Goal: Task Accomplishment & Management: Manage account settings

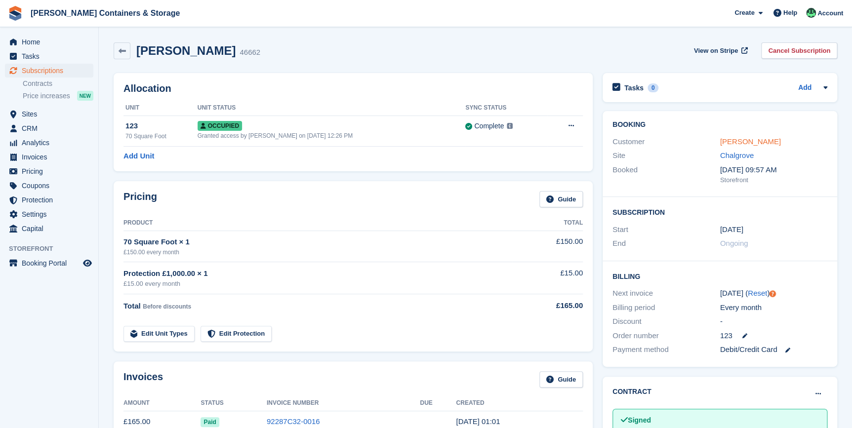
click at [741, 144] on link "Trudy-jane Baker" at bounding box center [750, 141] width 61 height 8
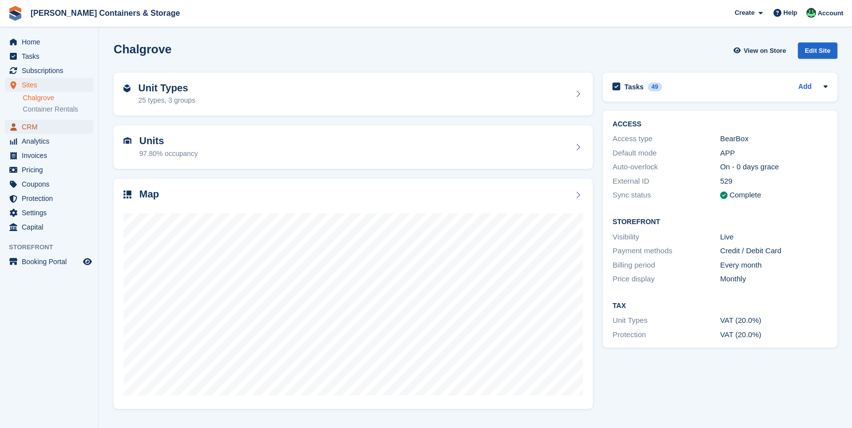
click at [35, 123] on span "CRM" at bounding box center [51, 127] width 59 height 14
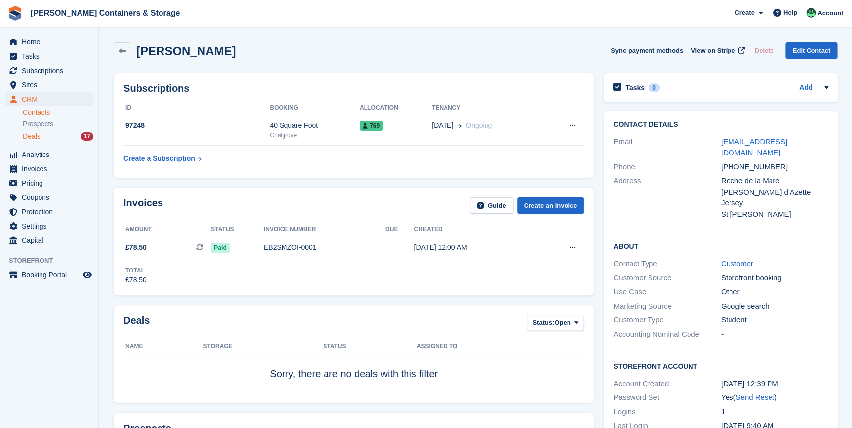
click at [32, 140] on span "Deals" at bounding box center [32, 136] width 18 height 9
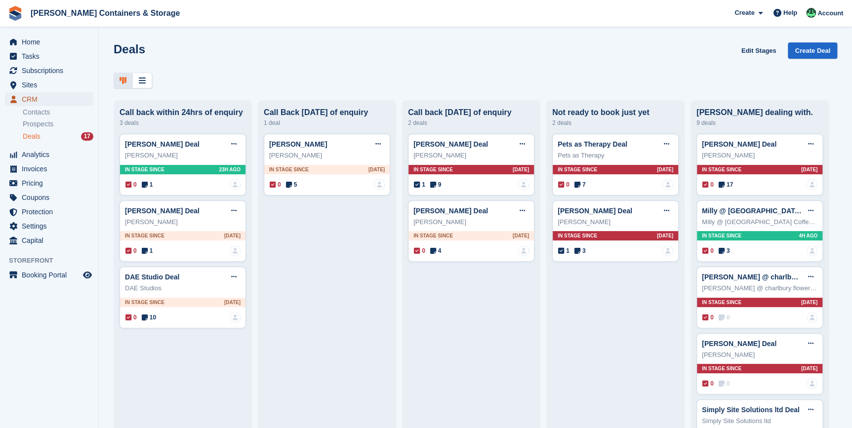
click at [34, 97] on span "CRM" at bounding box center [51, 99] width 59 height 14
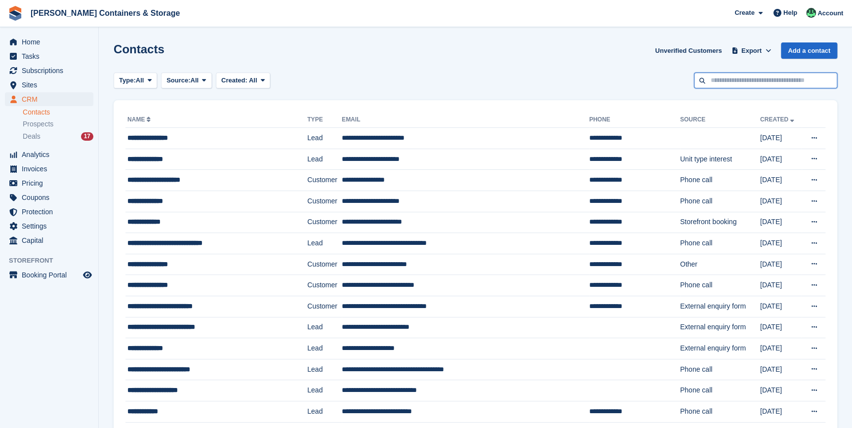
click at [772, 78] on input "text" at bounding box center [765, 81] width 143 height 16
type input "**********"
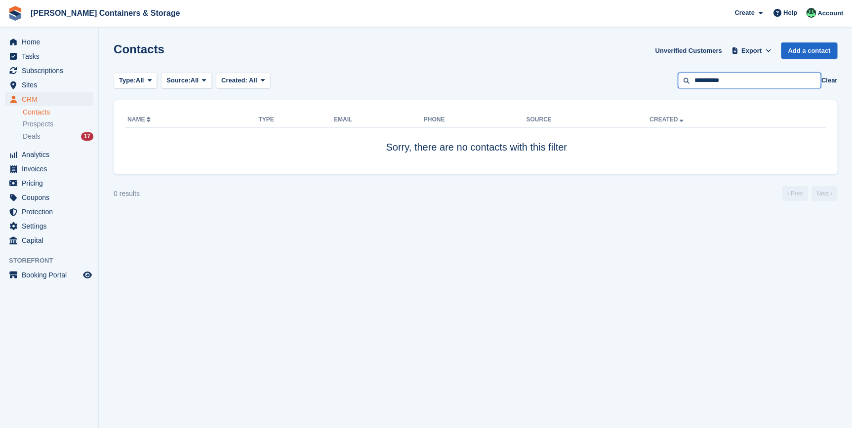
drag, startPoint x: 772, startPoint y: 78, endPoint x: 665, endPoint y: 81, distance: 107.2
click at [665, 81] on div "Type: All All Lead Customer Source: All All Storefront Backoffice Pre-Opening i…" at bounding box center [476, 81] width 724 height 16
type input "*"
type input "********"
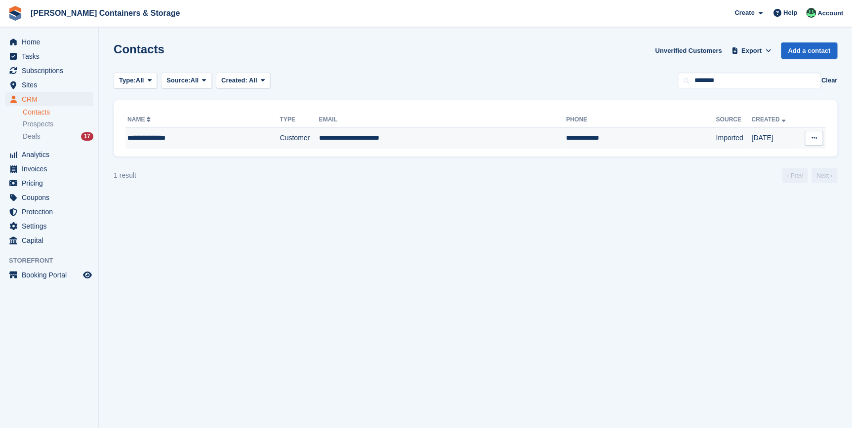
click at [154, 136] on div "**********" at bounding box center [185, 138] width 117 height 10
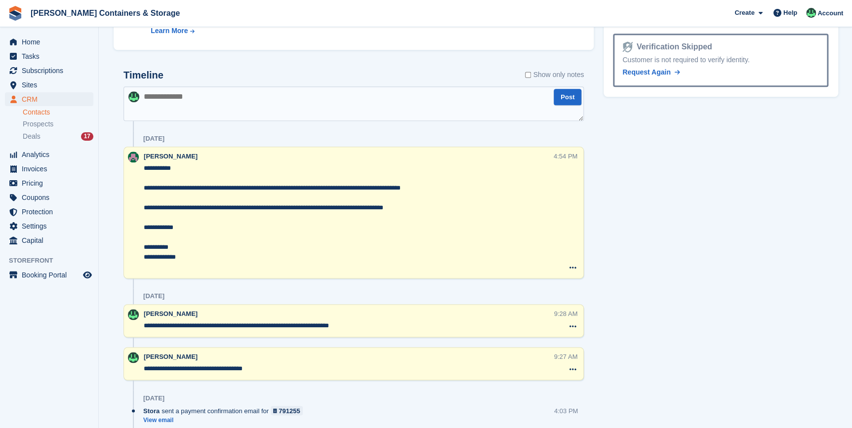
scroll to position [538, 0]
click at [168, 93] on textarea at bounding box center [353, 103] width 460 height 35
type textarea "**********"
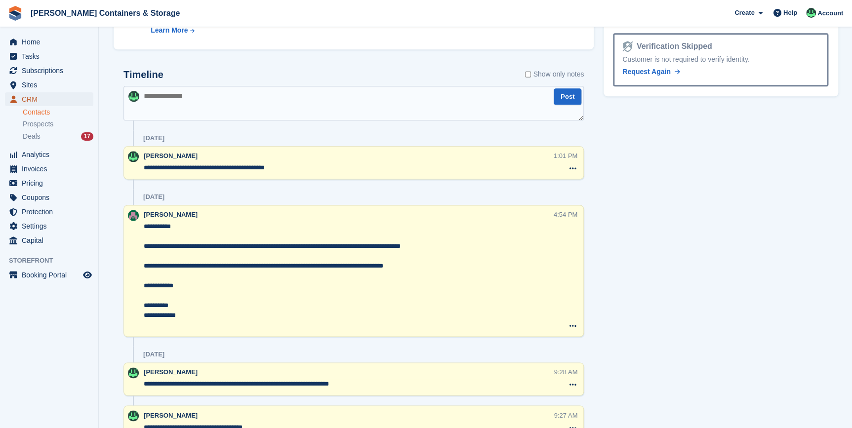
click at [48, 97] on span "CRM" at bounding box center [51, 99] width 59 height 14
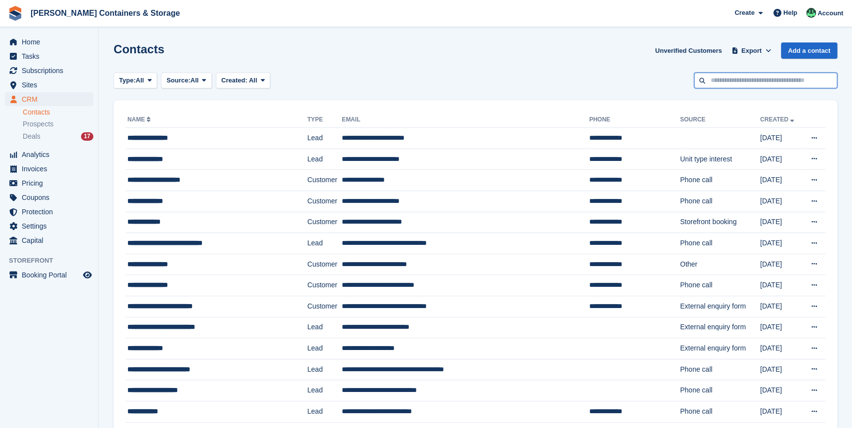
click at [722, 85] on input "text" at bounding box center [765, 81] width 143 height 16
type input "**********"
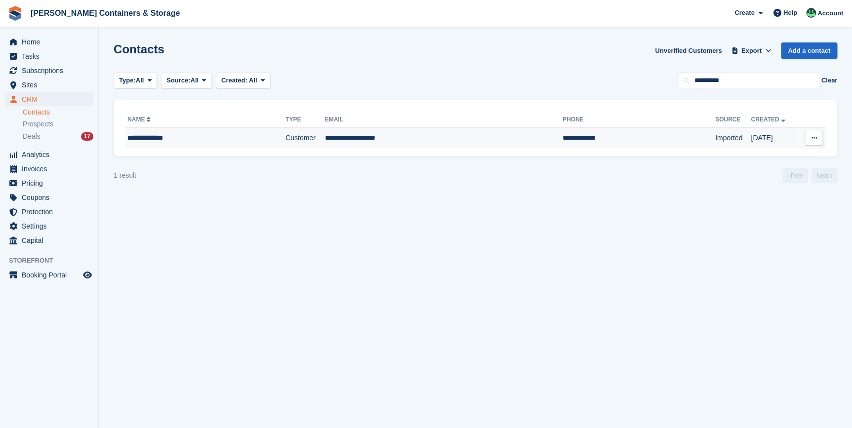
click at [198, 135] on div "**********" at bounding box center [187, 138] width 120 height 10
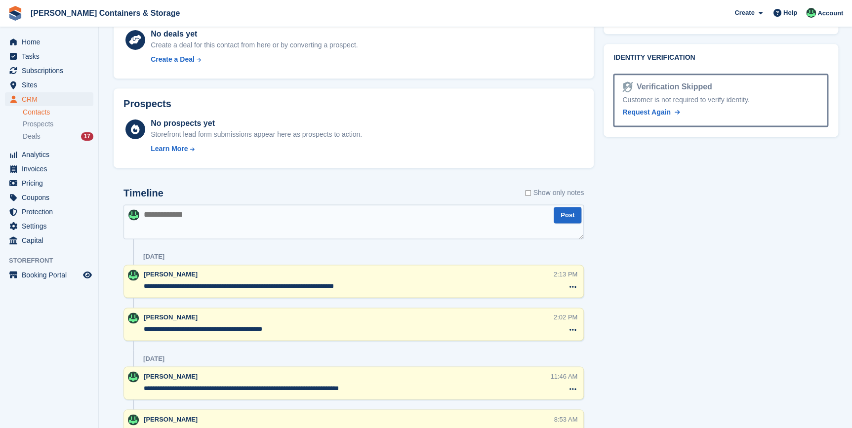
scroll to position [673, 0]
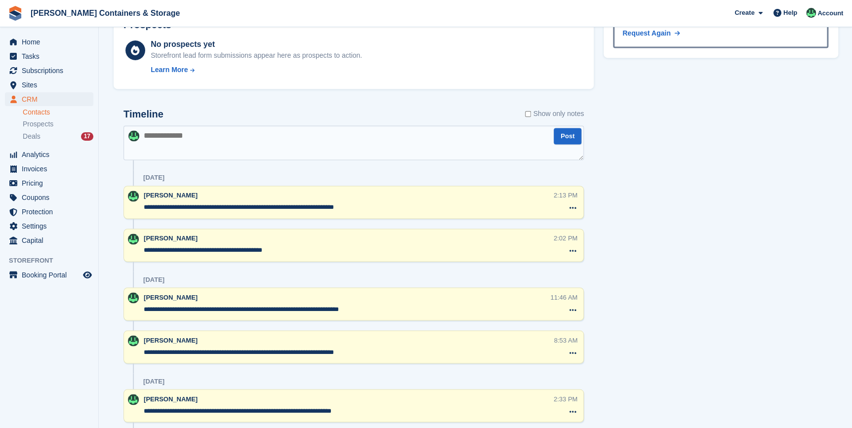
click at [163, 141] on textarea at bounding box center [353, 142] width 460 height 35
type textarea "****"
click at [213, 209] on textarea "**********" at bounding box center [349, 208] width 410 height 10
click at [247, 204] on textarea "**********" at bounding box center [349, 208] width 410 height 10
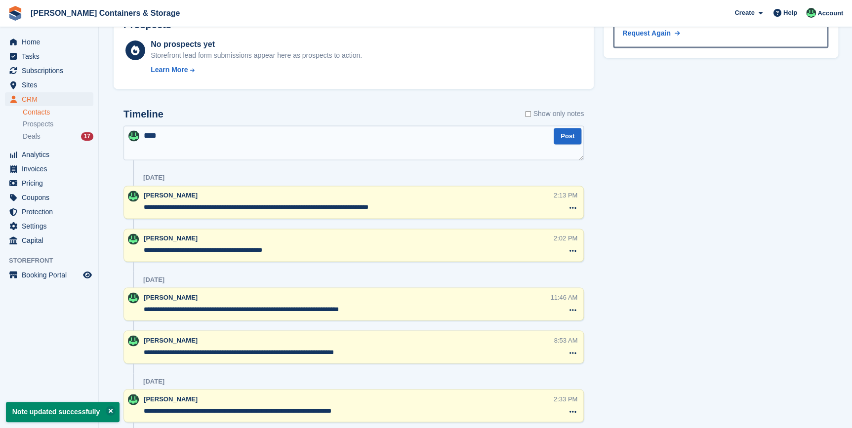
type textarea "**********"
click at [193, 143] on textarea "****" at bounding box center [353, 142] width 460 height 35
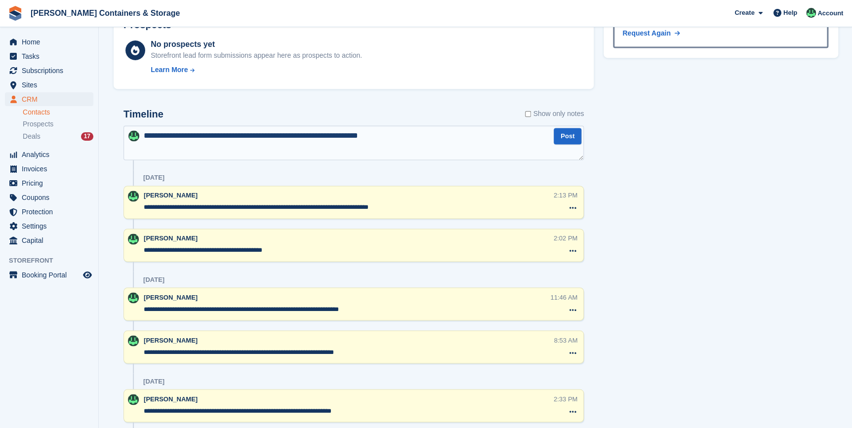
type textarea "**********"
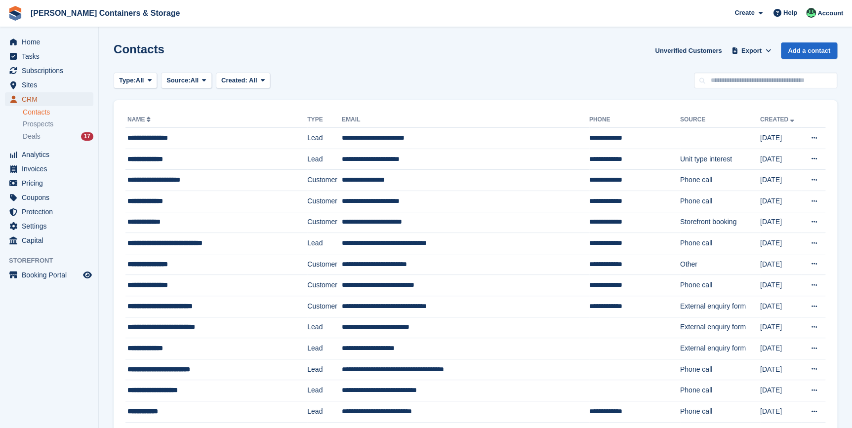
click at [27, 99] on span "CRM" at bounding box center [51, 99] width 59 height 14
click at [85, 274] on icon "Preview store" at bounding box center [87, 275] width 9 height 8
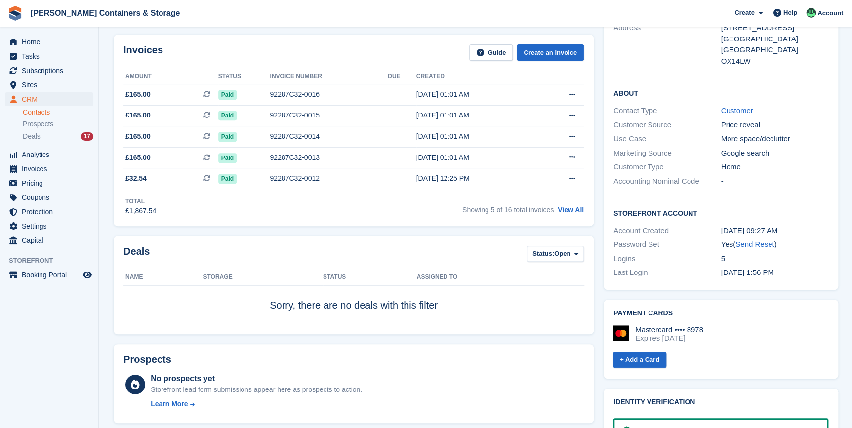
scroll to position [179, 0]
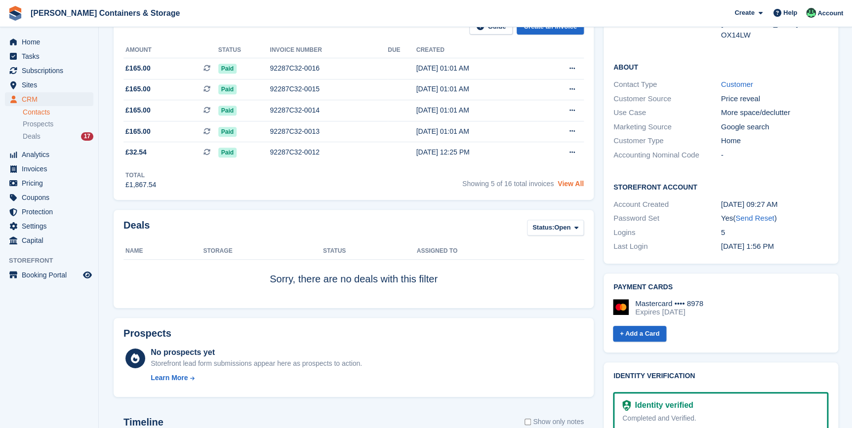
click at [573, 188] on link "View All" at bounding box center [571, 184] width 26 height 8
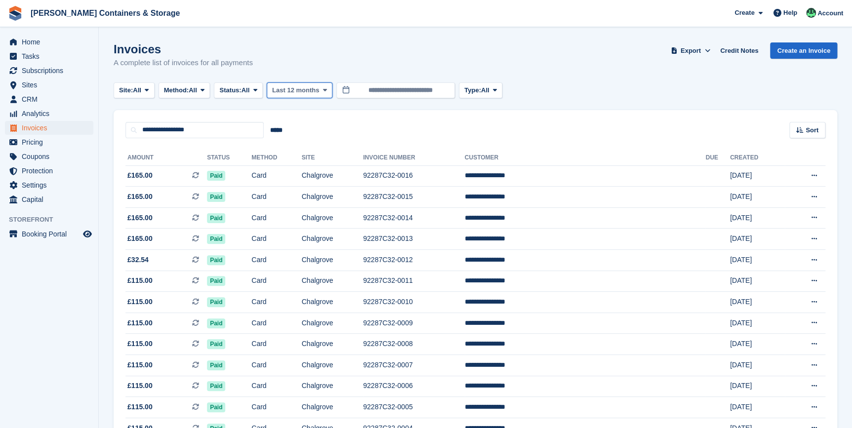
click at [322, 94] on button "Last 12 months" at bounding box center [300, 90] width 66 height 16
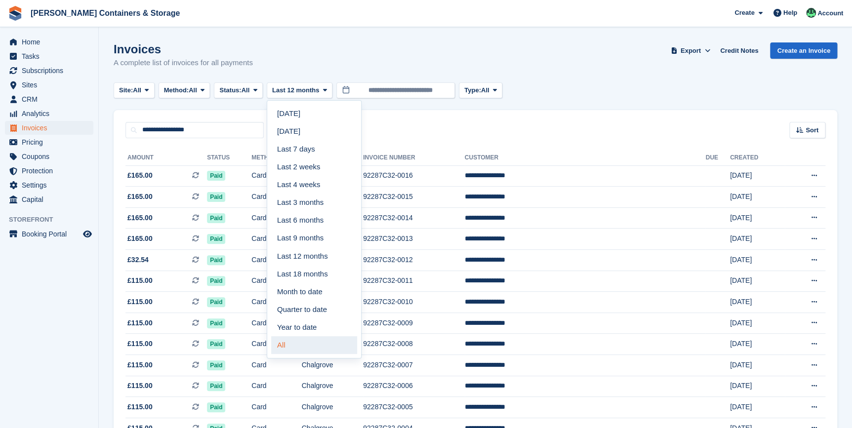
click at [297, 341] on link "All" at bounding box center [314, 345] width 86 height 18
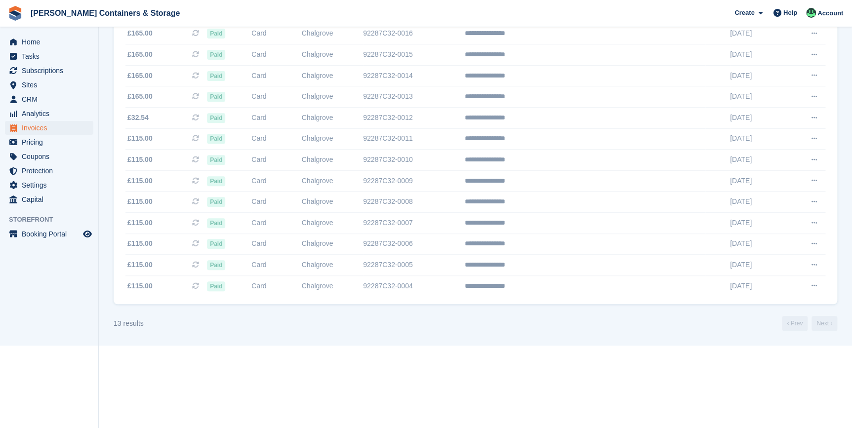
scroll to position [146, 0]
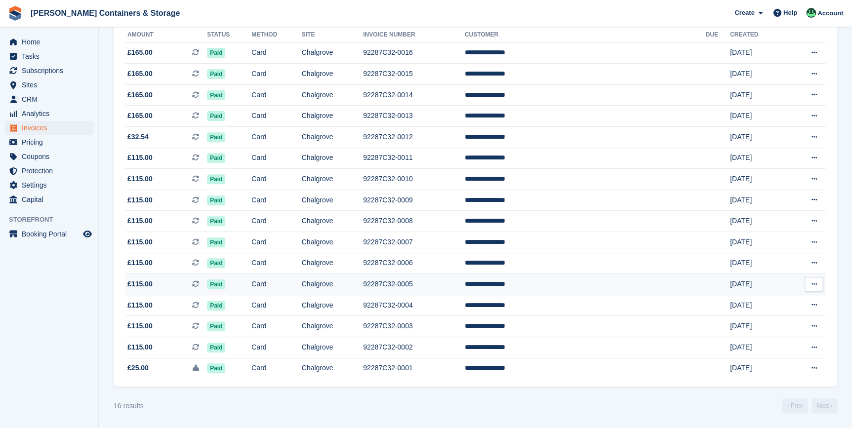
scroll to position [83, 0]
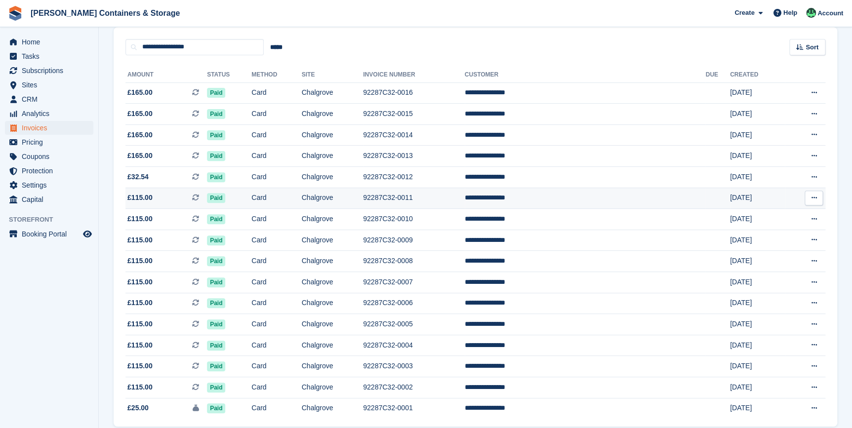
click at [364, 197] on td "Chalgrove" at bounding box center [333, 198] width 62 height 21
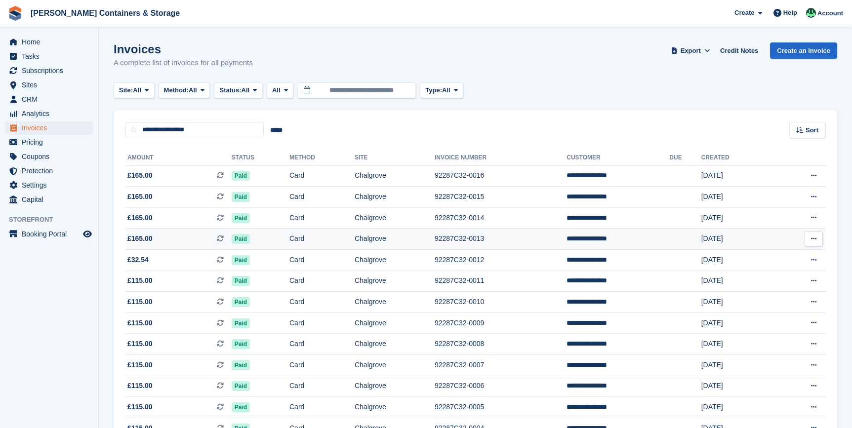
scroll to position [83, 0]
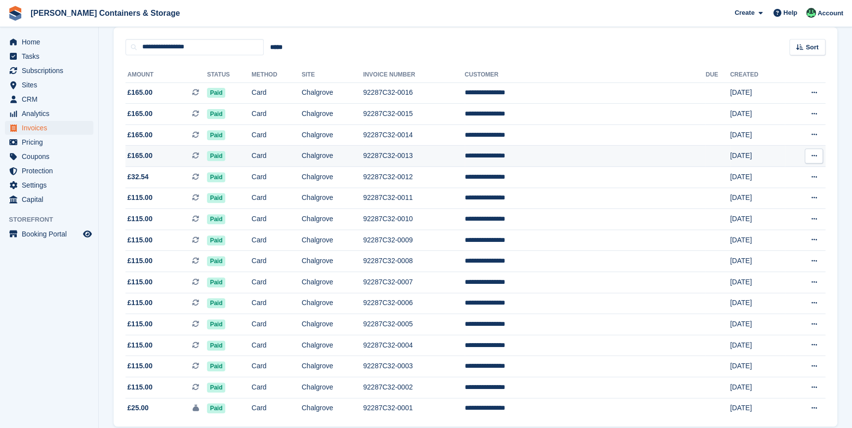
click at [289, 158] on td "Card" at bounding box center [276, 156] width 50 height 21
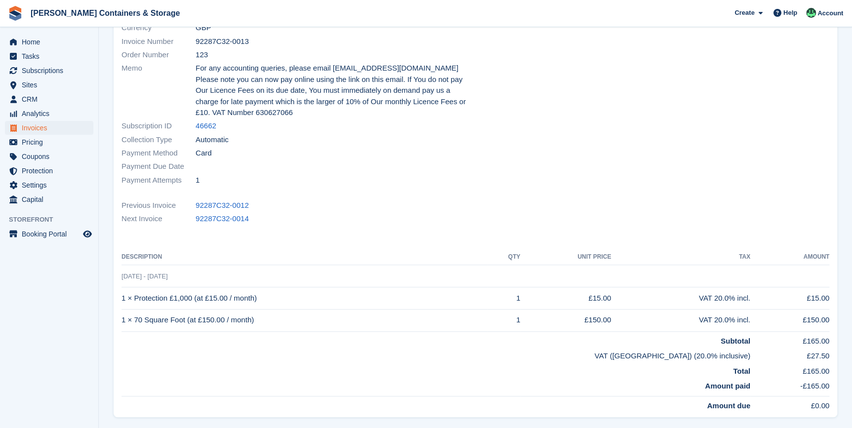
scroll to position [179, 0]
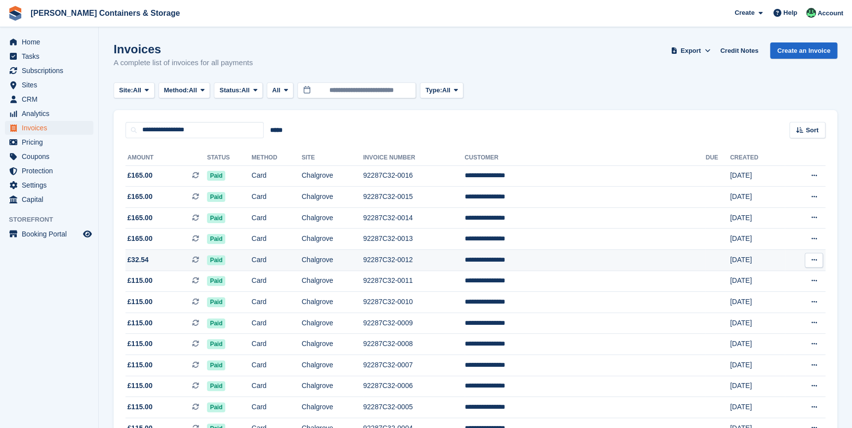
click at [154, 264] on span "£32.54 This is a recurring subscription invoice." at bounding box center [165, 260] width 81 height 10
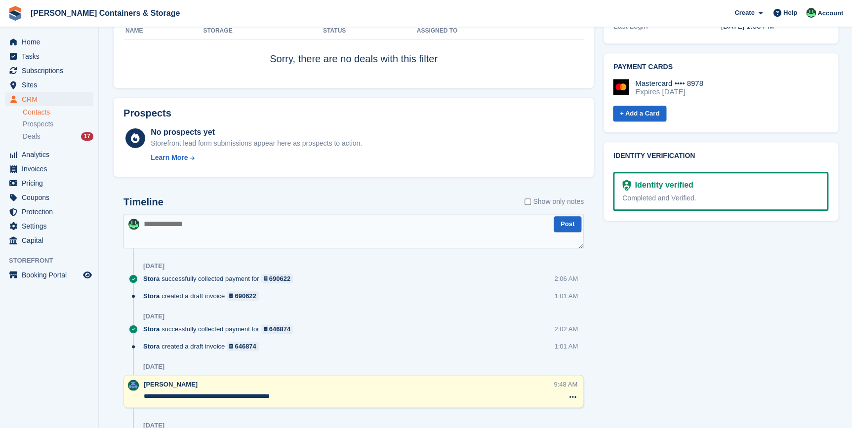
scroll to position [404, 0]
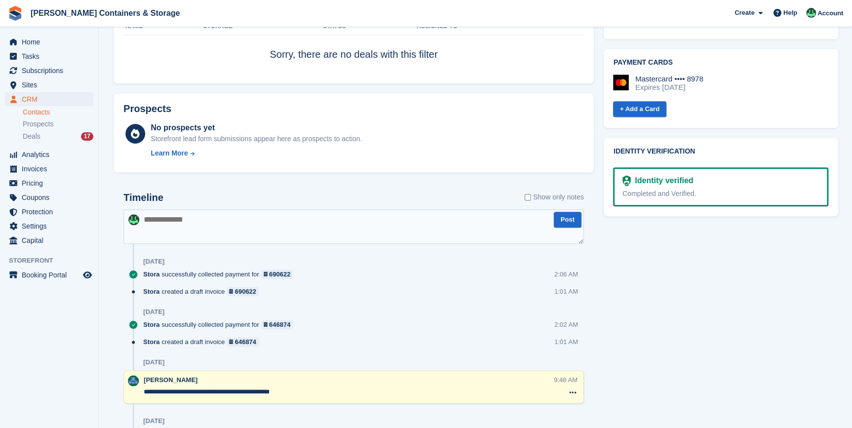
click at [180, 231] on textarea at bounding box center [353, 226] width 460 height 35
type textarea "**********"
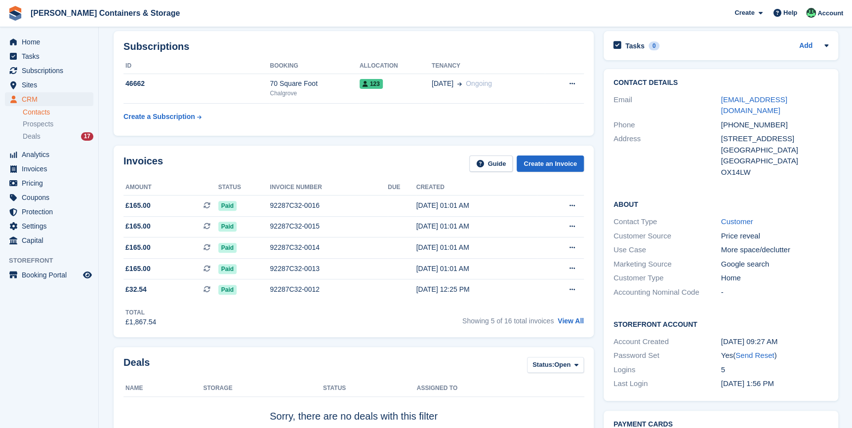
scroll to position [0, 0]
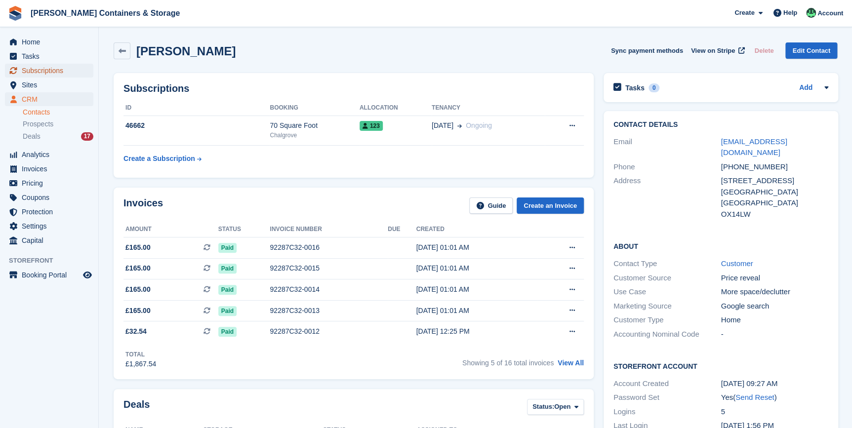
click at [39, 70] on span "Subscriptions" at bounding box center [51, 71] width 59 height 14
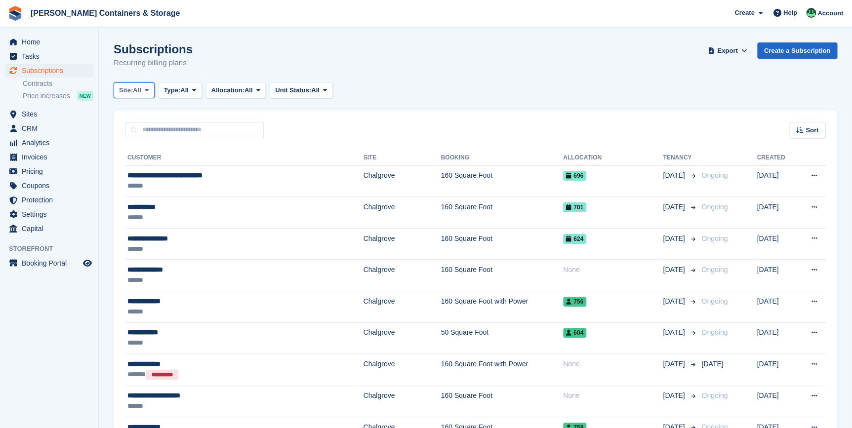
click at [133, 88] on span "Site:" at bounding box center [126, 90] width 14 height 10
click at [148, 128] on link "Chalgrove" at bounding box center [161, 131] width 86 height 18
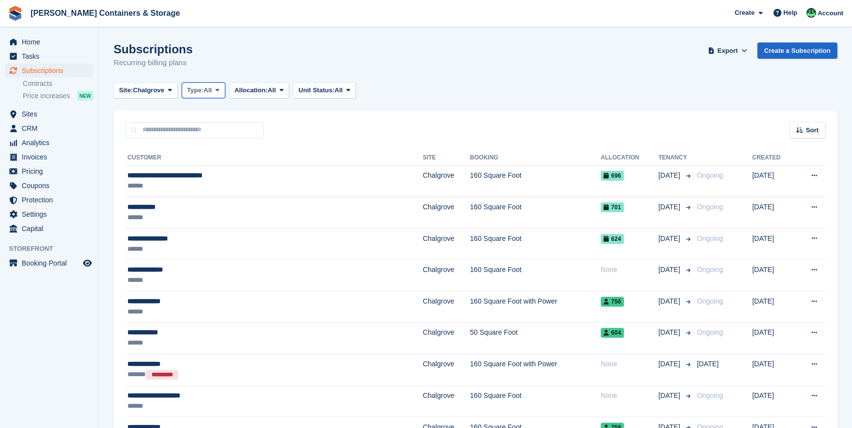
click at [217, 91] on icon at bounding box center [217, 90] width 4 height 6
click at [208, 170] on link "Active" at bounding box center [229, 167] width 86 height 18
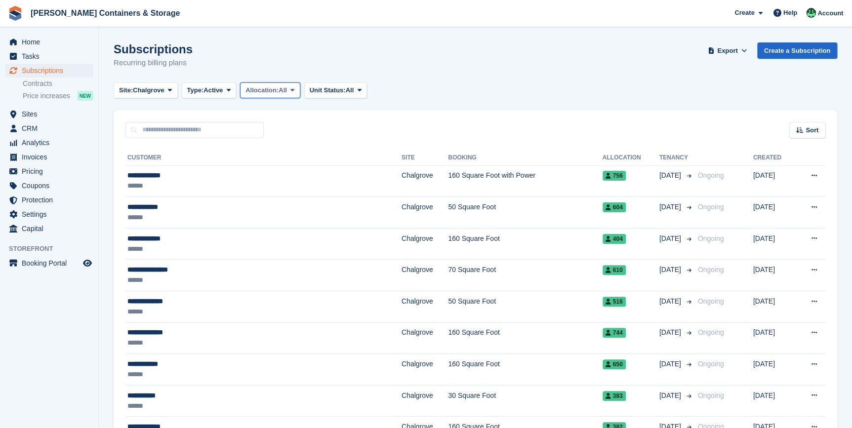
click at [285, 89] on span "All" at bounding box center [283, 90] width 8 height 10
click at [491, 69] on div "Subscriptions Recurring billing plans Export Export Subscriptions Export a CSV …" at bounding box center [476, 61] width 724 height 38
click at [812, 135] on div "Sort" at bounding box center [807, 130] width 36 height 16
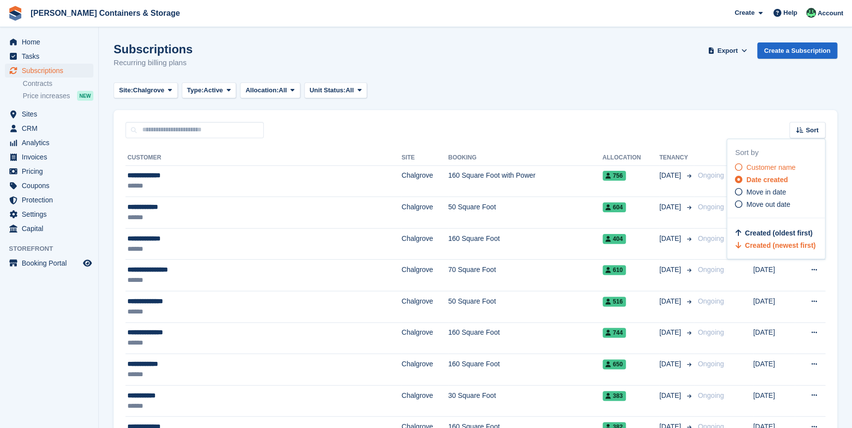
click at [780, 169] on span "Customer name" at bounding box center [770, 167] width 49 height 8
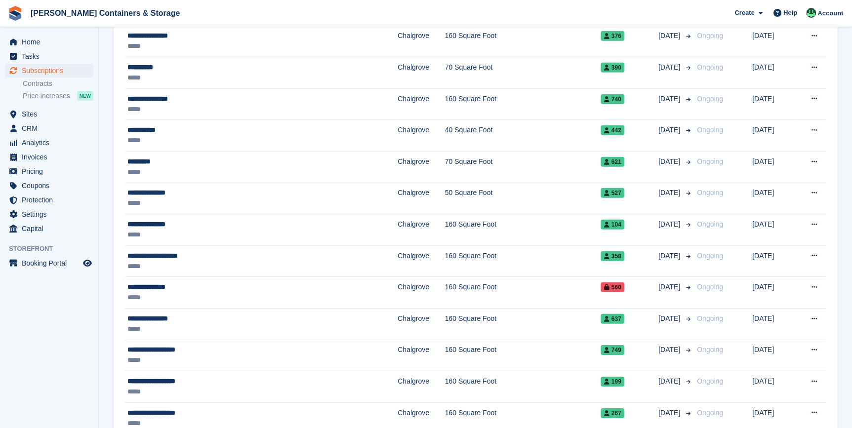
scroll to position [1354, 0]
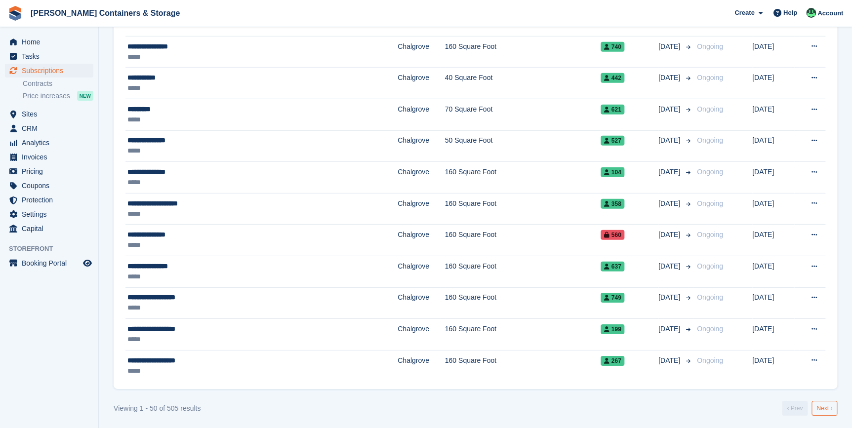
click at [830, 405] on link "Next ›" at bounding box center [825, 408] width 26 height 15
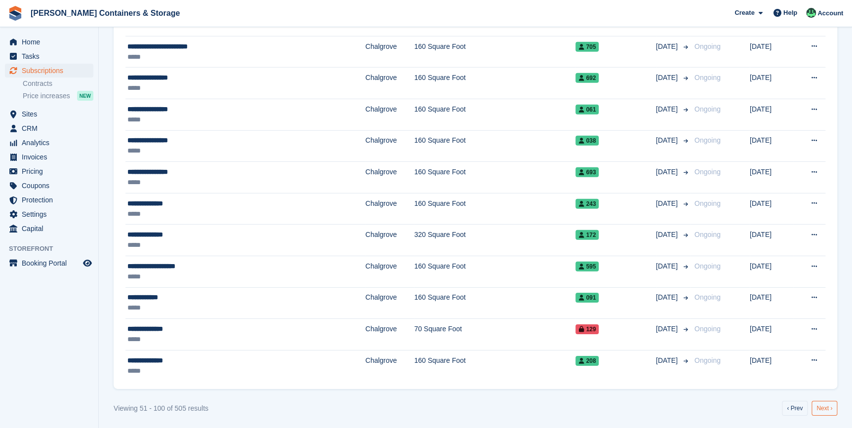
click at [825, 410] on link "Next ›" at bounding box center [825, 408] width 26 height 15
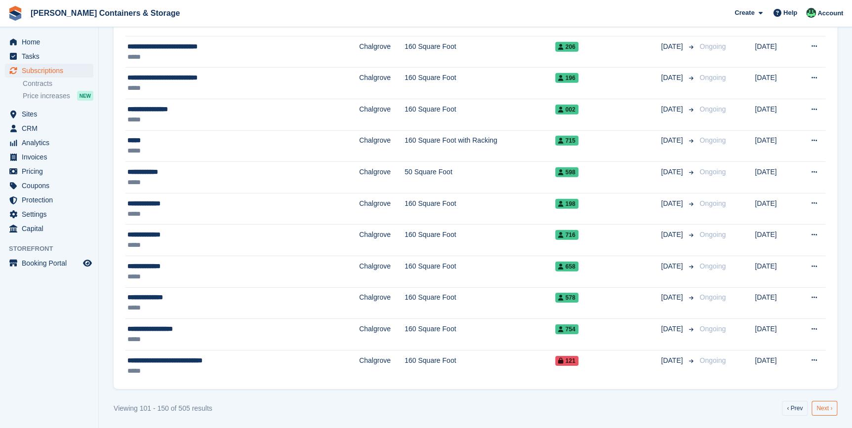
click at [818, 407] on link "Next ›" at bounding box center [825, 408] width 26 height 15
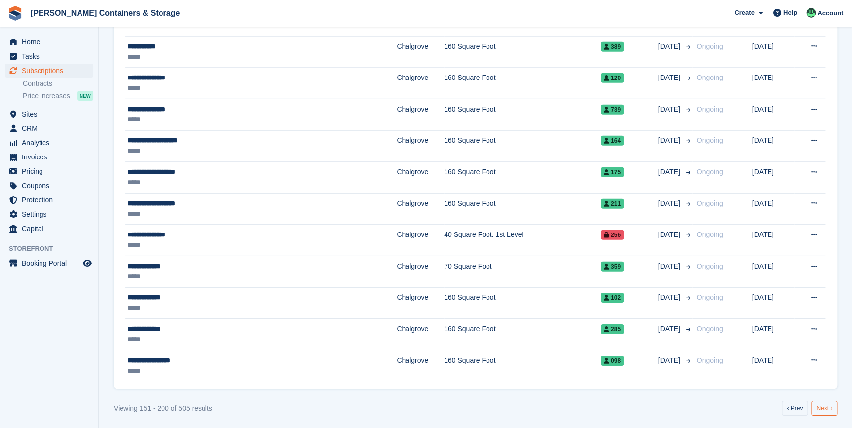
click at [822, 403] on link "Next ›" at bounding box center [825, 408] width 26 height 15
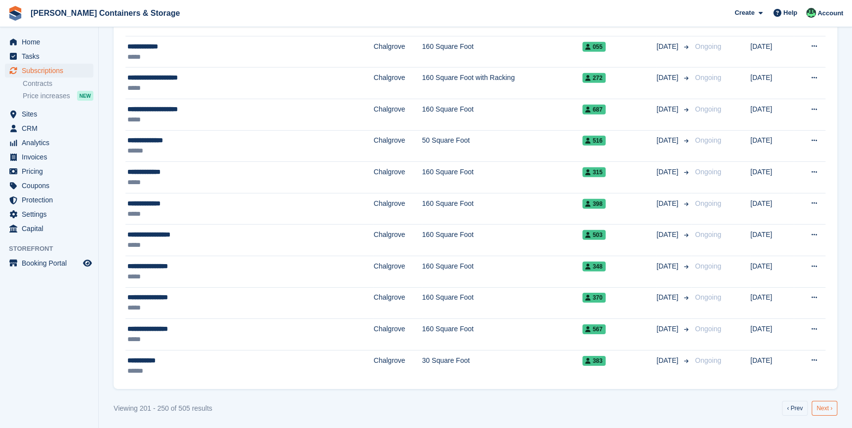
click at [822, 404] on link "Next ›" at bounding box center [825, 408] width 26 height 15
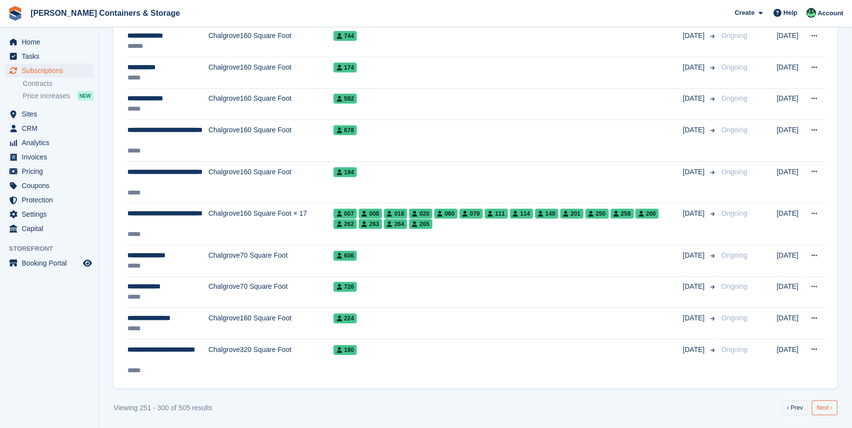
click at [822, 404] on link "Next ›" at bounding box center [825, 408] width 26 height 15
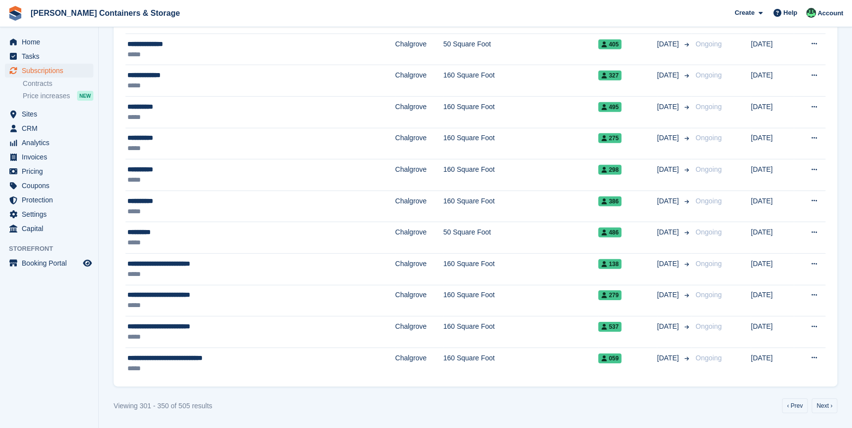
scroll to position [1354, 0]
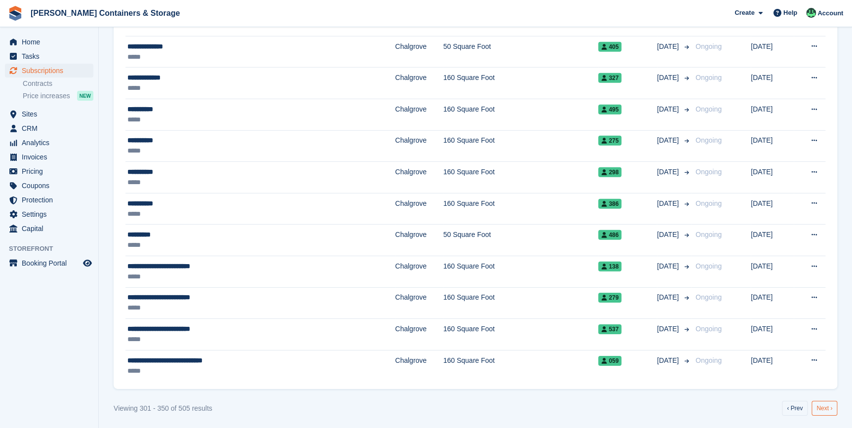
click at [830, 408] on link "Next ›" at bounding box center [825, 408] width 26 height 15
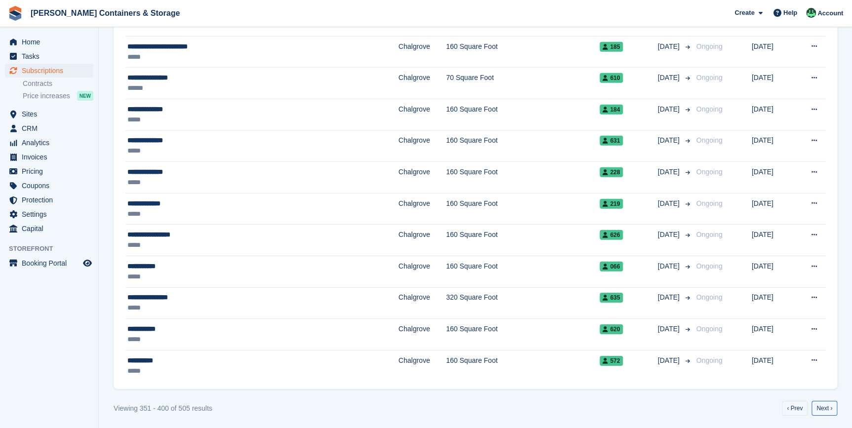
click at [830, 408] on link "Next ›" at bounding box center [825, 408] width 26 height 15
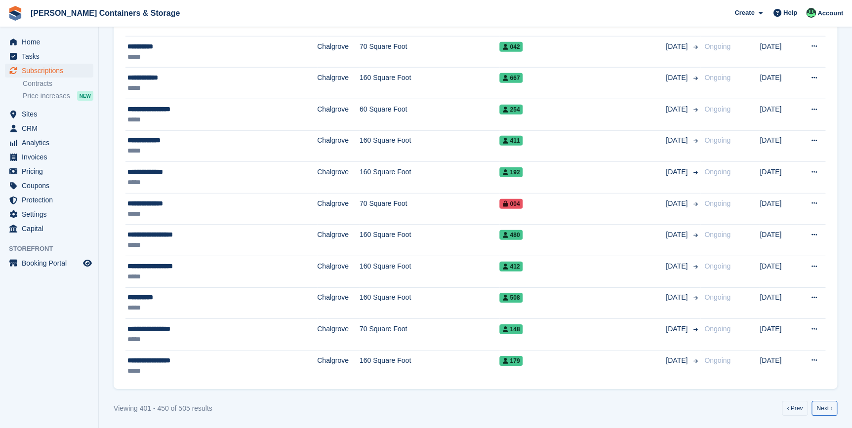
click at [830, 408] on link "Next ›" at bounding box center [825, 408] width 26 height 15
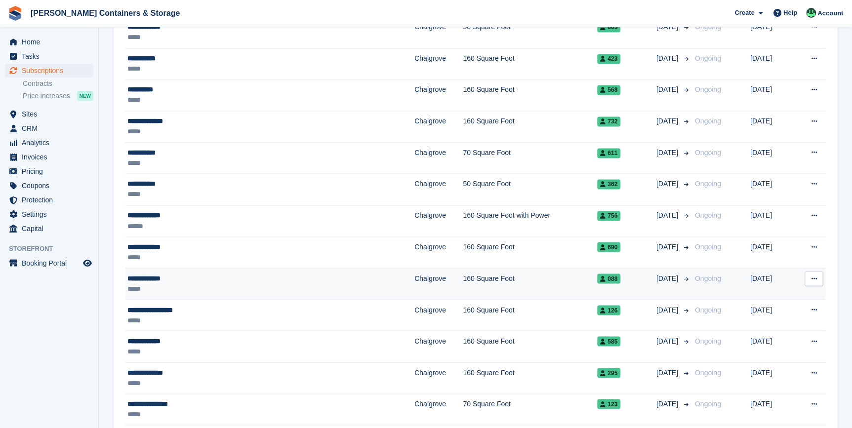
scroll to position [771, 0]
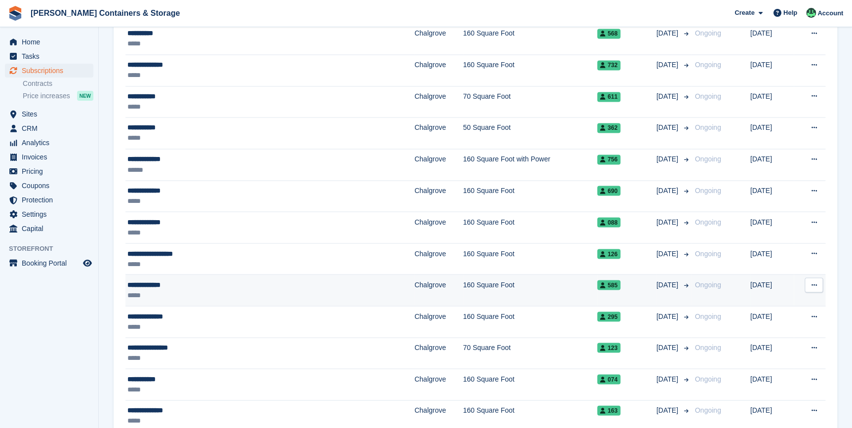
click at [162, 286] on div "**********" at bounding box center [220, 285] width 186 height 10
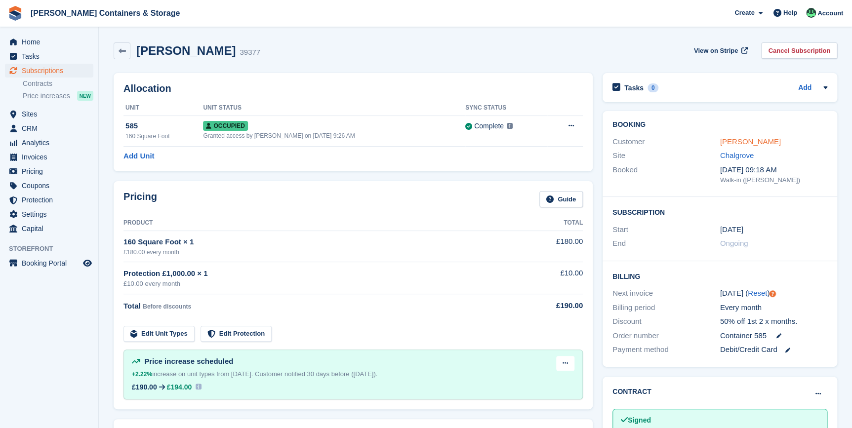
click at [726, 142] on link "[PERSON_NAME]" at bounding box center [750, 141] width 61 height 8
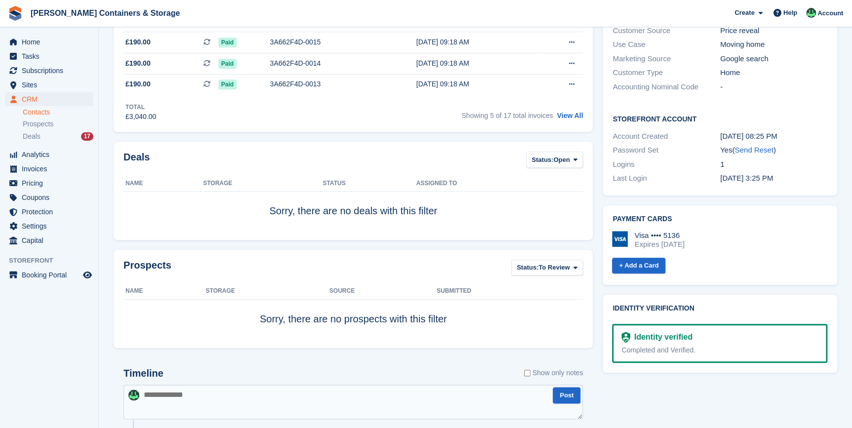
scroll to position [574, 0]
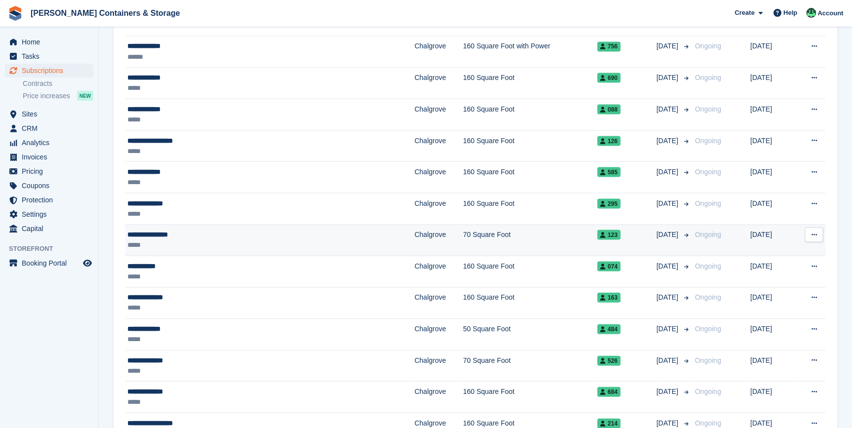
scroll to position [950, 0]
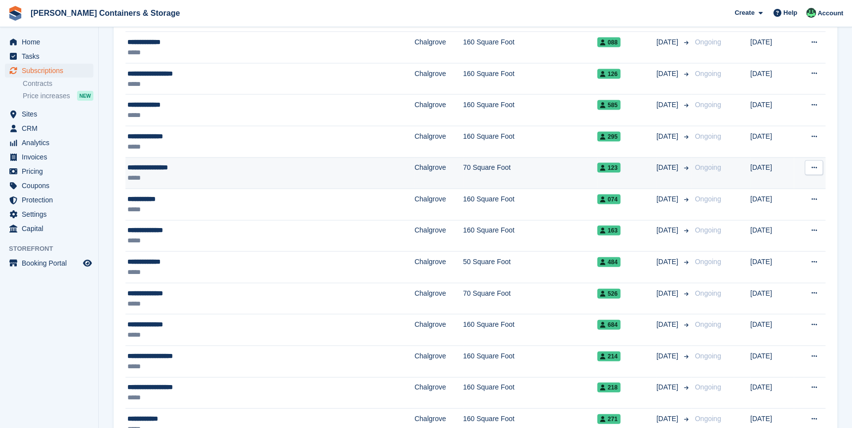
click at [167, 166] on div "**********" at bounding box center [220, 167] width 186 height 10
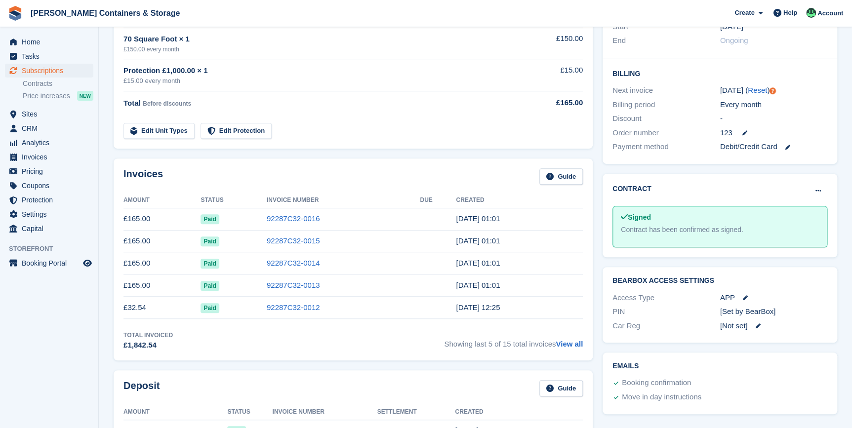
scroll to position [99, 0]
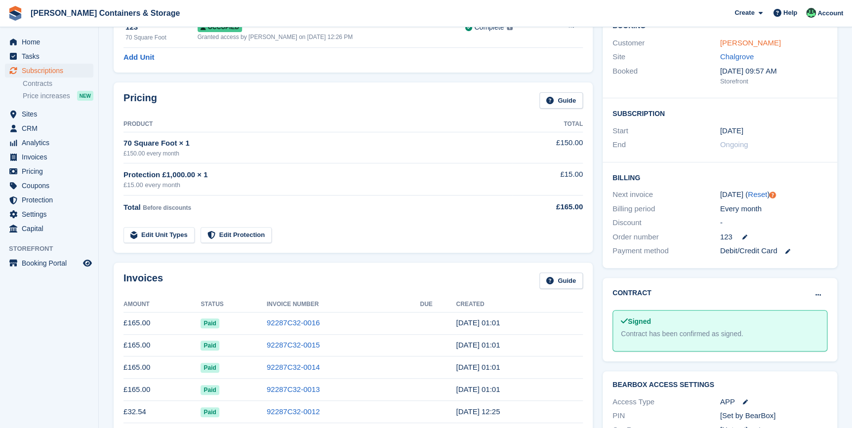
click at [744, 45] on link "Trudy-jane Baker" at bounding box center [750, 43] width 61 height 8
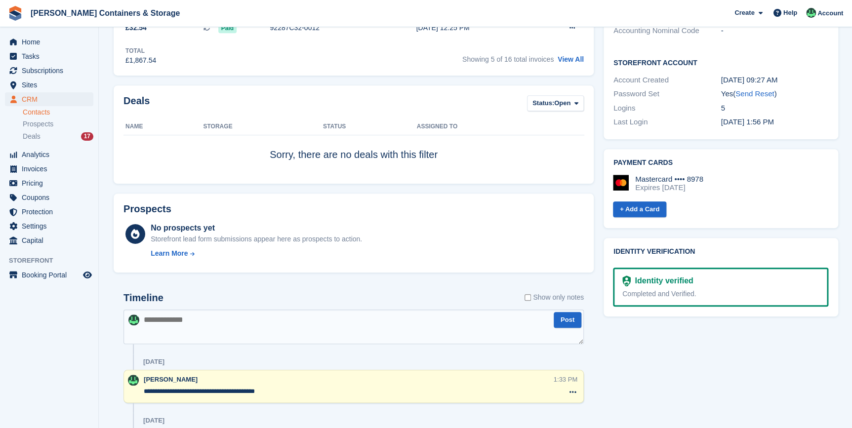
scroll to position [449, 0]
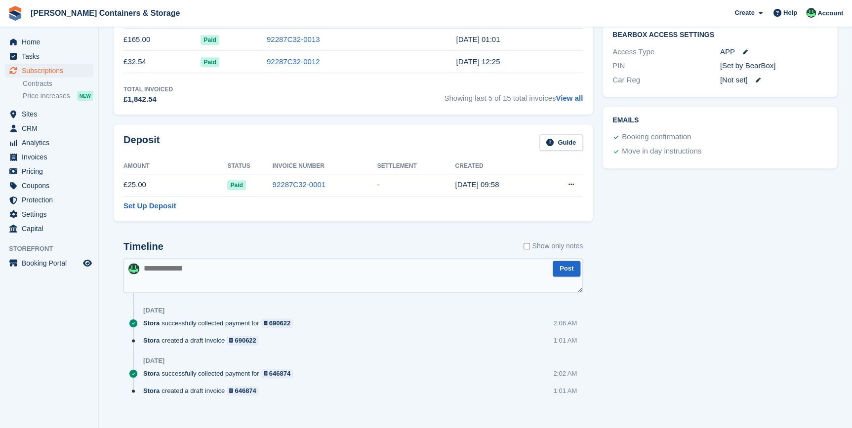
scroll to position [99, 0]
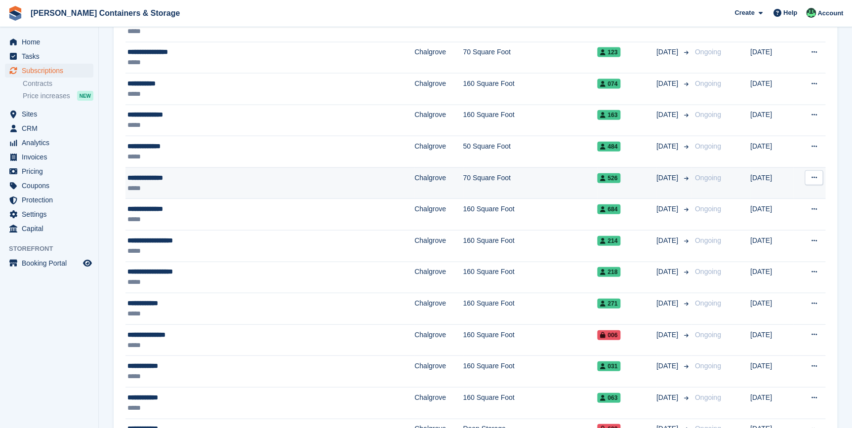
scroll to position [950, 0]
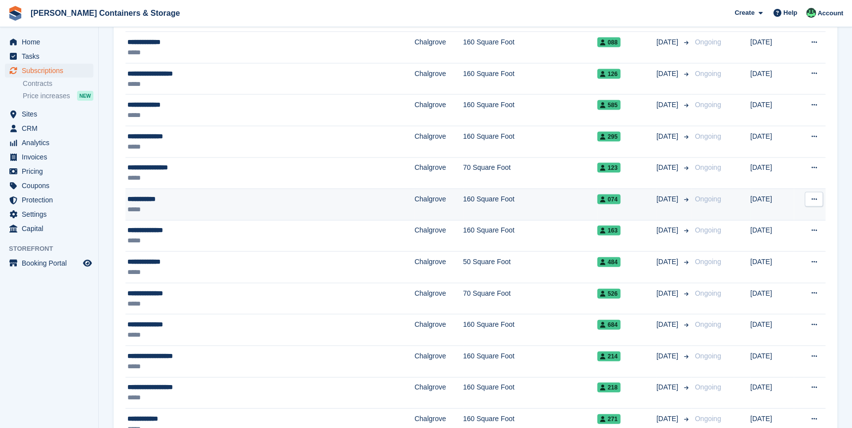
click at [158, 204] on div "*****" at bounding box center [220, 209] width 186 height 10
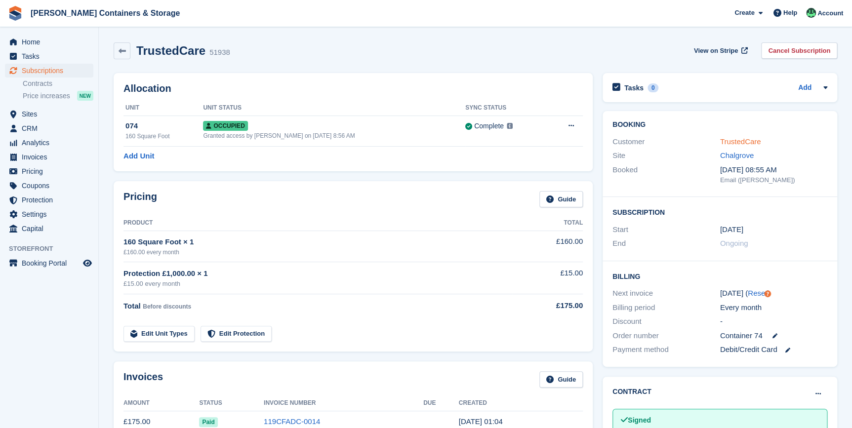
click at [741, 139] on link "TrustedCare" at bounding box center [740, 141] width 41 height 8
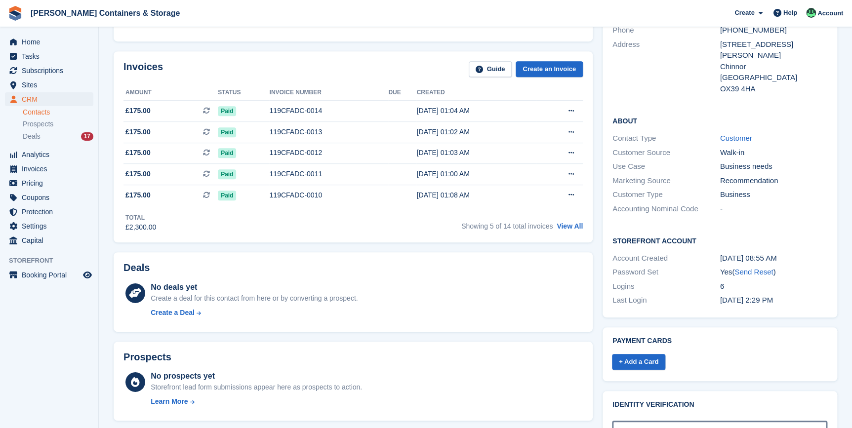
scroll to position [224, 0]
click at [562, 227] on link "View All" at bounding box center [570, 226] width 26 height 8
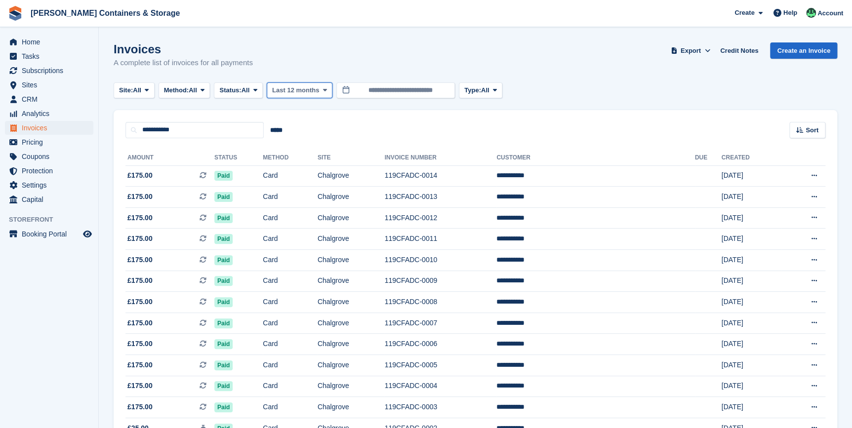
click at [323, 84] on button "Last 12 months" at bounding box center [300, 90] width 66 height 16
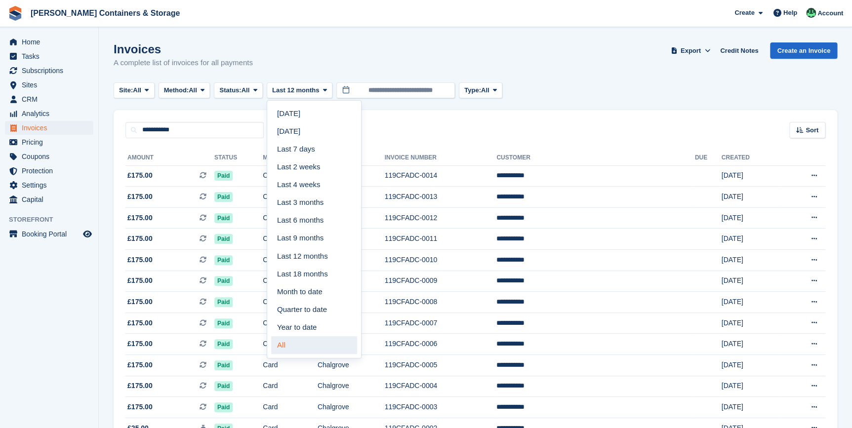
click at [313, 338] on link "All" at bounding box center [314, 345] width 86 height 18
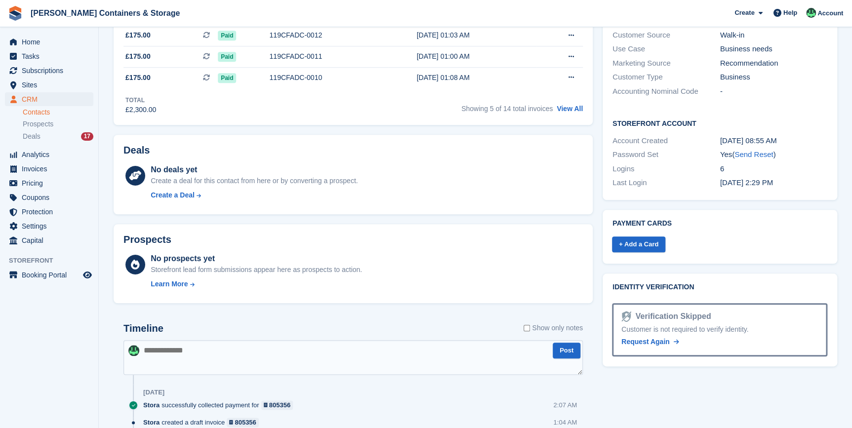
scroll to position [359, 0]
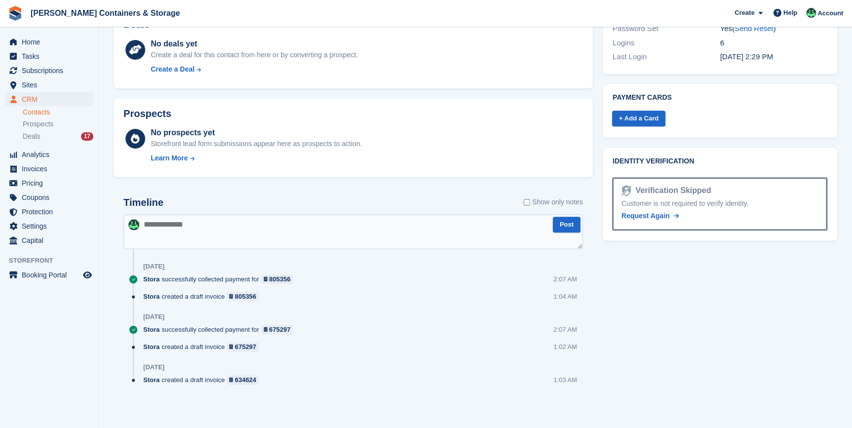
click at [203, 225] on textarea at bounding box center [352, 231] width 459 height 35
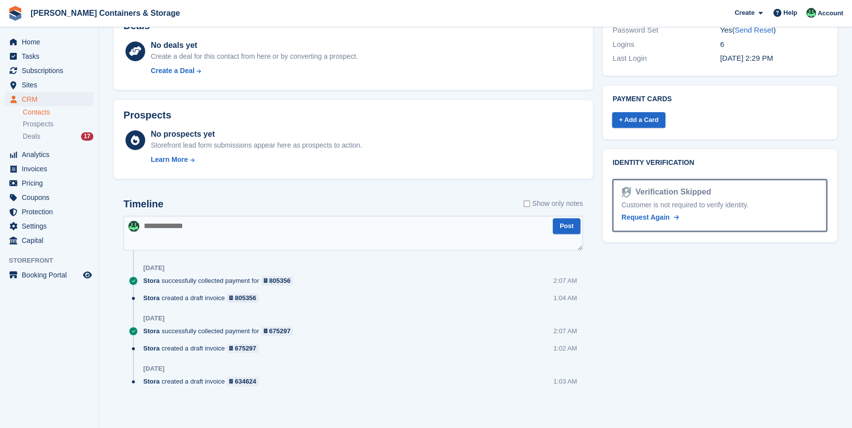
scroll to position [468, 0]
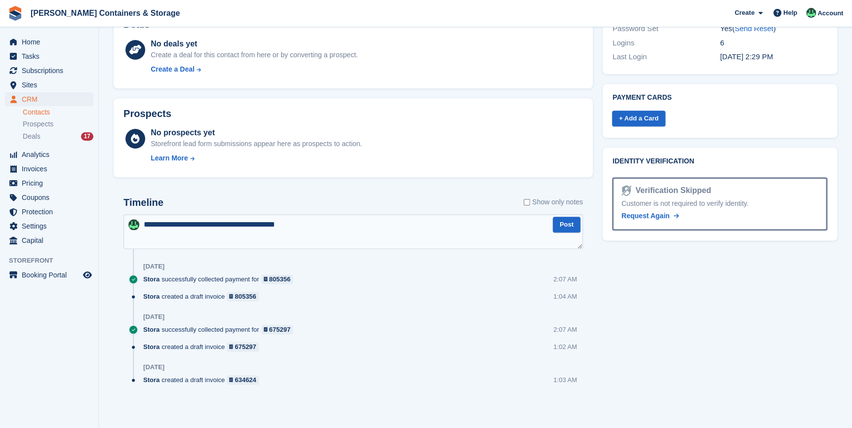
type textarea "**********"
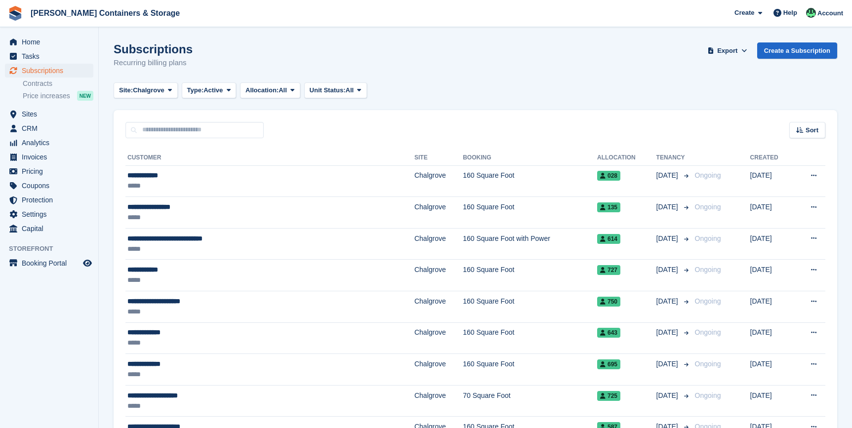
scroll to position [950, 0]
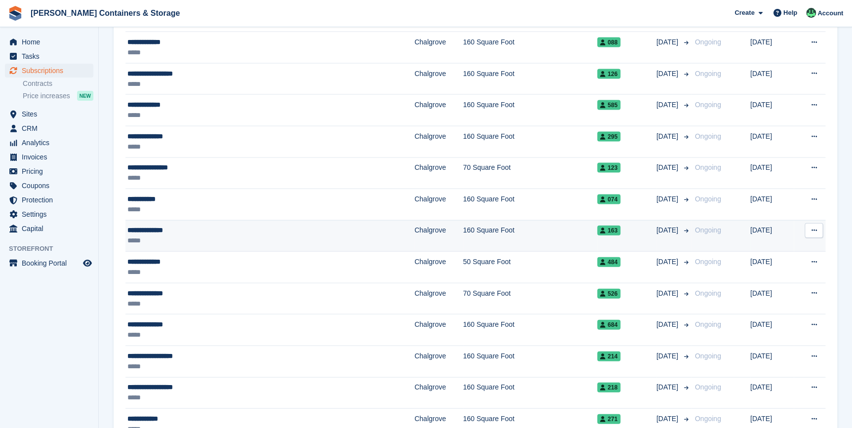
click at [159, 230] on div "**********" at bounding box center [220, 230] width 186 height 10
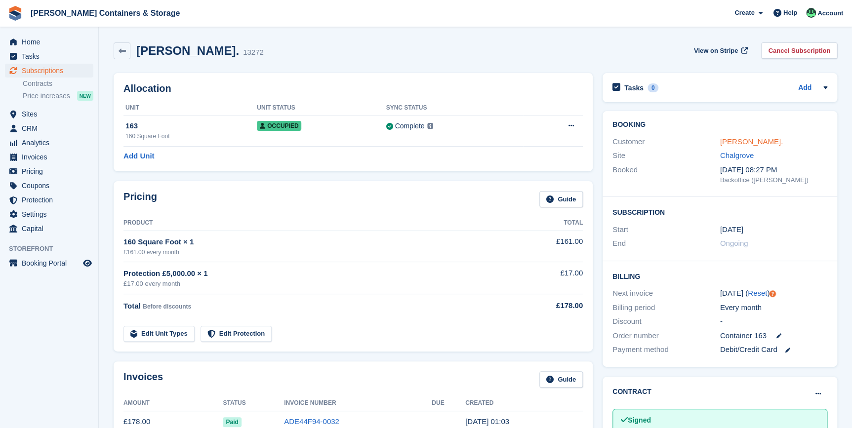
click at [723, 138] on link "Turp, Phillip." at bounding box center [751, 141] width 63 height 8
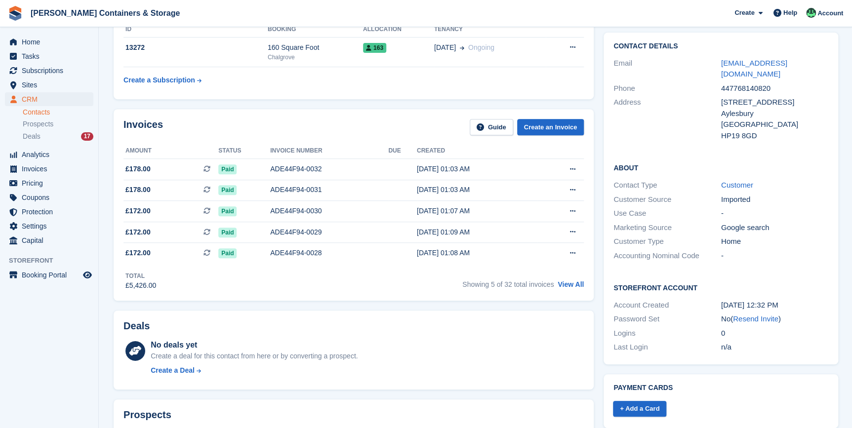
scroll to position [179, 0]
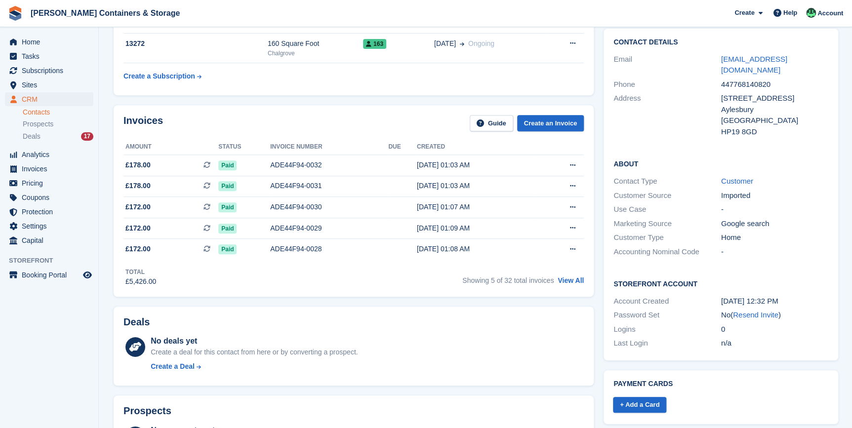
click at [568, 286] on div "Showing 5 of 32 total invoices View All" at bounding box center [523, 279] width 122 height 15
click at [569, 282] on link "View All" at bounding box center [571, 281] width 26 height 8
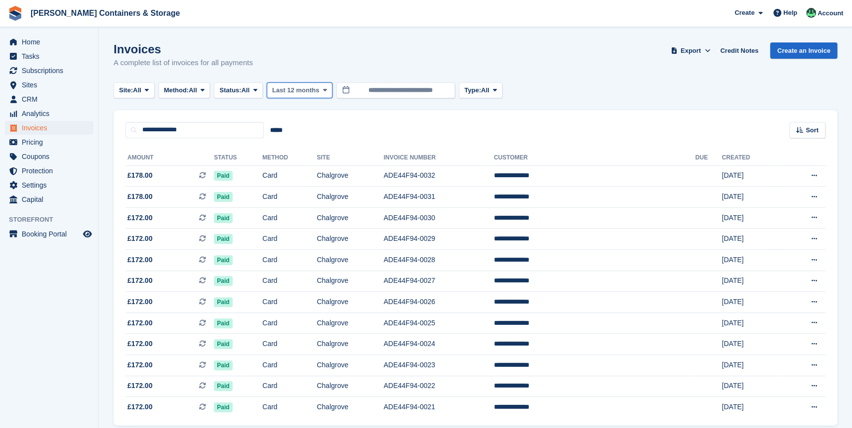
click at [292, 93] on span "Last 12 months" at bounding box center [295, 90] width 47 height 10
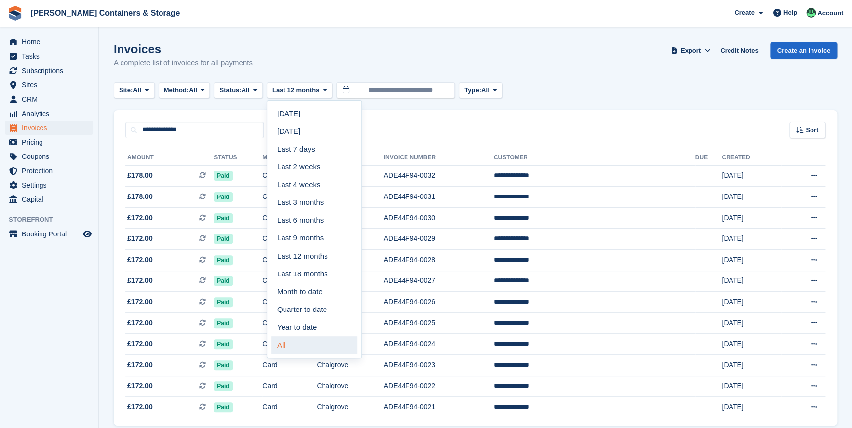
click at [293, 341] on link "All" at bounding box center [314, 345] width 86 height 18
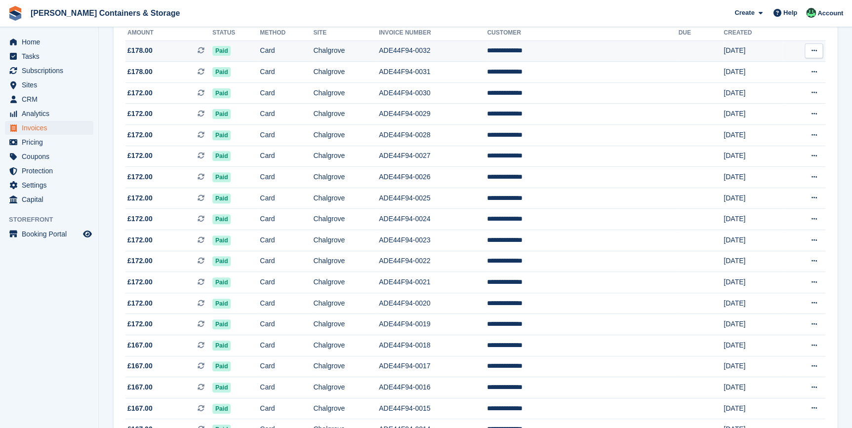
scroll to position [110, 0]
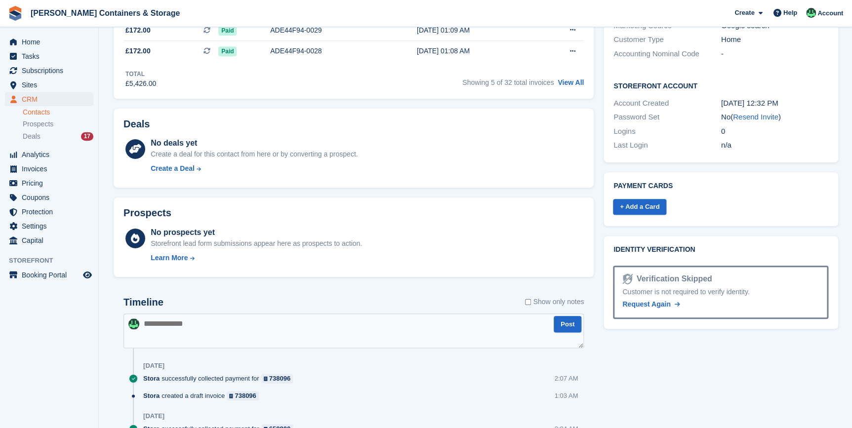
scroll to position [404, 0]
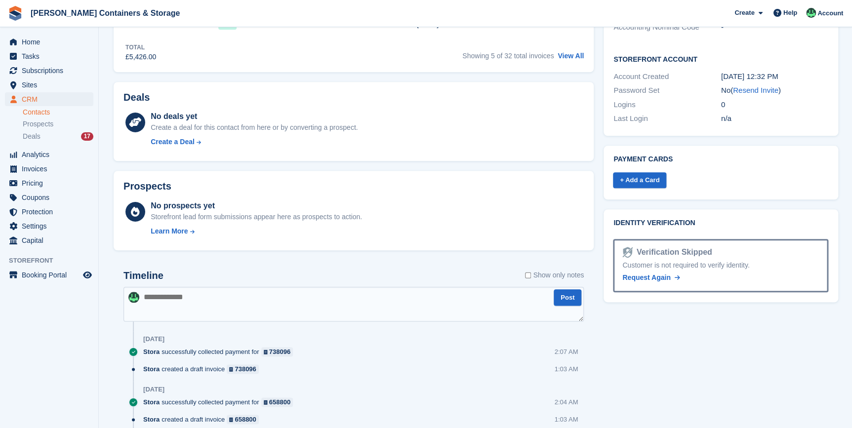
click at [170, 294] on textarea at bounding box center [353, 304] width 460 height 35
type textarea "**********"
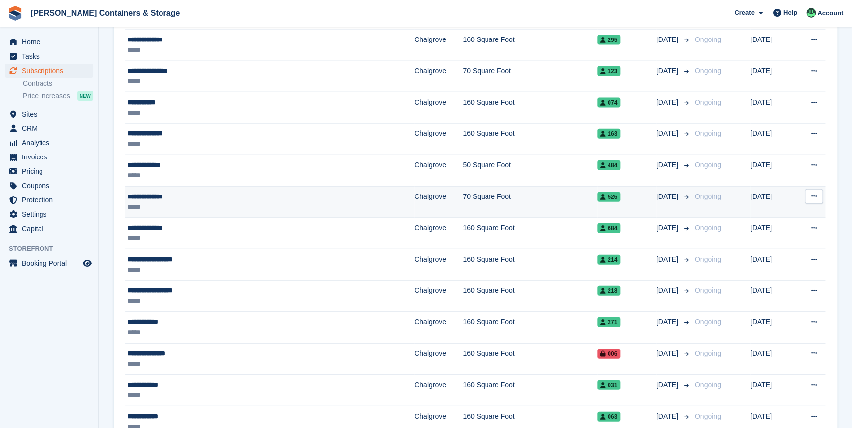
scroll to position [1085, 0]
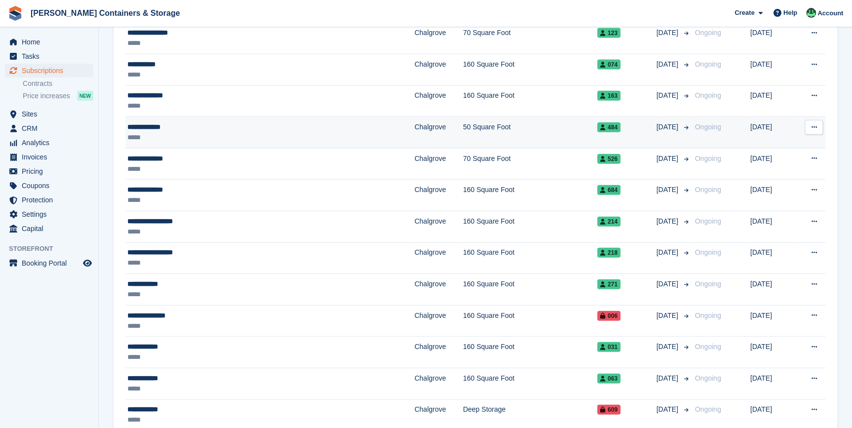
click at [150, 132] on div "*****" at bounding box center [220, 137] width 186 height 10
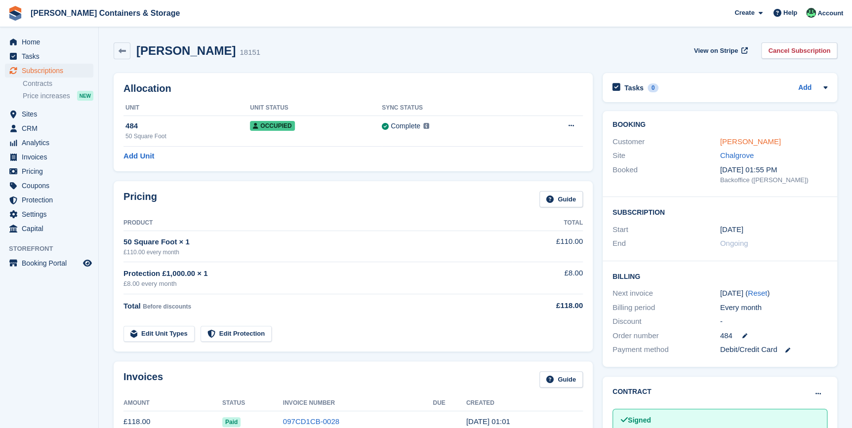
click at [751, 143] on link "[PERSON_NAME]" at bounding box center [750, 141] width 61 height 8
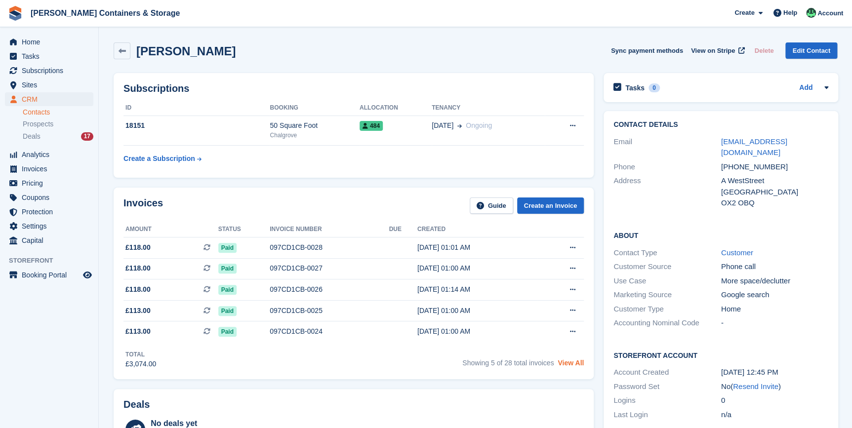
click at [573, 361] on link "View All" at bounding box center [571, 363] width 26 height 8
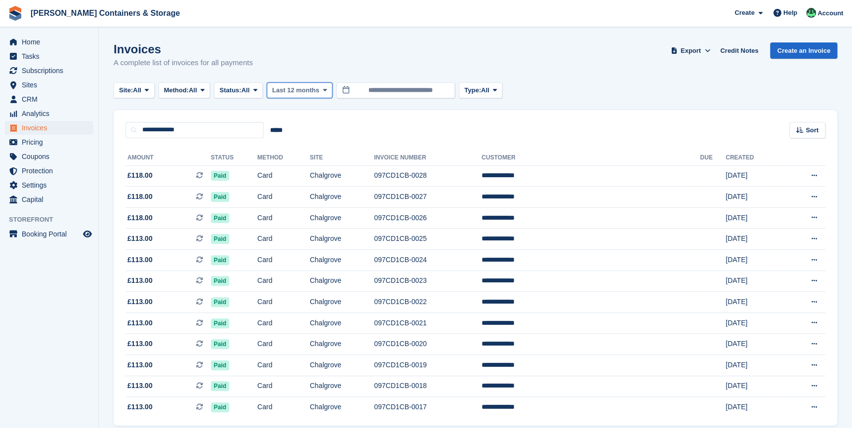
click at [323, 95] on button "Last 12 months" at bounding box center [300, 90] width 66 height 16
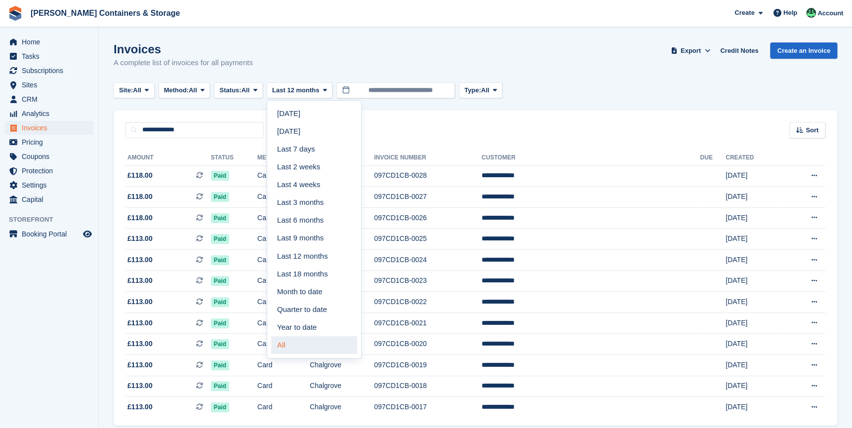
click at [299, 350] on link "All" at bounding box center [314, 345] width 86 height 18
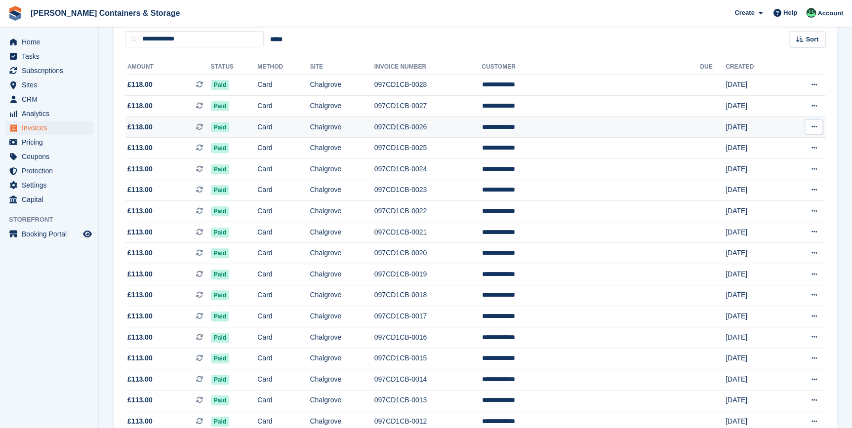
scroll to position [69, 0]
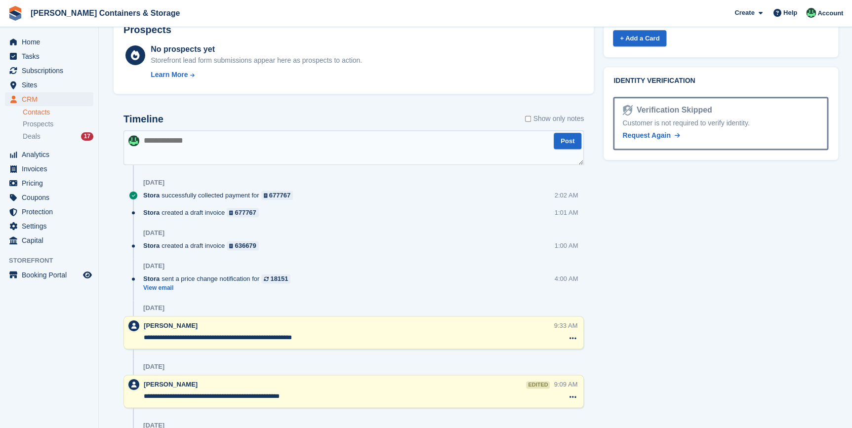
scroll to position [404, 0]
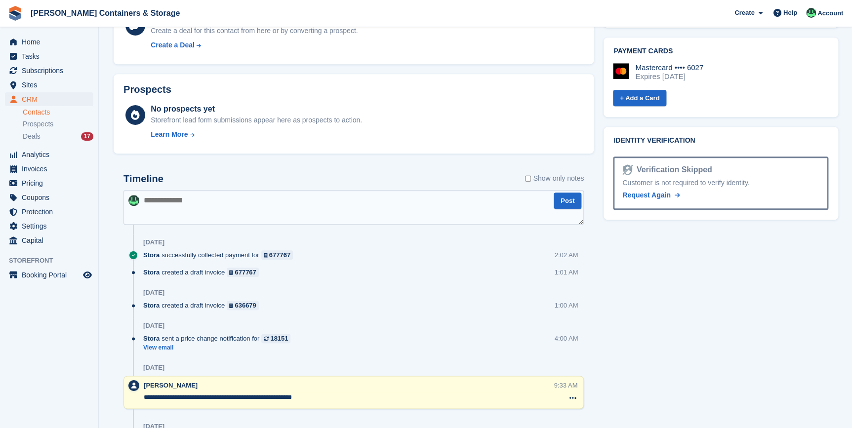
click at [164, 213] on textarea at bounding box center [353, 207] width 460 height 35
drag, startPoint x: 309, startPoint y: 200, endPoint x: 79, endPoint y: 210, distance: 230.4
click at [79, 210] on div "Home Tasks Subscriptions Subscriptions Subscriptions Contracts Price increases …" at bounding box center [426, 312] width 852 height 1433
type textarea "**********"
drag, startPoint x: 588, startPoint y: 198, endPoint x: 580, endPoint y: 200, distance: 8.0
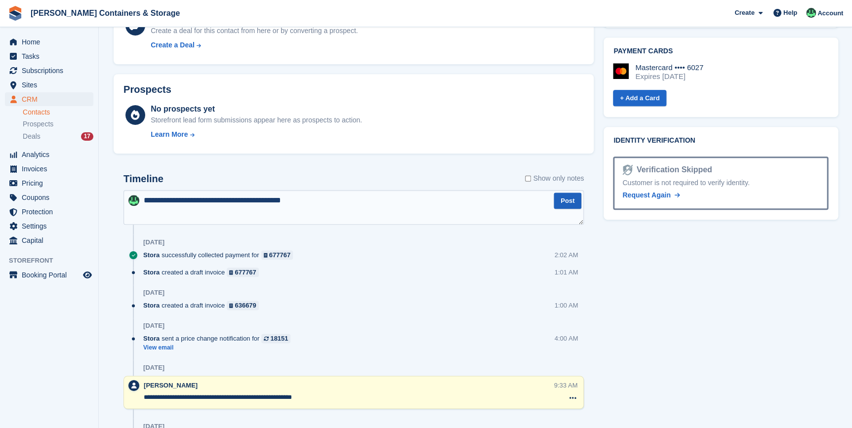
click at [580, 200] on button "Post" at bounding box center [568, 201] width 28 height 16
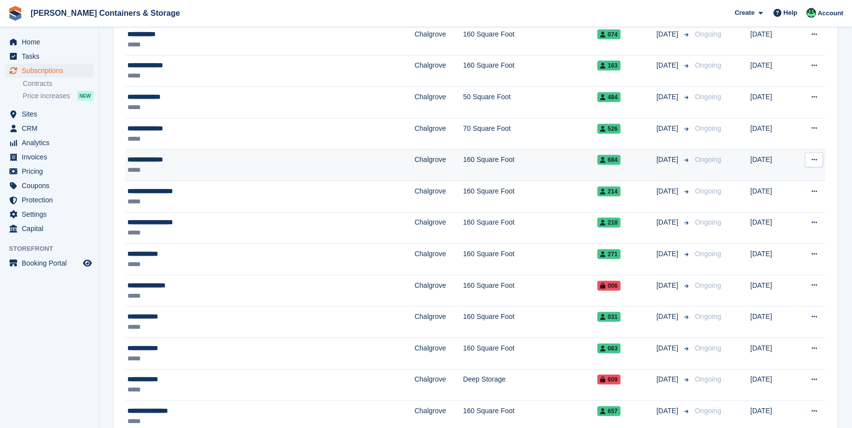
scroll to position [1085, 0]
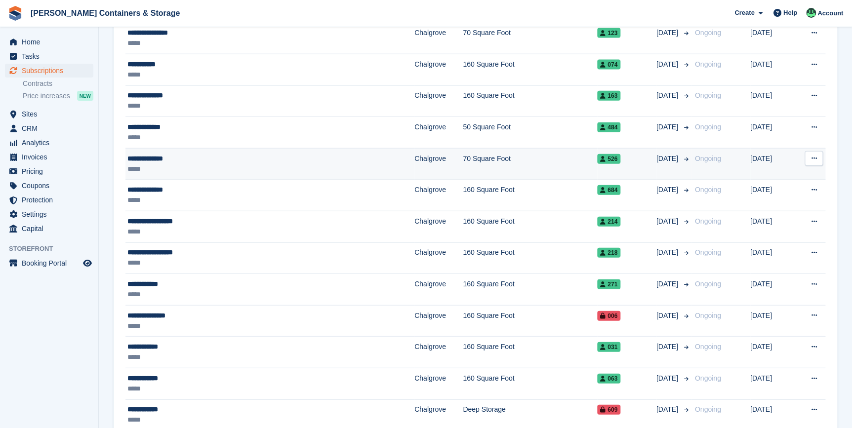
click at [163, 154] on div "**********" at bounding box center [220, 159] width 186 height 10
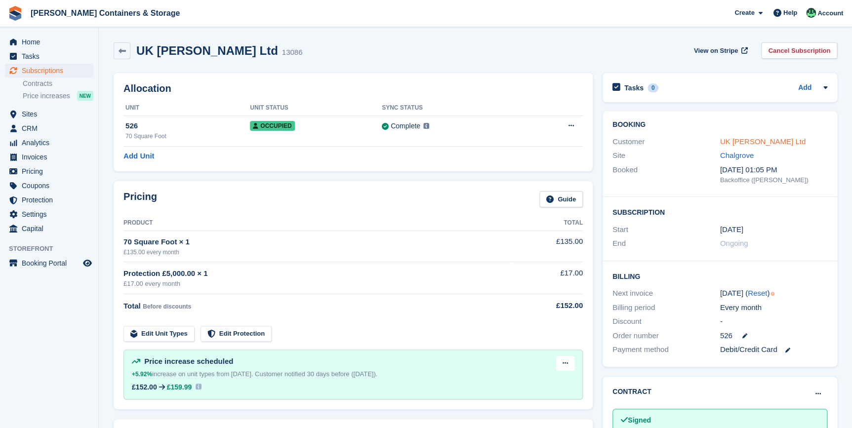
click at [747, 137] on link "UK [PERSON_NAME] Ltd" at bounding box center [762, 141] width 85 height 8
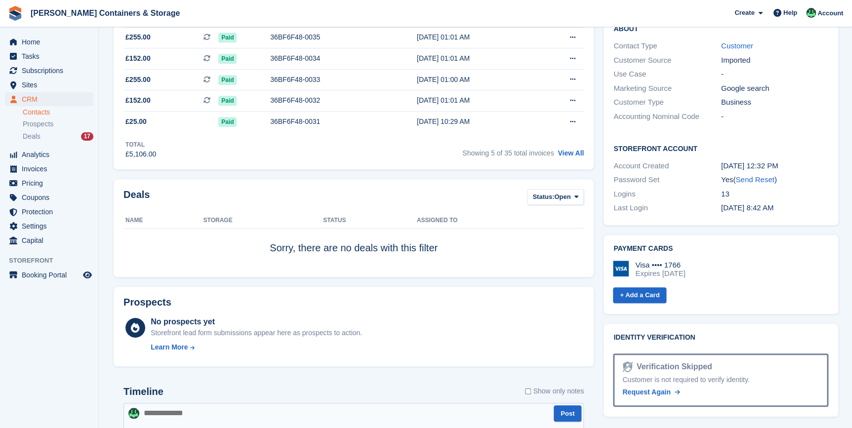
scroll to position [224, 0]
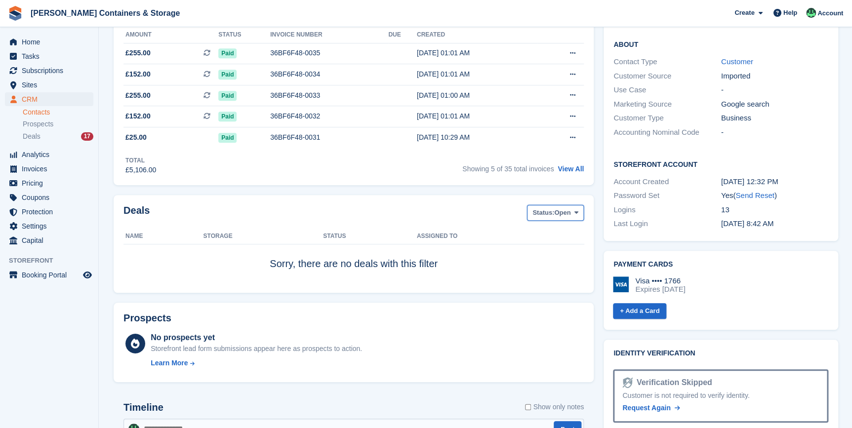
click at [555, 214] on span "Open" at bounding box center [562, 213] width 16 height 10
click at [552, 236] on link "All" at bounding box center [574, 236] width 86 height 18
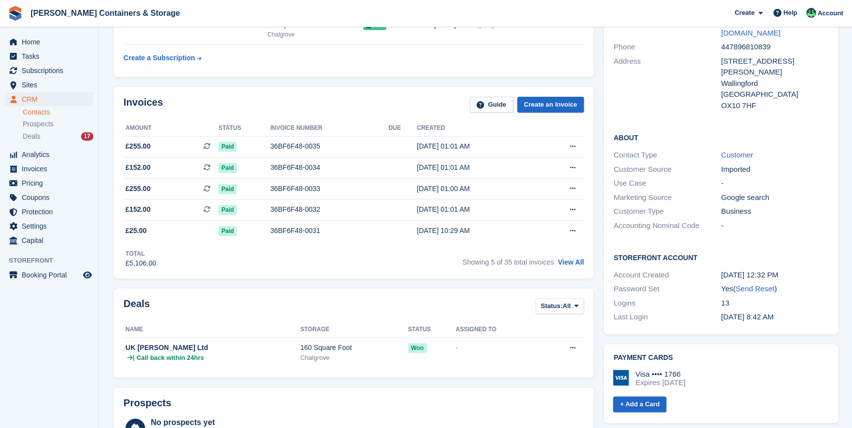
scroll to position [269, 0]
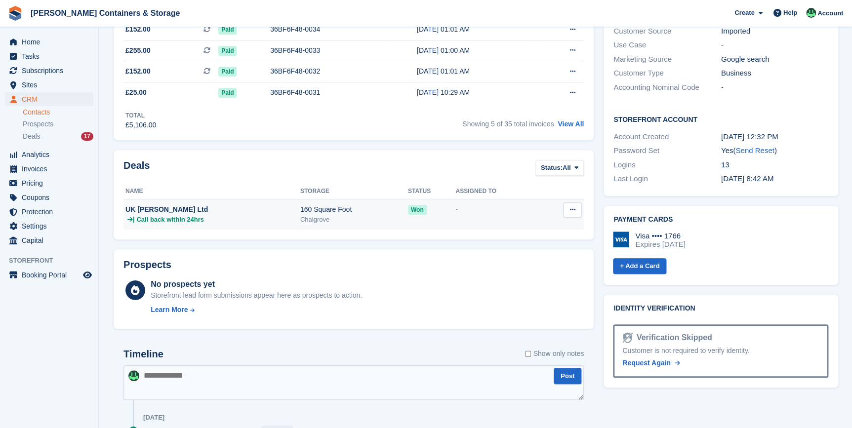
click at [269, 214] on div "UK [PERSON_NAME] Ltd" at bounding box center [212, 209] width 175 height 10
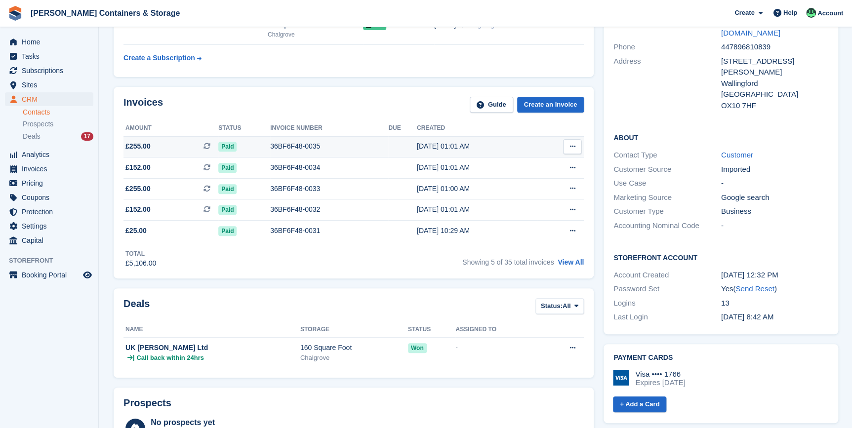
scroll to position [50, 0]
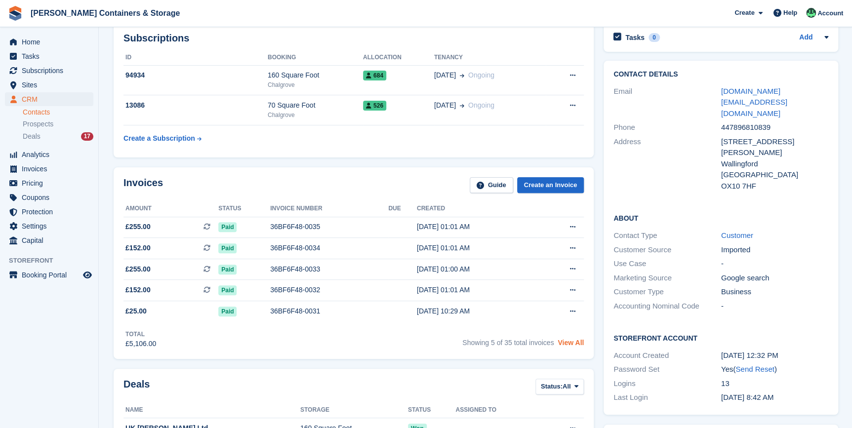
click at [570, 344] on link "View All" at bounding box center [571, 343] width 26 height 8
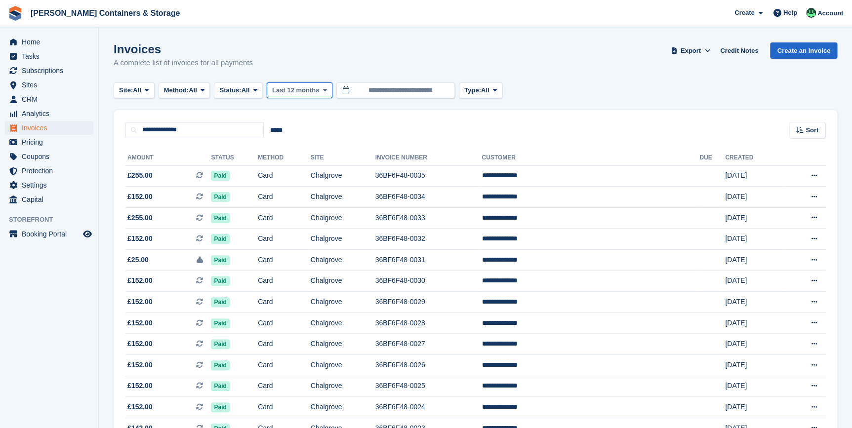
click at [323, 88] on span at bounding box center [325, 90] width 8 height 8
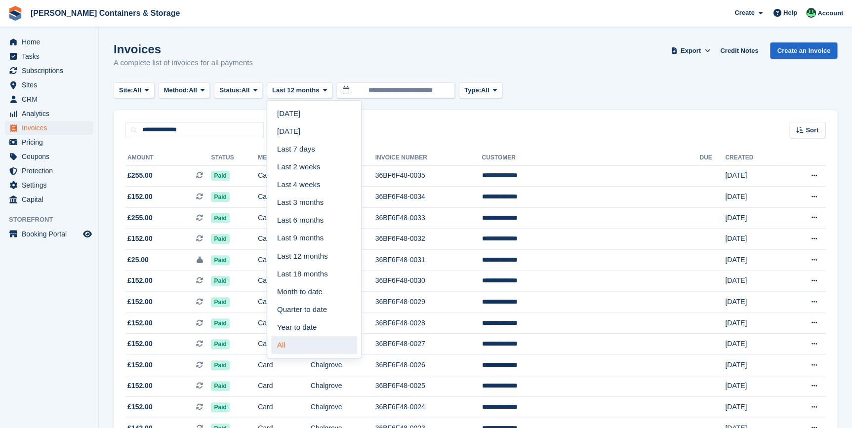
click at [310, 344] on link "All" at bounding box center [314, 345] width 86 height 18
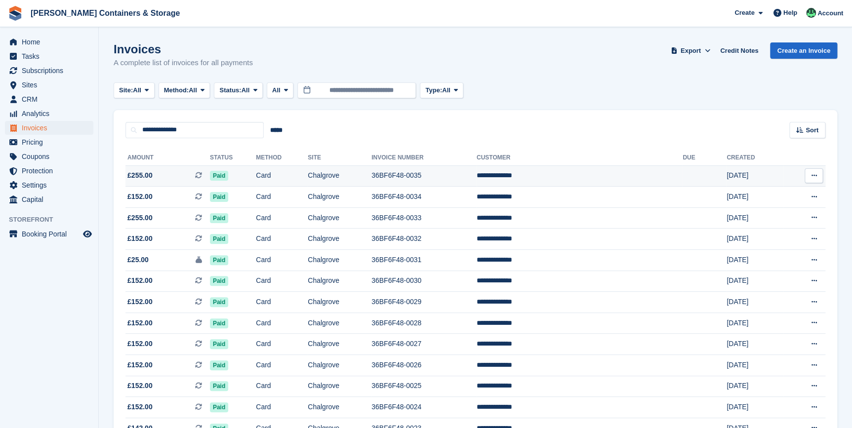
click at [160, 178] on span "£255.00 This is a recurring subscription invoice." at bounding box center [167, 175] width 84 height 10
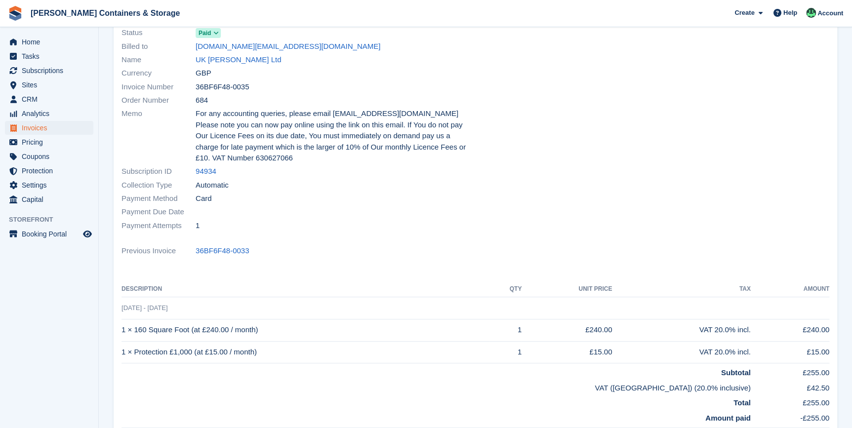
scroll to position [89, 0]
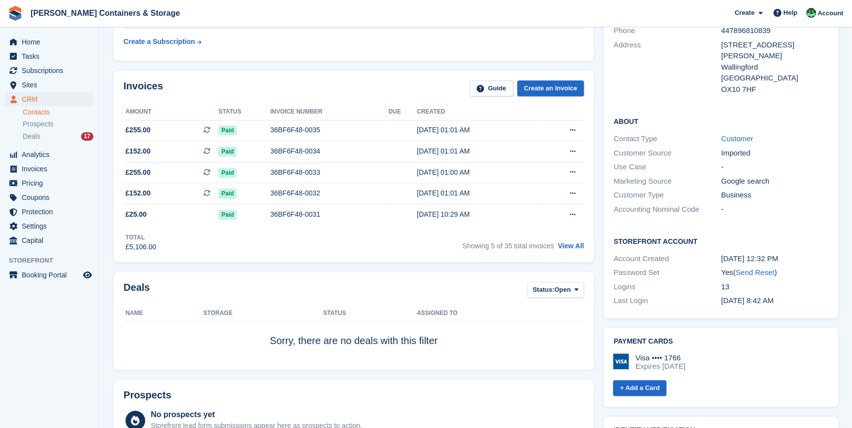
scroll to position [359, 0]
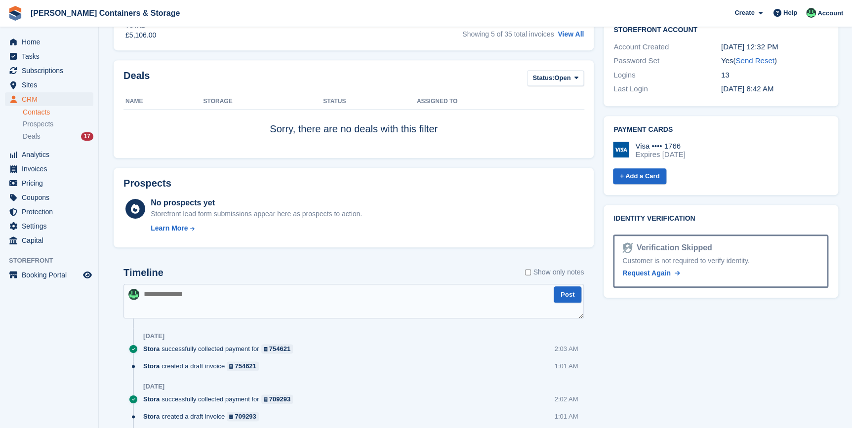
click at [184, 296] on textarea at bounding box center [353, 301] width 460 height 35
type textarea "**********"
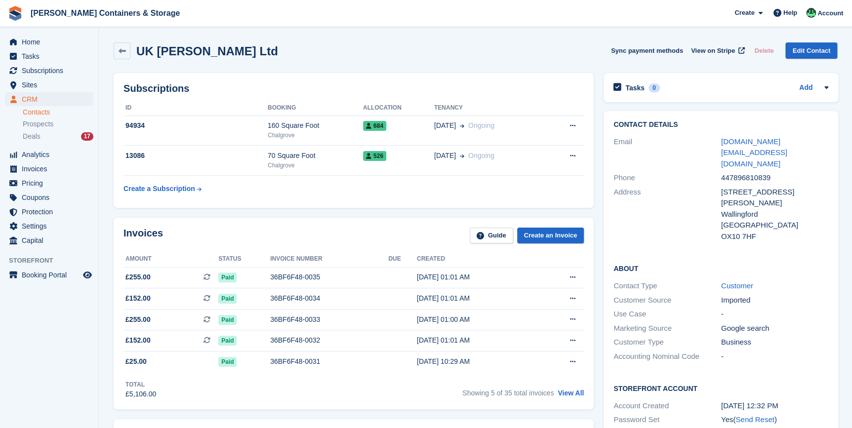
scroll to position [0, 0]
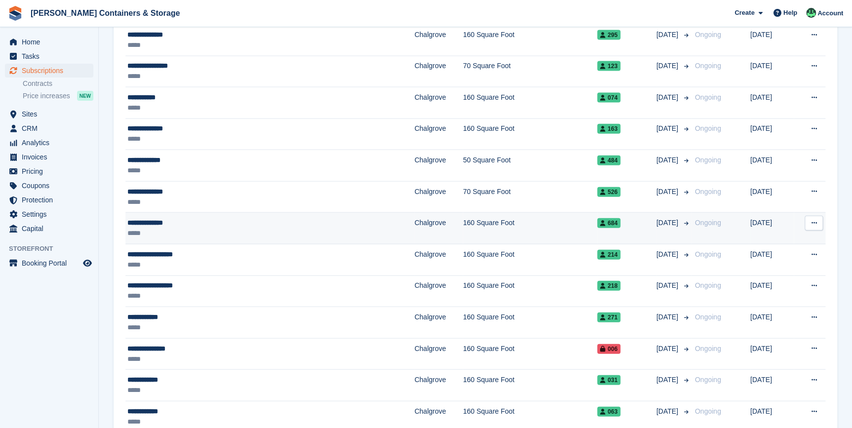
scroll to position [1040, 0]
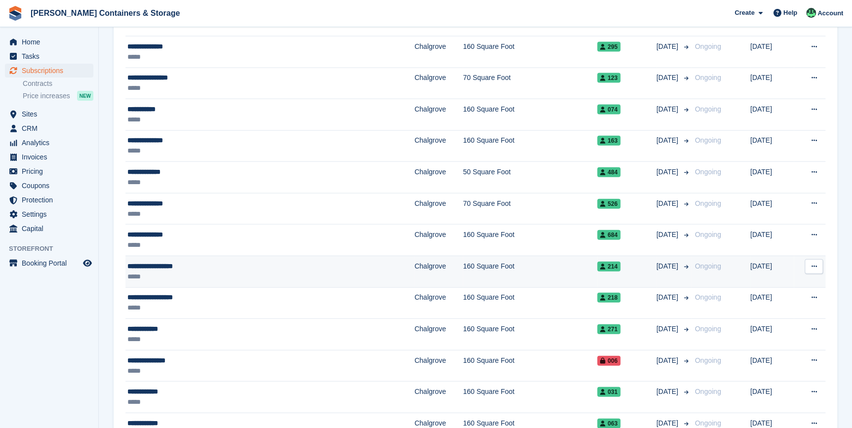
click at [171, 261] on div "**********" at bounding box center [220, 266] width 186 height 10
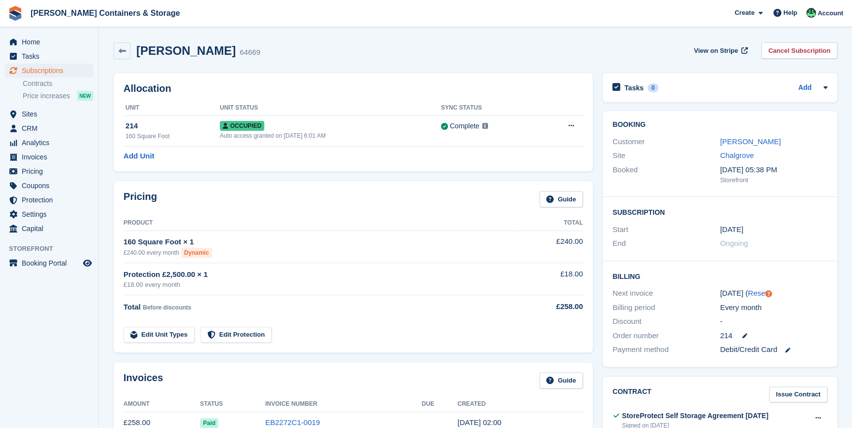
click at [749, 135] on div "Customer [PERSON_NAME]" at bounding box center [719, 142] width 215 height 14
click at [749, 137] on link "[PERSON_NAME]" at bounding box center [750, 141] width 61 height 8
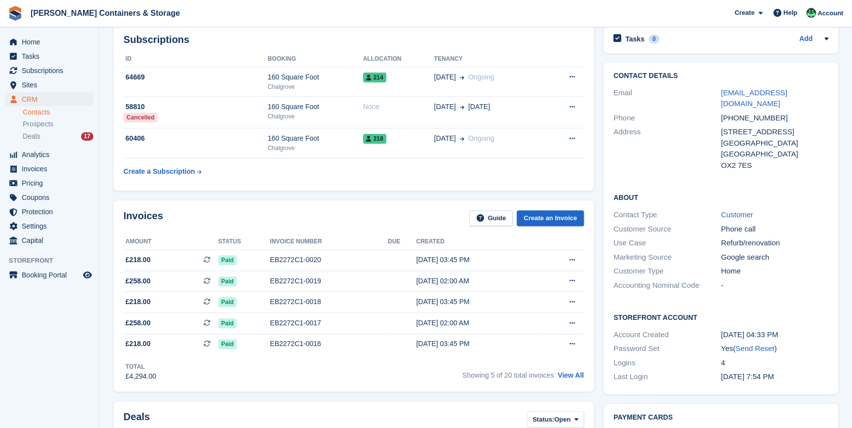
scroll to position [269, 0]
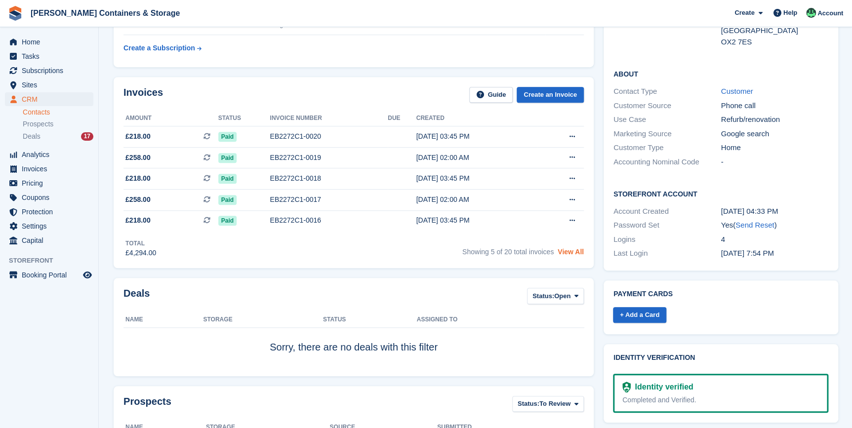
click at [571, 249] on link "View All" at bounding box center [571, 252] width 26 height 8
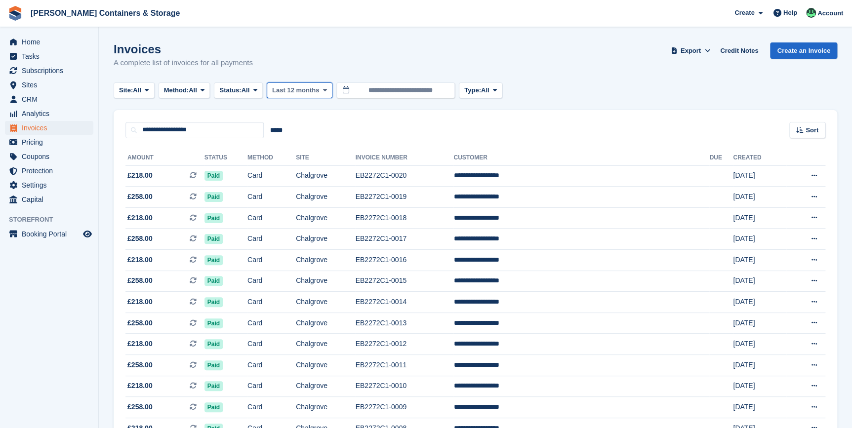
click at [310, 90] on span "Last 12 months" at bounding box center [295, 90] width 47 height 10
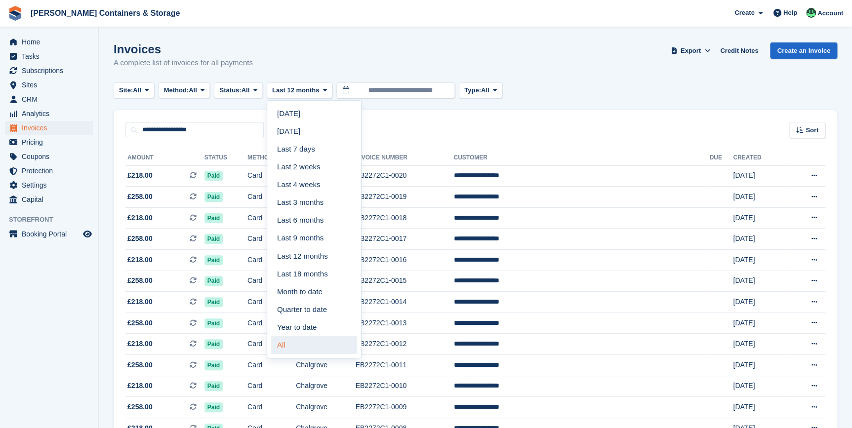
click at [305, 338] on link "All" at bounding box center [314, 345] width 86 height 18
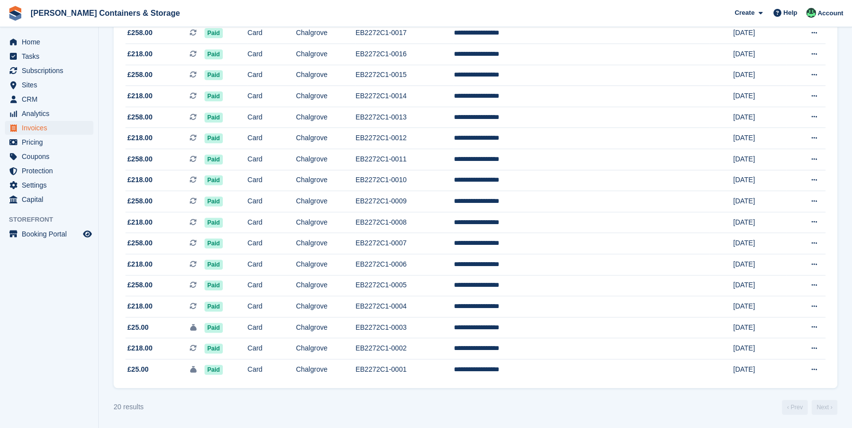
scroll to position [213, 0]
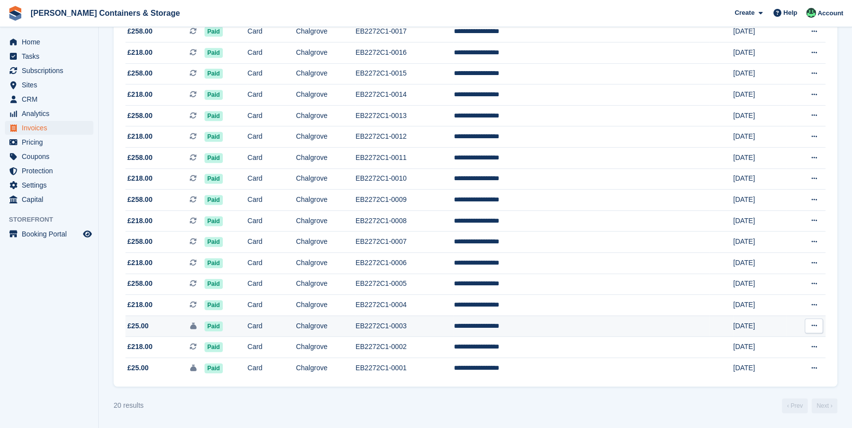
click at [163, 328] on span "£25.00 This is a security deposit invoice." at bounding box center [164, 326] width 79 height 10
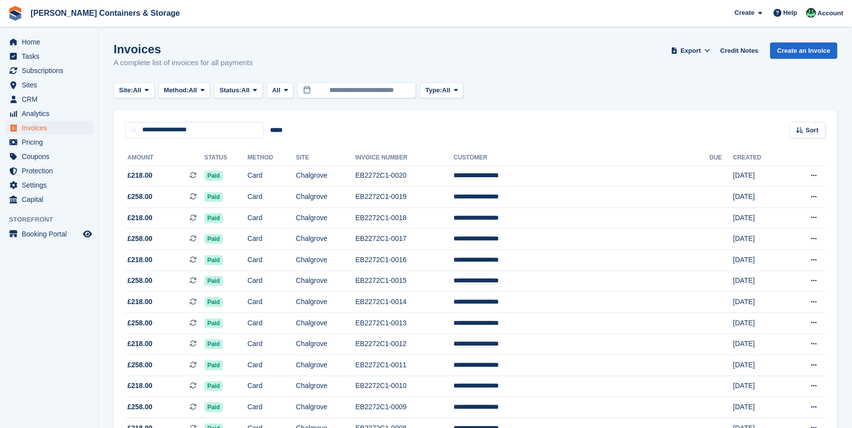
scroll to position [213, 0]
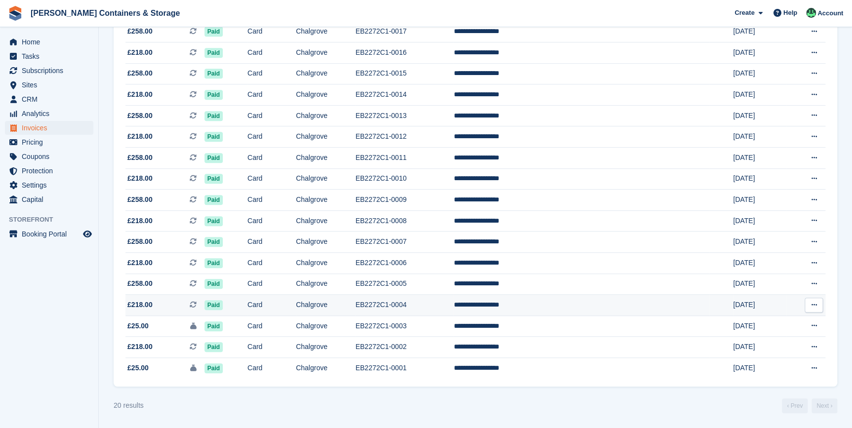
click at [143, 311] on td "£218.00 This is a recurring subscription invoice." at bounding box center [164, 305] width 79 height 21
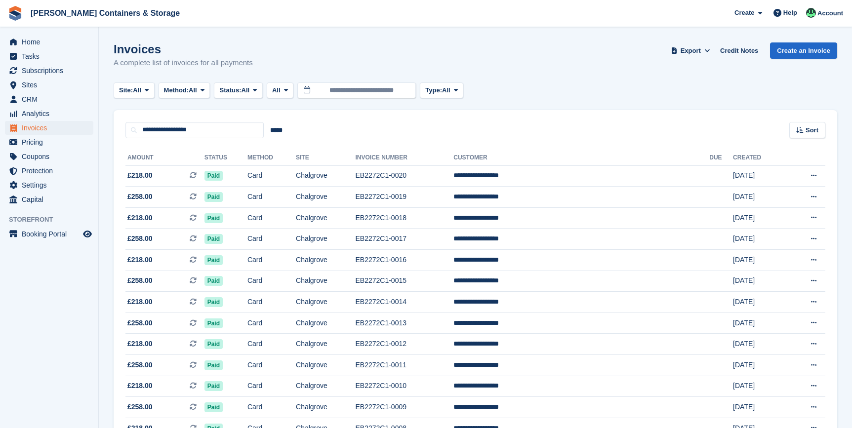
scroll to position [213, 0]
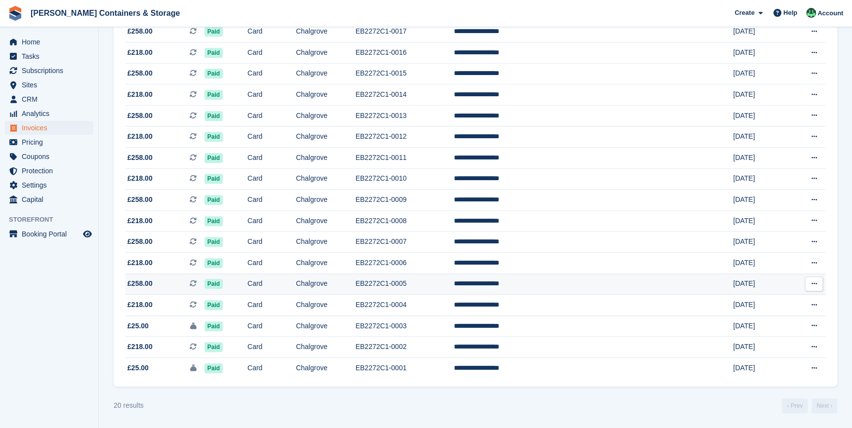
click at [142, 284] on span "£258.00" at bounding box center [139, 284] width 25 height 10
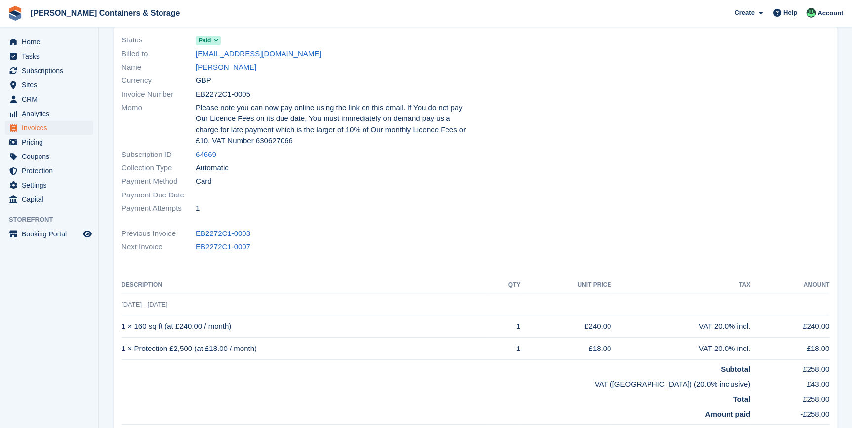
scroll to position [134, 0]
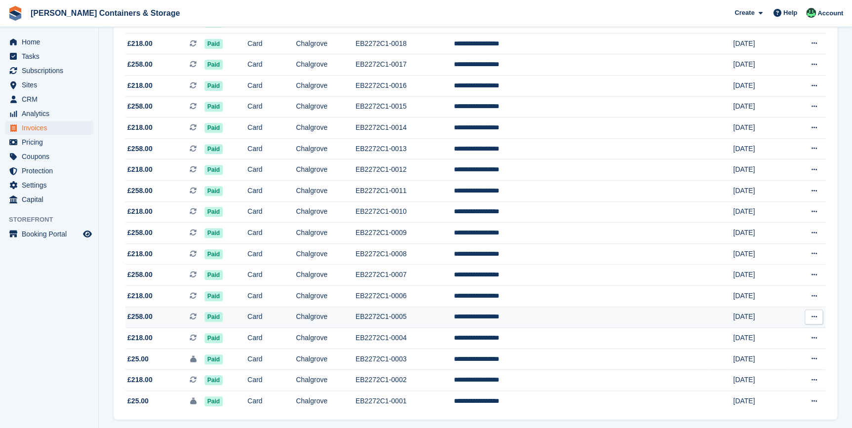
scroll to position [123, 0]
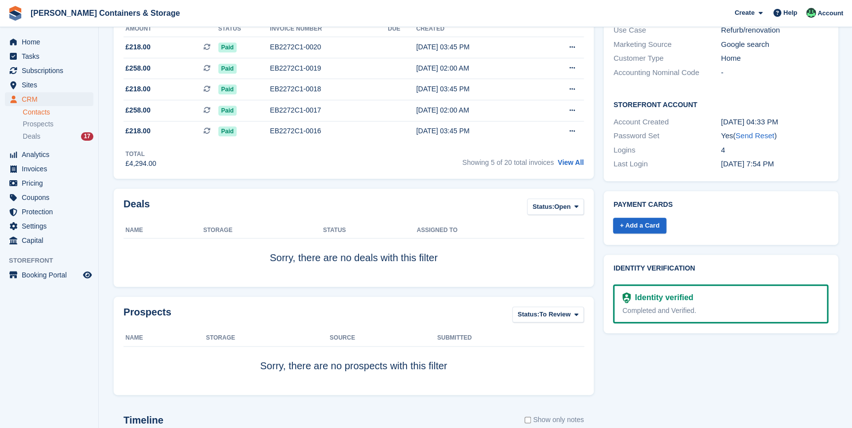
scroll to position [359, 0]
click at [550, 208] on span "Status:" at bounding box center [543, 207] width 22 height 10
click at [561, 228] on link "All" at bounding box center [574, 230] width 86 height 18
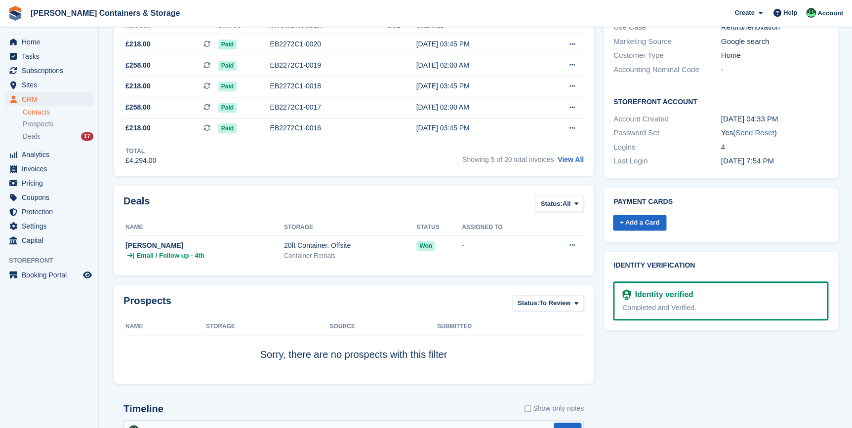
scroll to position [449, 0]
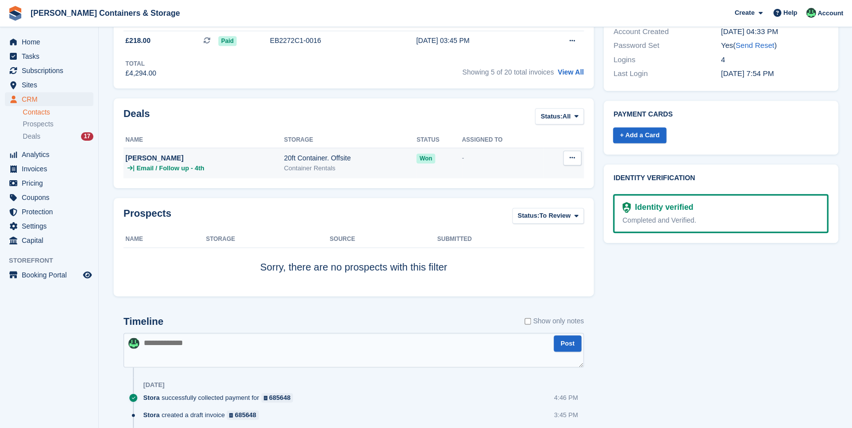
click at [346, 163] on div "Container Rentals" at bounding box center [350, 168] width 132 height 10
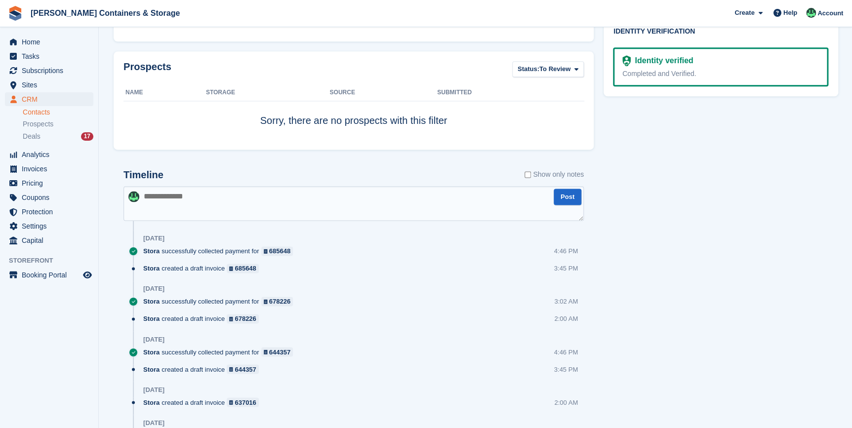
scroll to position [583, 0]
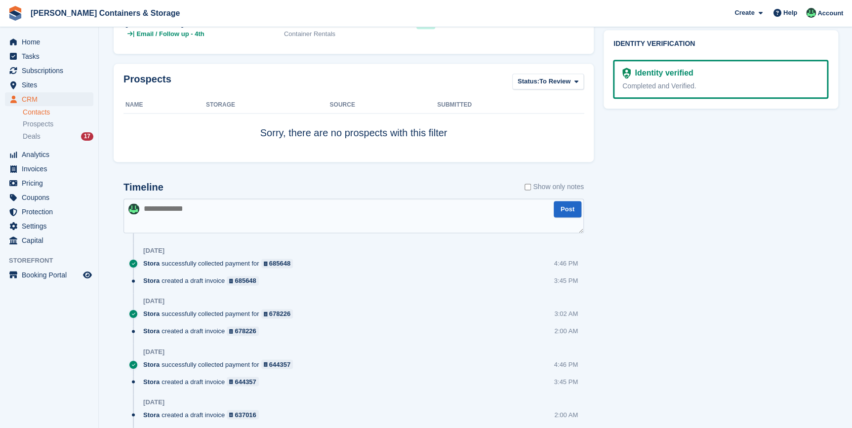
click at [174, 215] on textarea at bounding box center [353, 216] width 460 height 35
type textarea "**********"
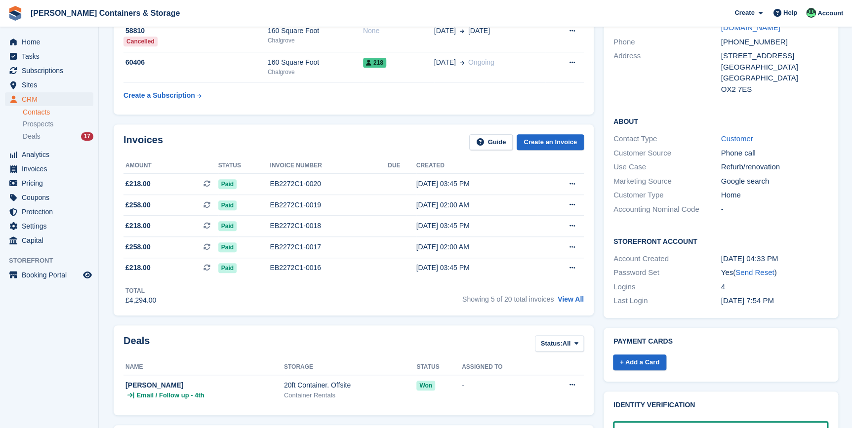
scroll to position [0, 0]
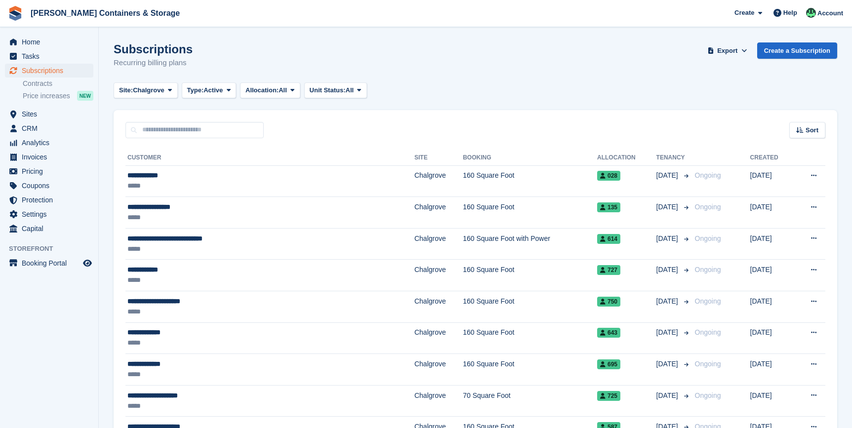
scroll to position [1040, 0]
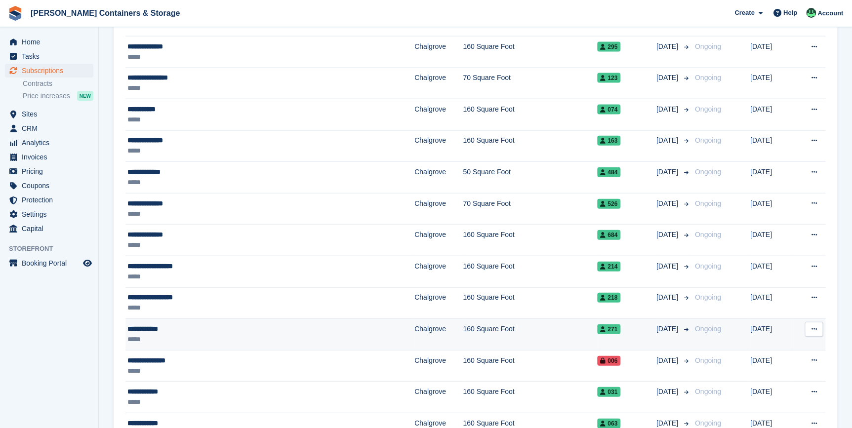
click at [166, 338] on div "*****" at bounding box center [220, 339] width 186 height 10
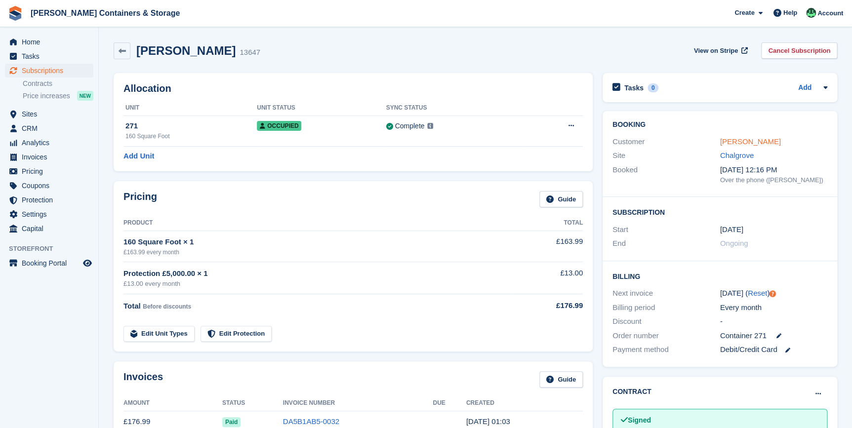
click at [741, 141] on link "Walsh, Simon" at bounding box center [750, 141] width 61 height 8
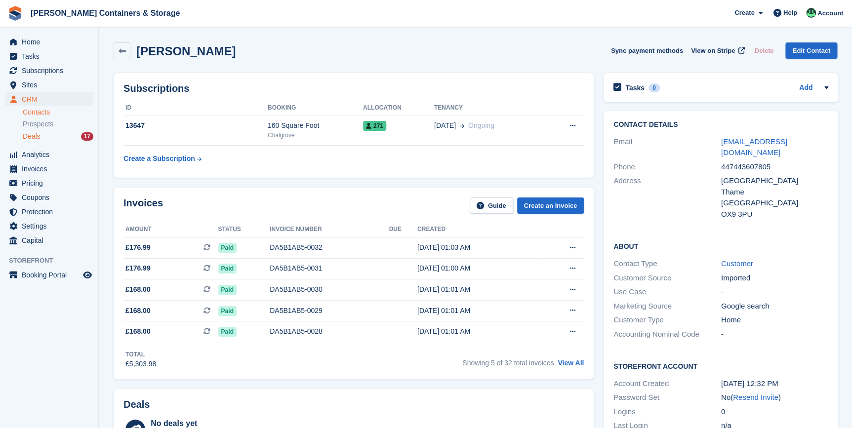
click at [35, 140] on span "Deals" at bounding box center [32, 136] width 18 height 9
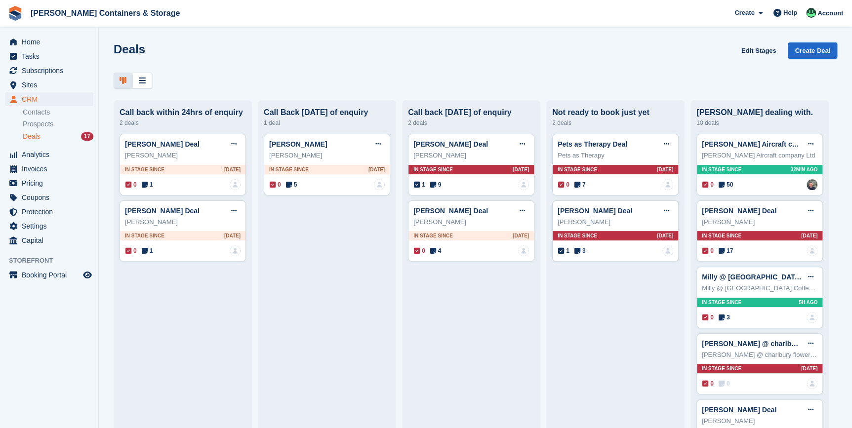
click at [42, 134] on div "Deals 17" at bounding box center [58, 136] width 71 height 9
click at [29, 89] on span "Sites" at bounding box center [51, 85] width 59 height 14
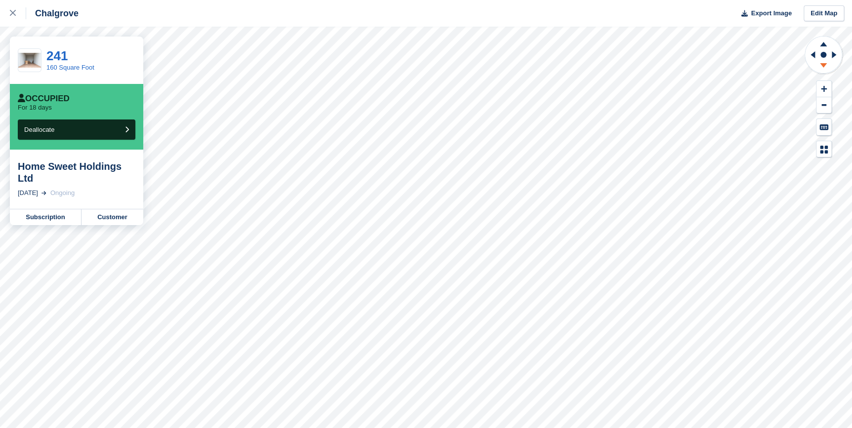
click at [821, 65] on icon at bounding box center [824, 67] width 26 height 12
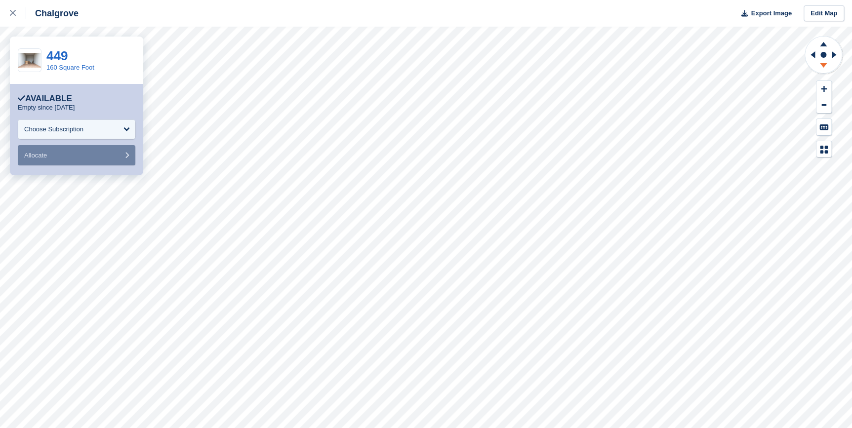
click at [821, 65] on icon at bounding box center [824, 67] width 26 height 12
click at [824, 40] on icon at bounding box center [824, 43] width 26 height 12
click at [828, 69] on icon at bounding box center [824, 67] width 26 height 12
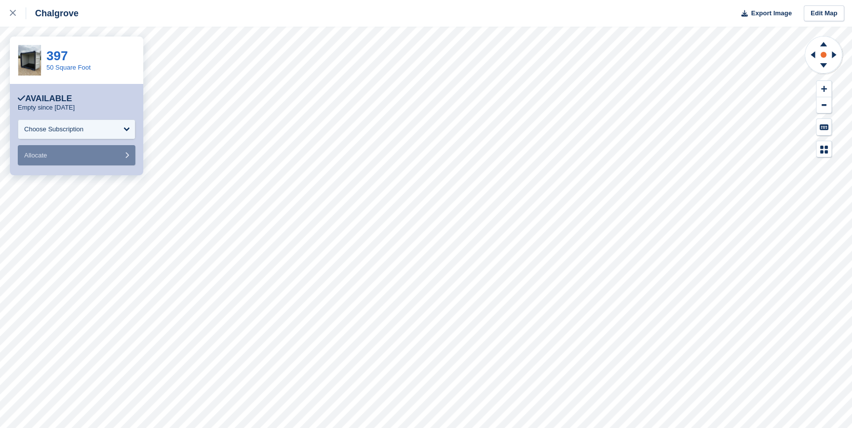
click at [820, 49] on icon at bounding box center [823, 56] width 39 height 40
click at [820, 49] on rect at bounding box center [823, 55] width 12 height 12
click at [837, 59] on icon at bounding box center [835, 55] width 12 height 26
click at [825, 67] on icon at bounding box center [824, 67] width 26 height 12
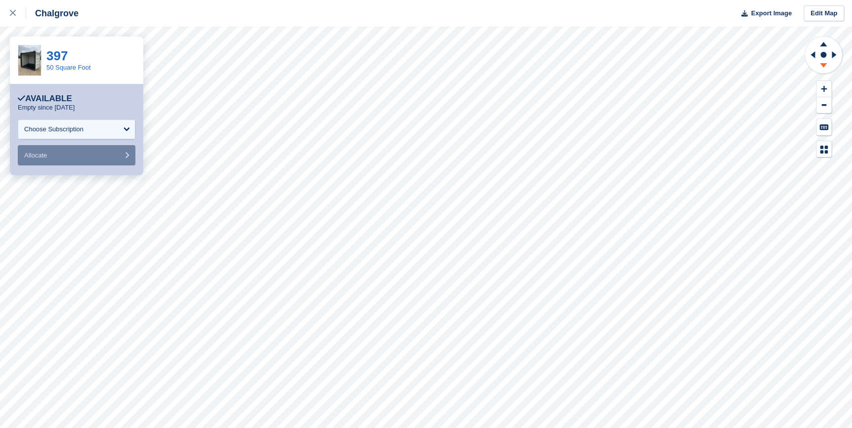
click at [825, 67] on icon at bounding box center [824, 67] width 26 height 12
click at [836, 55] on icon at bounding box center [835, 55] width 12 height 26
click at [821, 41] on icon at bounding box center [824, 43] width 26 height 12
click at [826, 109] on button at bounding box center [823, 105] width 15 height 16
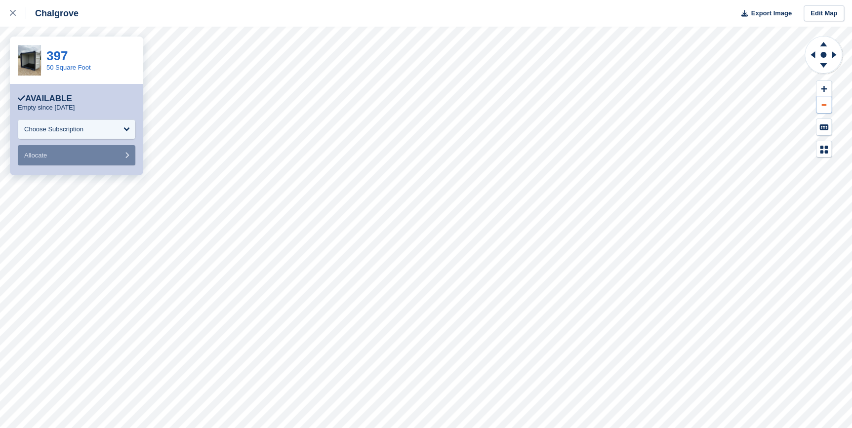
click at [824, 109] on button at bounding box center [823, 105] width 15 height 16
click at [821, 49] on rect at bounding box center [823, 55] width 12 height 12
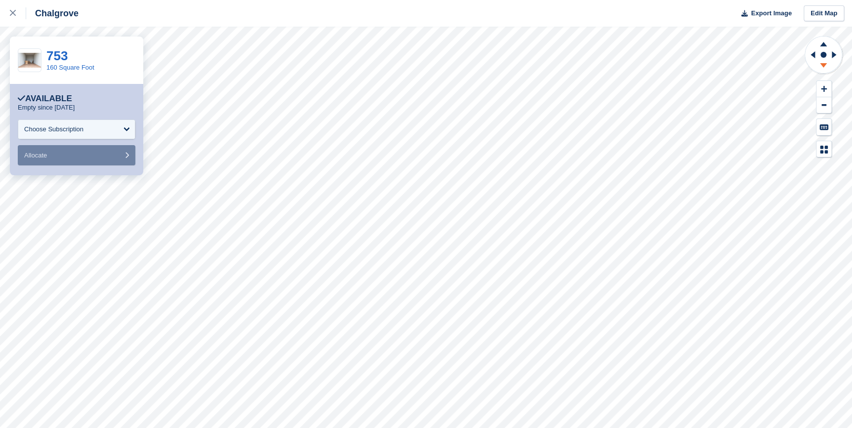
click at [825, 71] on icon at bounding box center [824, 67] width 26 height 12
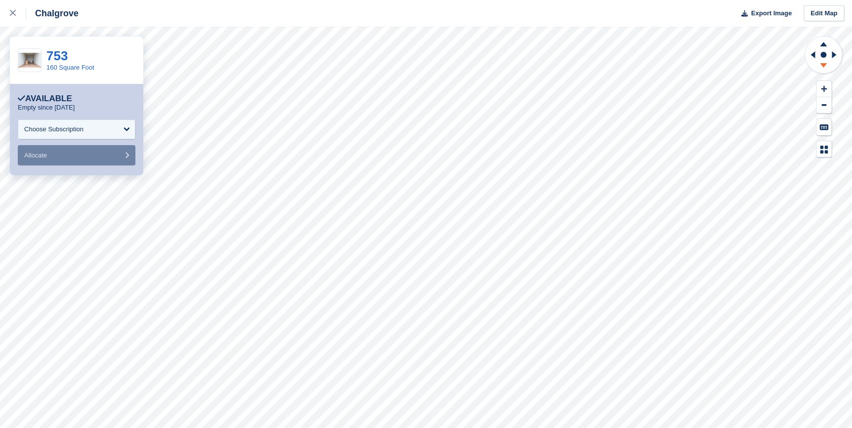
click at [824, 67] on icon at bounding box center [824, 67] width 26 height 12
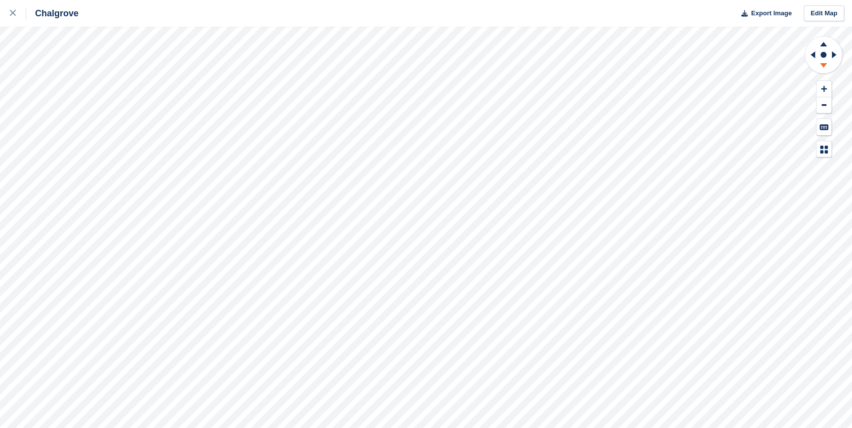
click at [823, 69] on icon at bounding box center [824, 67] width 26 height 12
click at [816, 43] on icon at bounding box center [824, 43] width 26 height 12
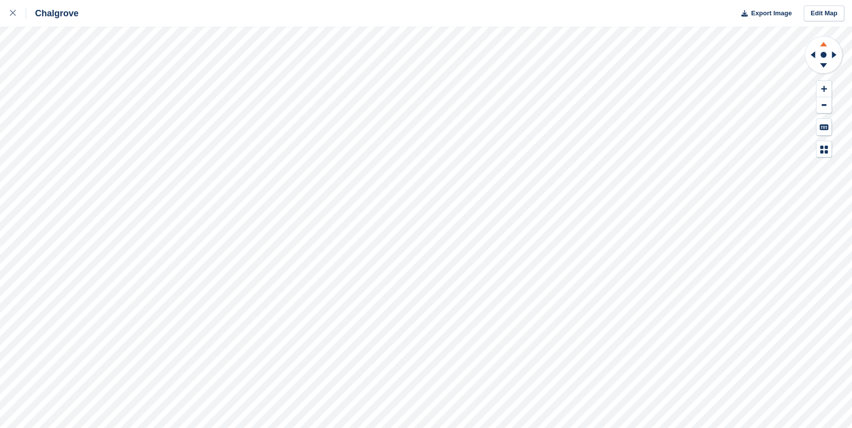
click at [816, 43] on icon at bounding box center [824, 43] width 26 height 12
click at [826, 69] on icon at bounding box center [824, 67] width 26 height 12
click at [820, 46] on icon at bounding box center [823, 44] width 7 height 4
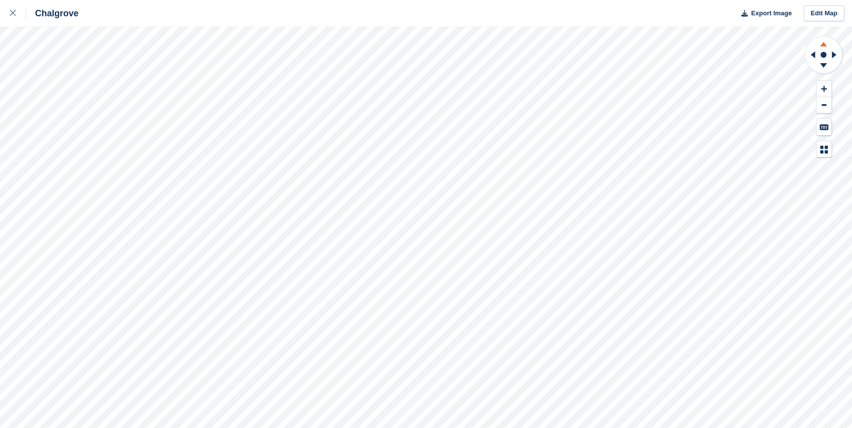
click at [820, 46] on icon at bounding box center [823, 44] width 7 height 4
click at [824, 69] on icon at bounding box center [824, 67] width 26 height 12
click at [820, 42] on icon at bounding box center [824, 43] width 26 height 12
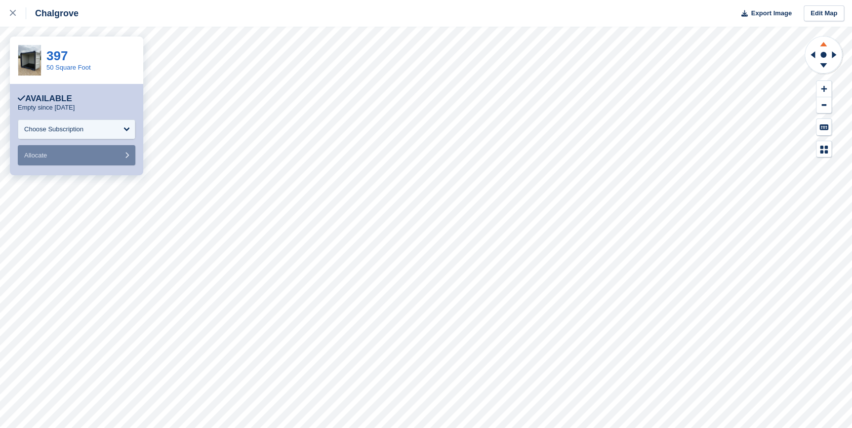
click at [822, 43] on icon at bounding box center [824, 43] width 26 height 12
click at [821, 63] on icon at bounding box center [824, 67] width 26 height 12
click at [819, 64] on icon at bounding box center [824, 67] width 26 height 12
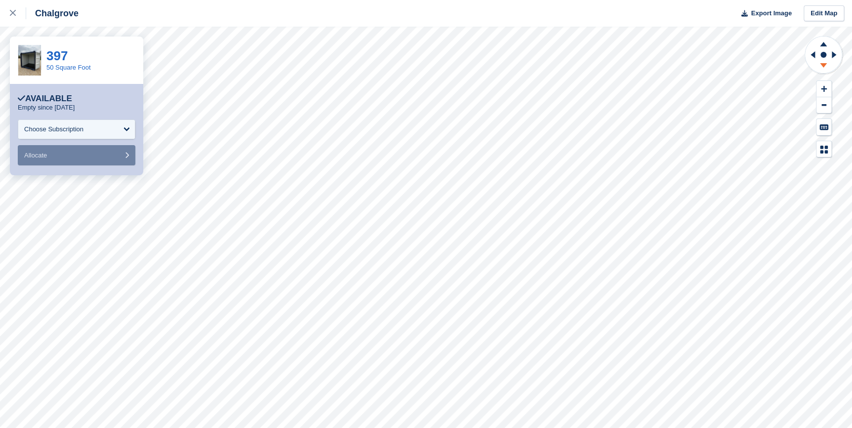
click at [819, 64] on icon at bounding box center [824, 67] width 26 height 12
click at [810, 56] on icon at bounding box center [811, 55] width 12 height 26
click at [837, 53] on icon at bounding box center [835, 55] width 12 height 26
click at [821, 44] on icon at bounding box center [824, 43] width 26 height 12
click at [811, 55] on icon at bounding box center [813, 54] width 4 height 7
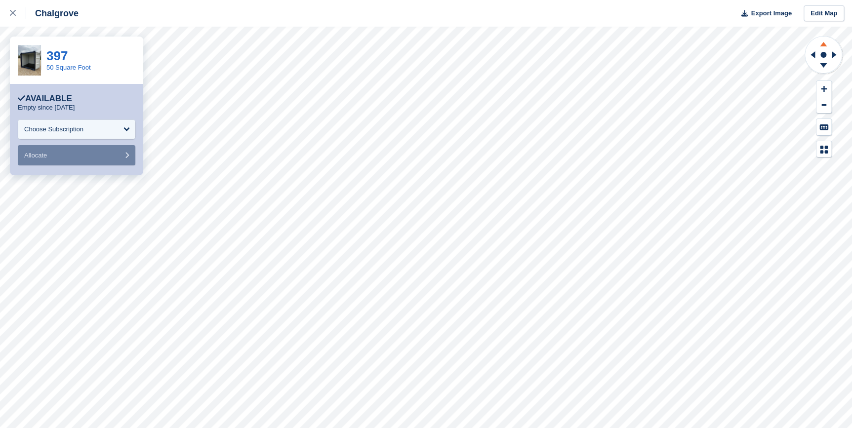
click at [824, 47] on icon at bounding box center [824, 43] width 26 height 12
click at [824, 63] on icon at bounding box center [824, 67] width 26 height 12
click at [832, 57] on icon at bounding box center [834, 54] width 4 height 7
click at [813, 54] on icon at bounding box center [813, 54] width 4 height 7
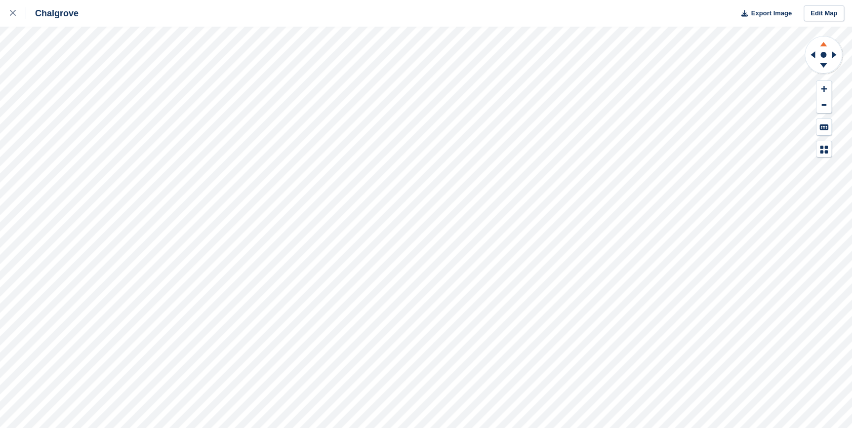
click at [823, 42] on icon at bounding box center [823, 44] width 7 height 4
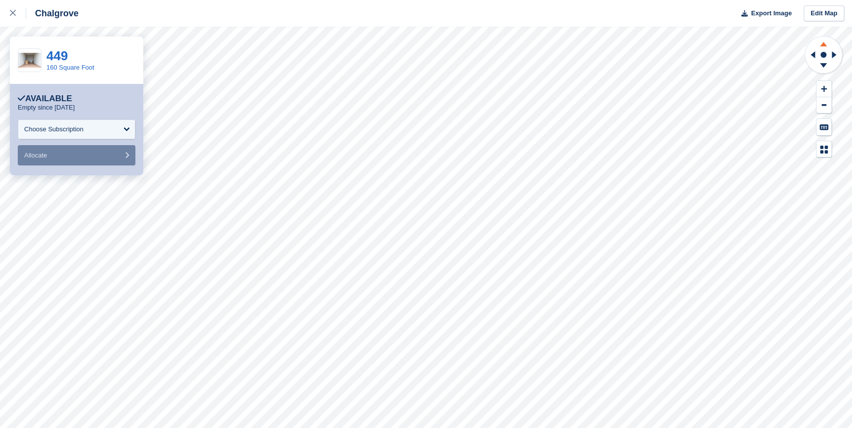
click at [823, 45] on icon at bounding box center [823, 44] width 7 height 4
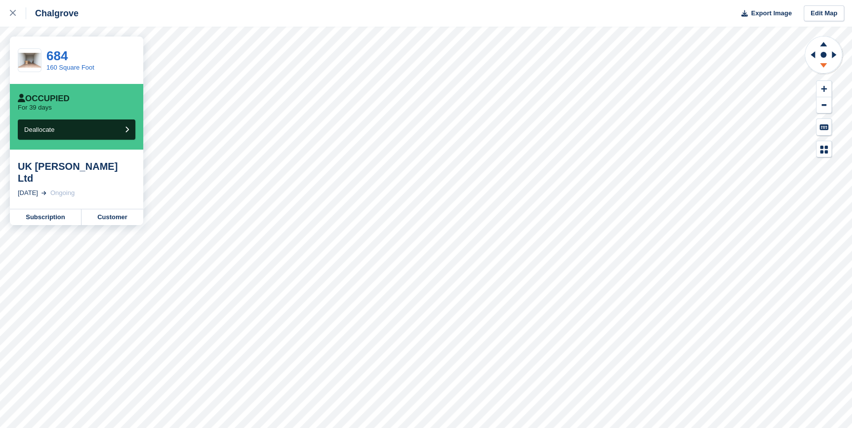
click at [829, 61] on icon at bounding box center [824, 67] width 26 height 12
click at [823, 42] on icon at bounding box center [824, 43] width 26 height 12
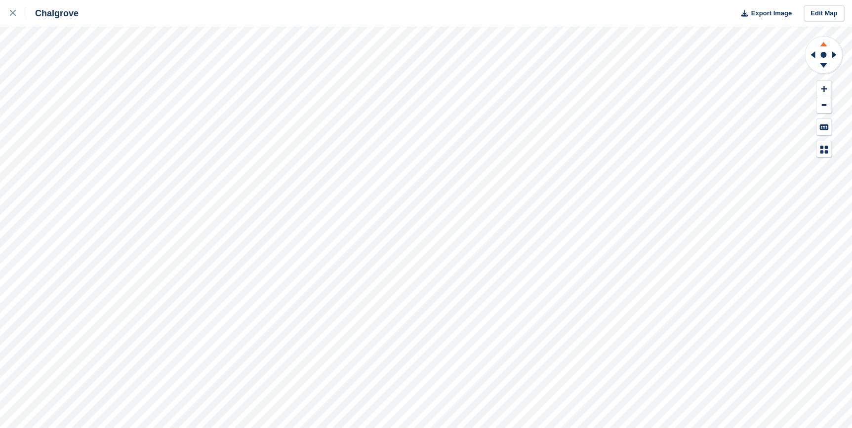
click at [824, 41] on icon at bounding box center [824, 43] width 26 height 12
click at [810, 54] on icon at bounding box center [811, 55] width 12 height 26
click at [823, 43] on icon at bounding box center [823, 44] width 7 height 4
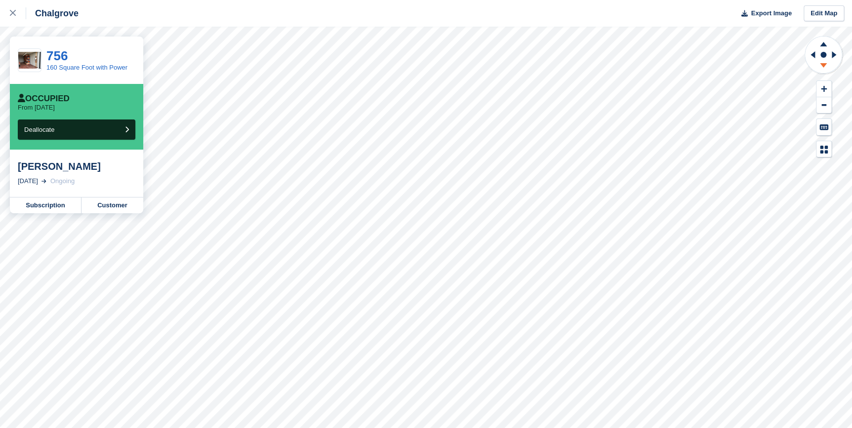
drag, startPoint x: 821, startPoint y: 66, endPoint x: 824, endPoint y: 61, distance: 5.5
click at [824, 61] on icon at bounding box center [824, 67] width 26 height 12
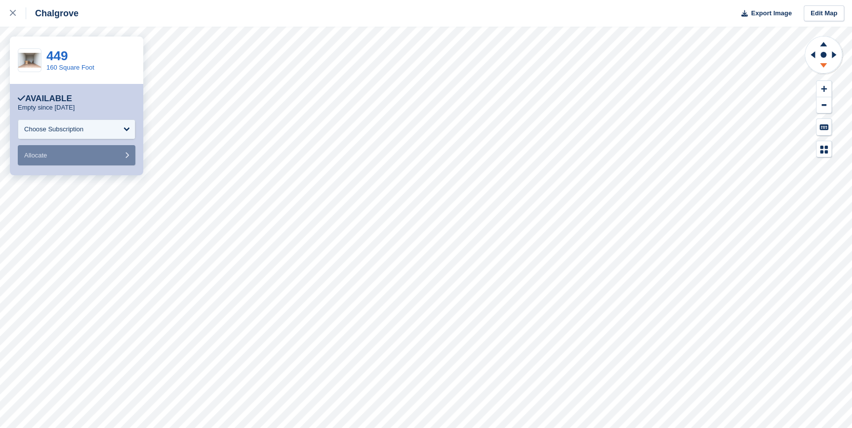
click at [820, 65] on icon at bounding box center [824, 67] width 26 height 12
click at [824, 46] on icon at bounding box center [824, 43] width 26 height 12
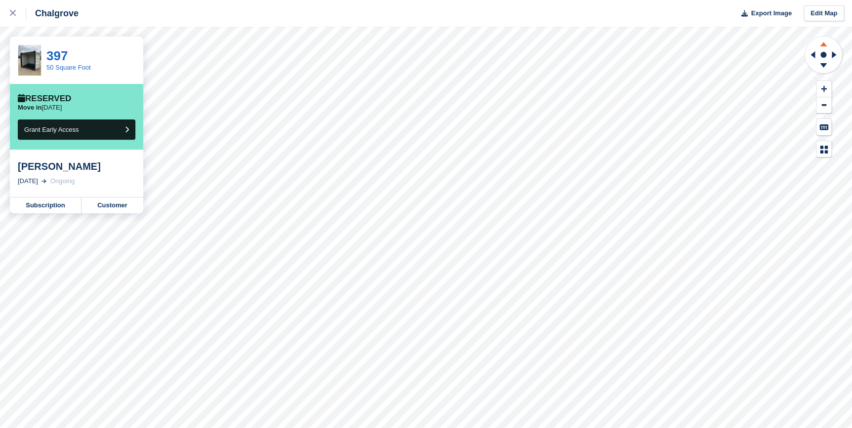
click at [821, 46] on icon at bounding box center [824, 43] width 26 height 12
click at [99, 206] on link "Customer" at bounding box center [112, 206] width 62 height 16
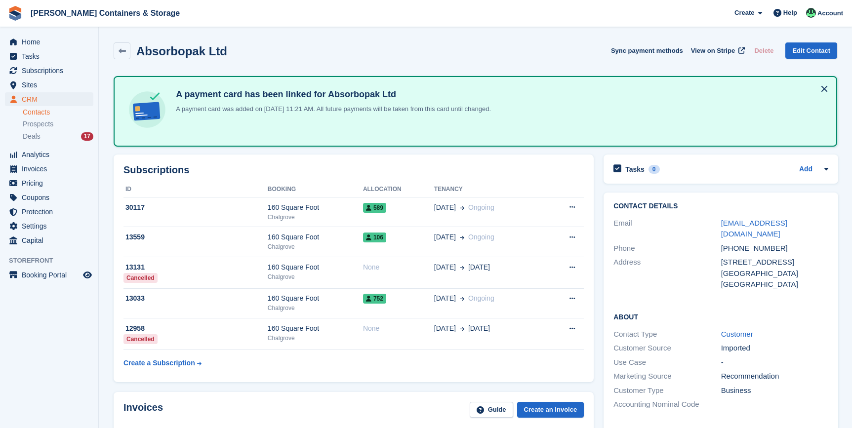
scroll to position [673, 0]
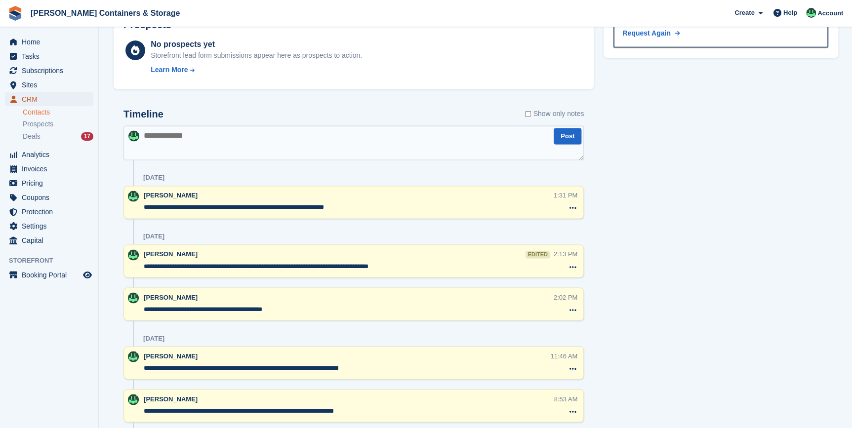
click at [35, 98] on span "CRM" at bounding box center [51, 99] width 59 height 14
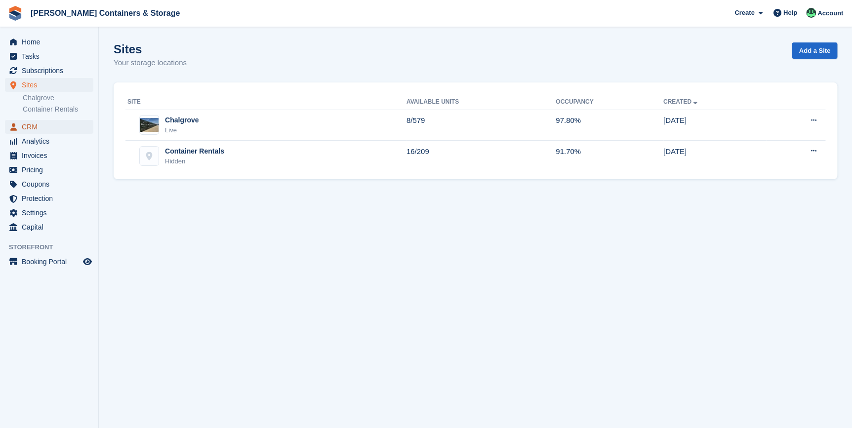
click at [30, 124] on span "CRM" at bounding box center [51, 127] width 59 height 14
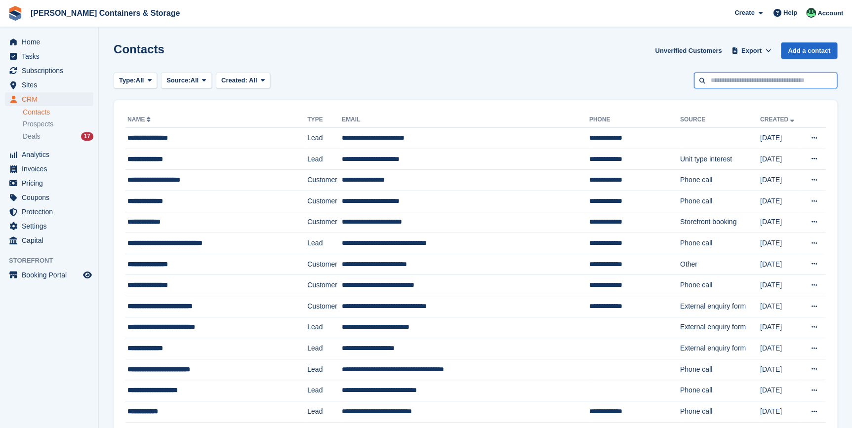
click at [744, 73] on input "text" at bounding box center [765, 81] width 143 height 16
type input "**********"
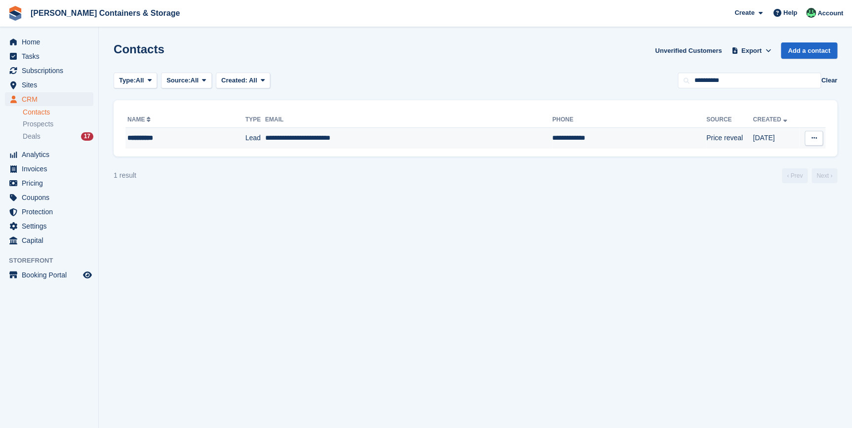
click at [178, 141] on div "**********" at bounding box center [173, 138] width 92 height 10
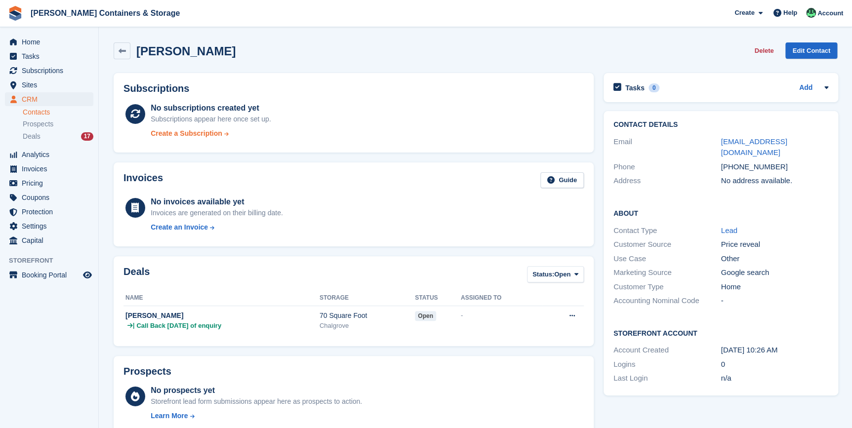
click at [184, 133] on div "Create a Subscription" at bounding box center [187, 133] width 72 height 10
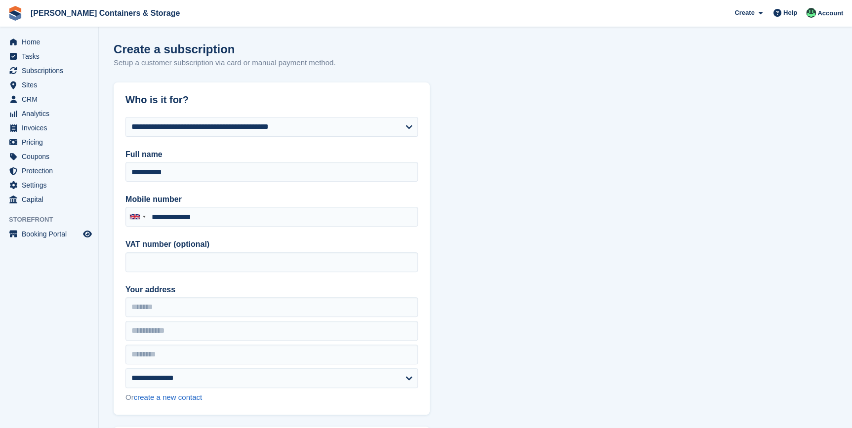
type input "**********"
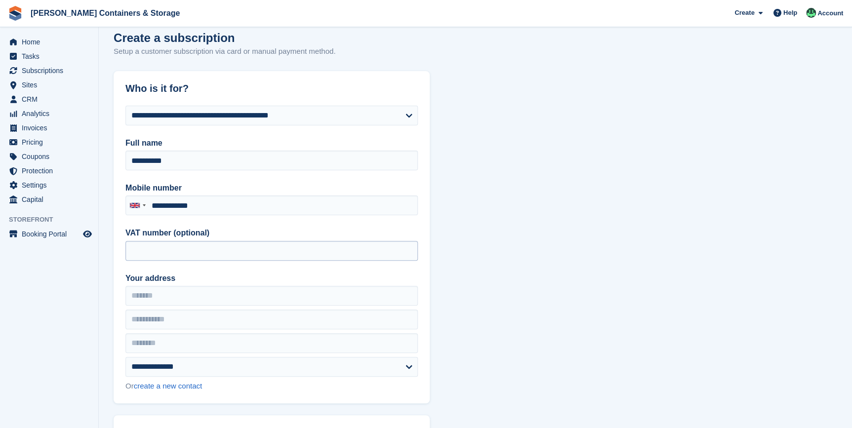
scroll to position [44, 0]
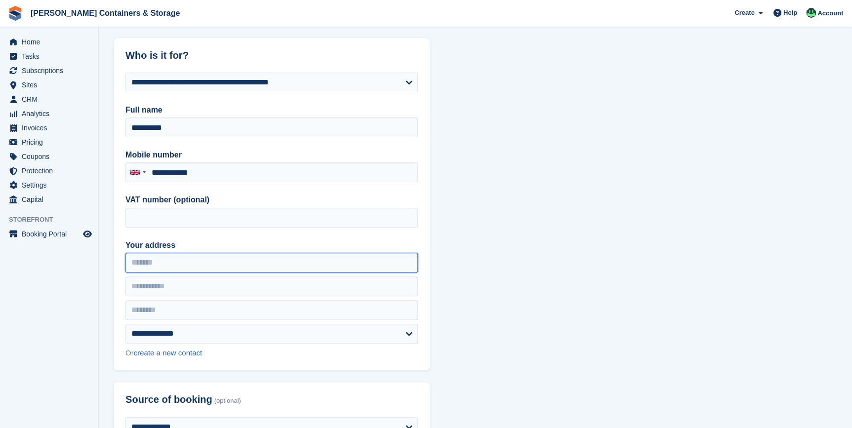
click at [134, 259] on input "Your address" at bounding box center [271, 263] width 292 height 20
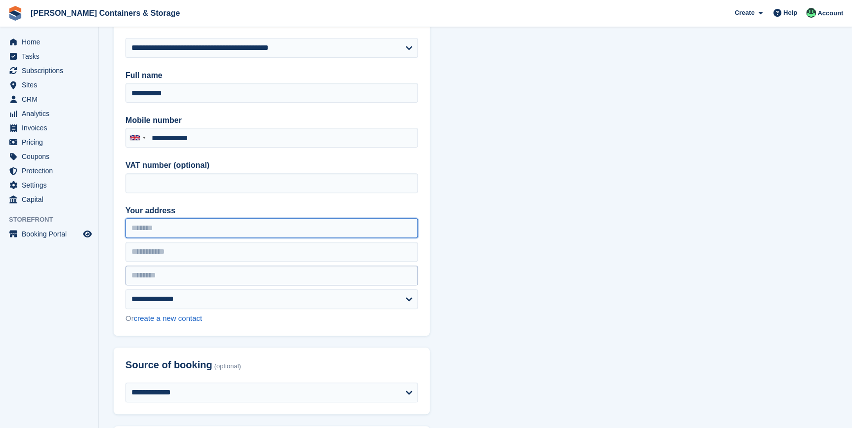
scroll to position [134, 0]
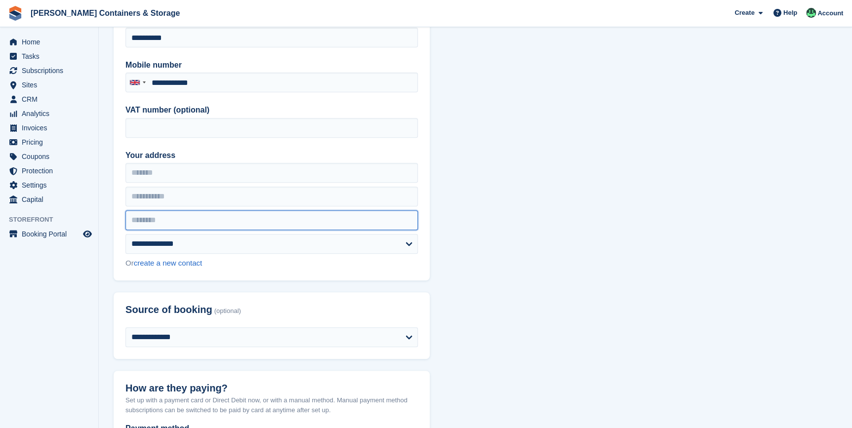
click at [145, 220] on input "text" at bounding box center [271, 220] width 292 height 20
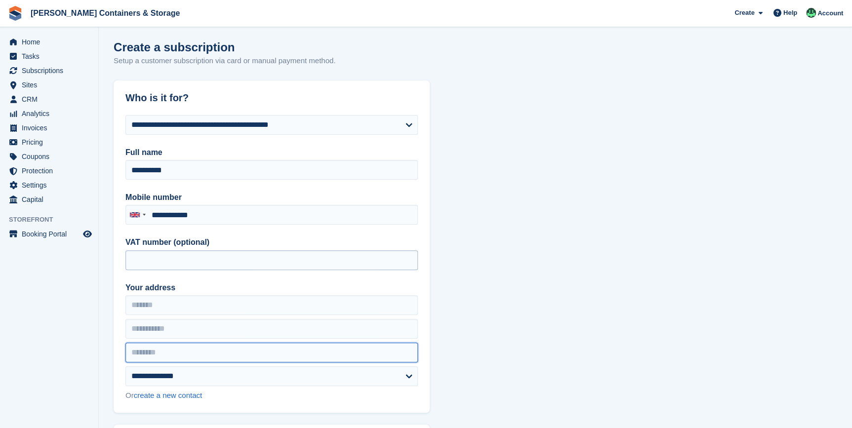
scroll to position [0, 0]
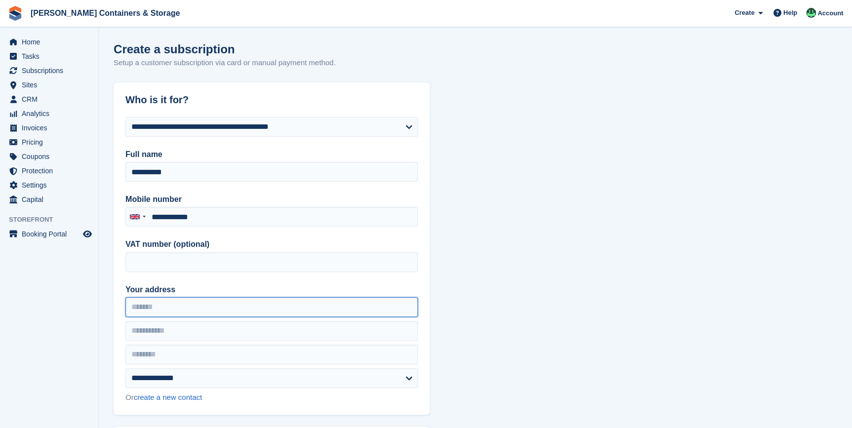
click at [138, 308] on input "Your address" at bounding box center [271, 307] width 292 height 20
type input "**********"
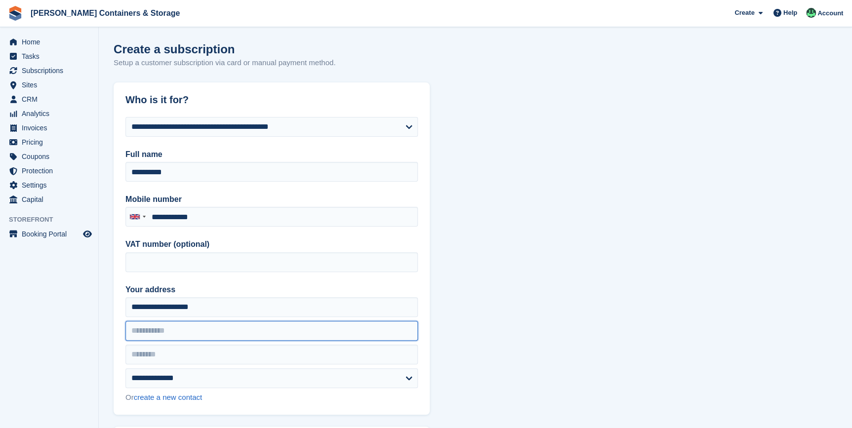
type input "*"
type input "*******"
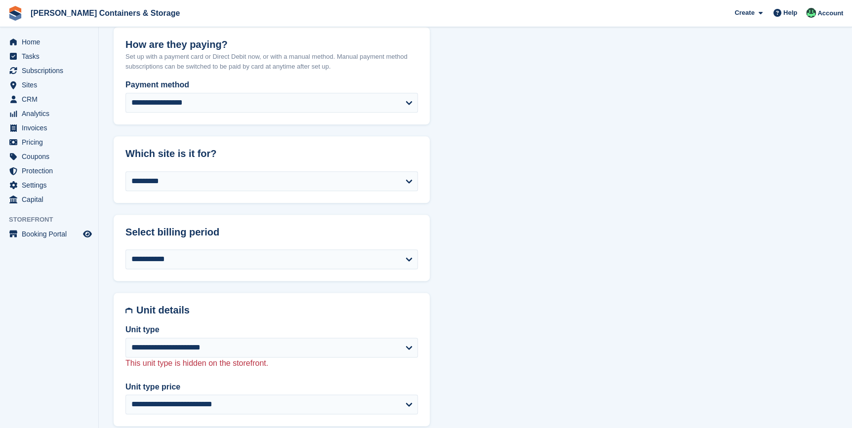
scroll to position [494, 0]
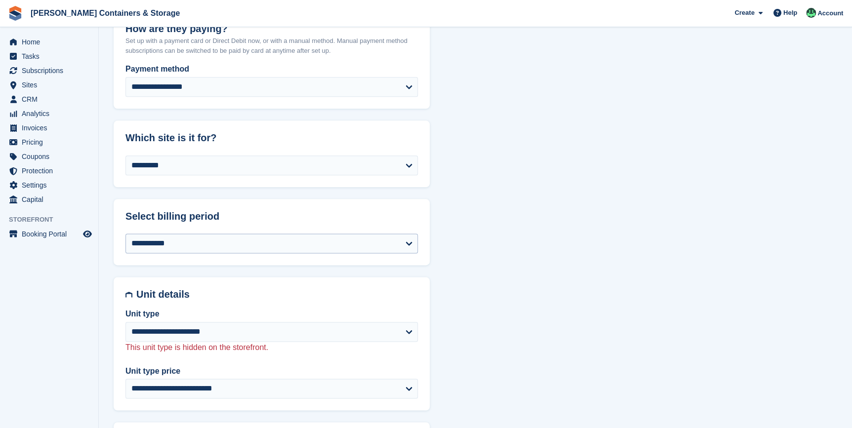
type input "*******"
click at [164, 244] on select "**********" at bounding box center [271, 244] width 292 height 20
click at [125, 234] on select "**********" at bounding box center [271, 244] width 292 height 20
click at [166, 326] on select "**********" at bounding box center [271, 332] width 292 height 20
select select "****"
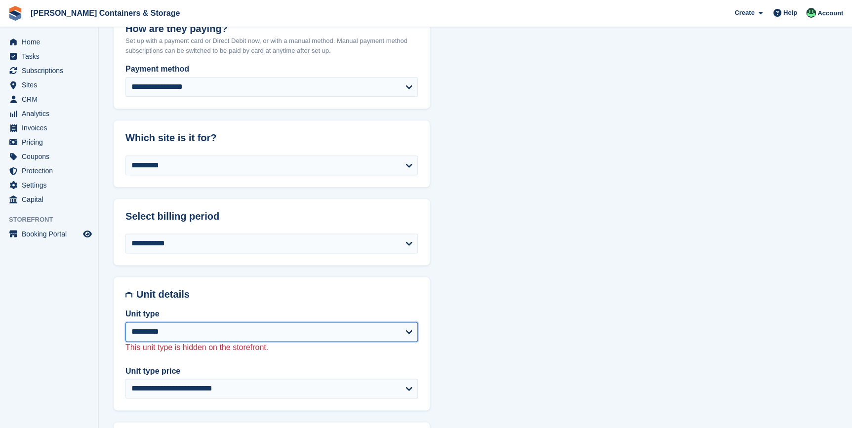
click at [125, 322] on select "**********" at bounding box center [271, 332] width 292 height 20
select select "******"
select select "**"
select select "**********"
select select "***"
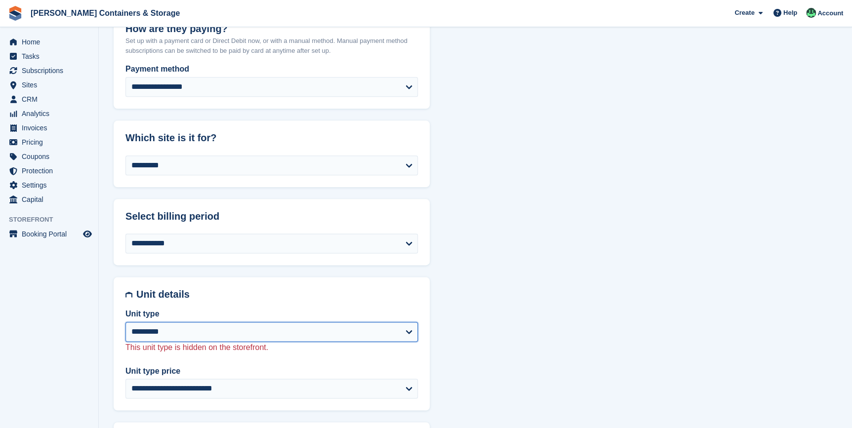
select select "*"
select select
select select "**"
select select "*****"
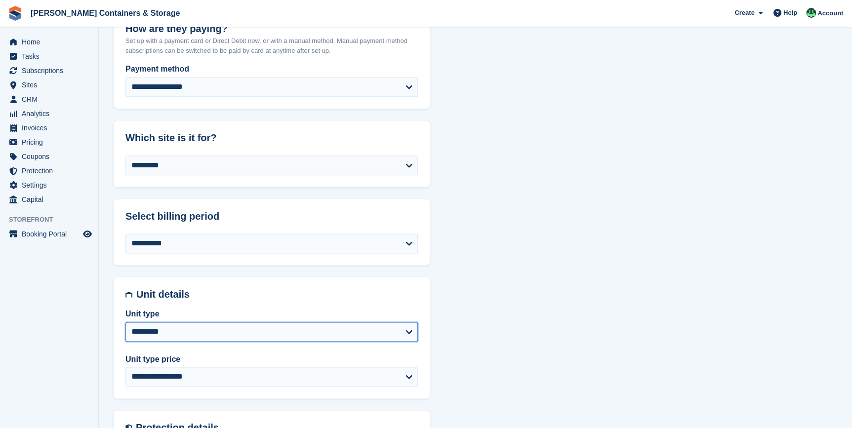
type input "**********"
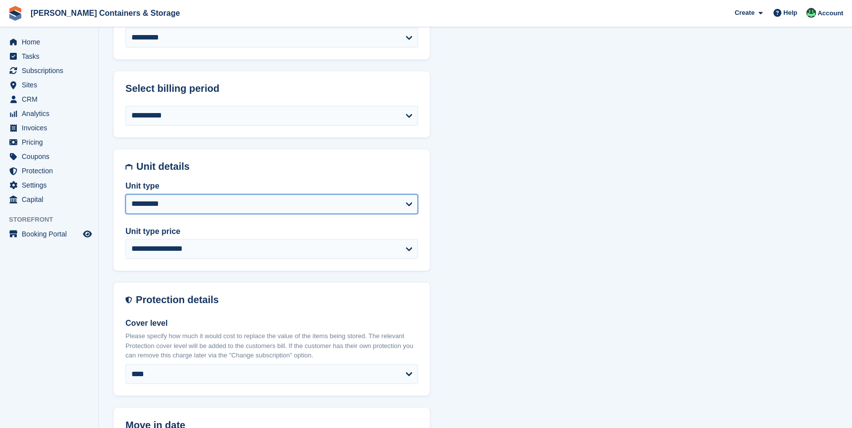
scroll to position [628, 0]
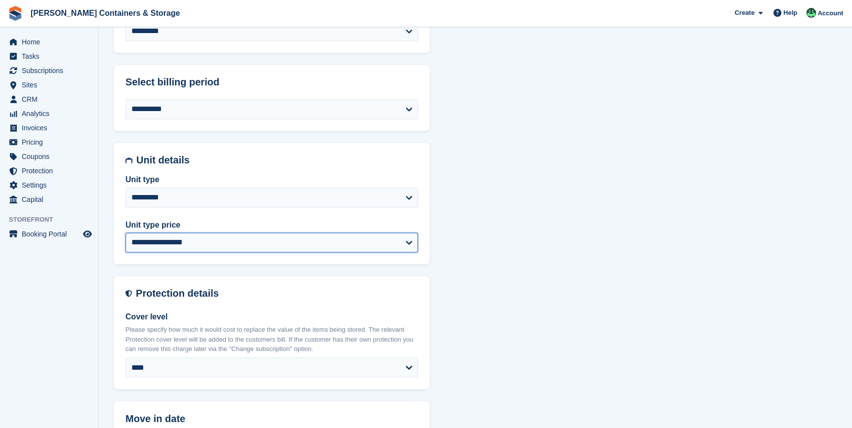
click at [176, 245] on select "**********" at bounding box center [271, 243] width 292 height 20
select select "*****"
click at [125, 233] on select "**********" at bounding box center [271, 243] width 292 height 20
select select "******"
select select "**********"
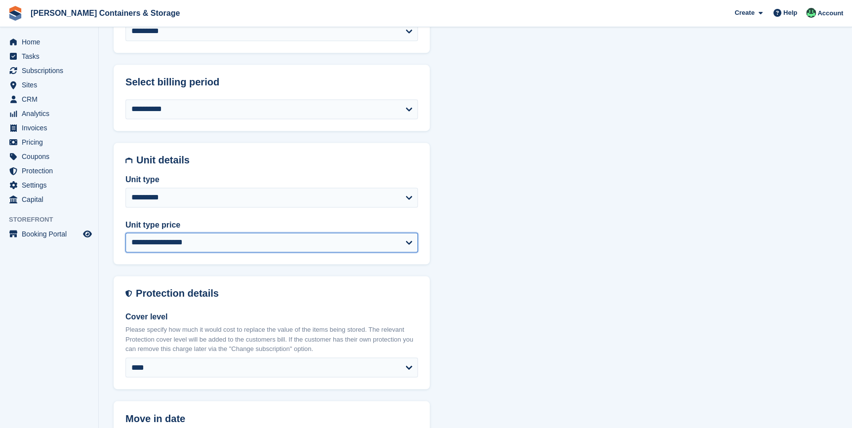
select select "***"
select select "*"
select select "****"
select select
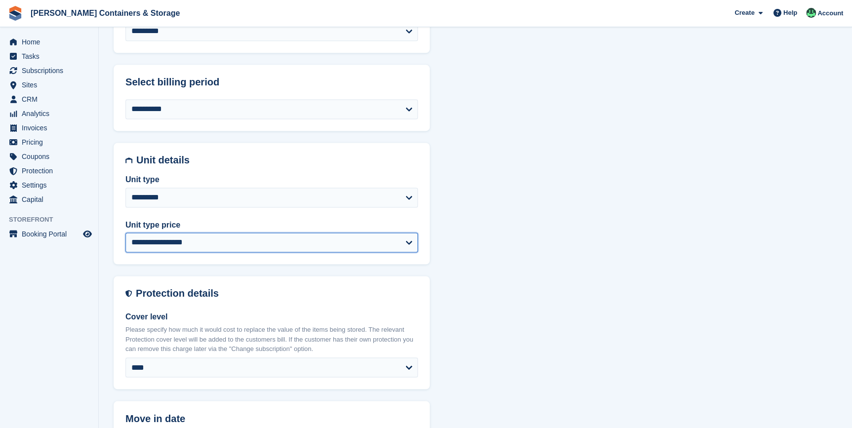
type input "**********"
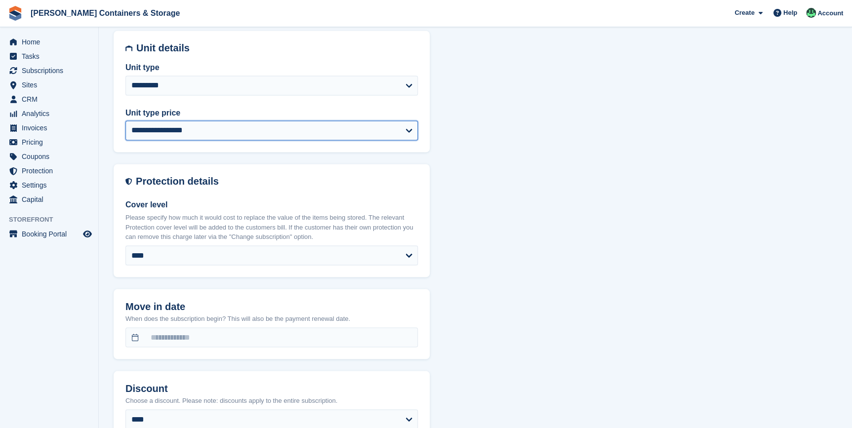
scroll to position [763, 0]
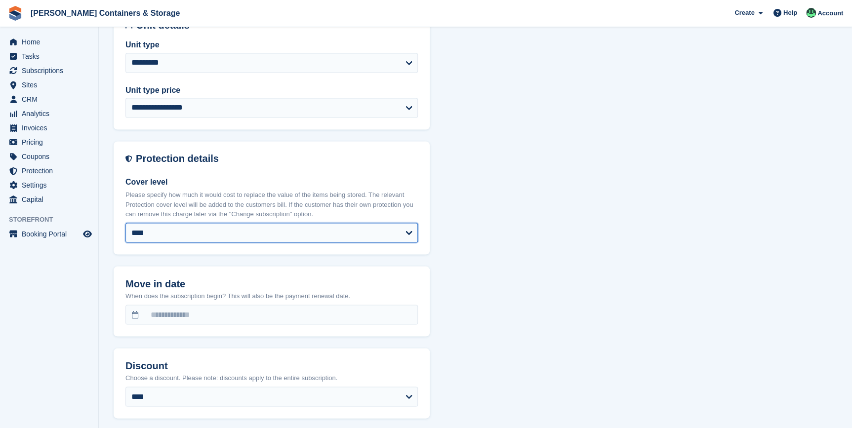
click at [166, 232] on select "**** ** ****** ****** ****** ****** ****** ****** ******* ******* ******* *****…" at bounding box center [271, 233] width 292 height 20
select select "*****"
click at [125, 223] on select "**** ** ****** ****** ****** ****** ****** ****** ******* ******* ******* *****…" at bounding box center [271, 233] width 292 height 20
select select "******"
select select "**********"
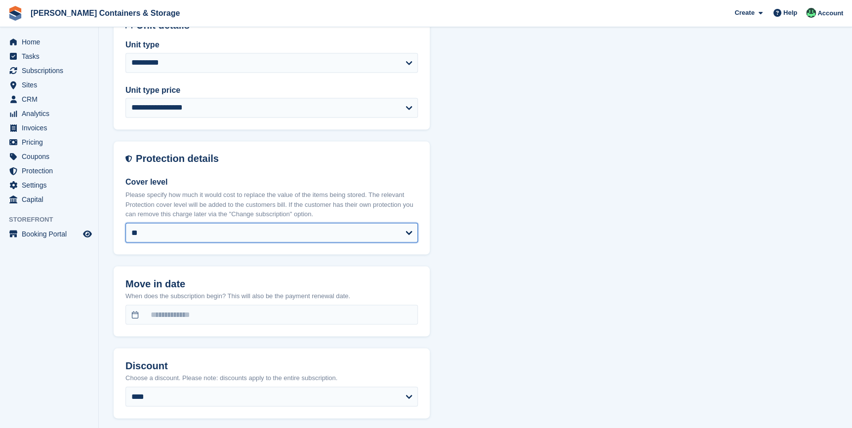
select select "***"
select select "*"
select select "****"
select select "*****"
select select
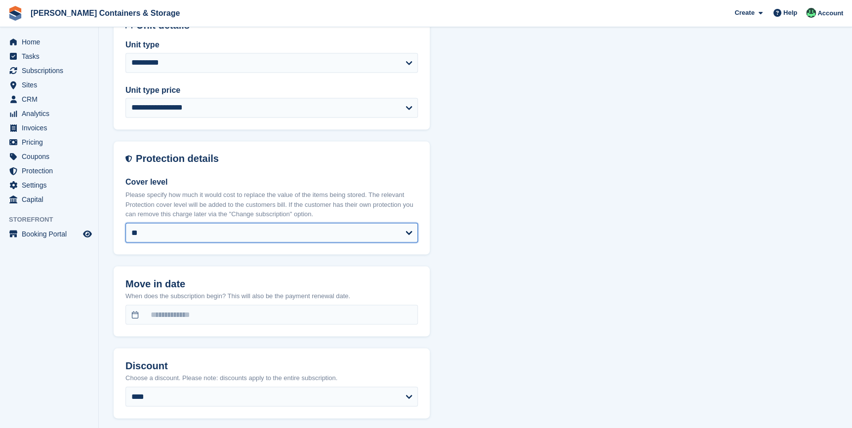
type input "**********"
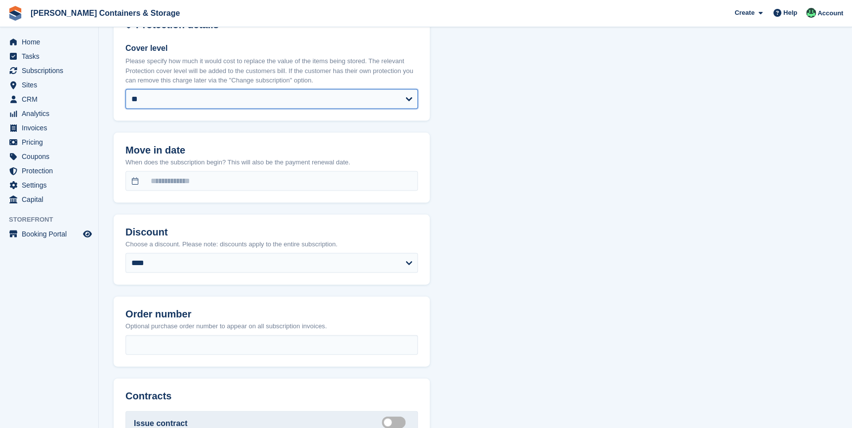
scroll to position [898, 0]
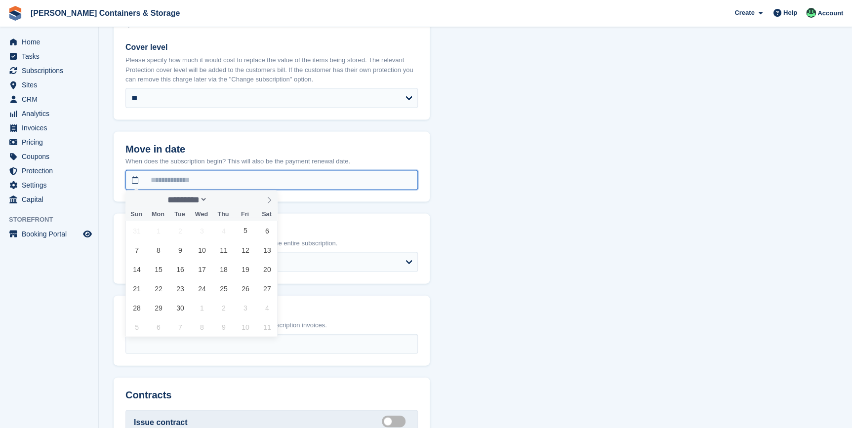
click at [175, 180] on input "text" at bounding box center [271, 180] width 292 height 20
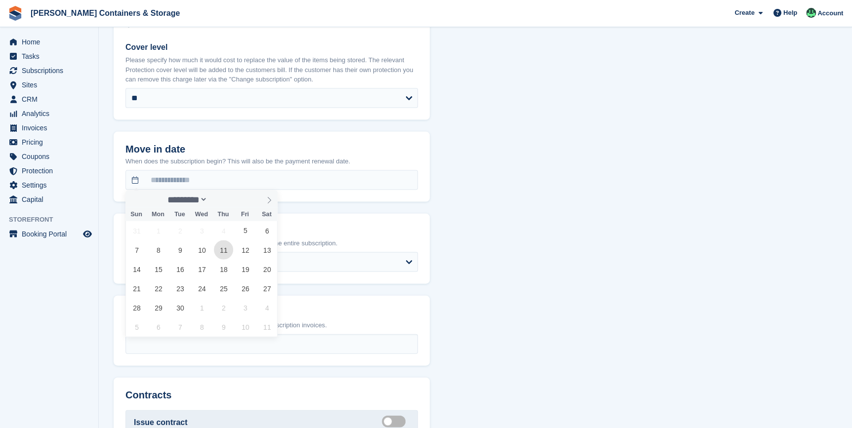
click at [224, 251] on span "11" at bounding box center [223, 249] width 19 height 19
type input "**********"
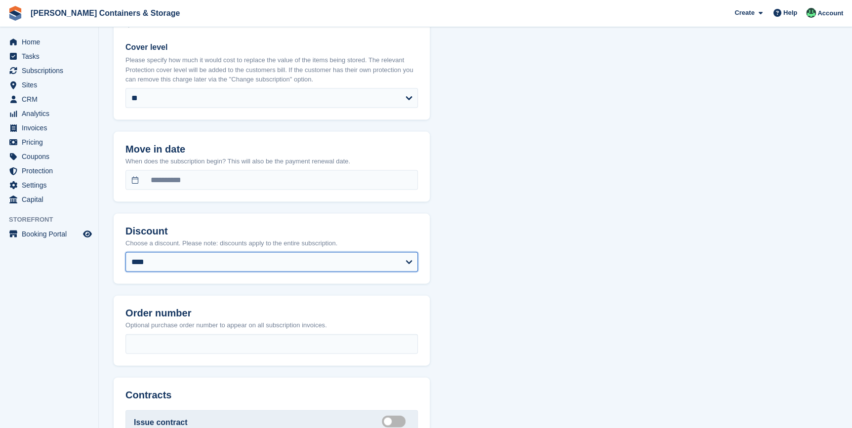
click at [159, 262] on select "**********" at bounding box center [271, 262] width 292 height 20
click at [543, 236] on div "**********" at bounding box center [476, 34] width 724 height 1698
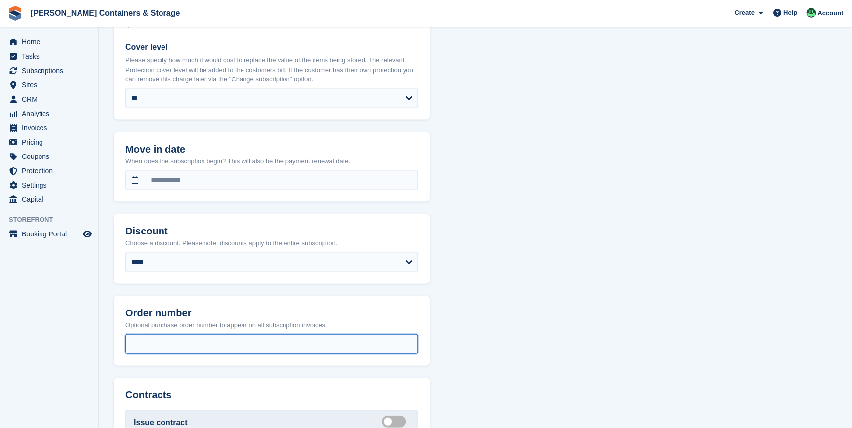
click at [142, 346] on input "text" at bounding box center [271, 344] width 292 height 20
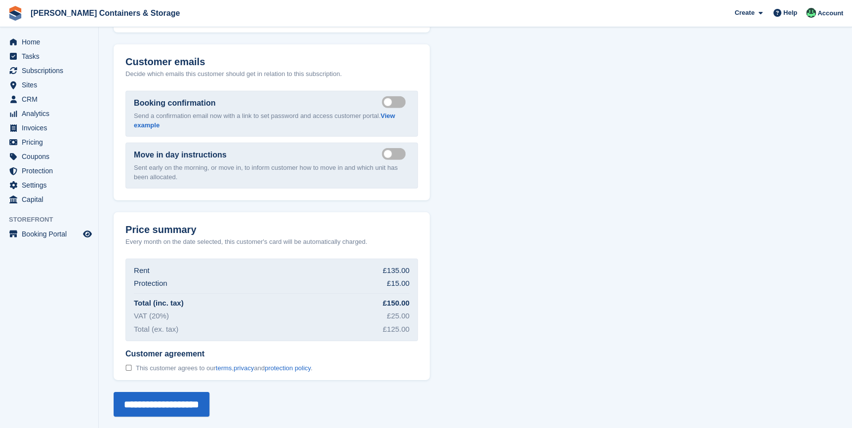
scroll to position [1366, 0]
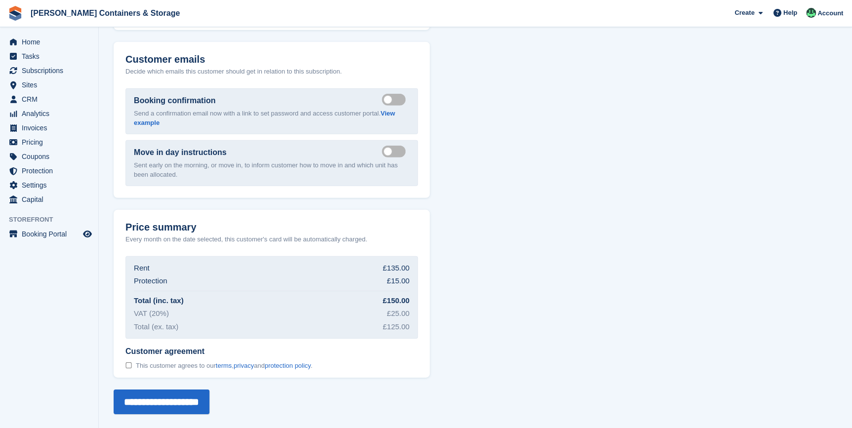
type input "***"
click at [168, 403] on input "**********" at bounding box center [162, 402] width 96 height 25
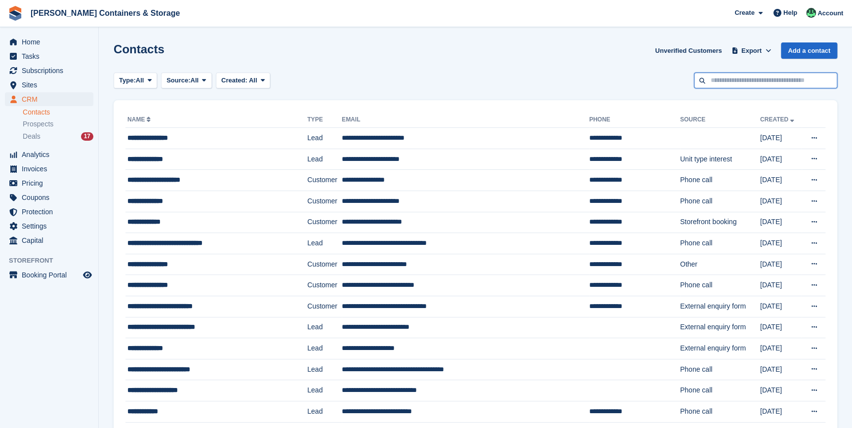
click at [731, 81] on input "text" at bounding box center [765, 81] width 143 height 16
type input "**********"
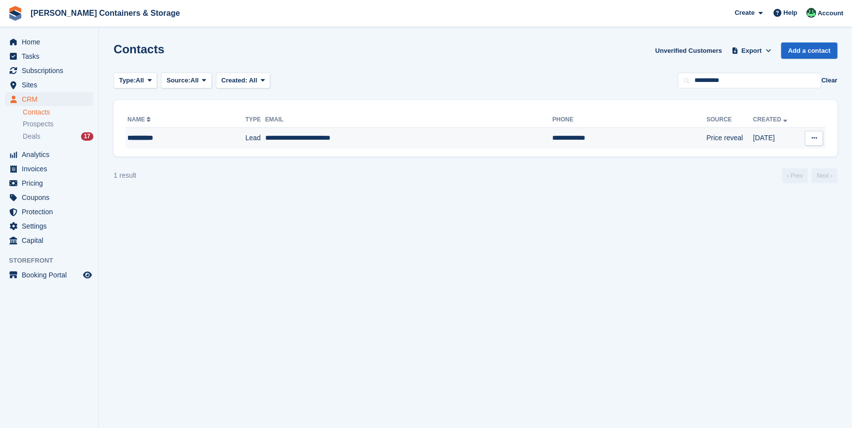
click at [245, 138] on td "Lead" at bounding box center [255, 138] width 20 height 21
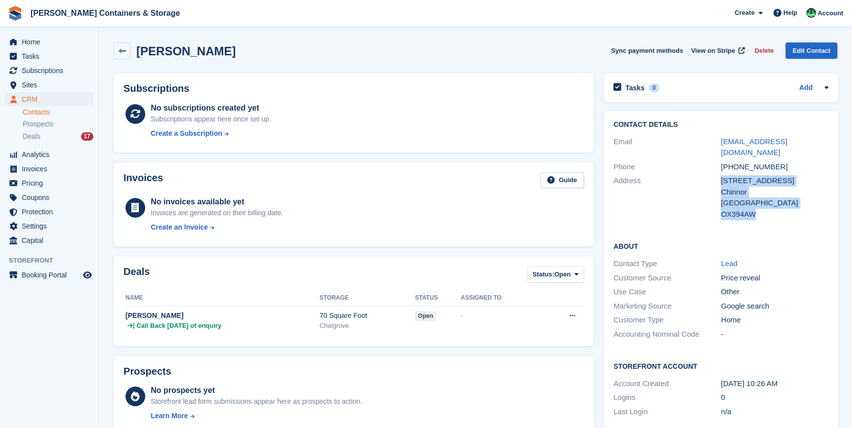
drag, startPoint x: 716, startPoint y: 204, endPoint x: 766, endPoint y: 206, distance: 49.9
click at [766, 206] on div "Address 7 Old Sawmill Place Chinnor United Kingdom OX394AW" at bounding box center [720, 197] width 215 height 47
click at [766, 209] on div "OX394AW" at bounding box center [775, 214] width 108 height 11
drag, startPoint x: 720, startPoint y: 201, endPoint x: 761, endPoint y: 202, distance: 40.5
click at [761, 209] on div "OX394AW" at bounding box center [775, 214] width 108 height 11
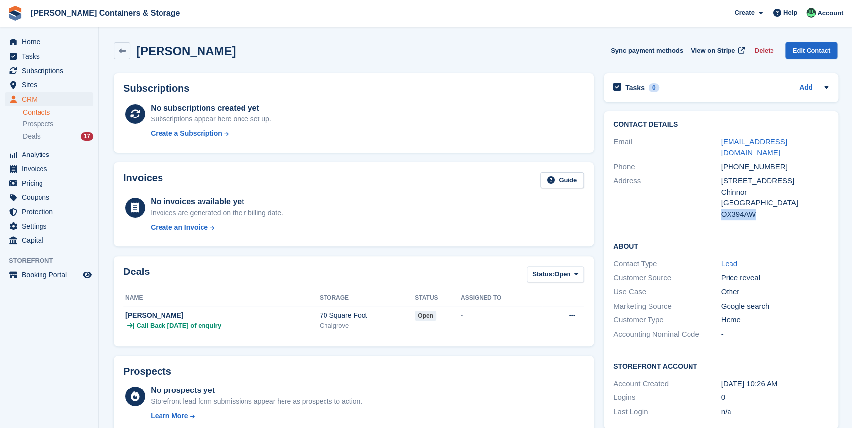
copy div "OX394AW"
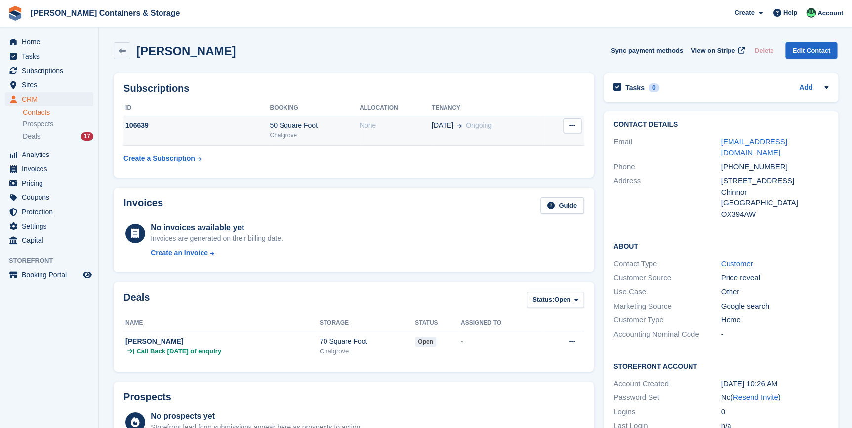
click at [224, 131] on td "106639" at bounding box center [196, 131] width 146 height 30
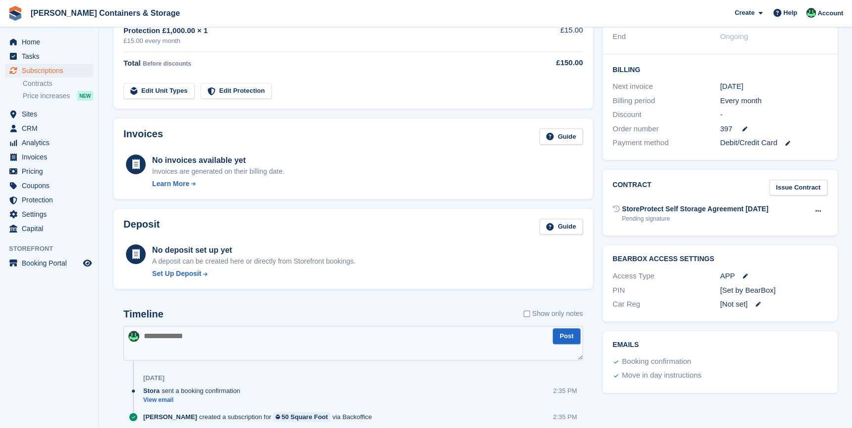
scroll to position [224, 0]
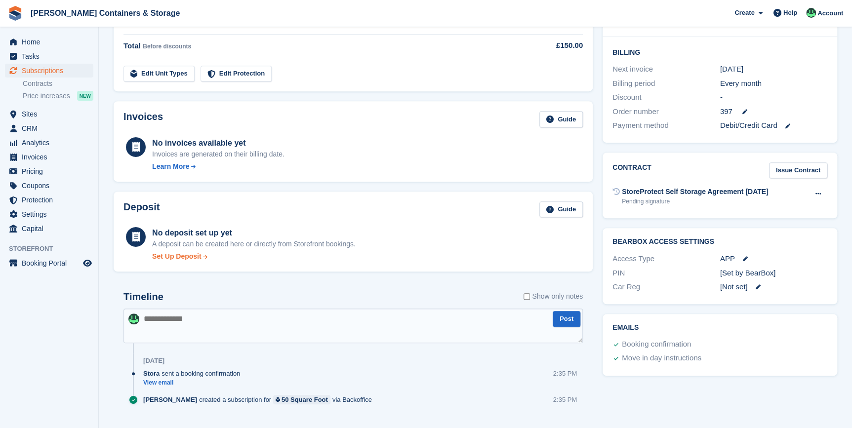
click at [193, 254] on div "Set Up Deposit" at bounding box center [176, 256] width 49 height 10
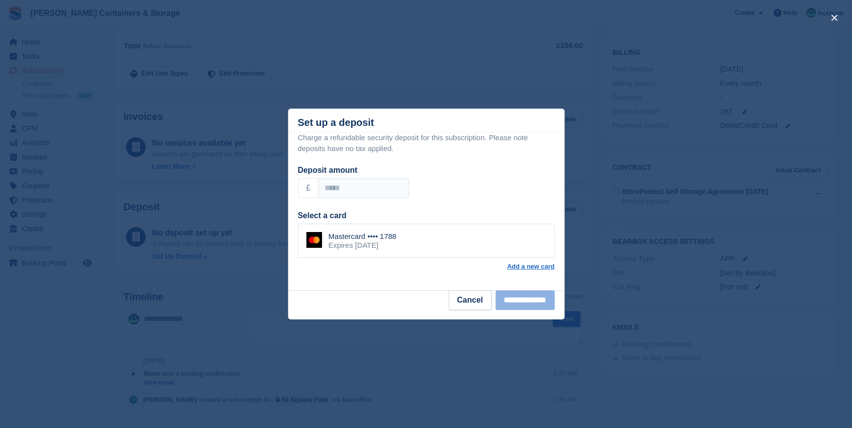
click at [354, 240] on div "Mastercard •••• 1788" at bounding box center [362, 236] width 68 height 9
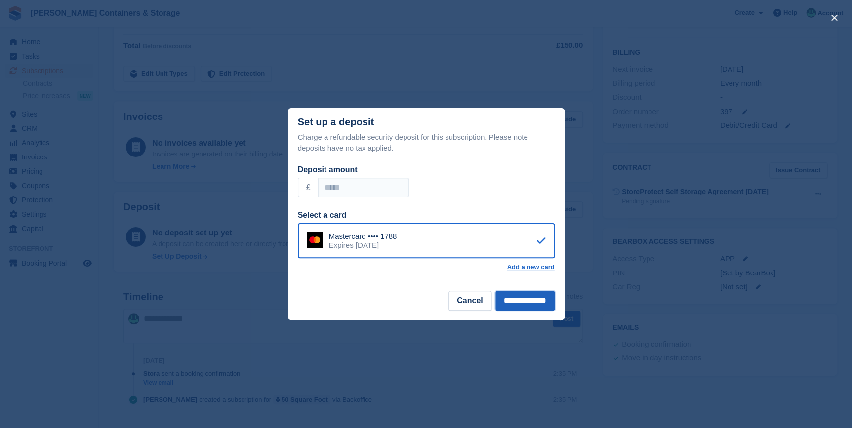
click at [518, 300] on input "**********" at bounding box center [524, 301] width 59 height 20
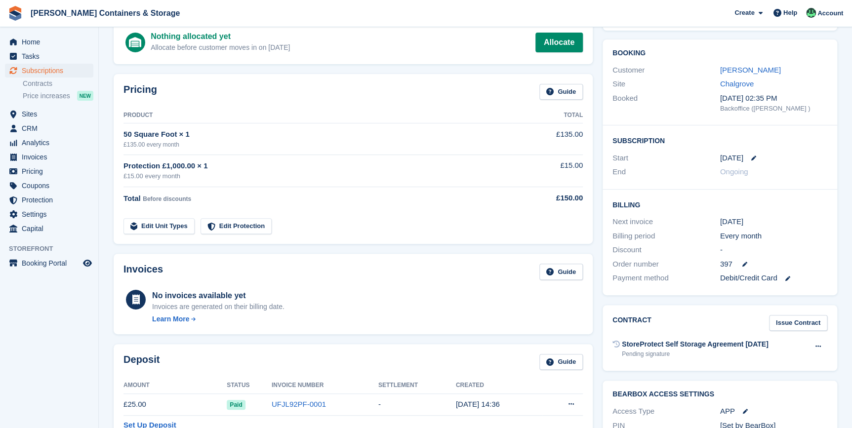
scroll to position [0, 0]
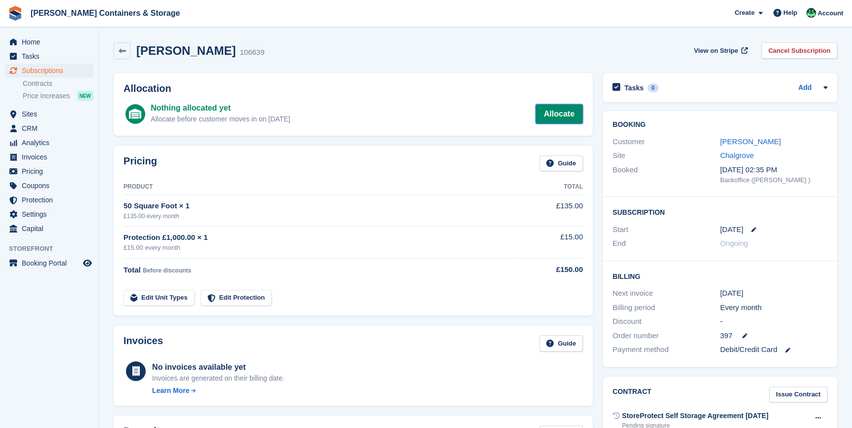
click at [563, 120] on link "Allocate" at bounding box center [558, 114] width 47 height 20
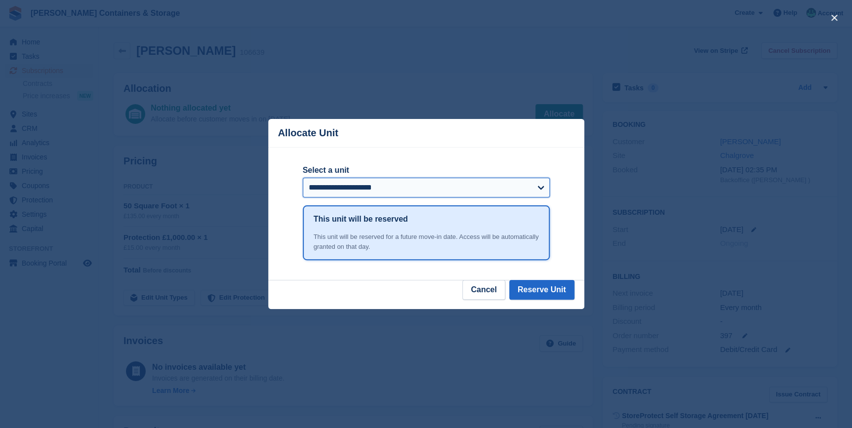
click at [498, 184] on select "**********" at bounding box center [426, 188] width 247 height 20
select select "*****"
click at [303, 179] on select "**********" at bounding box center [426, 188] width 247 height 20
click at [538, 293] on button "Reserve Unit" at bounding box center [541, 290] width 65 height 20
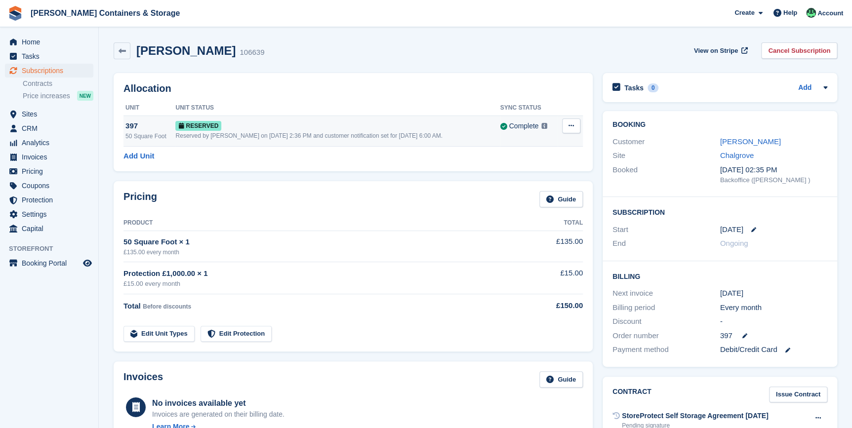
click at [235, 131] on div "Reserved by [PERSON_NAME] on [DATE] 2:36 PM and customer notification set for […" at bounding box center [337, 135] width 325 height 9
click at [739, 142] on link "[PERSON_NAME]" at bounding box center [750, 141] width 61 height 8
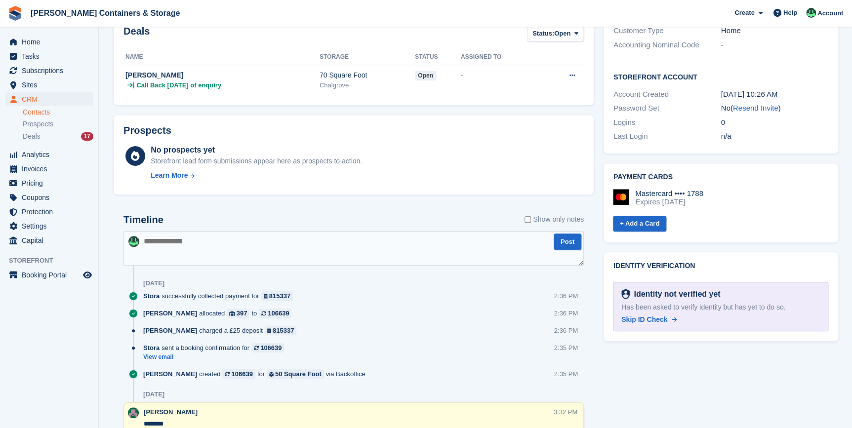
scroll to position [314, 0]
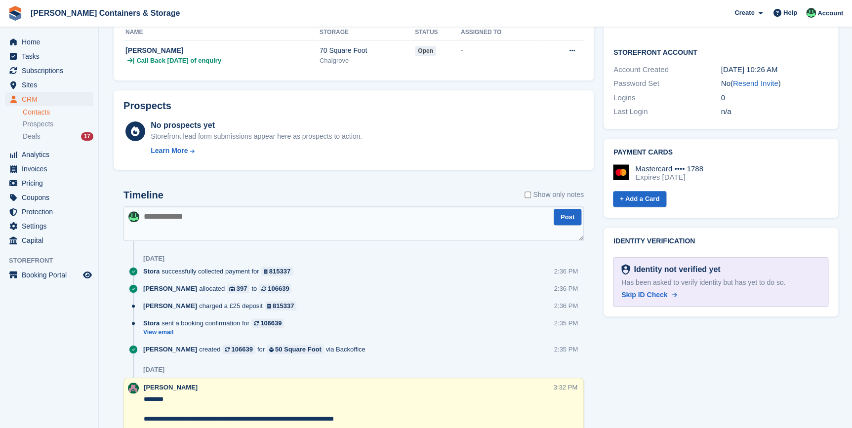
click at [178, 222] on textarea at bounding box center [353, 223] width 460 height 35
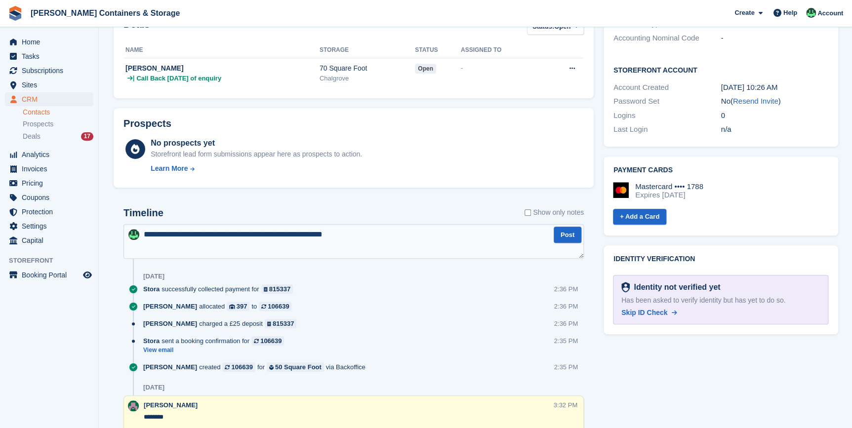
scroll to position [449, 0]
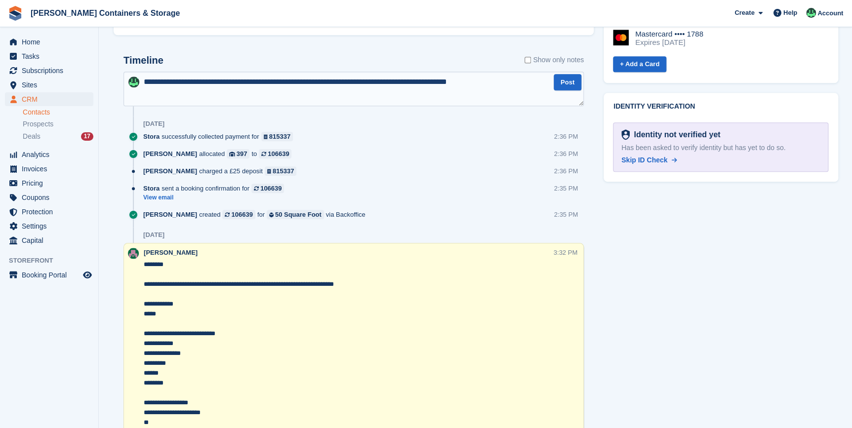
drag, startPoint x: 363, startPoint y: 82, endPoint x: 508, endPoint y: 81, distance: 145.2
click at [508, 81] on textarea "**********" at bounding box center [353, 89] width 460 height 35
click at [517, 80] on textarea "**********" at bounding box center [353, 89] width 460 height 35
drag, startPoint x: 517, startPoint y: 80, endPoint x: 474, endPoint y: 88, distance: 43.7
click at [474, 88] on textarea "**********" at bounding box center [353, 89] width 460 height 35
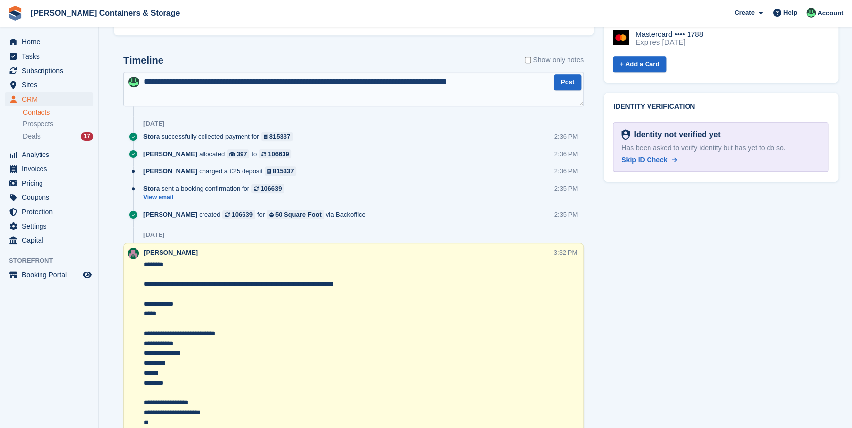
type textarea "**********"
drag, startPoint x: 511, startPoint y: 84, endPoint x: 362, endPoint y: 86, distance: 148.7
click at [362, 86] on textarea "**********" at bounding box center [353, 89] width 460 height 35
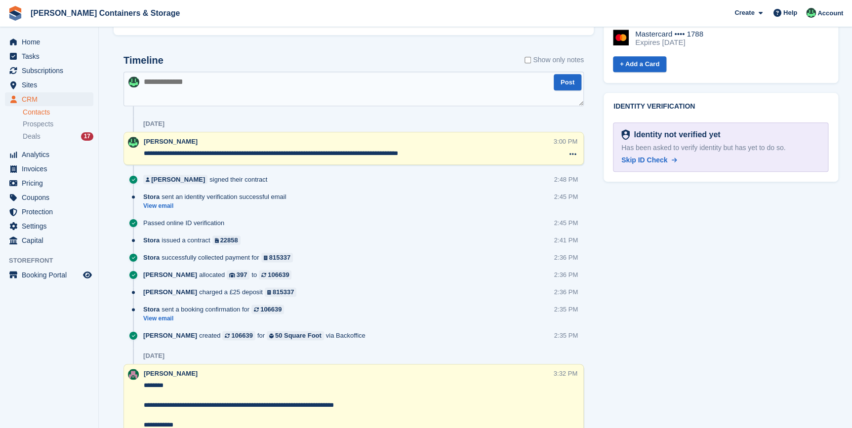
drag, startPoint x: 321, startPoint y: 152, endPoint x: 435, endPoint y: 150, distance: 114.6
click at [435, 150] on textarea "**********" at bounding box center [349, 154] width 410 height 10
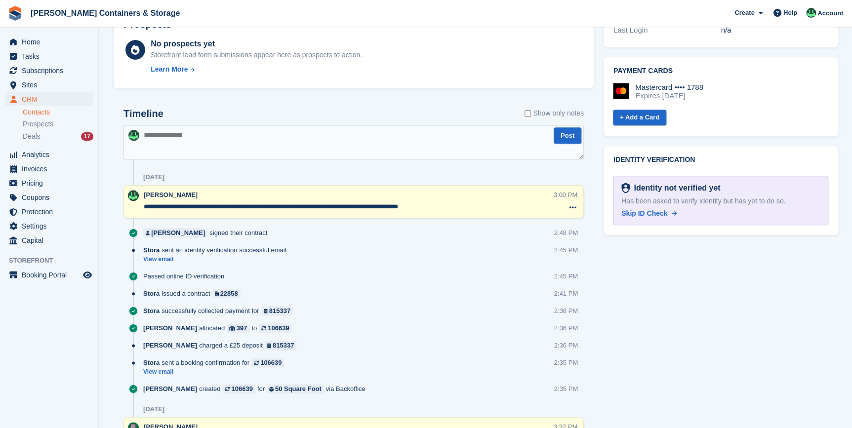
scroll to position [314, 0]
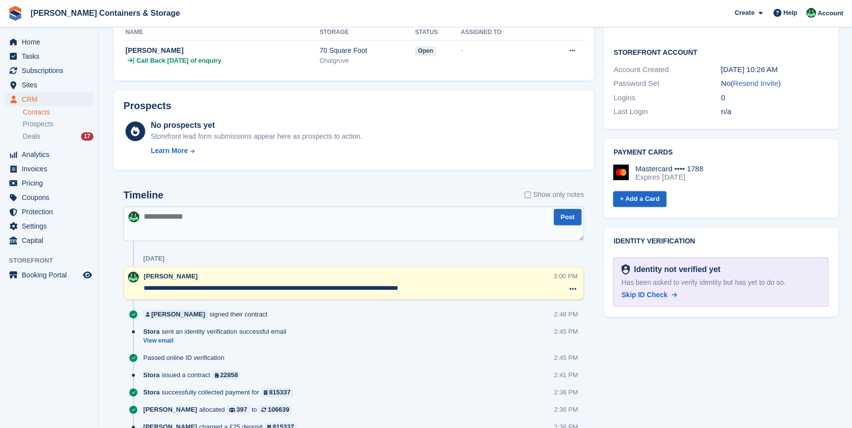
click at [446, 281] on div "[PERSON_NAME]" at bounding box center [347, 277] width 406 height 10
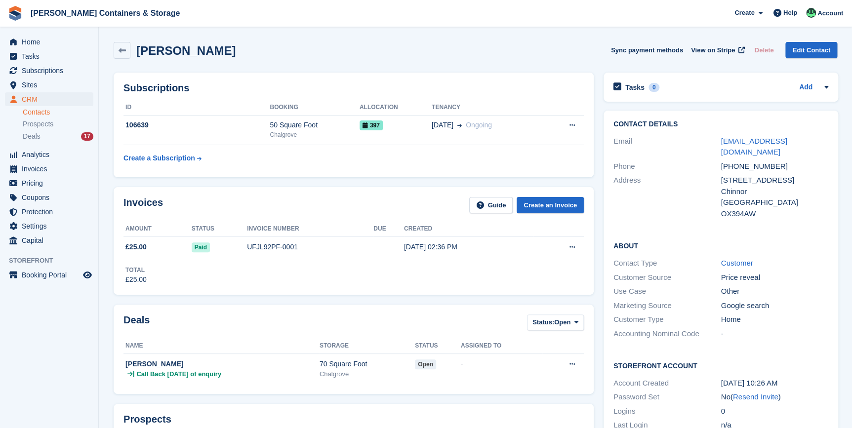
scroll to position [0, 0]
click at [32, 95] on span "CRM" at bounding box center [51, 99] width 59 height 14
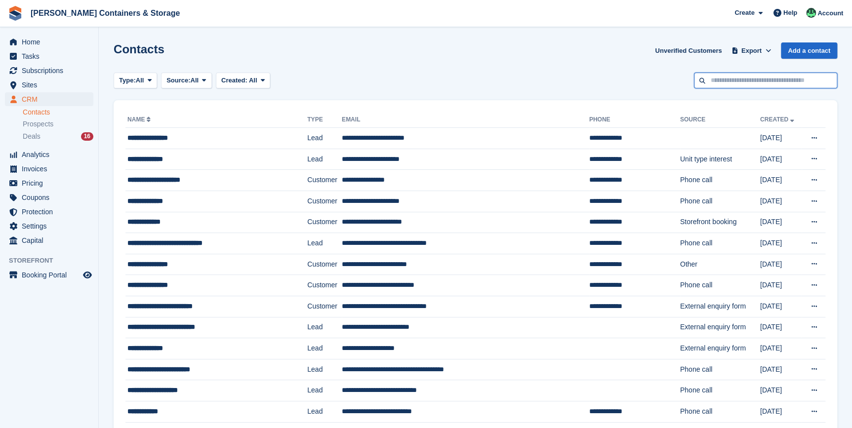
click at [759, 83] on input "text" at bounding box center [765, 81] width 143 height 16
type input "****"
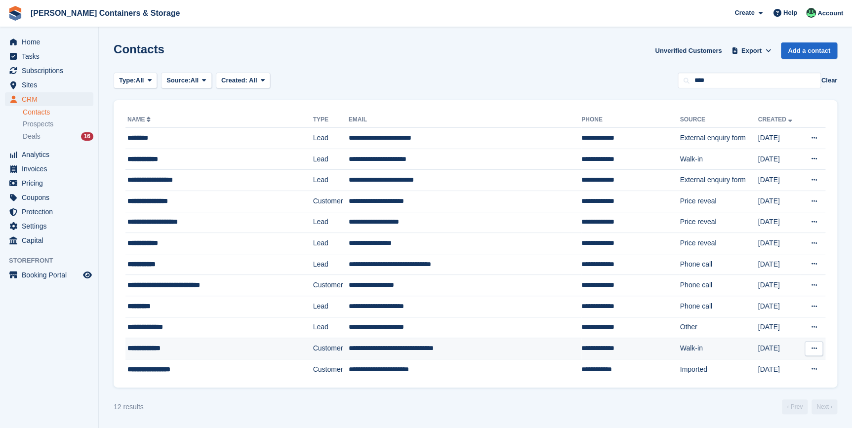
click at [150, 354] on td "**********" at bounding box center [218, 348] width 187 height 21
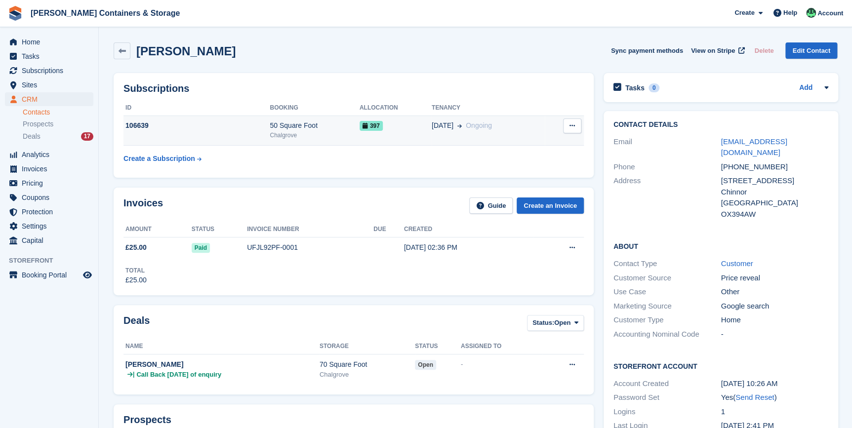
click at [229, 127] on div "106639" at bounding box center [196, 126] width 146 height 10
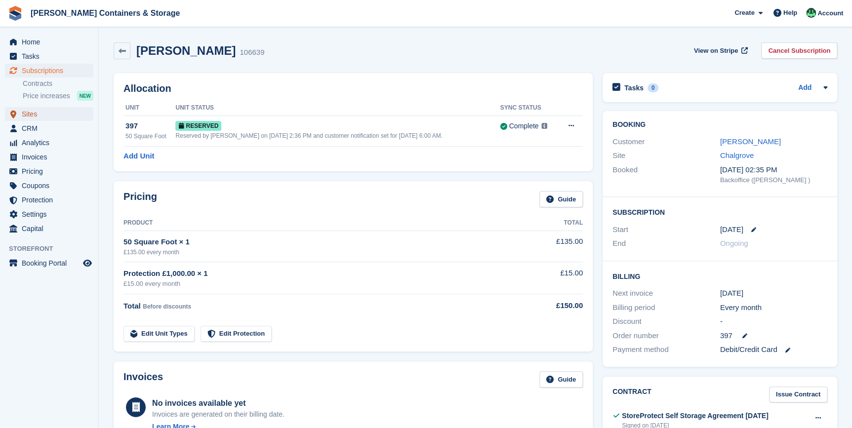
click at [22, 119] on span "Sites" at bounding box center [51, 114] width 59 height 14
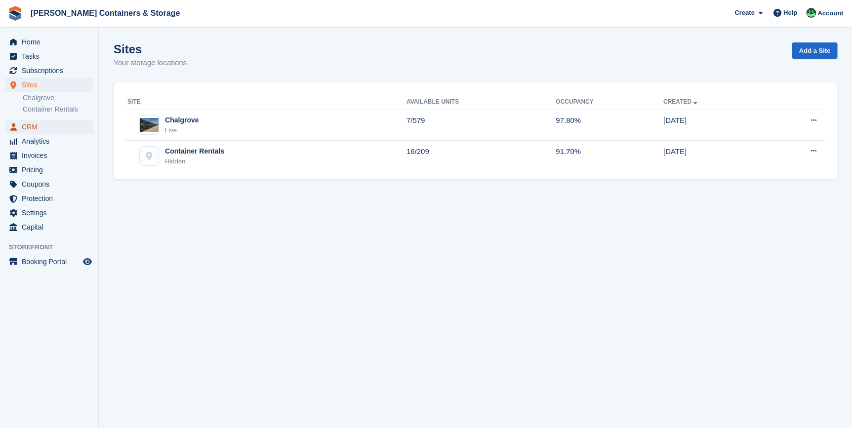
click at [27, 128] on span "CRM" at bounding box center [51, 127] width 59 height 14
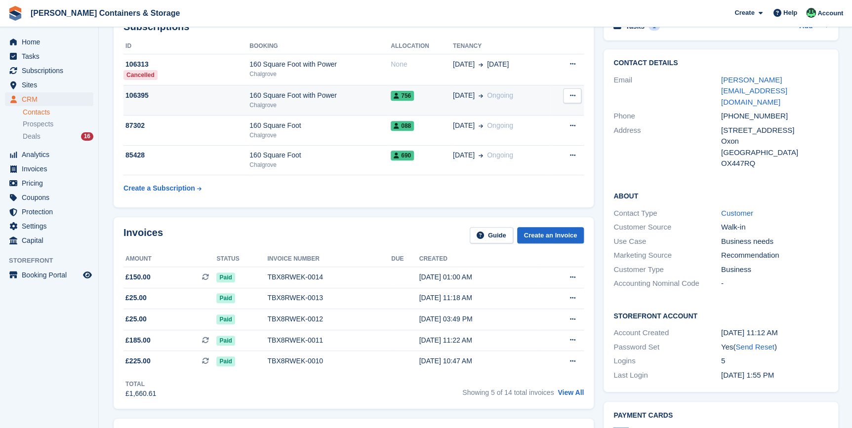
scroll to position [89, 0]
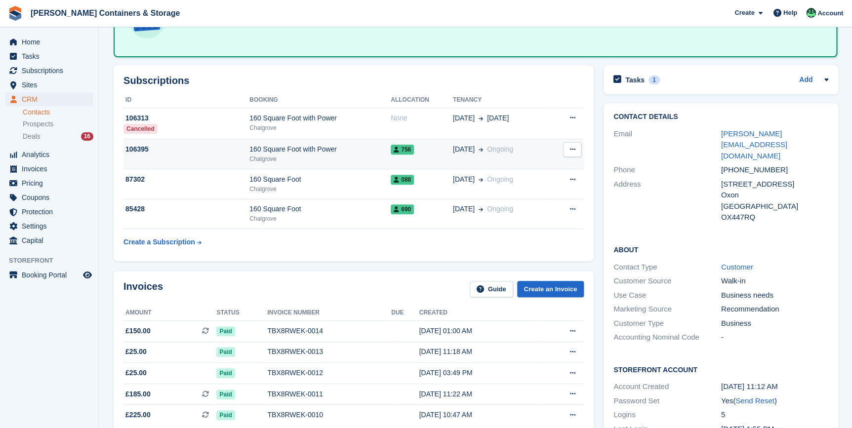
click at [212, 158] on td "106395" at bounding box center [186, 154] width 126 height 30
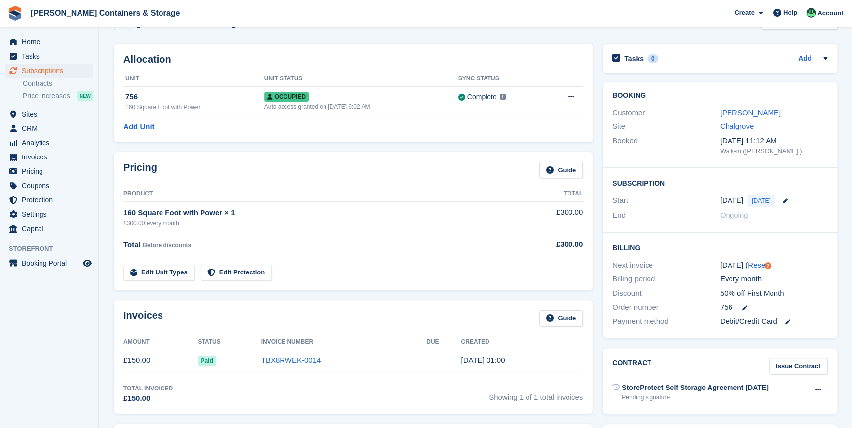
scroll to position [44, 0]
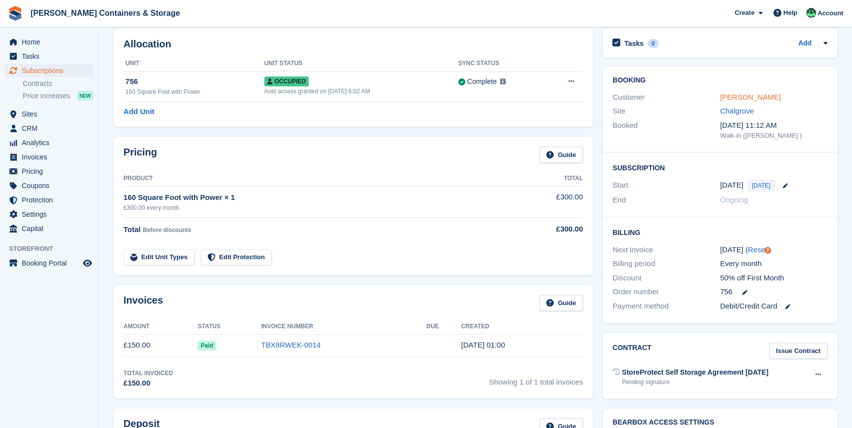
click at [741, 94] on link "[PERSON_NAME]" at bounding box center [750, 97] width 61 height 8
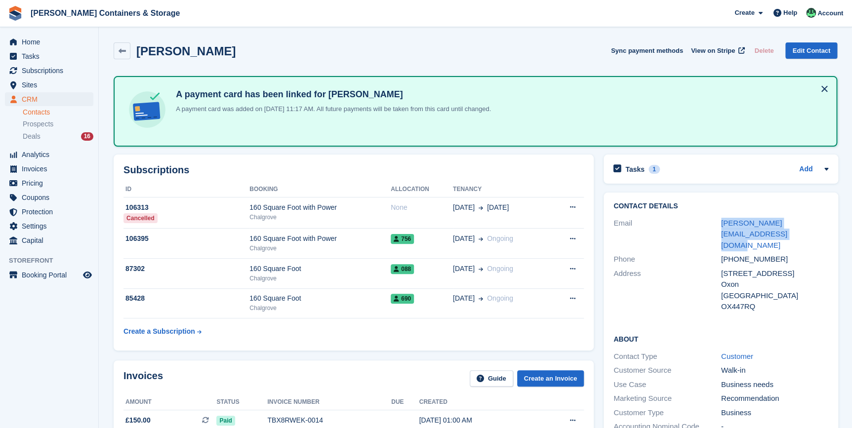
drag, startPoint x: 708, startPoint y: 220, endPoint x: 741, endPoint y: 232, distance: 34.5
click at [741, 232] on div "Email tony.brancatoengineering@gmail.com" at bounding box center [720, 234] width 215 height 37
copy div "[PERSON_NAME][EMAIL_ADDRESS][DOMAIN_NAME]"
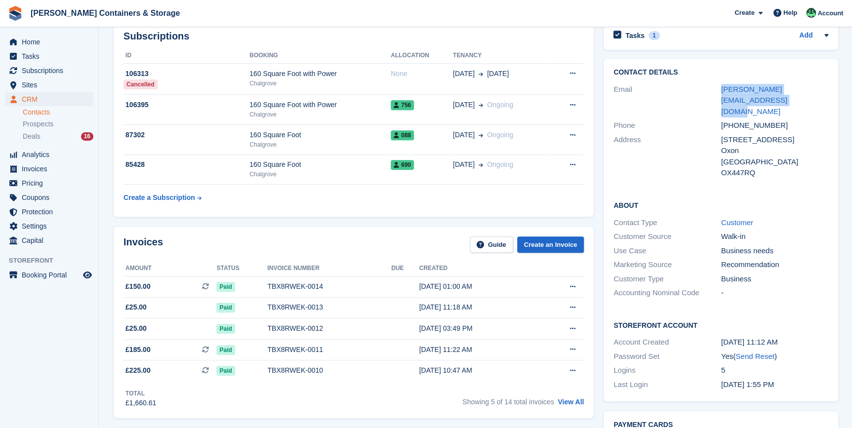
scroll to position [44, 0]
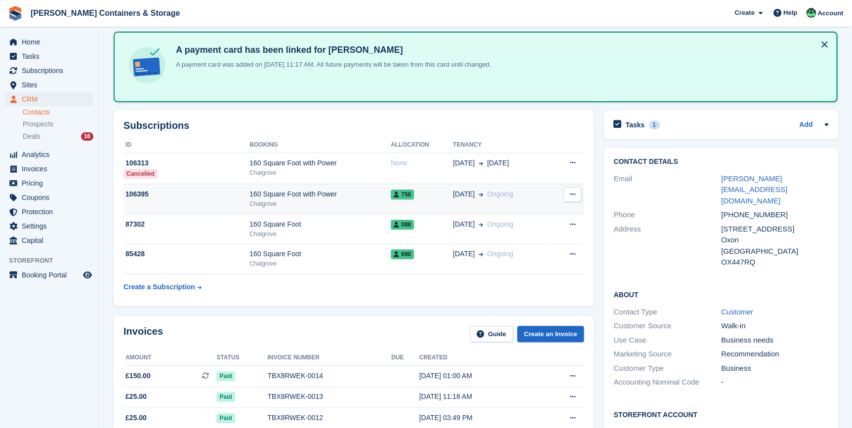
click at [211, 203] on td "106395" at bounding box center [186, 199] width 126 height 30
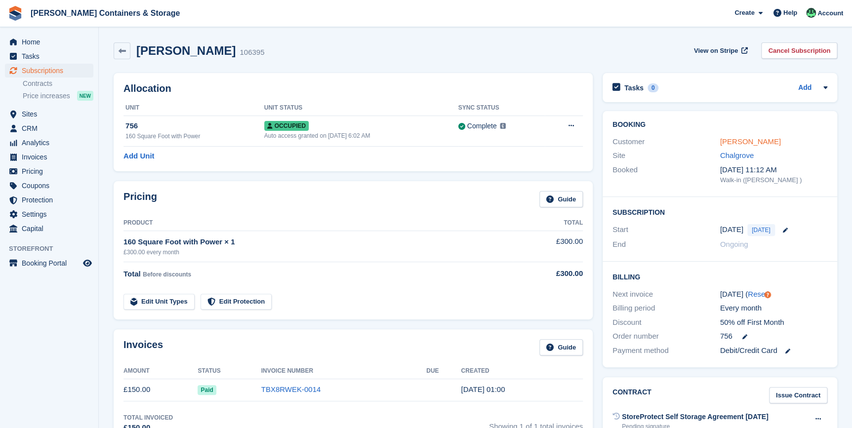
click at [725, 143] on link "[PERSON_NAME]" at bounding box center [750, 141] width 61 height 8
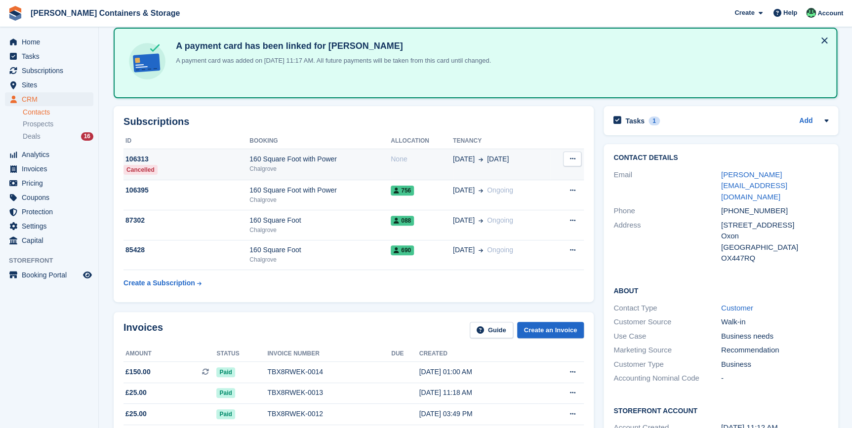
scroll to position [44, 0]
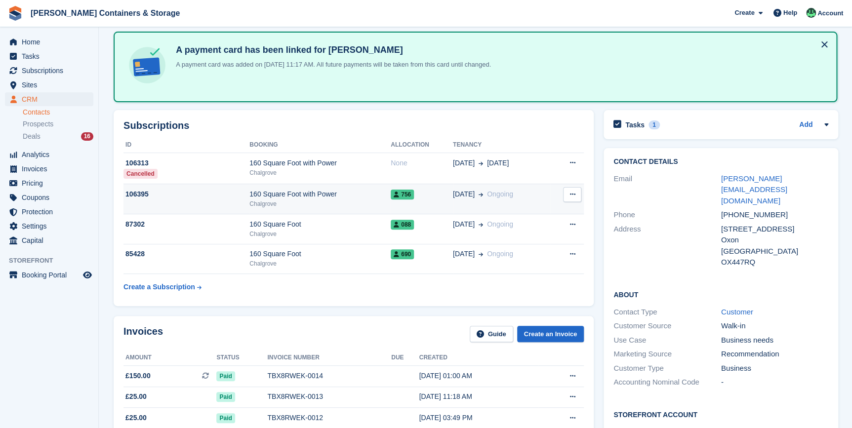
click at [299, 191] on div "160 Square Foot with Power" at bounding box center [319, 194] width 141 height 10
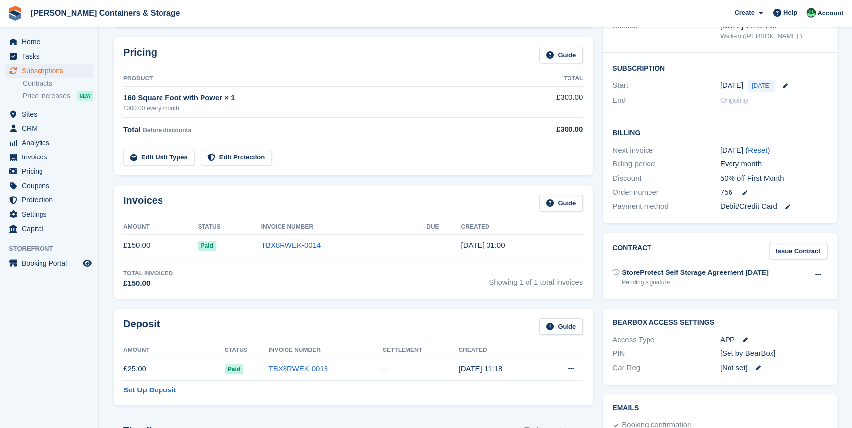
scroll to position [179, 0]
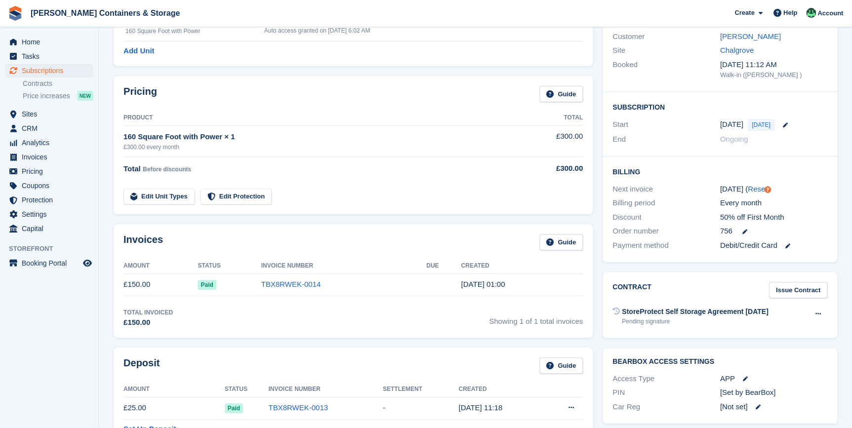
scroll to position [89, 0]
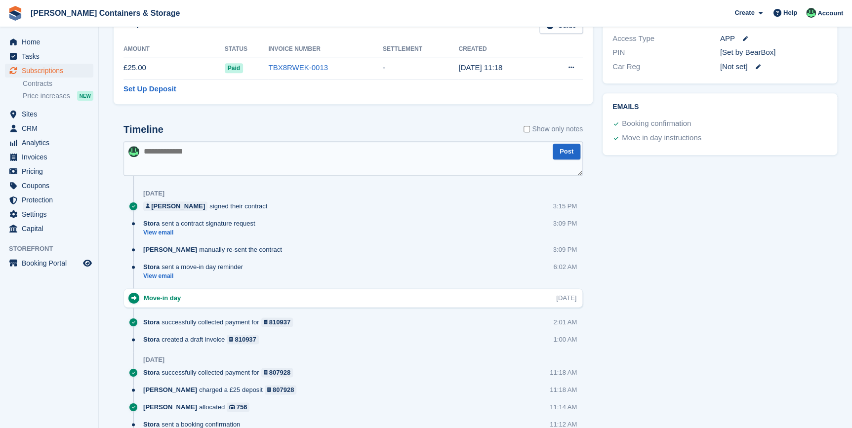
scroll to position [359, 0]
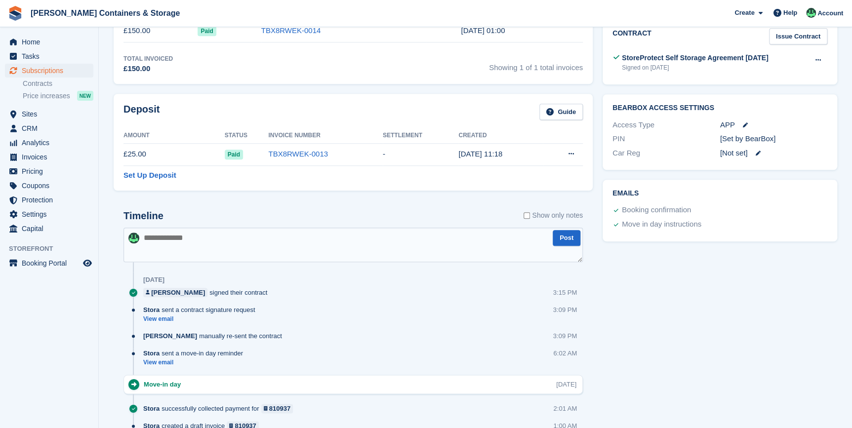
click at [179, 246] on textarea at bounding box center [352, 245] width 459 height 35
type textarea "*"
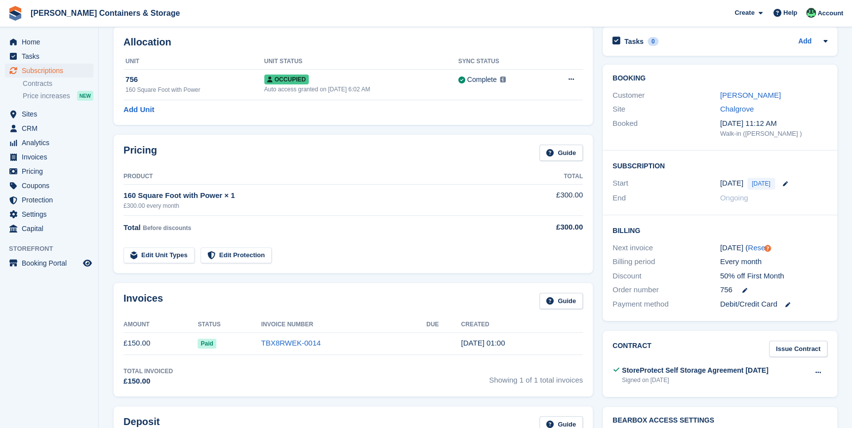
scroll to position [0, 0]
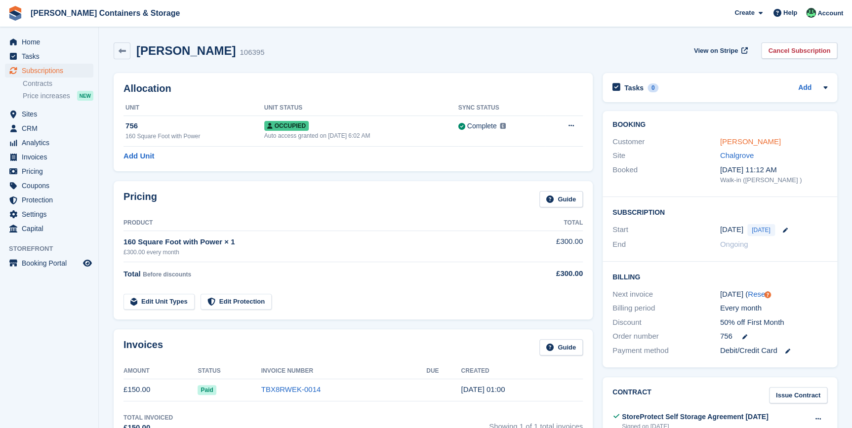
click at [754, 140] on link "Tony Brancato" at bounding box center [750, 141] width 61 height 8
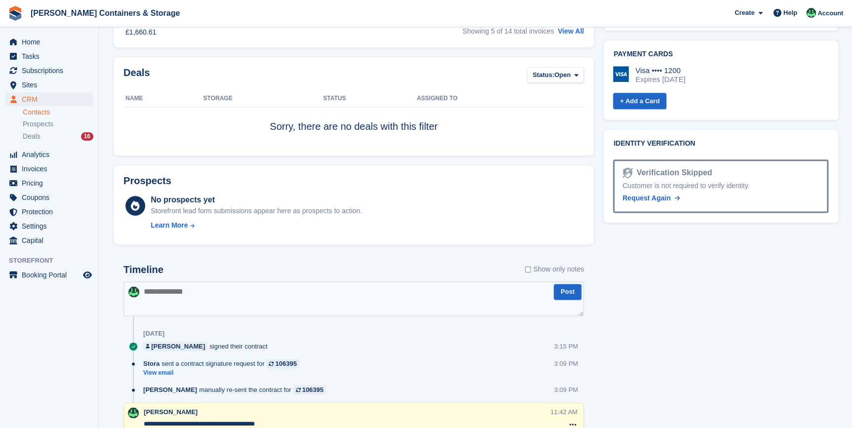
scroll to position [538, 0]
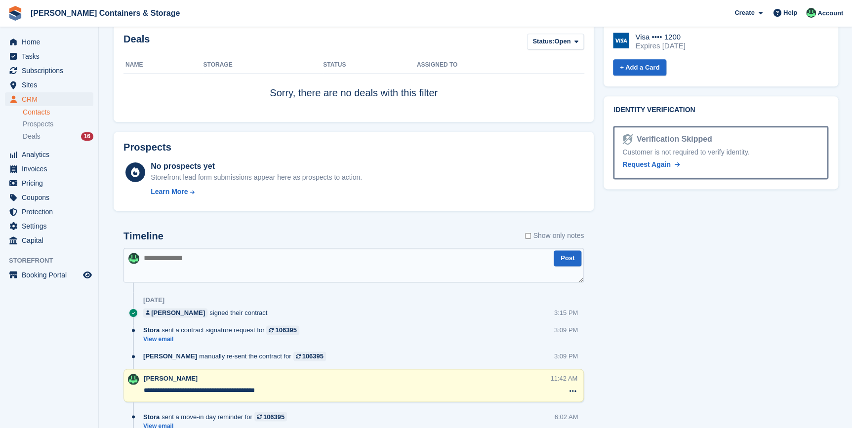
click at [170, 270] on textarea at bounding box center [353, 265] width 460 height 35
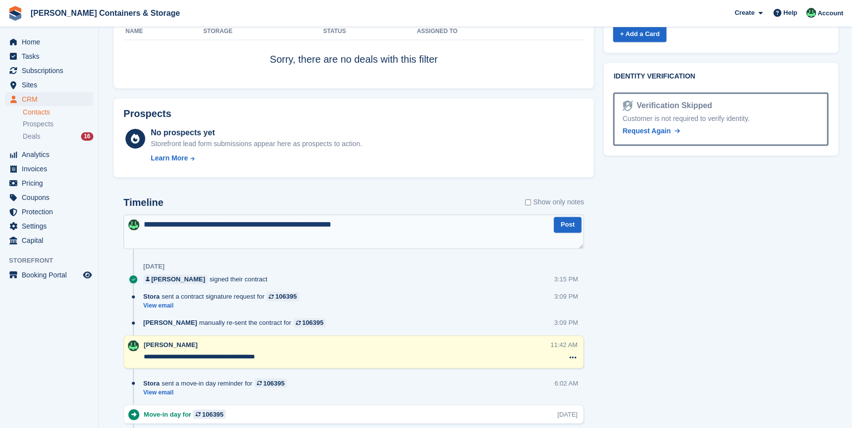
scroll to position [583, 0]
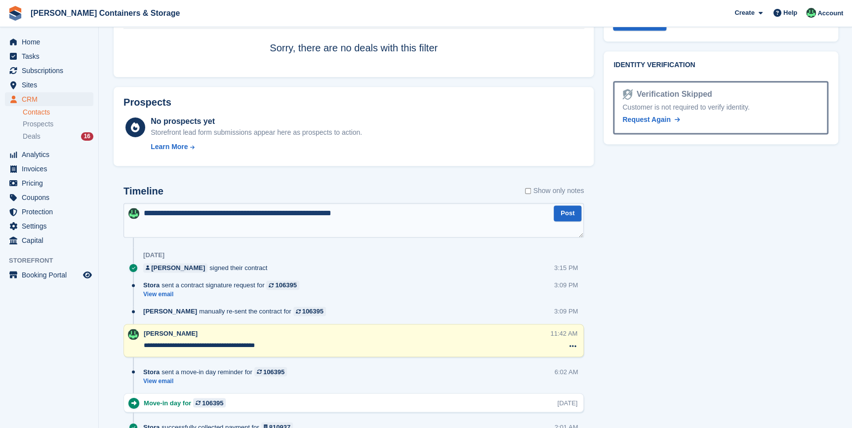
click at [236, 214] on textarea "**********" at bounding box center [353, 220] width 460 height 35
click at [415, 209] on textarea "**********" at bounding box center [353, 220] width 460 height 35
type textarea "**********"
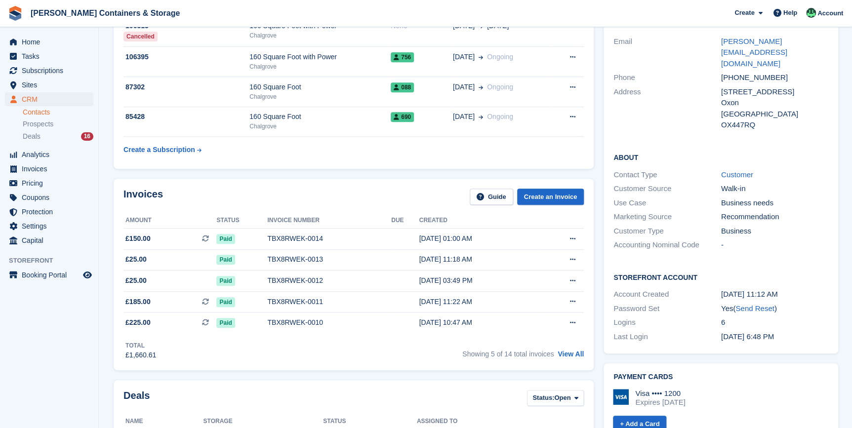
scroll to position [44, 0]
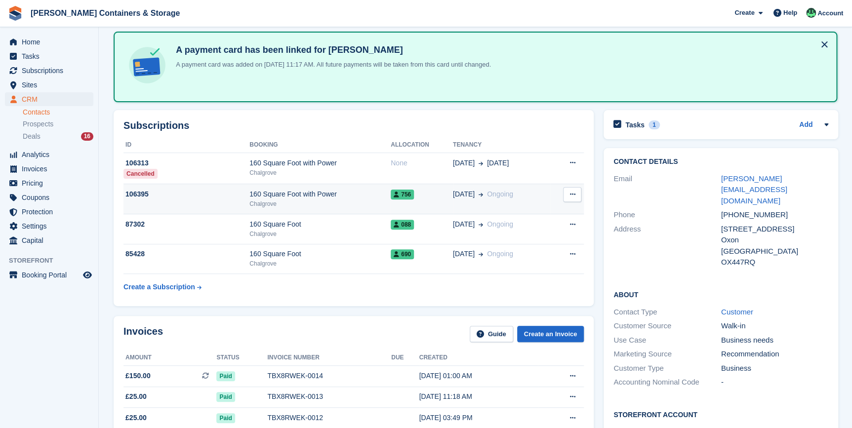
click at [331, 207] on div "Chalgrove" at bounding box center [319, 204] width 141 height 9
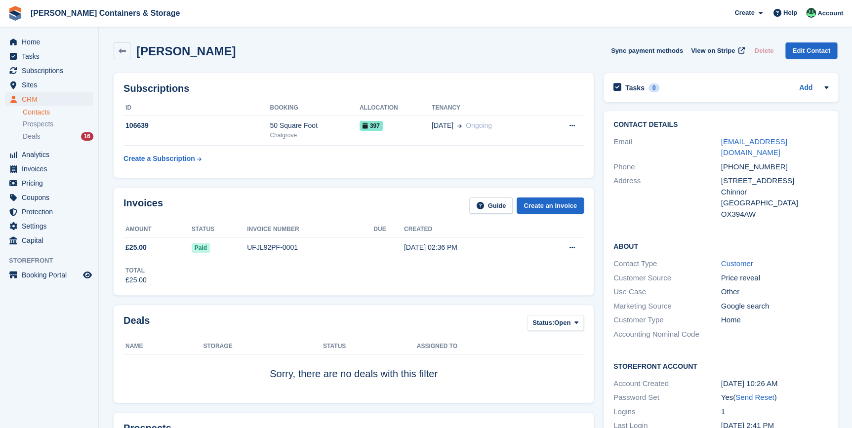
click at [415, 146] on table "ID Booking Allocation Tenancy 106639 50 Square Foot Chalgrove 397 11 Sep Ongoing" at bounding box center [353, 134] width 460 height 68
click at [413, 134] on td "397" at bounding box center [396, 131] width 72 height 30
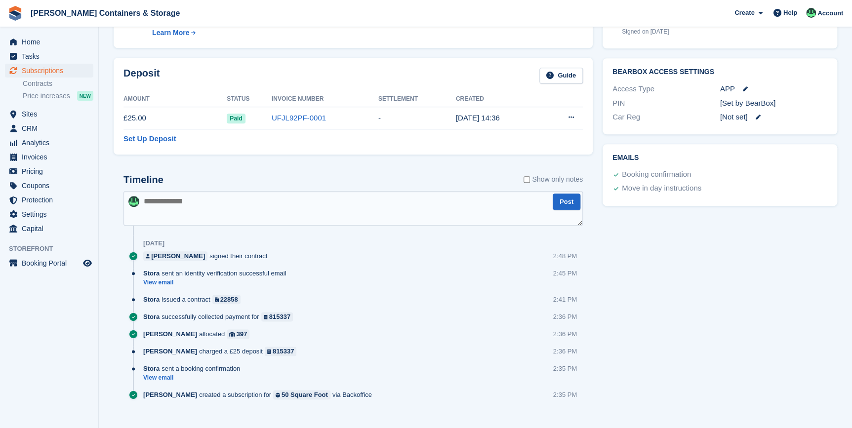
scroll to position [407, 0]
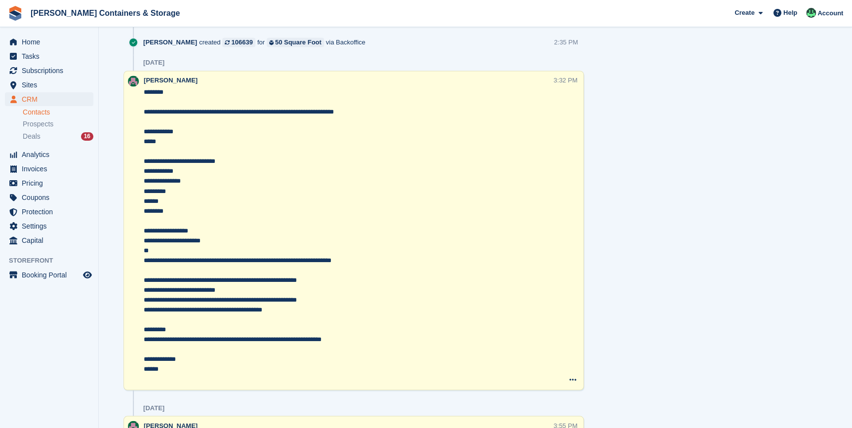
scroll to position [763, 0]
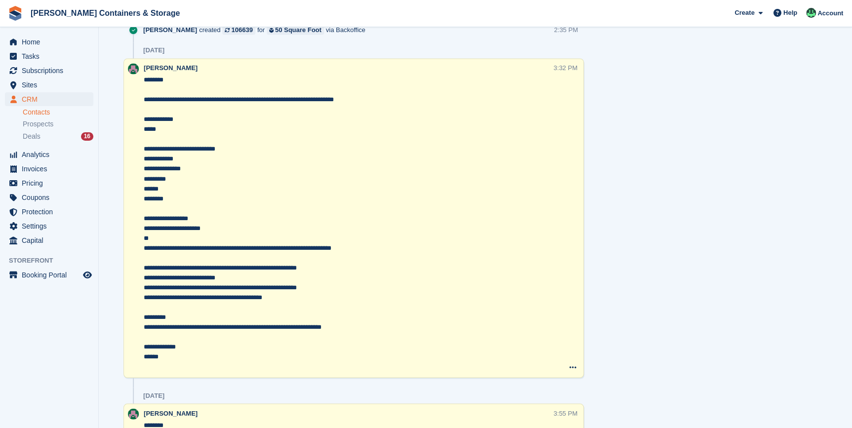
click at [374, 99] on textarea "**********" at bounding box center [349, 223] width 410 height 296
click at [562, 68] on div "3:32 PM" at bounding box center [566, 67] width 24 height 9
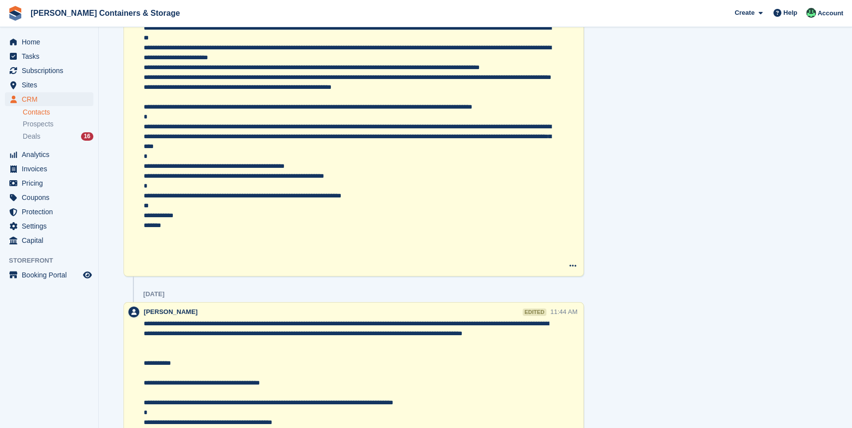
scroll to position [1842, 0]
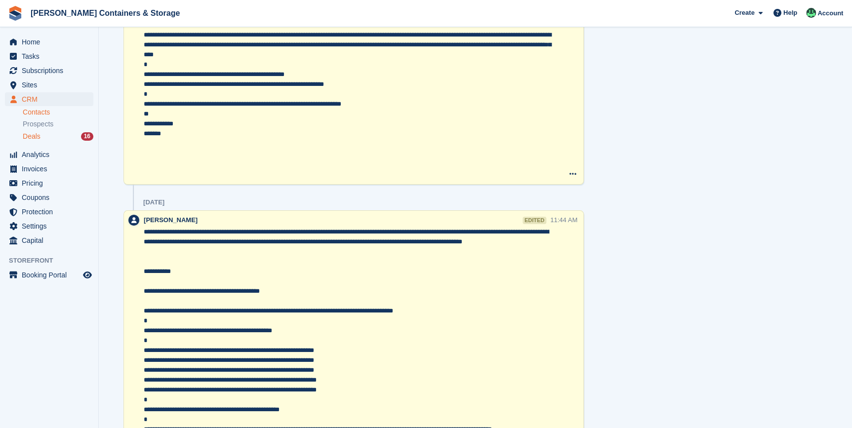
click at [66, 137] on div "Deals 16" at bounding box center [58, 136] width 71 height 9
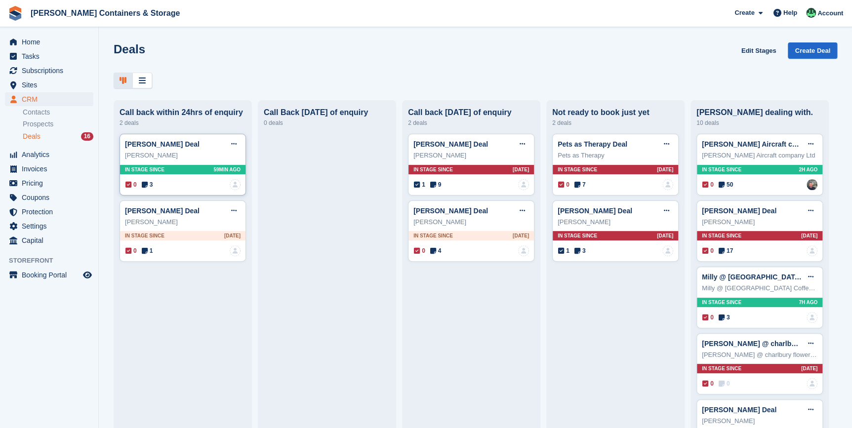
click at [153, 188] on div "0 3 No one is assigned to this deal" at bounding box center [182, 184] width 115 height 11
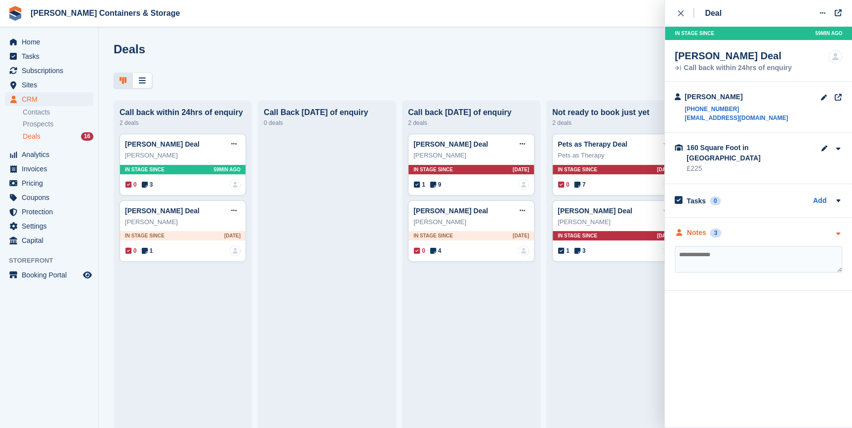
click at [714, 229] on div "3" at bounding box center [715, 233] width 11 height 9
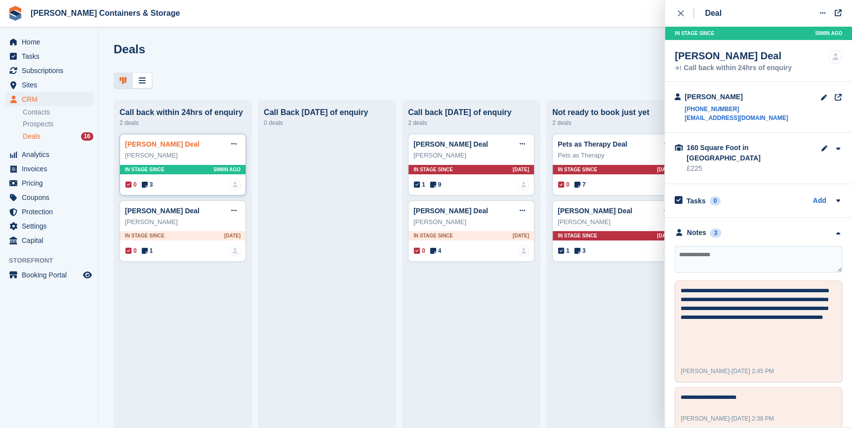
click at [178, 148] on link "[PERSON_NAME] Deal" at bounding box center [162, 144] width 75 height 8
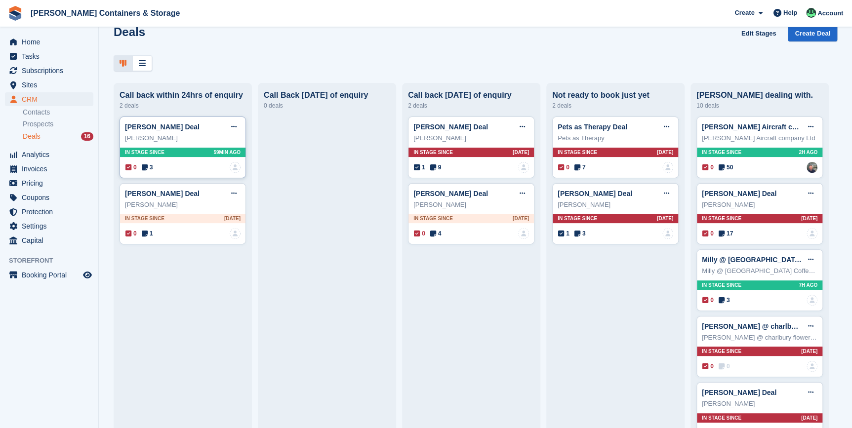
scroll to position [44, 0]
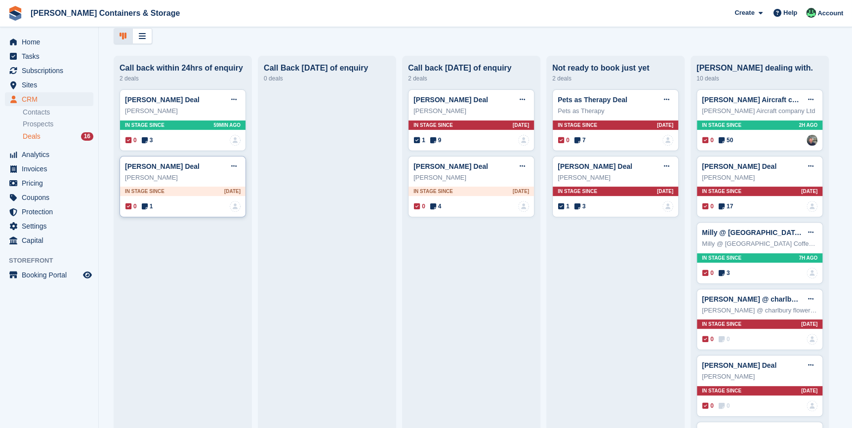
click at [145, 213] on div "[PERSON_NAME] Deal Edit deal [PERSON_NAME] as won [PERSON_NAME] as lost Delete …" at bounding box center [183, 187] width 126 height 62
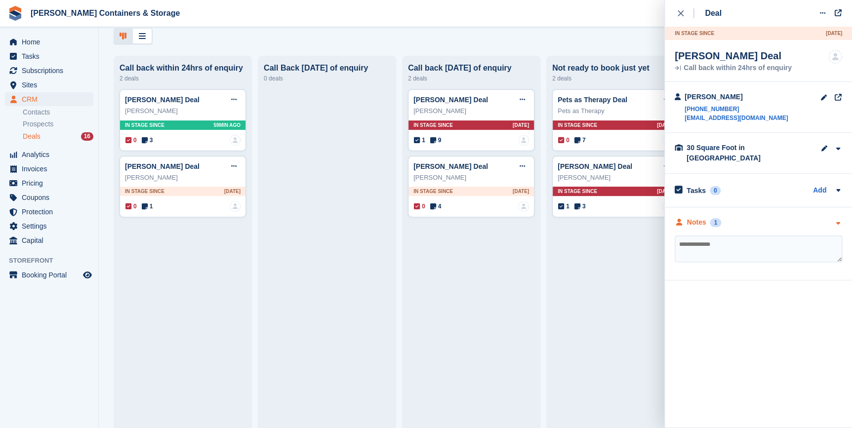
click at [720, 217] on div "Notes 1" at bounding box center [698, 222] width 46 height 10
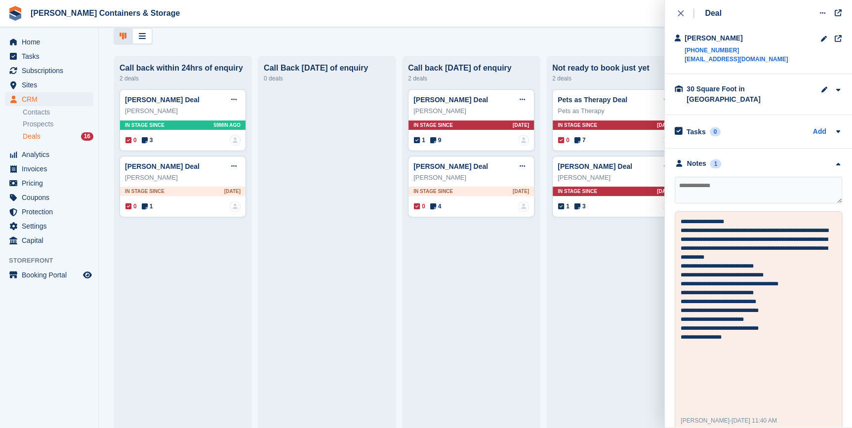
scroll to position [64, 0]
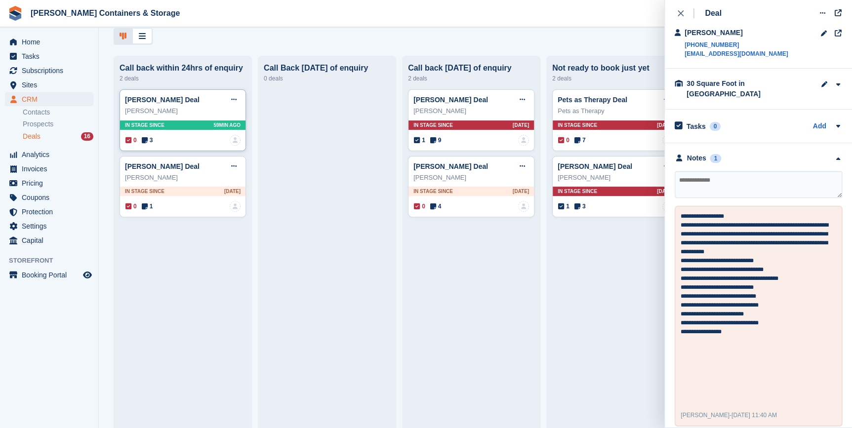
click at [154, 142] on div "0 3 No one is assigned to this deal" at bounding box center [182, 140] width 115 height 11
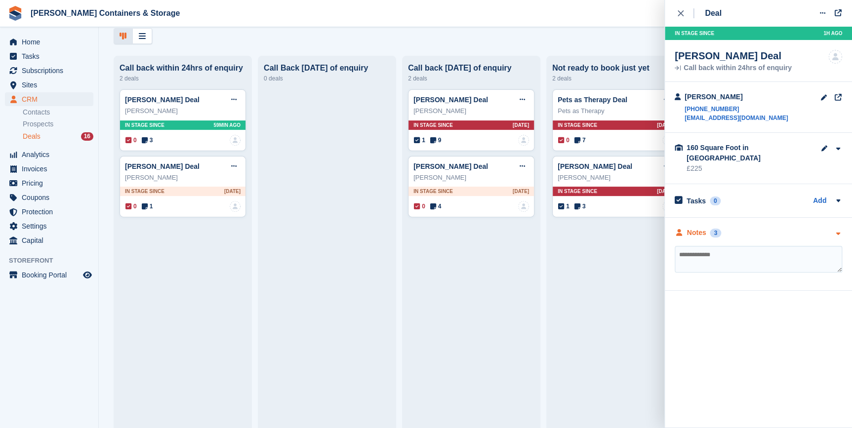
click at [772, 228] on div "Notes 3" at bounding box center [758, 233] width 167 height 10
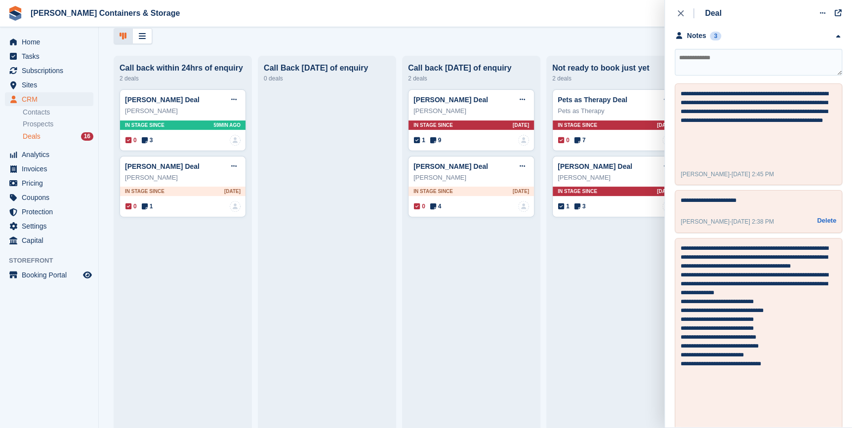
scroll to position [224, 0]
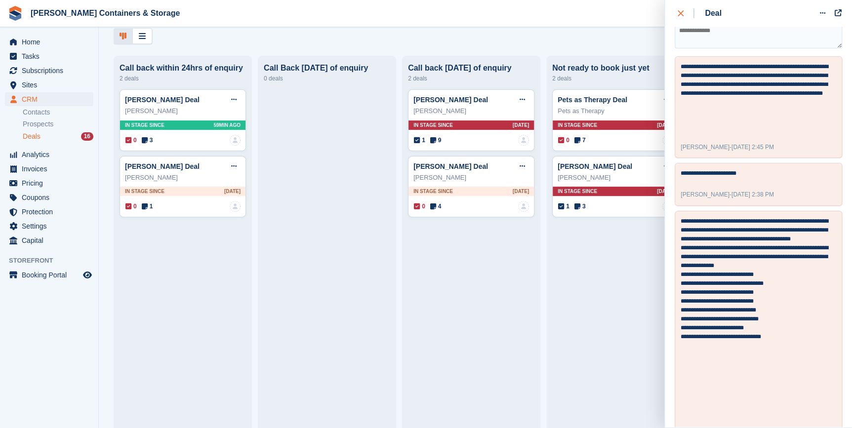
click at [691, 20] on button "close" at bounding box center [686, 13] width 22 height 27
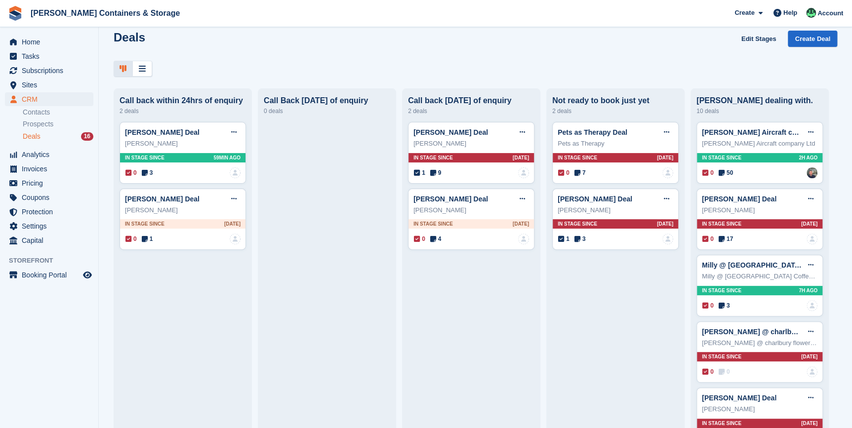
scroll to position [0, 0]
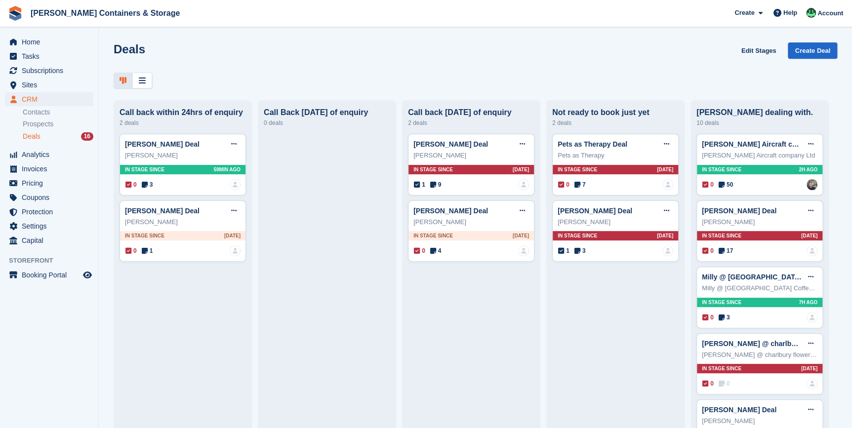
click at [75, 138] on div "Deals 16" at bounding box center [58, 136] width 71 height 9
click at [152, 189] on span "3" at bounding box center [147, 184] width 11 height 9
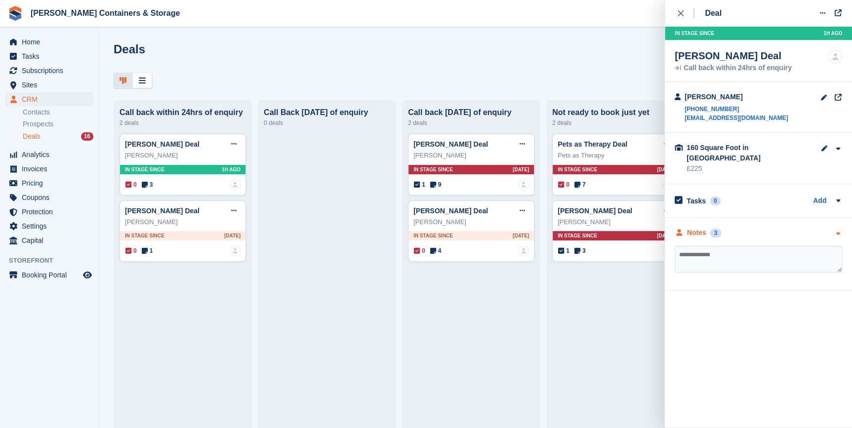
click at [766, 228] on div "Notes 3" at bounding box center [758, 233] width 167 height 10
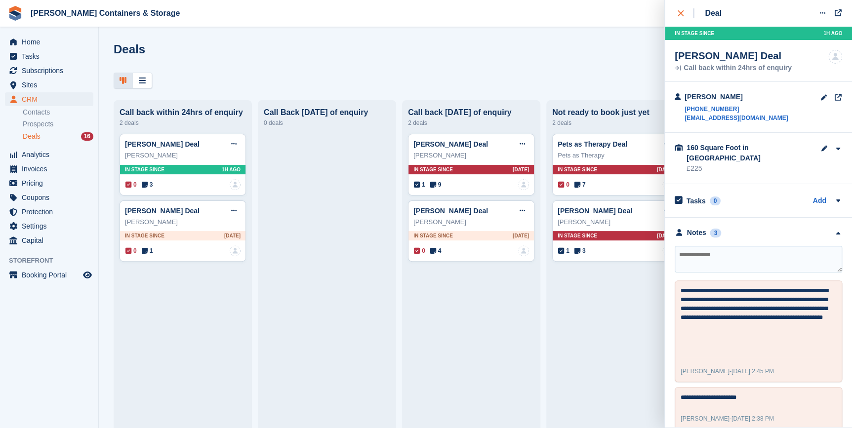
click at [688, 9] on div "close" at bounding box center [686, 13] width 16 height 10
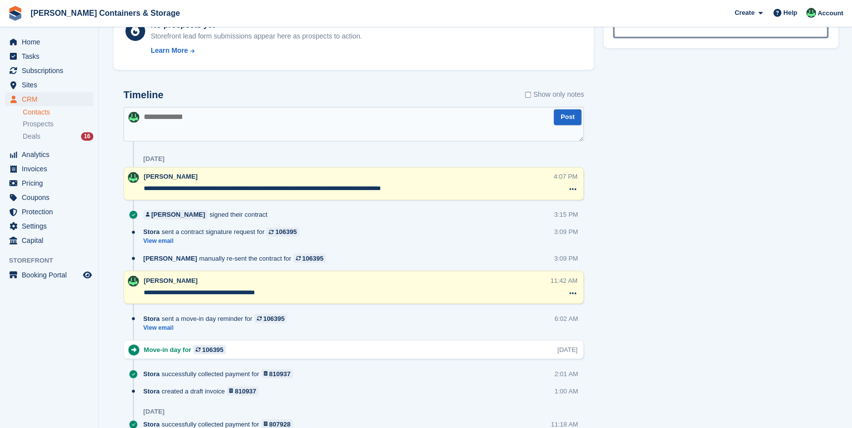
scroll to position [673, 0]
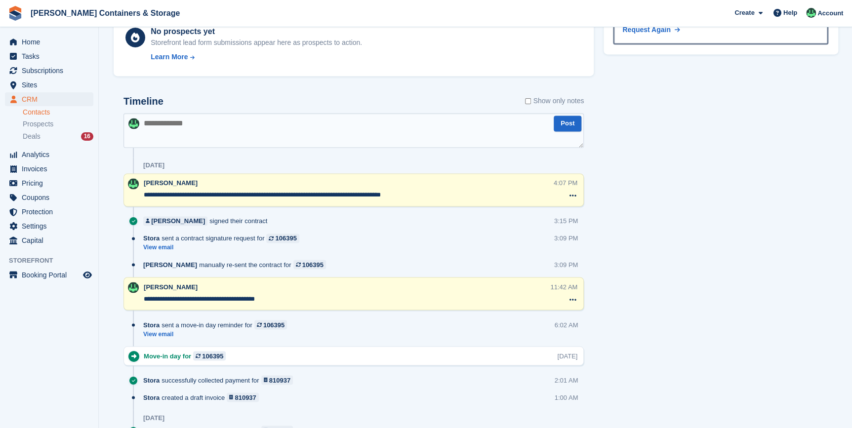
drag, startPoint x: 145, startPoint y: 197, endPoint x: 428, endPoint y: 198, distance: 283.0
click at [428, 198] on textarea "**********" at bounding box center [349, 195] width 410 height 10
click at [203, 134] on textarea at bounding box center [353, 130] width 460 height 35
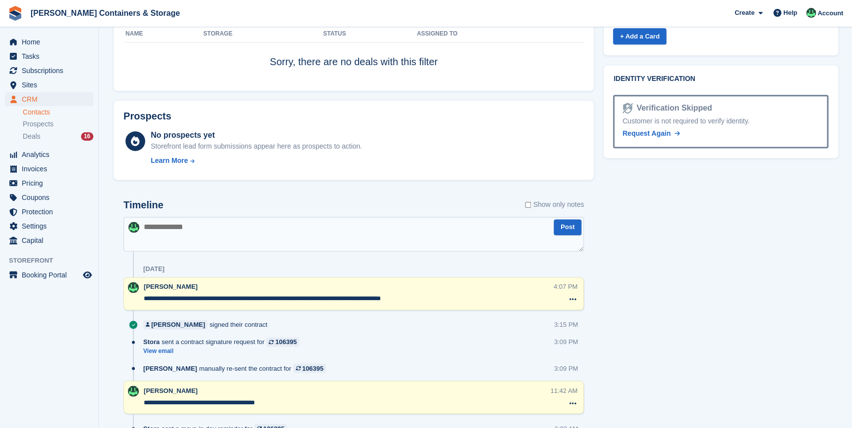
scroll to position [628, 0]
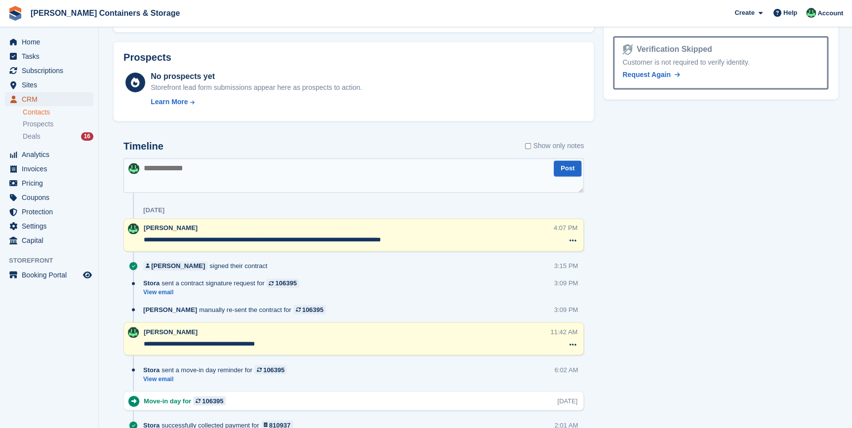
click at [28, 101] on span "CRM" at bounding box center [51, 99] width 59 height 14
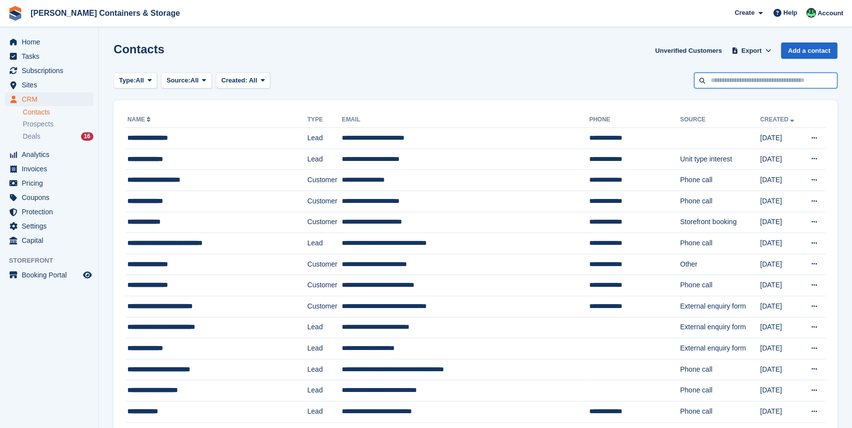
click at [736, 84] on input "text" at bounding box center [765, 81] width 143 height 16
type input "**********"
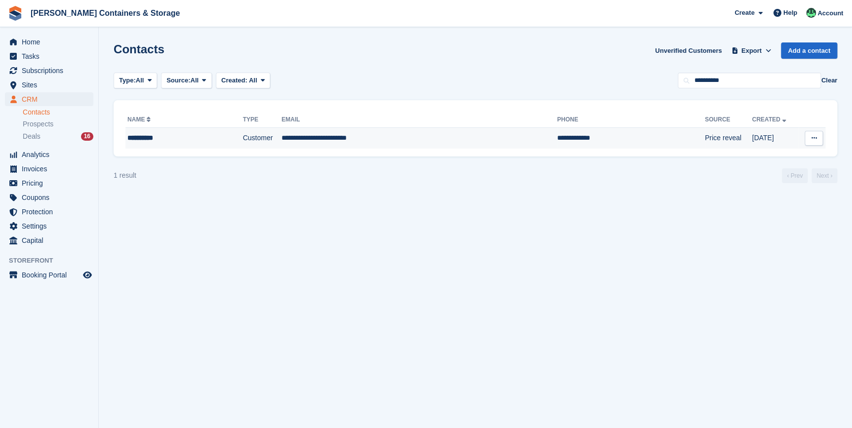
click at [148, 134] on div "**********" at bounding box center [171, 138] width 89 height 10
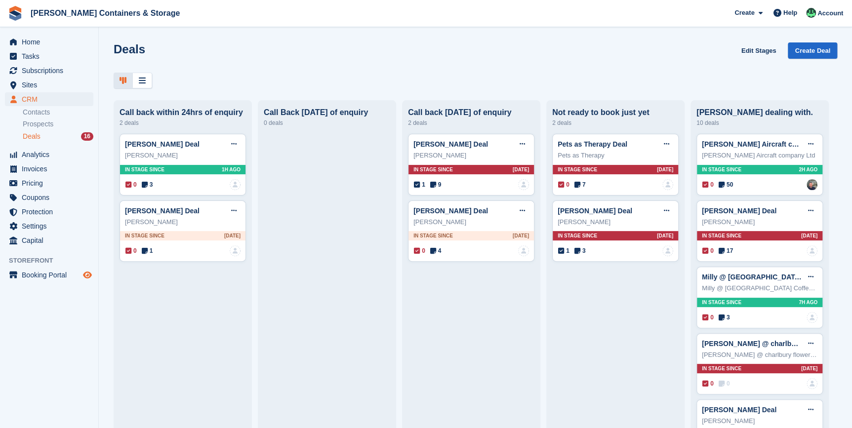
click at [84, 276] on icon "Preview store" at bounding box center [87, 275] width 9 height 8
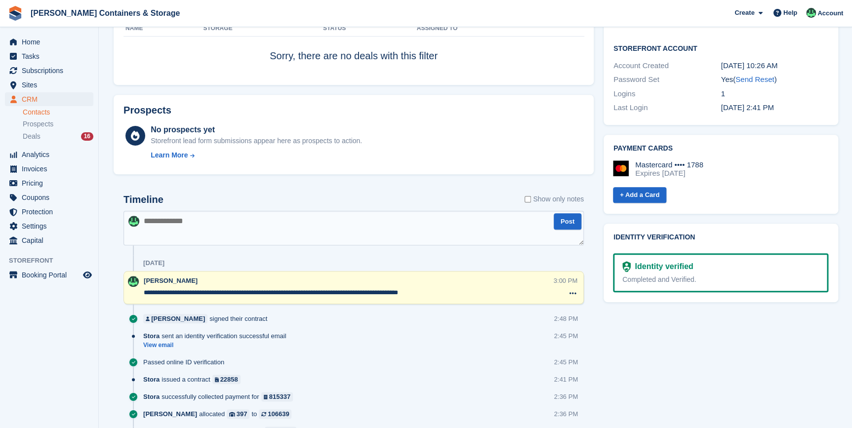
scroll to position [314, 0]
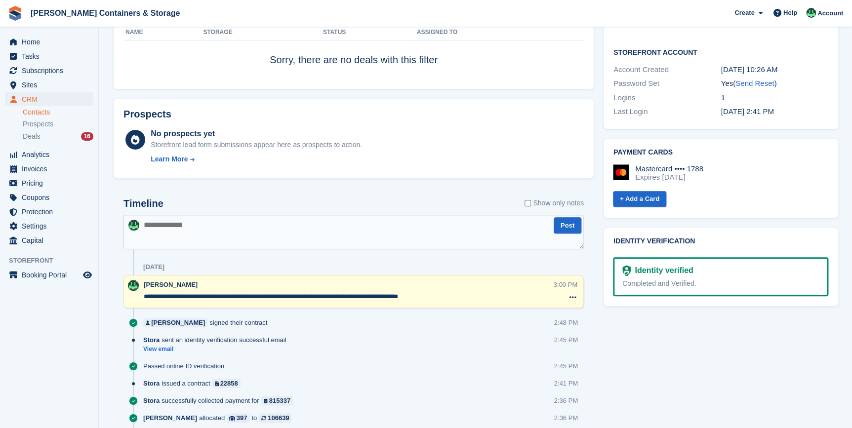
click at [233, 240] on textarea at bounding box center [353, 232] width 460 height 35
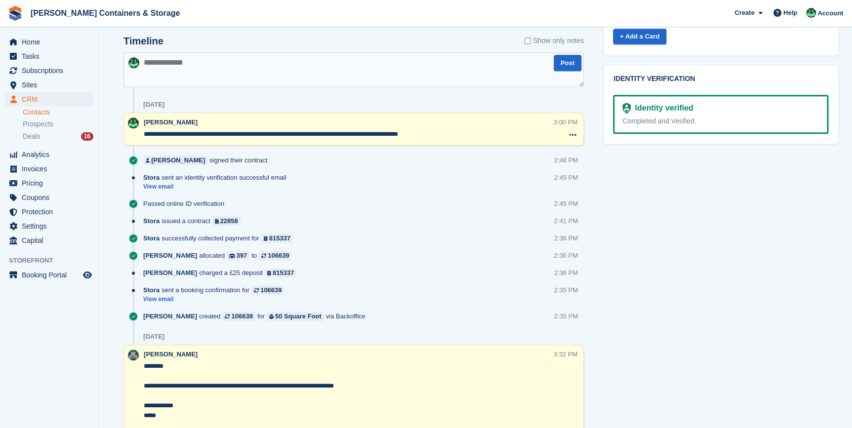
scroll to position [359, 0]
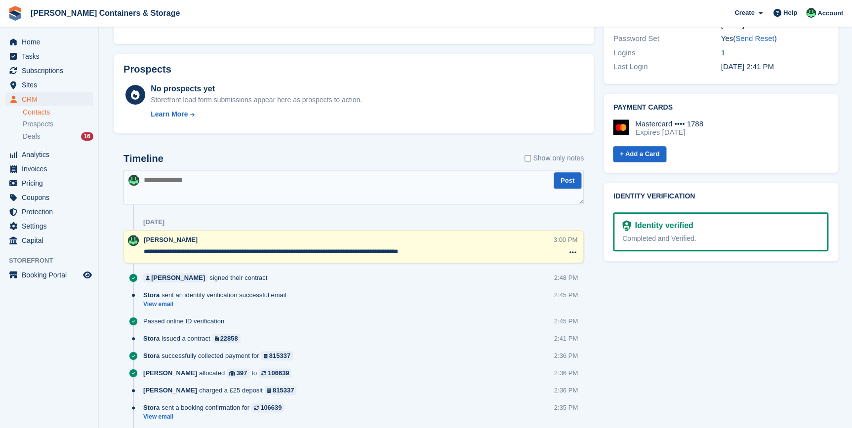
click at [287, 203] on textarea at bounding box center [353, 187] width 460 height 35
type textarea "**********"
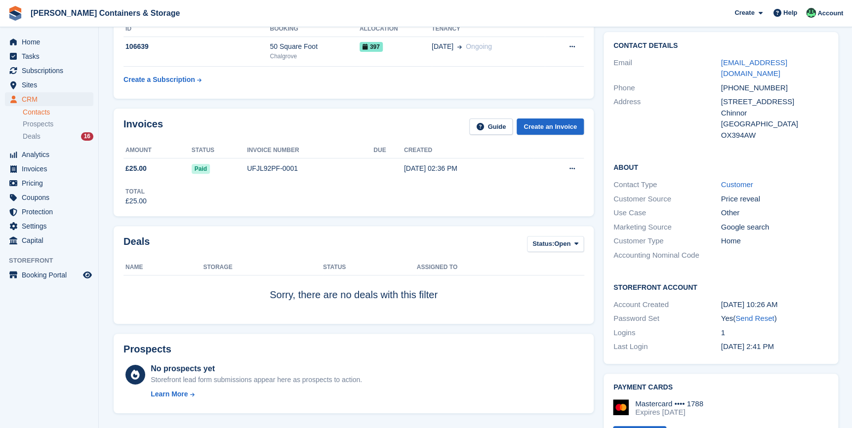
scroll to position [0, 0]
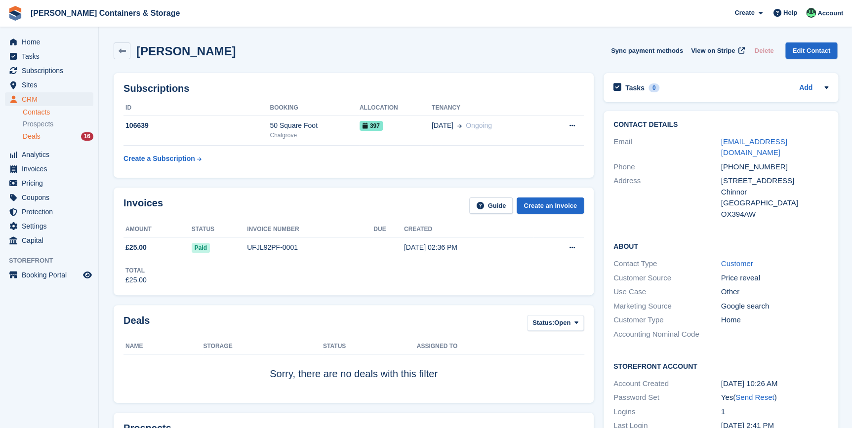
click at [46, 138] on div "Deals 16" at bounding box center [58, 136] width 71 height 9
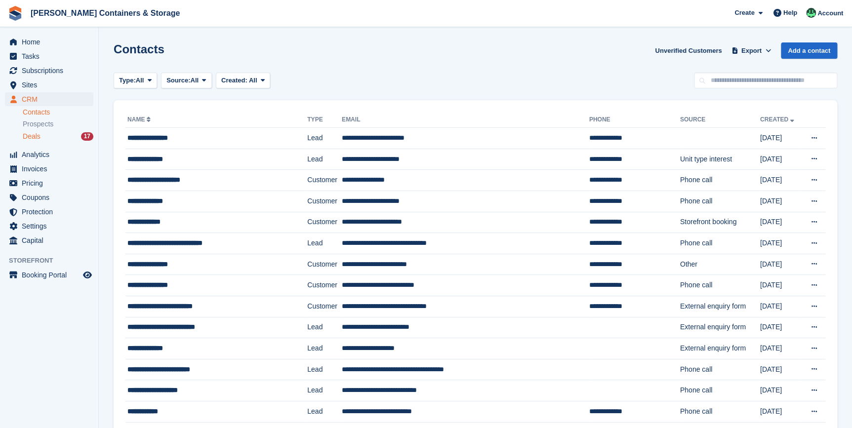
click at [38, 140] on span "Deals" at bounding box center [32, 136] width 18 height 9
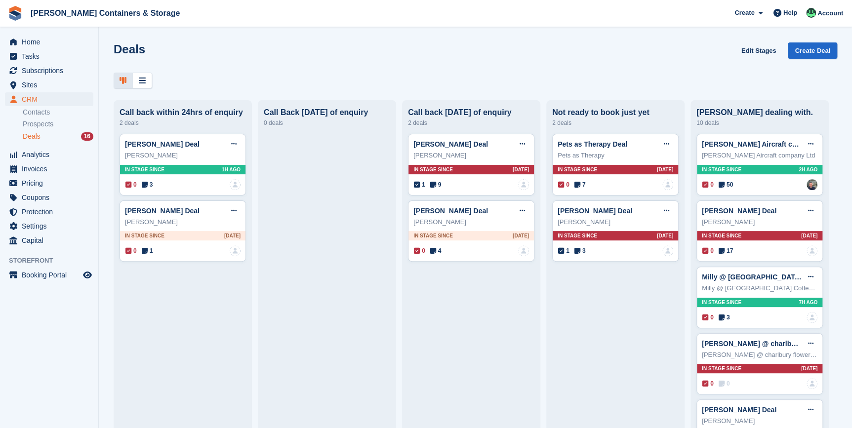
click at [30, 100] on span "CRM" at bounding box center [51, 99] width 59 height 14
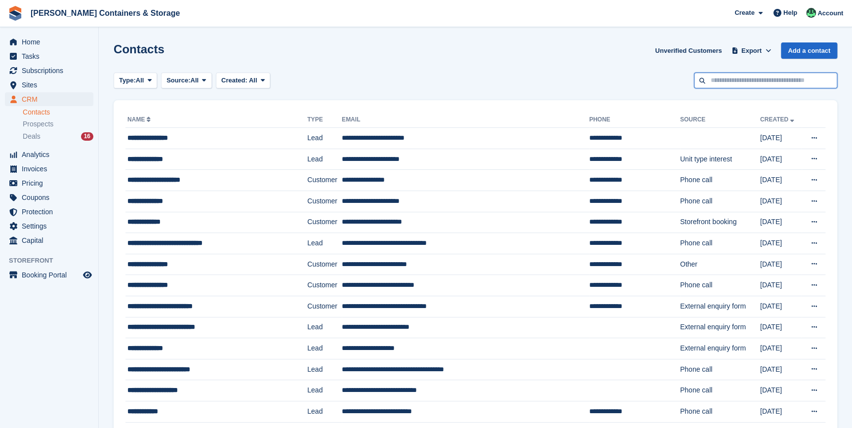
click at [770, 80] on input "text" at bounding box center [765, 81] width 143 height 16
type input "**********"
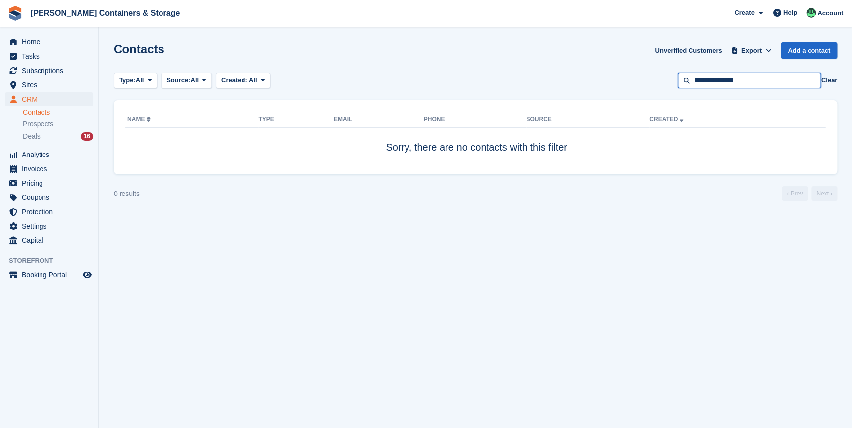
drag, startPoint x: 758, startPoint y: 79, endPoint x: 717, endPoint y: 80, distance: 41.0
click at [717, 80] on input "**********" at bounding box center [749, 81] width 143 height 16
type input "*******"
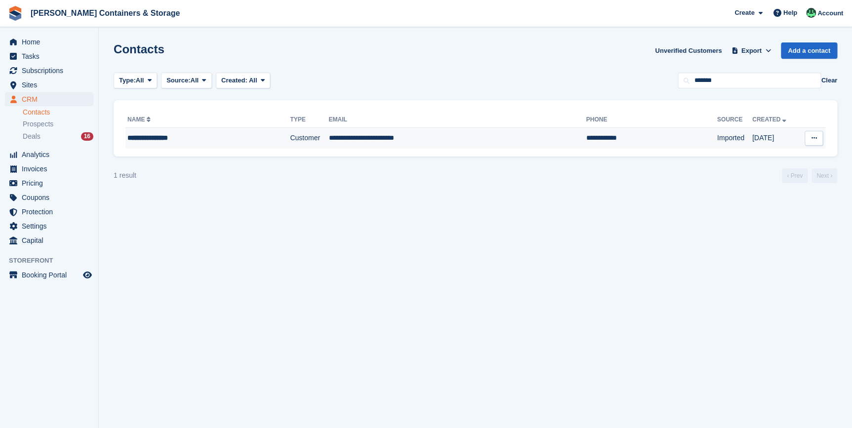
click at [145, 135] on div "**********" at bounding box center [190, 138] width 126 height 10
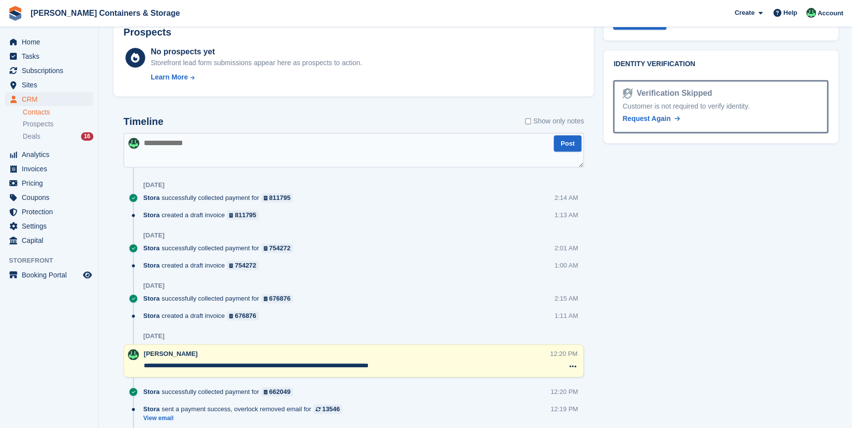
scroll to position [494, 0]
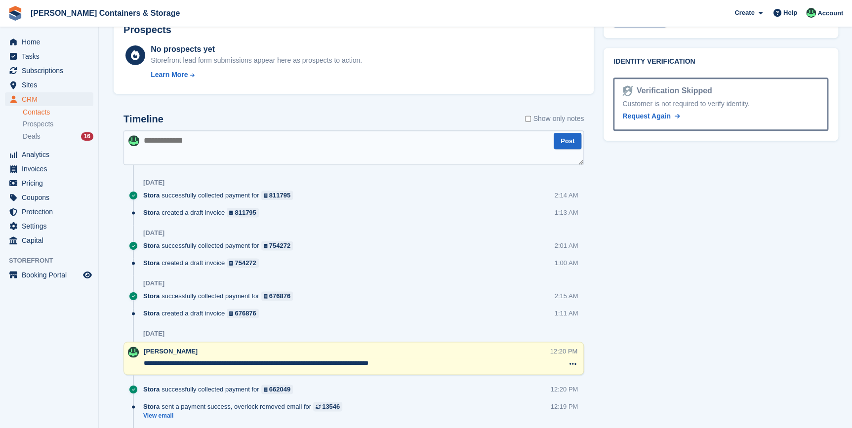
click at [211, 138] on textarea at bounding box center [353, 147] width 460 height 35
type textarea "*"
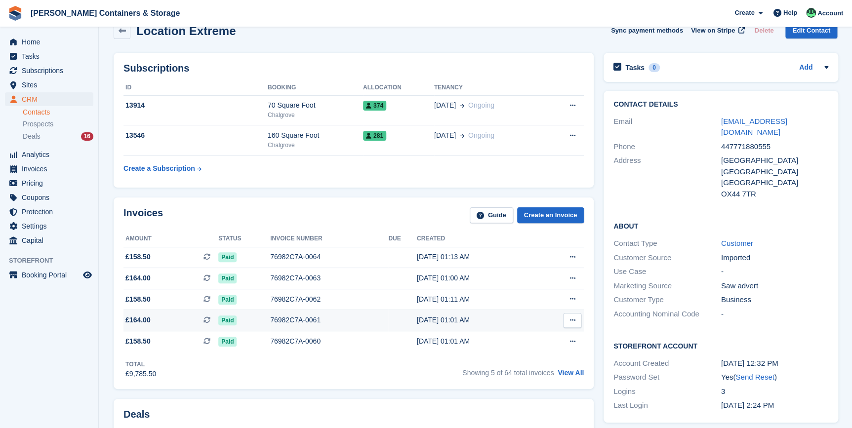
scroll to position [0, 0]
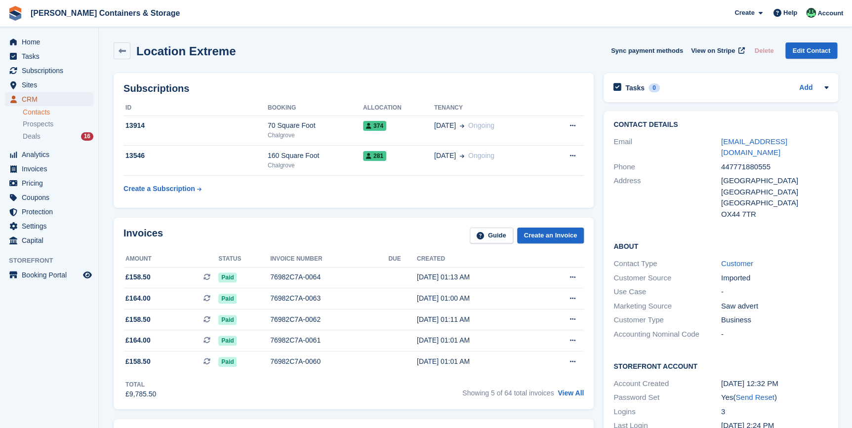
click at [34, 99] on span "CRM" at bounding box center [51, 99] width 59 height 14
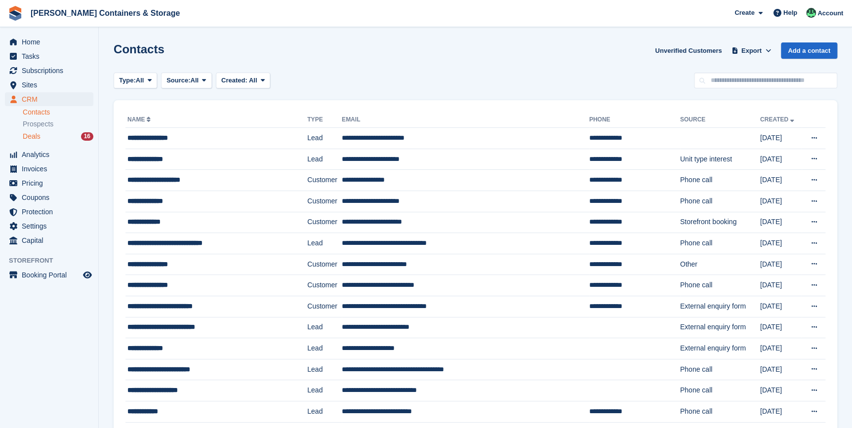
click at [40, 140] on div "Deals 16" at bounding box center [58, 136] width 71 height 9
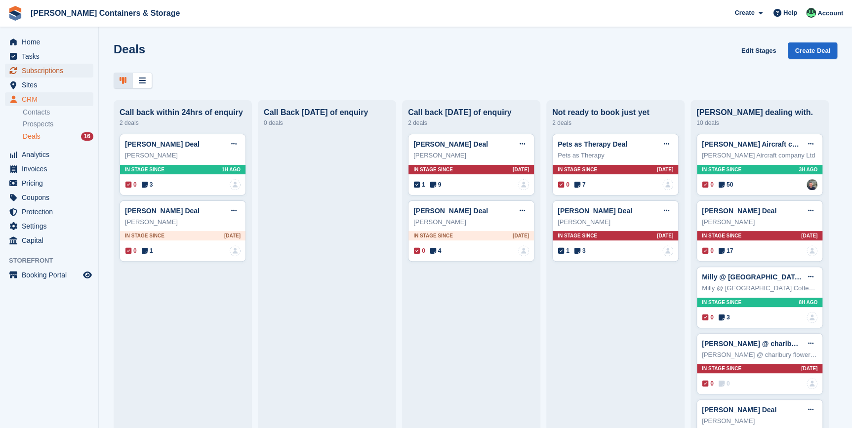
click at [44, 74] on span "Subscriptions" at bounding box center [51, 71] width 59 height 14
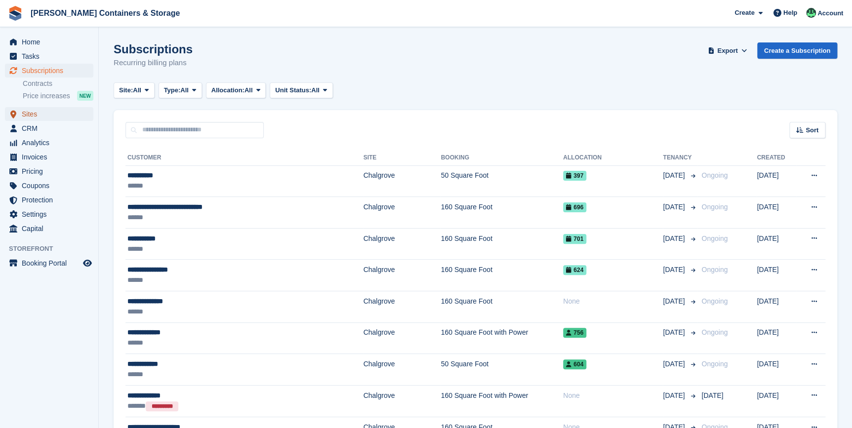
click at [28, 114] on span "Sites" at bounding box center [51, 114] width 59 height 14
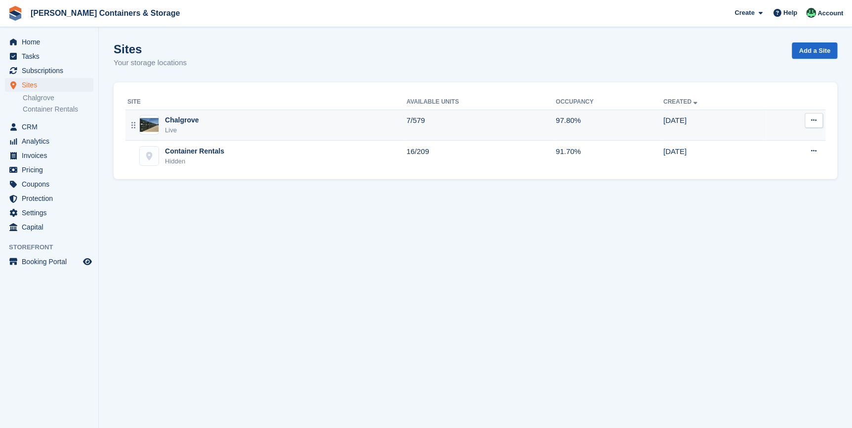
click at [179, 128] on div "Live" at bounding box center [182, 130] width 34 height 10
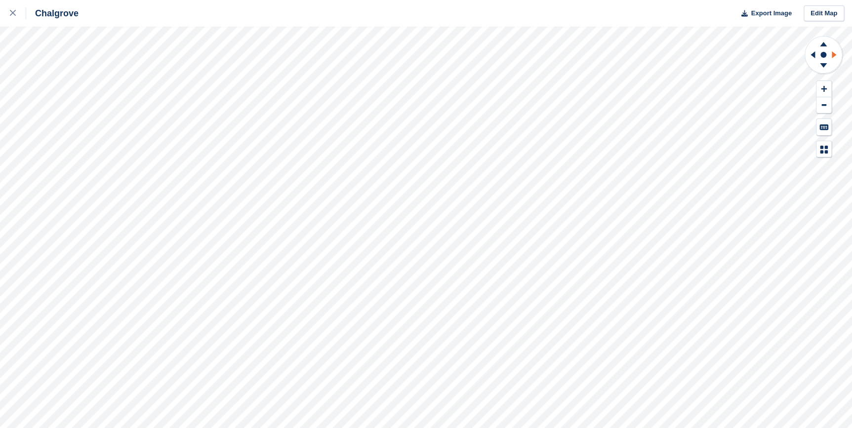
click at [835, 53] on icon at bounding box center [835, 55] width 12 height 26
click at [833, 58] on icon at bounding box center [835, 55] width 12 height 26
click at [823, 44] on icon at bounding box center [823, 44] width 7 height 4
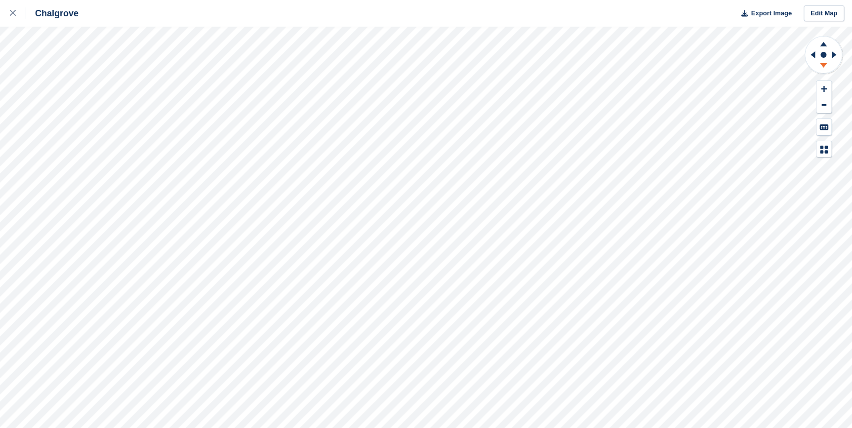
click at [824, 66] on icon at bounding box center [823, 65] width 7 height 4
click at [831, 57] on icon at bounding box center [835, 55] width 12 height 26
click at [824, 66] on icon at bounding box center [823, 65] width 7 height 4
click at [840, 55] on icon at bounding box center [835, 55] width 12 height 26
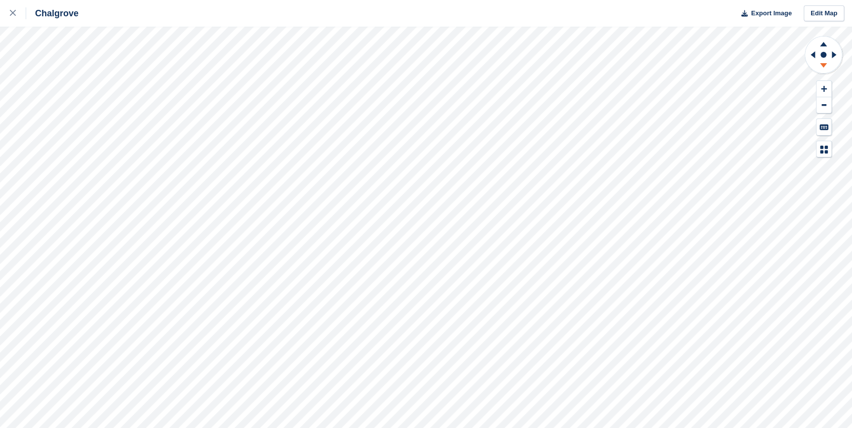
drag, startPoint x: 840, startPoint y: 55, endPoint x: 823, endPoint y: 66, distance: 20.3
click at [823, 66] on icon at bounding box center [823, 65] width 7 height 4
click at [825, 41] on icon at bounding box center [824, 43] width 26 height 12
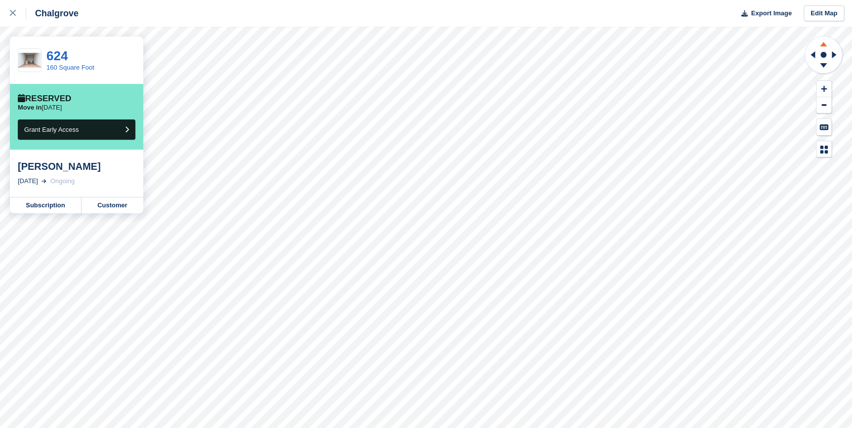
click at [822, 44] on icon at bounding box center [823, 44] width 7 height 4
click at [816, 58] on icon at bounding box center [811, 55] width 12 height 26
click at [823, 47] on icon at bounding box center [824, 43] width 26 height 12
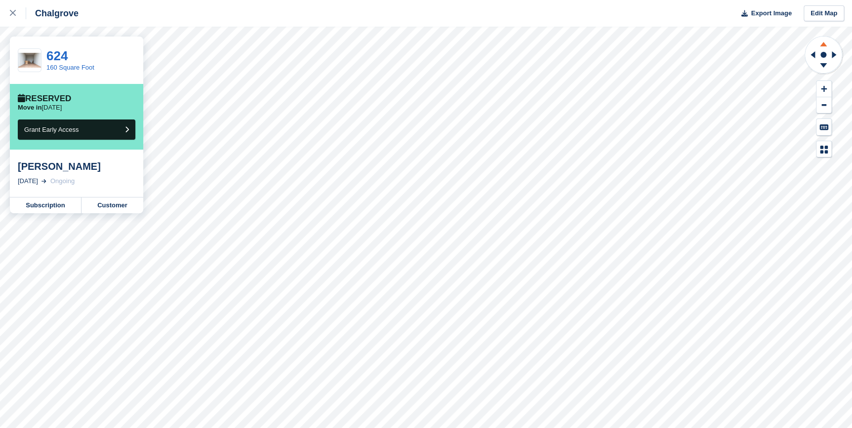
click at [823, 47] on icon at bounding box center [824, 43] width 26 height 12
click at [825, 48] on icon at bounding box center [824, 43] width 26 height 12
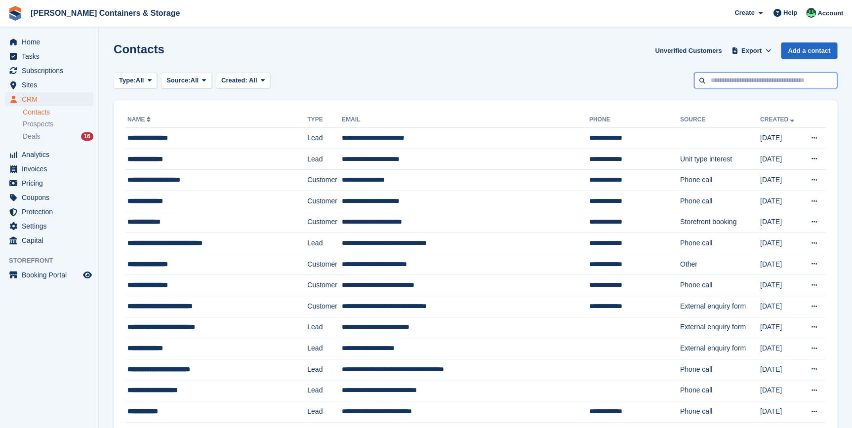
click at [734, 84] on input "text" at bounding box center [765, 81] width 143 height 16
type input "******"
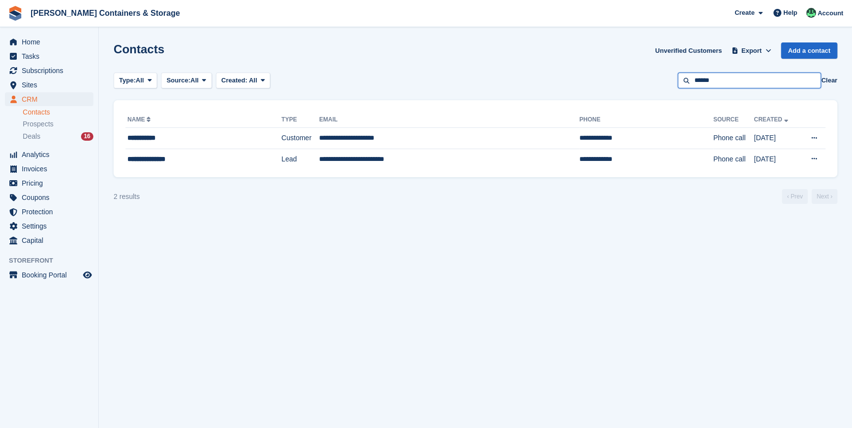
drag, startPoint x: 736, startPoint y: 87, endPoint x: 643, endPoint y: 75, distance: 93.6
click at [643, 75] on div "Type: All All Lead Customer Source: All All Storefront Backoffice Pre-Opening i…" at bounding box center [476, 81] width 724 height 16
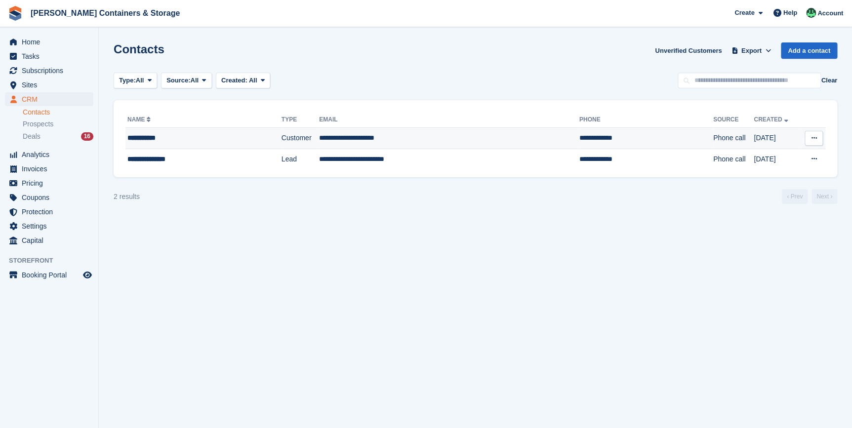
click at [148, 140] on div "**********" at bounding box center [188, 138] width 122 height 10
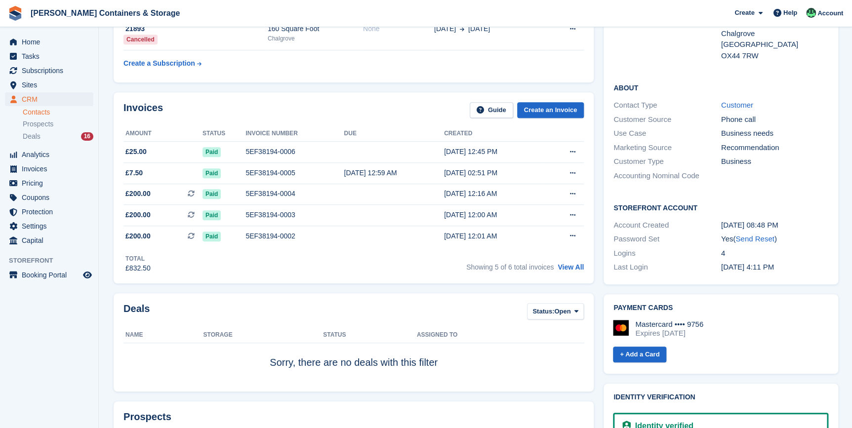
scroll to position [134, 0]
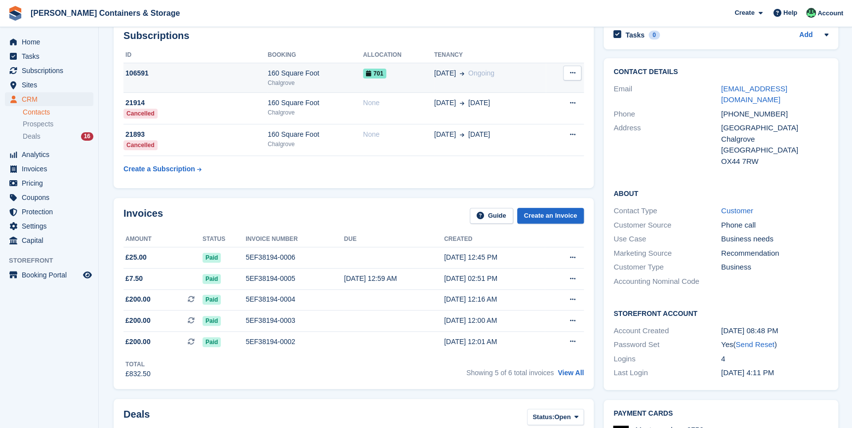
click at [312, 76] on div "160 Square Foot" at bounding box center [315, 73] width 95 height 10
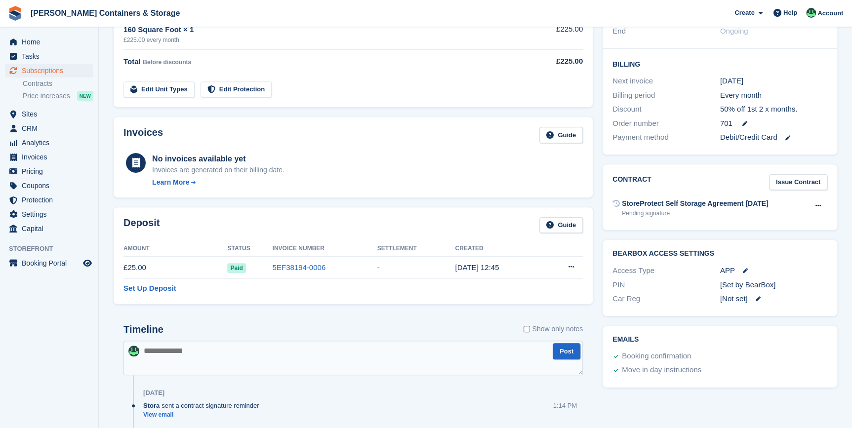
scroll to position [224, 0]
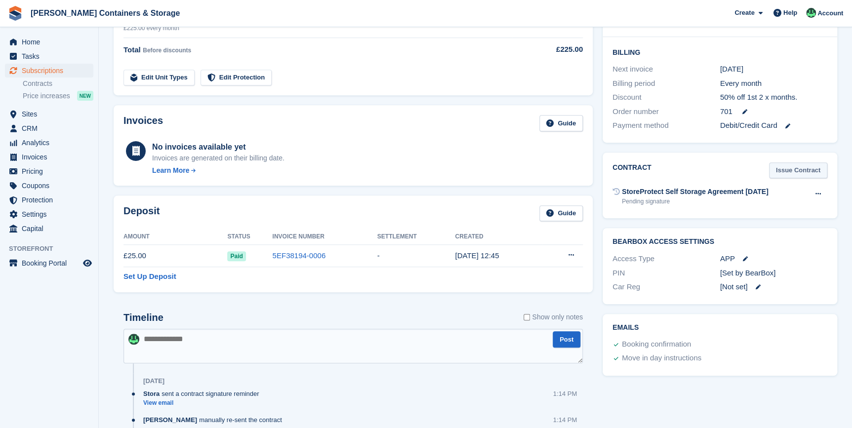
click at [785, 176] on link "Issue Contract" at bounding box center [798, 170] width 58 height 16
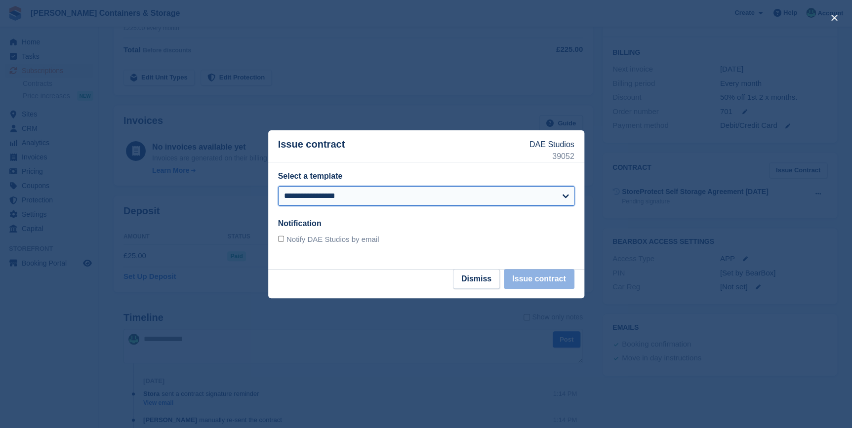
click at [355, 200] on select "**********" at bounding box center [426, 196] width 296 height 20
select select "**"
click at [278, 186] on select "**********" at bounding box center [426, 196] width 296 height 20
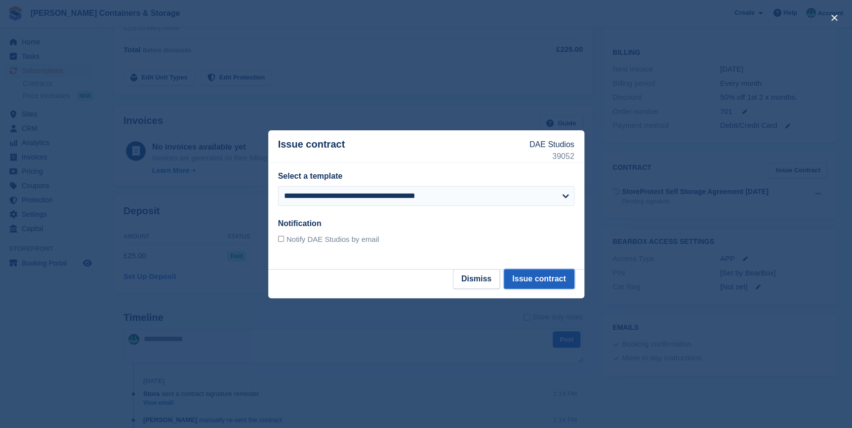
click at [532, 281] on button "Issue contract" at bounding box center [539, 279] width 70 height 20
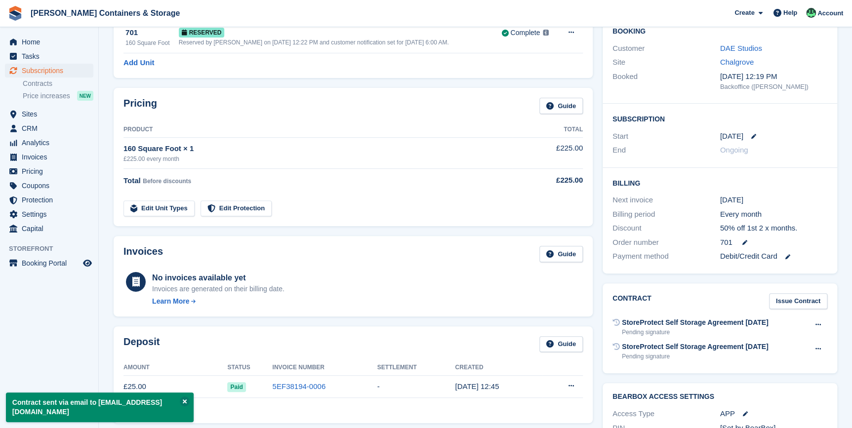
scroll to position [0, 0]
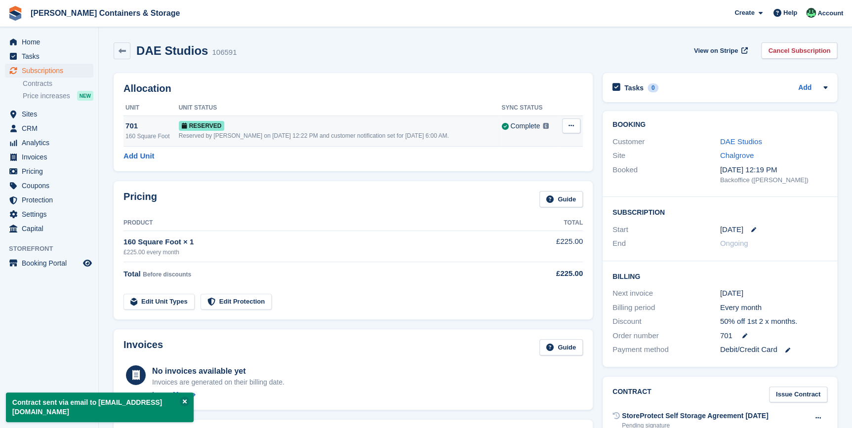
click at [224, 137] on div "Reserved by Julia Marcham on 5th Sep, 12:22 PM and customer notification set fo…" at bounding box center [340, 135] width 323 height 9
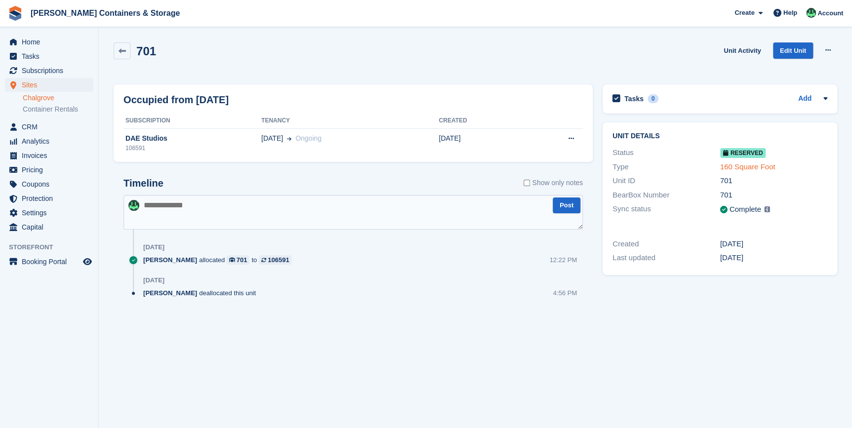
click at [744, 169] on link "160 Square Foot" at bounding box center [747, 166] width 55 height 8
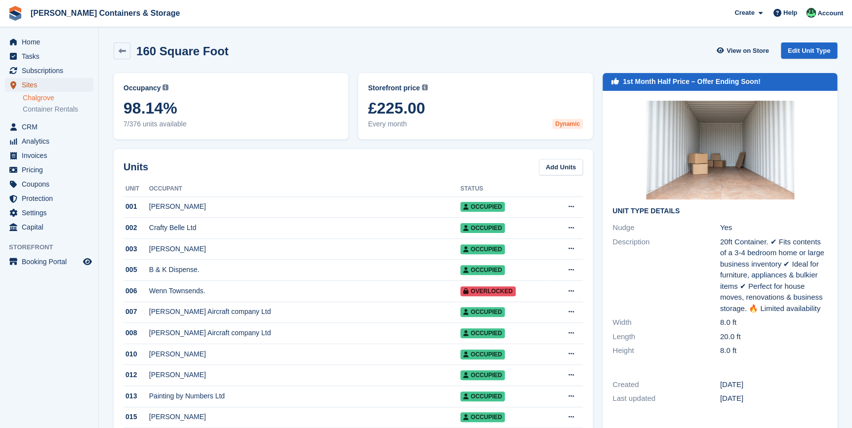
click at [32, 86] on span "Sites" at bounding box center [51, 85] width 59 height 14
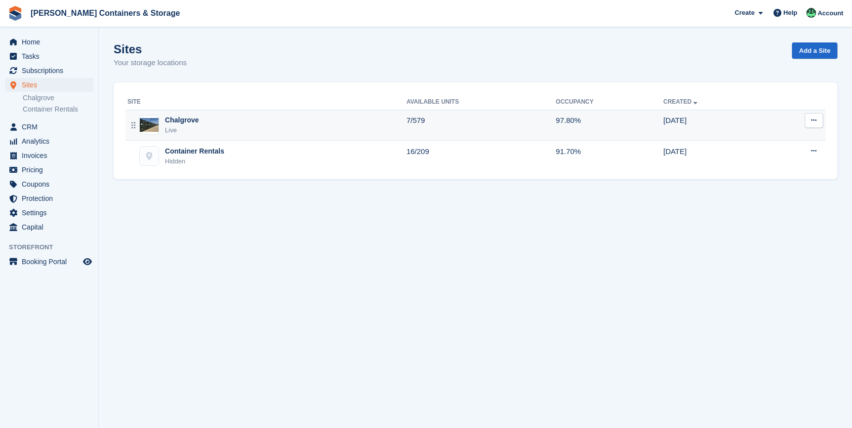
click at [212, 126] on div "Chalgrove Live" at bounding box center [266, 125] width 279 height 20
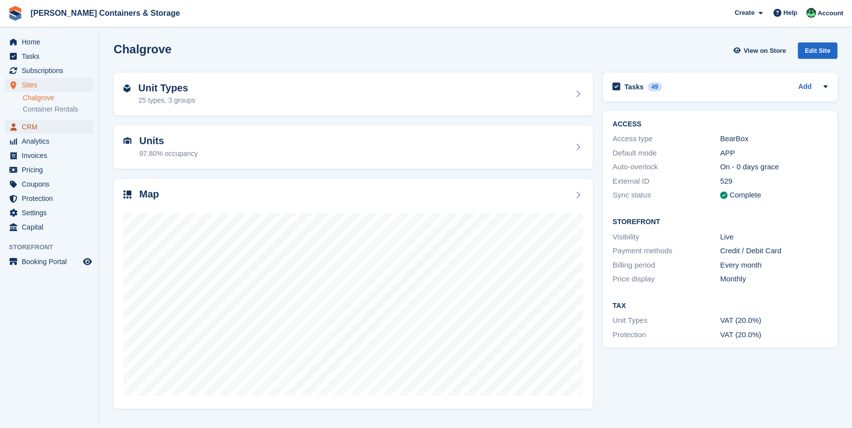
click at [35, 126] on span "CRM" at bounding box center [51, 127] width 59 height 14
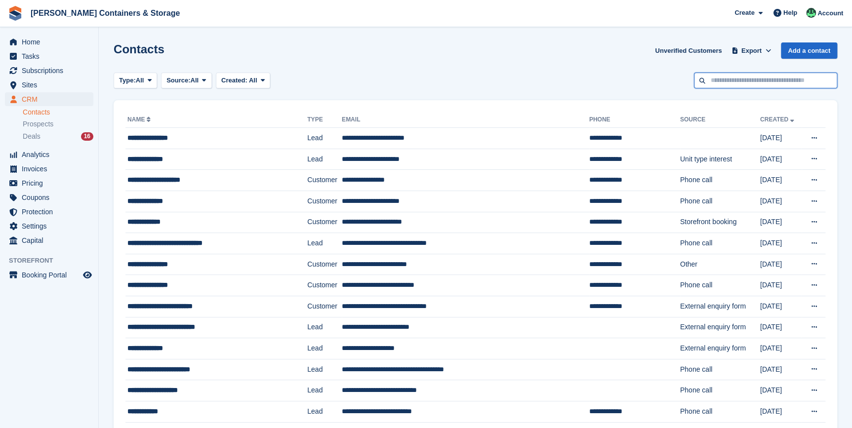
click at [727, 81] on input "text" at bounding box center [765, 81] width 143 height 16
type input "******"
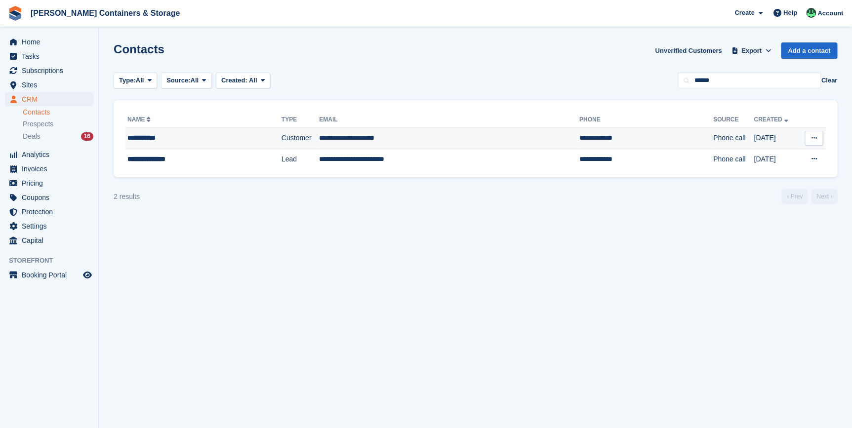
click at [359, 138] on td "**********" at bounding box center [449, 138] width 260 height 21
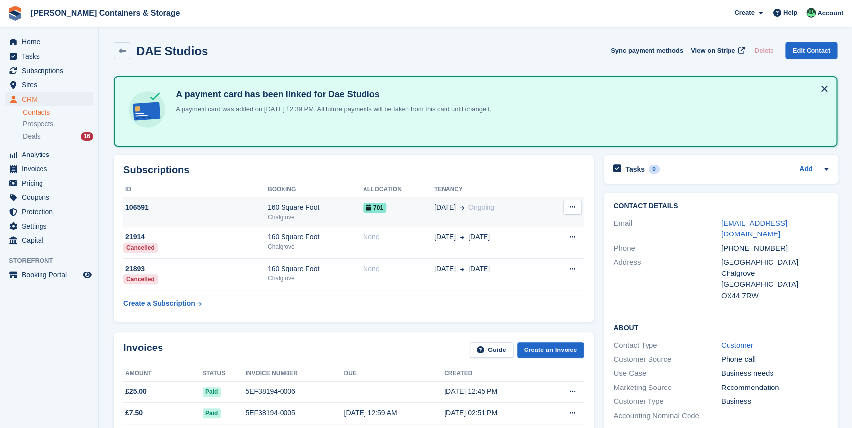
click at [287, 213] on div "Chalgrove" at bounding box center [315, 217] width 95 height 9
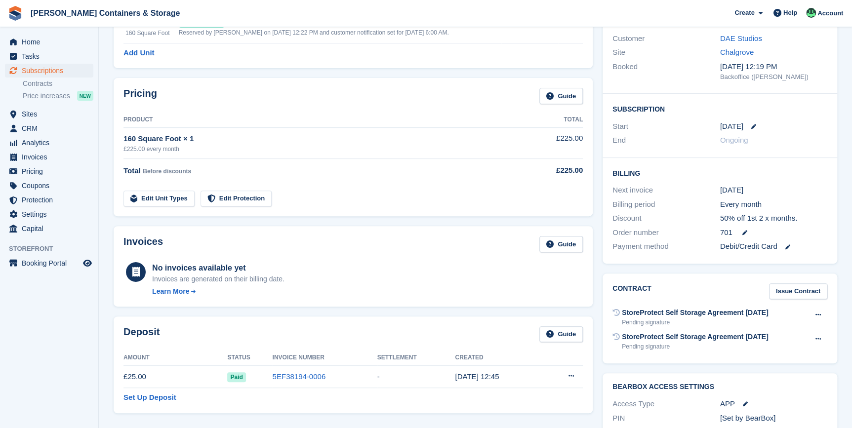
scroll to position [224, 0]
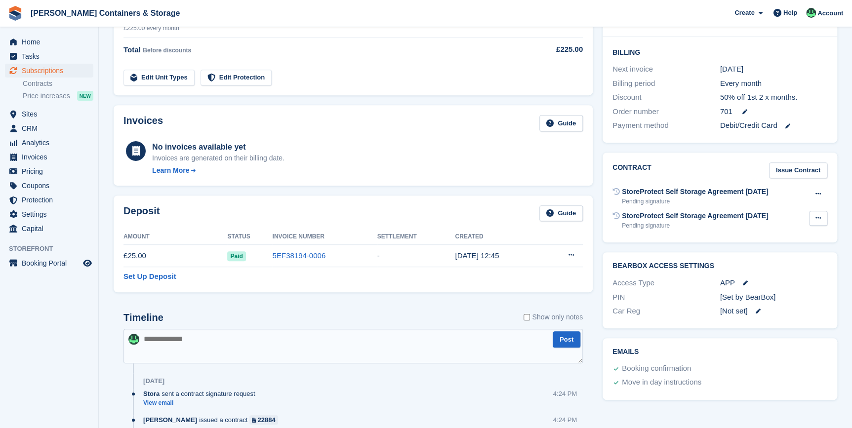
click at [814, 217] on button at bounding box center [818, 218] width 18 height 15
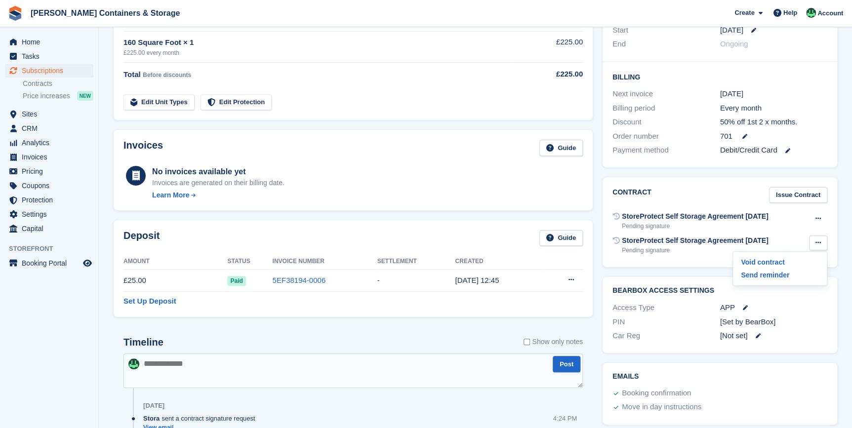
scroll to position [190, 0]
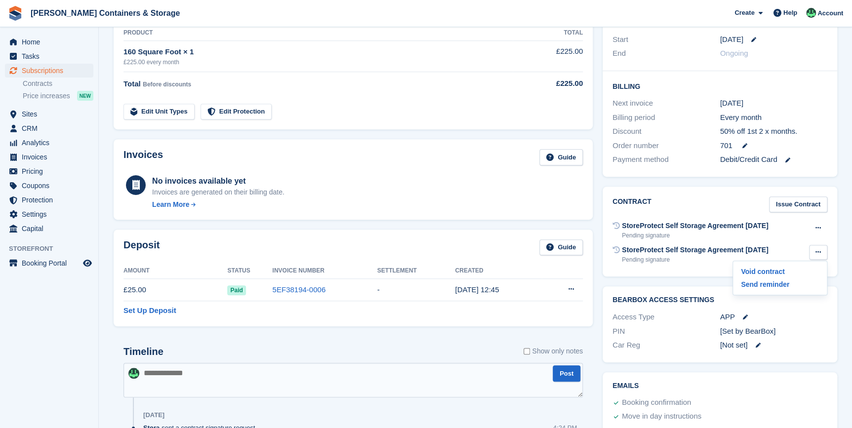
click at [840, 237] on div "Contract Issue Contract StoreProtect Self Storage Agreement [DATE] Pending sign…" at bounding box center [720, 232] width 244 height 100
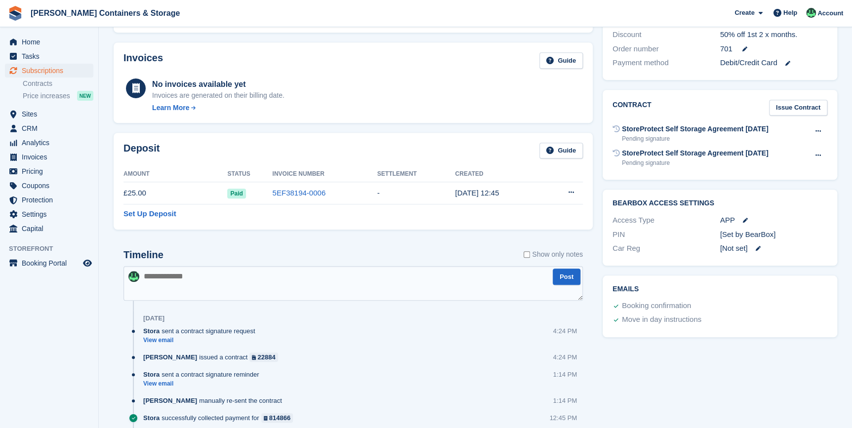
scroll to position [272, 0]
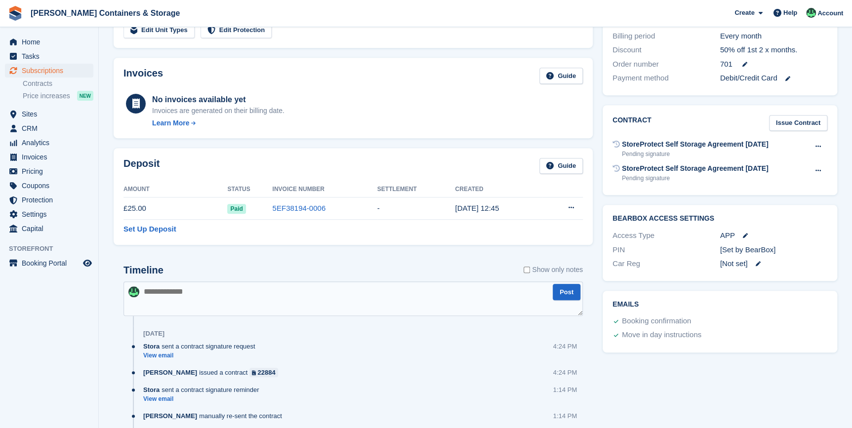
click at [188, 303] on textarea at bounding box center [352, 299] width 459 height 35
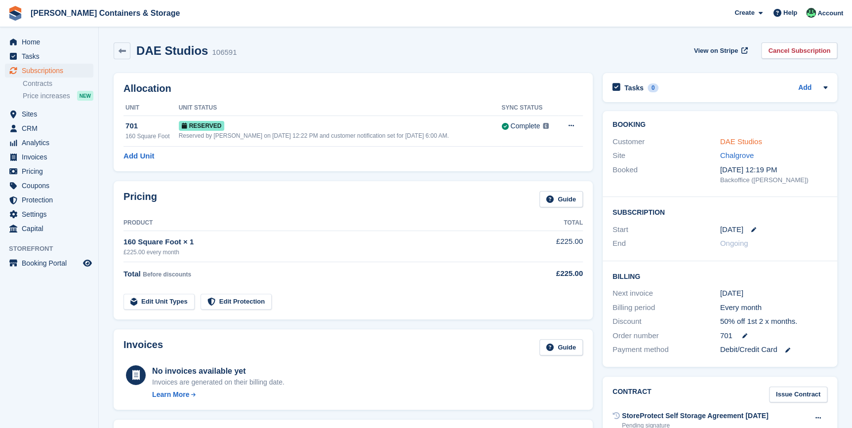
click at [742, 144] on link "DAE Studios" at bounding box center [741, 141] width 42 height 8
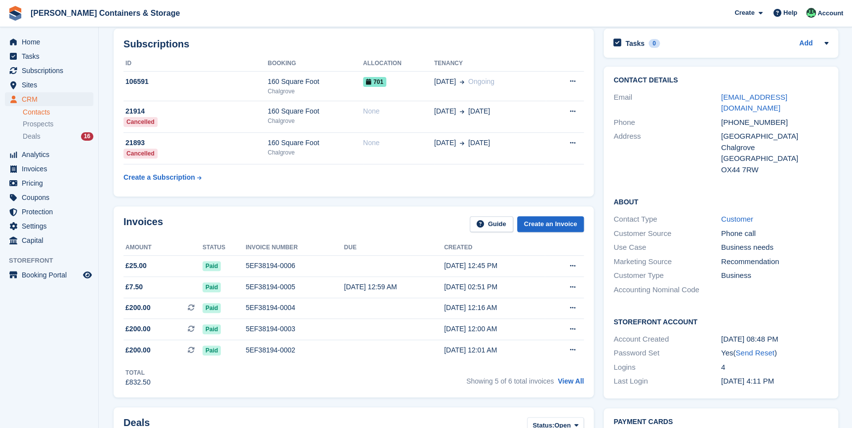
scroll to position [19, 0]
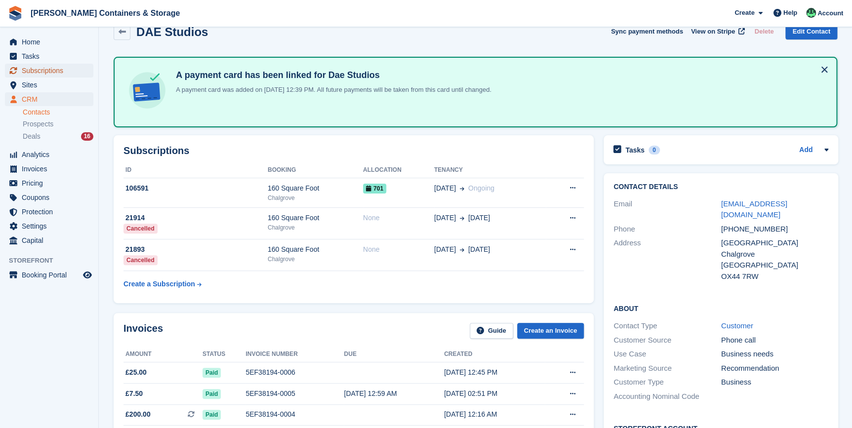
click at [45, 70] on span "Subscriptions" at bounding box center [51, 71] width 59 height 14
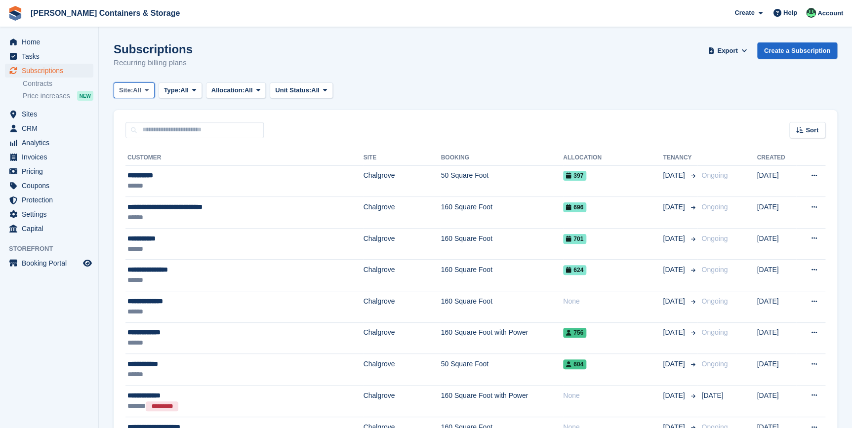
click at [142, 98] on button "Site: All" at bounding box center [134, 90] width 41 height 16
click at [145, 138] on link "Chalgrove" at bounding box center [161, 131] width 86 height 18
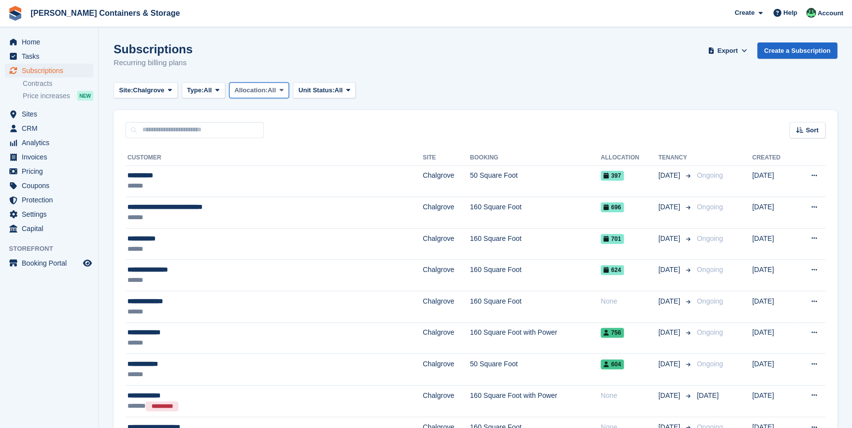
click at [262, 90] on span "Allocation:" at bounding box center [251, 90] width 33 height 10
click at [221, 94] on button "Type: All" at bounding box center [203, 90] width 43 height 16
click at [217, 168] on link "Active" at bounding box center [229, 167] width 86 height 18
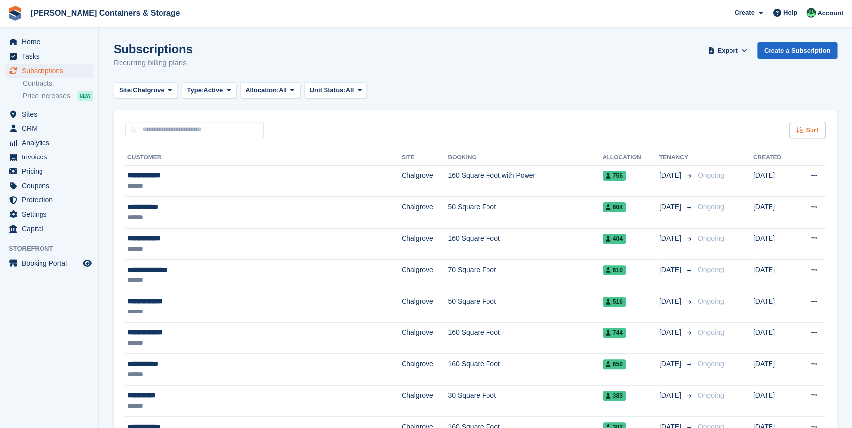
click at [803, 131] on icon at bounding box center [799, 130] width 7 height 6
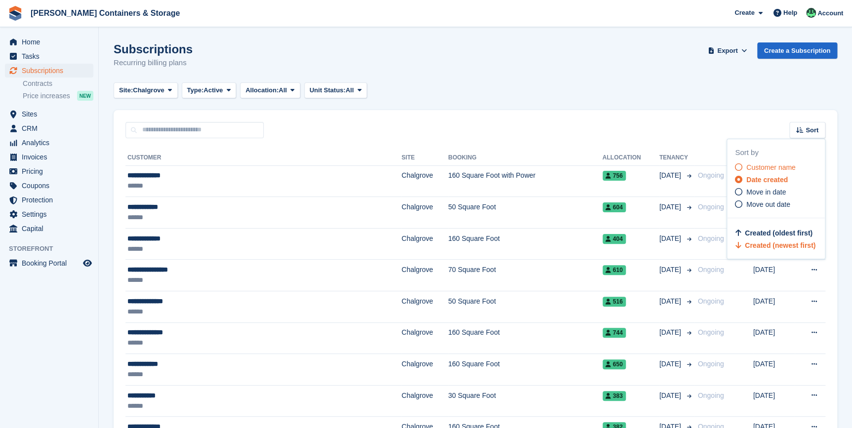
click at [782, 166] on span "Customer name" at bounding box center [770, 167] width 49 height 8
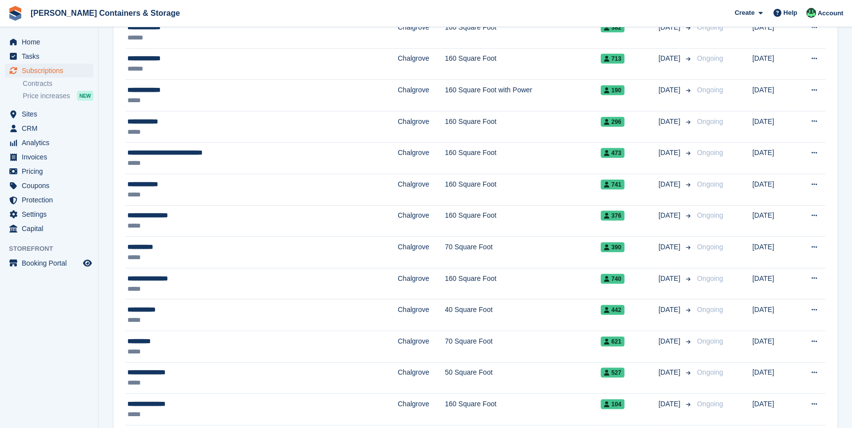
scroll to position [1354, 0]
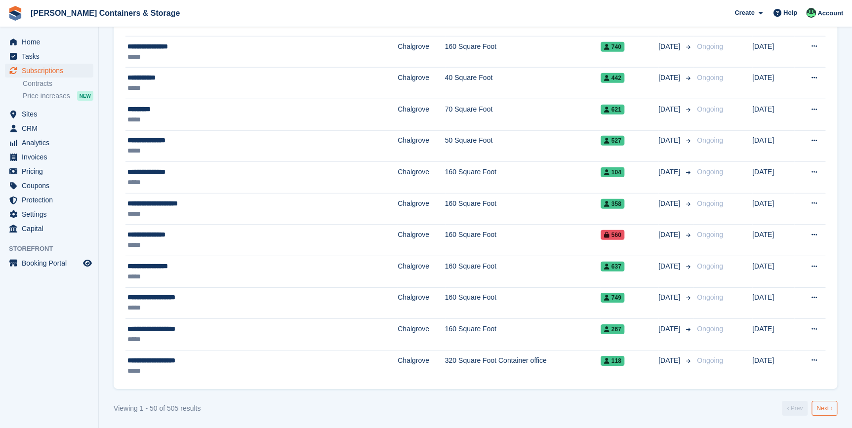
click at [826, 406] on link "Next ›" at bounding box center [825, 408] width 26 height 15
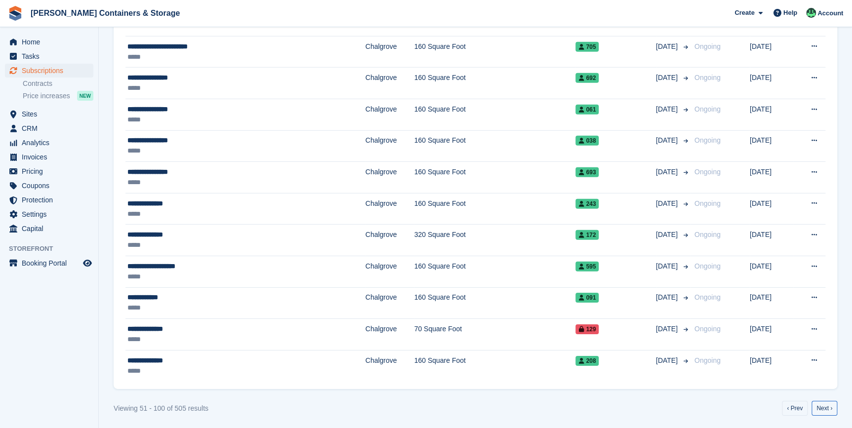
click at [826, 406] on link "Next ›" at bounding box center [825, 408] width 26 height 15
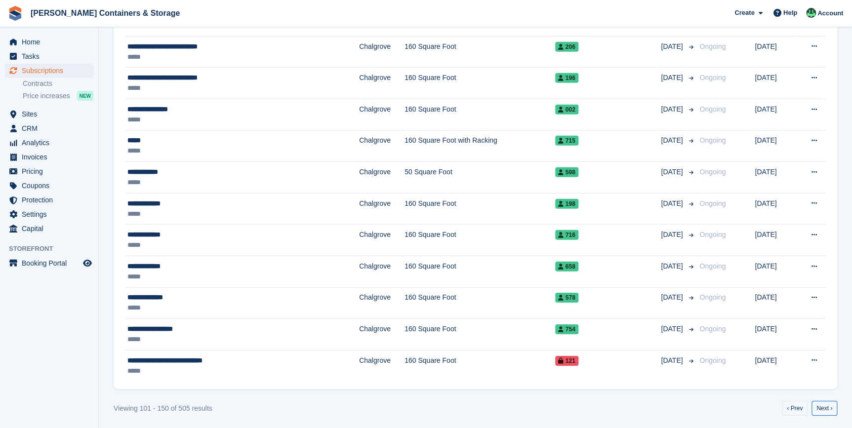
click at [826, 406] on link "Next ›" at bounding box center [825, 408] width 26 height 15
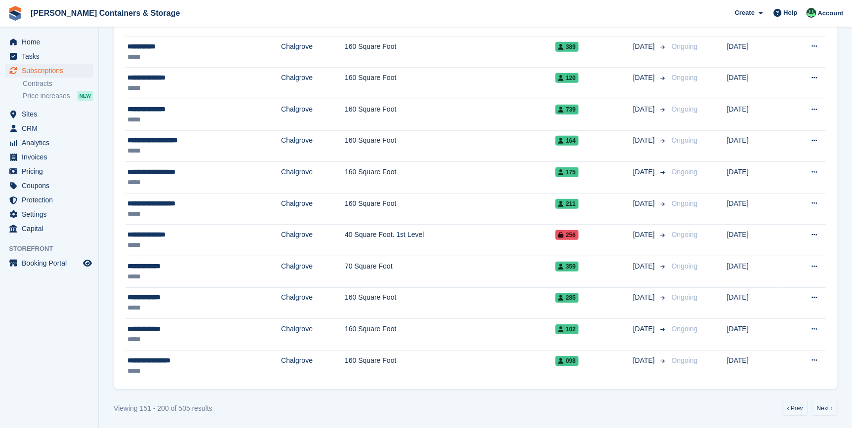
click at [826, 406] on link "Next ›" at bounding box center [825, 408] width 26 height 15
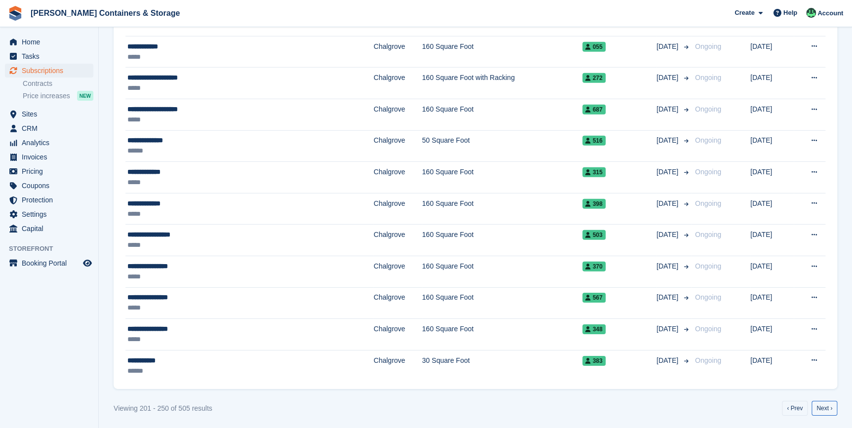
click at [826, 406] on link "Next ›" at bounding box center [825, 408] width 26 height 15
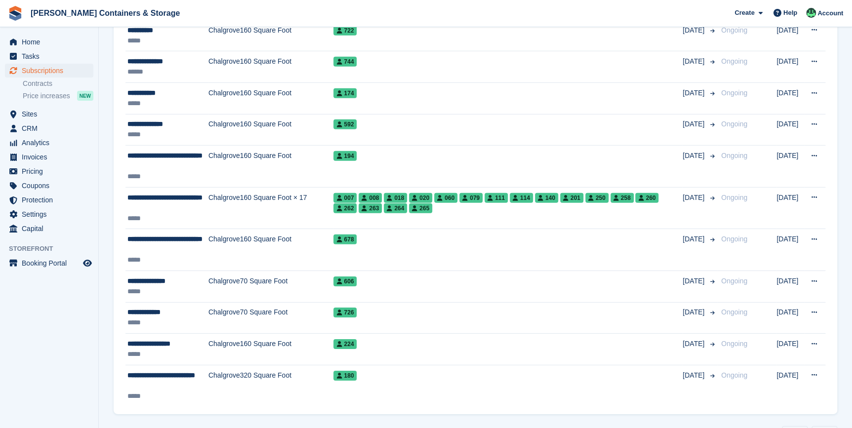
scroll to position [1407, 0]
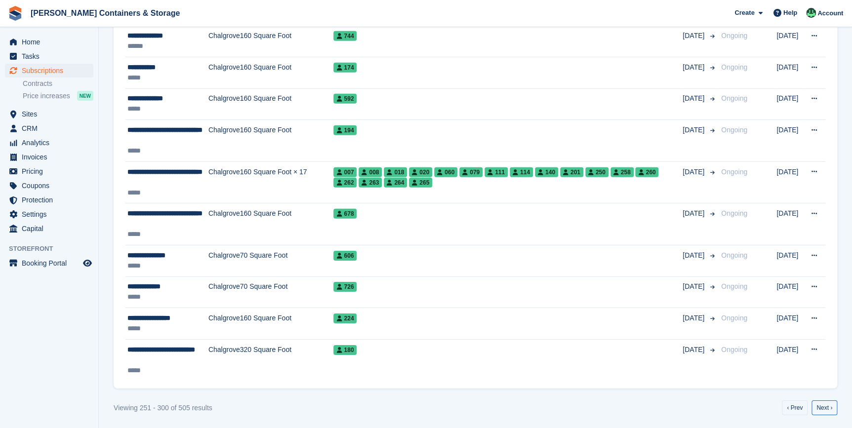
click at [826, 406] on link "Next ›" at bounding box center [825, 408] width 26 height 15
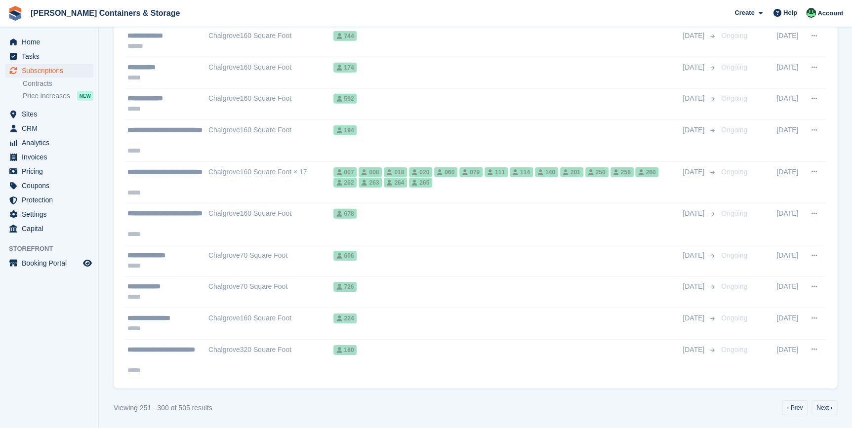
scroll to position [1354, 0]
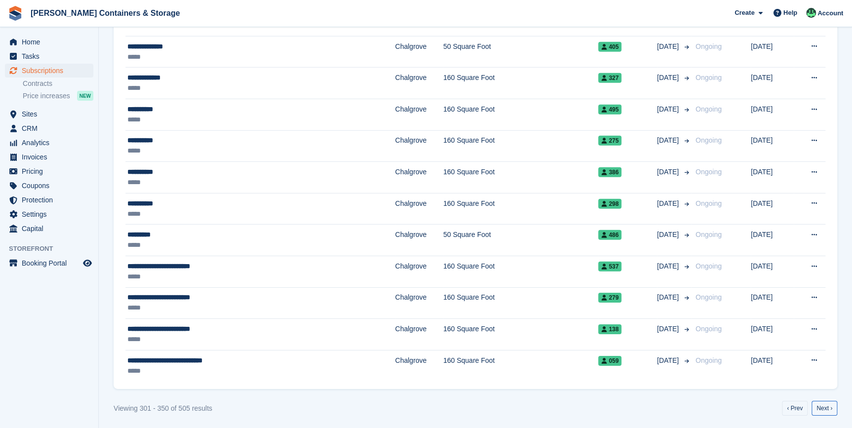
click at [826, 406] on link "Next ›" at bounding box center [825, 408] width 26 height 15
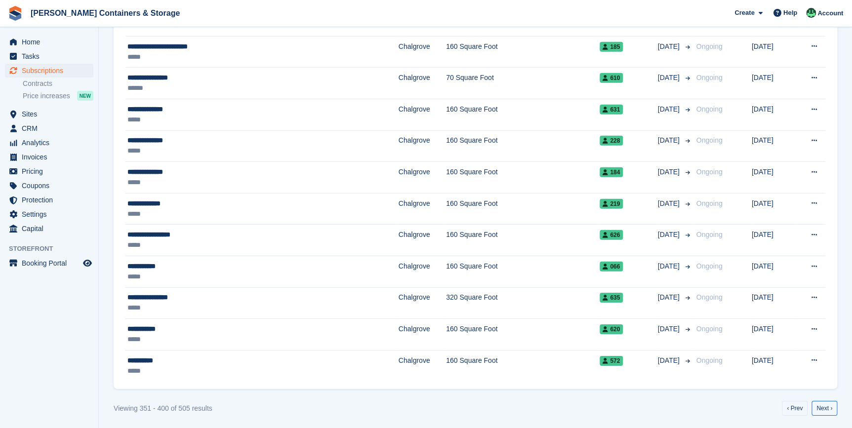
click at [826, 406] on link "Next ›" at bounding box center [825, 408] width 26 height 15
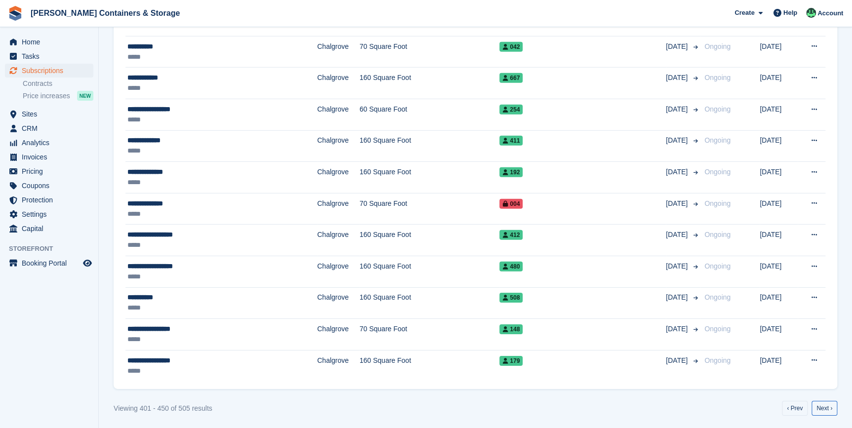
click at [826, 406] on link "Next ›" at bounding box center [825, 408] width 26 height 15
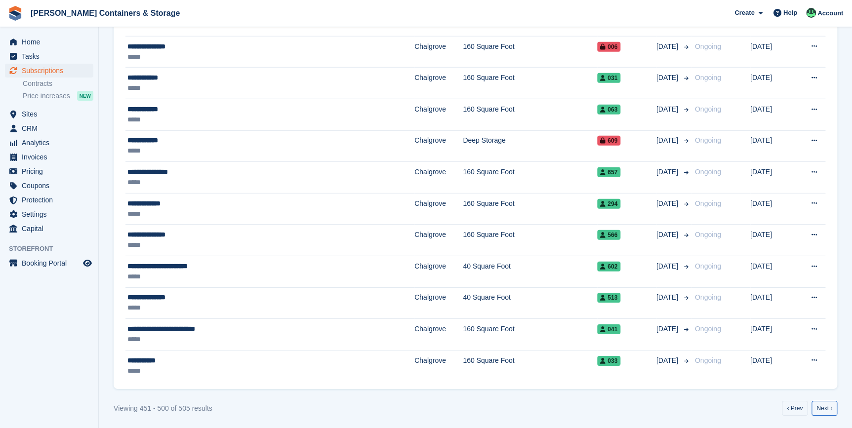
click at [826, 406] on link "Next ›" at bounding box center [825, 408] width 26 height 15
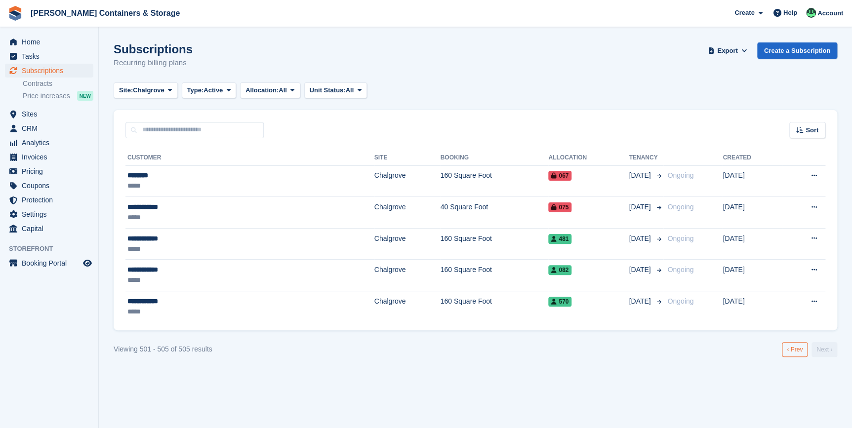
click at [806, 355] on link "‹ Prev" at bounding box center [795, 349] width 26 height 15
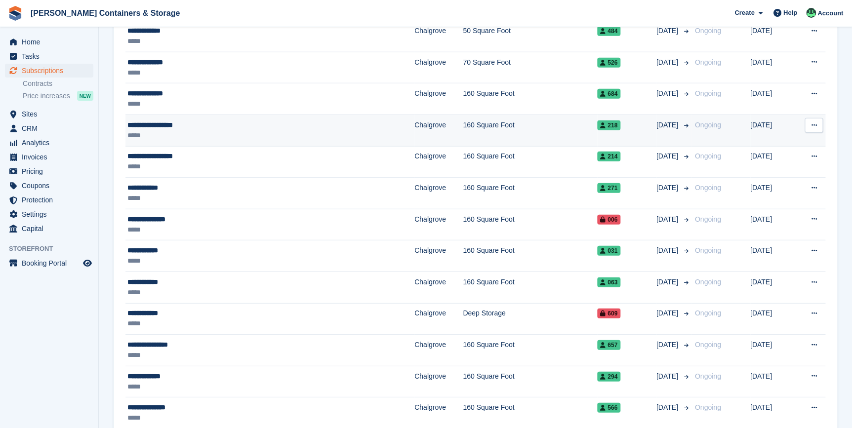
scroll to position [1167, 0]
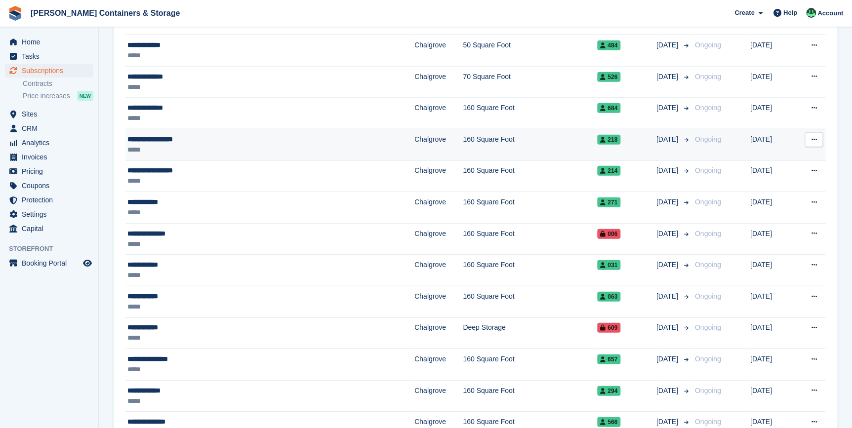
click at [164, 134] on div "**********" at bounding box center [220, 139] width 186 height 10
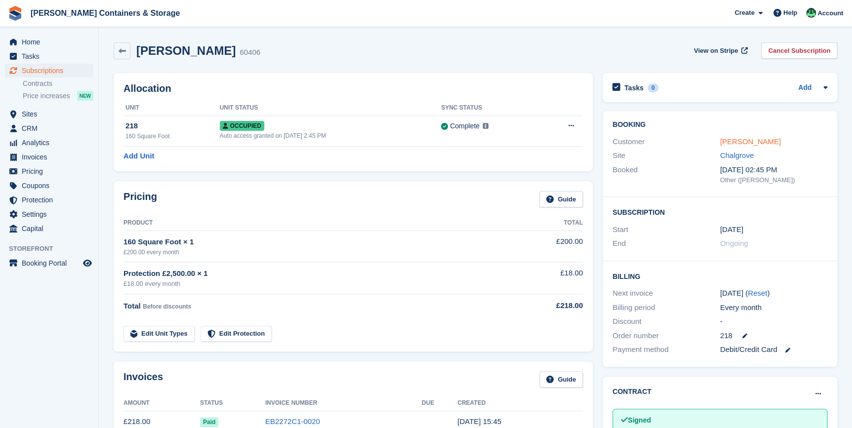
click at [761, 143] on link "Veronica Reinhardt" at bounding box center [750, 141] width 61 height 8
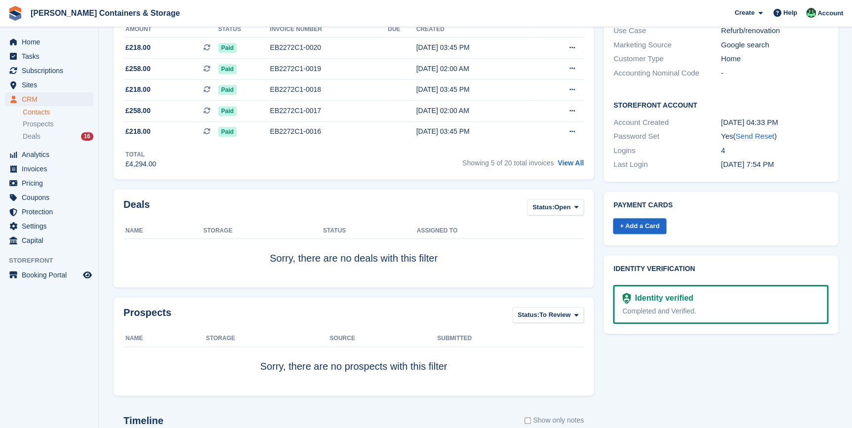
scroll to position [494, 0]
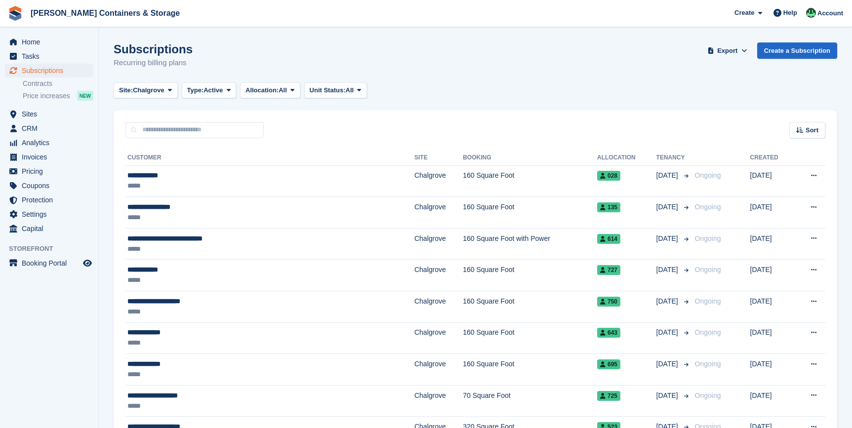
scroll to position [1167, 0]
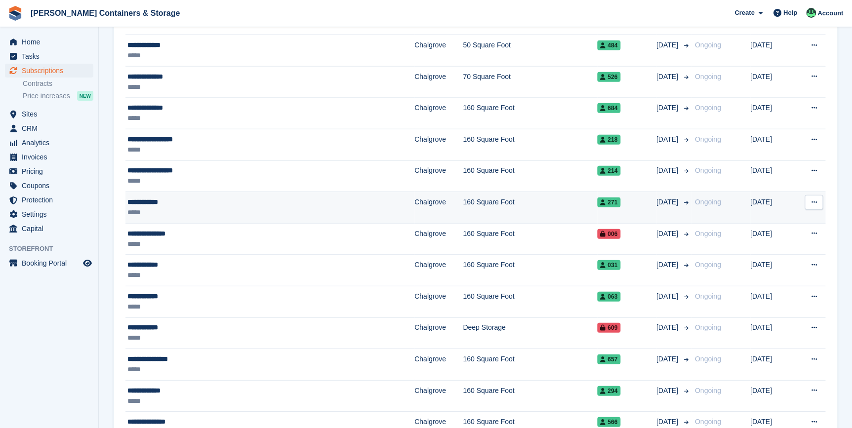
click at [156, 210] on div "*****" at bounding box center [220, 212] width 186 height 10
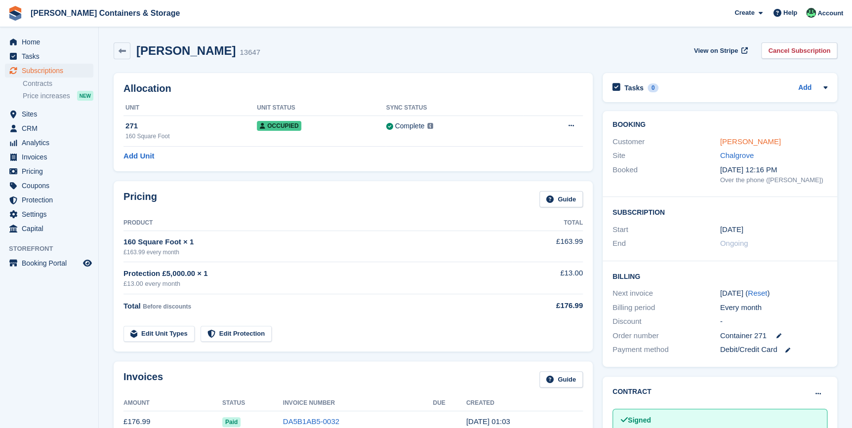
click at [736, 139] on link "[PERSON_NAME]" at bounding box center [750, 141] width 61 height 8
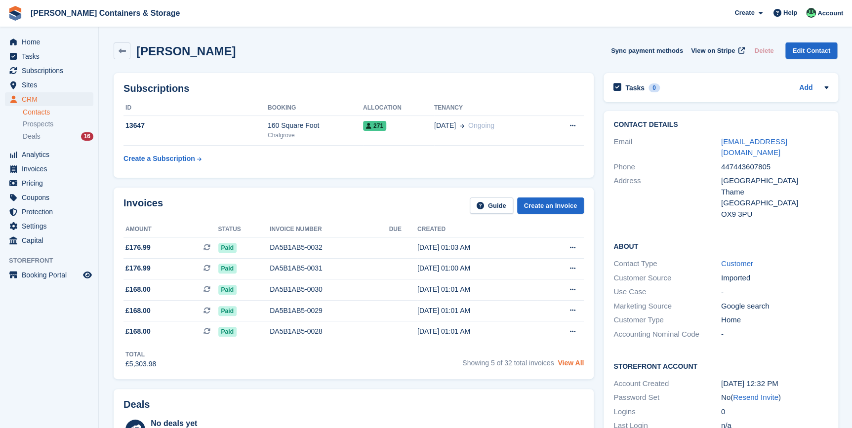
click at [570, 365] on link "View All" at bounding box center [571, 363] width 26 height 8
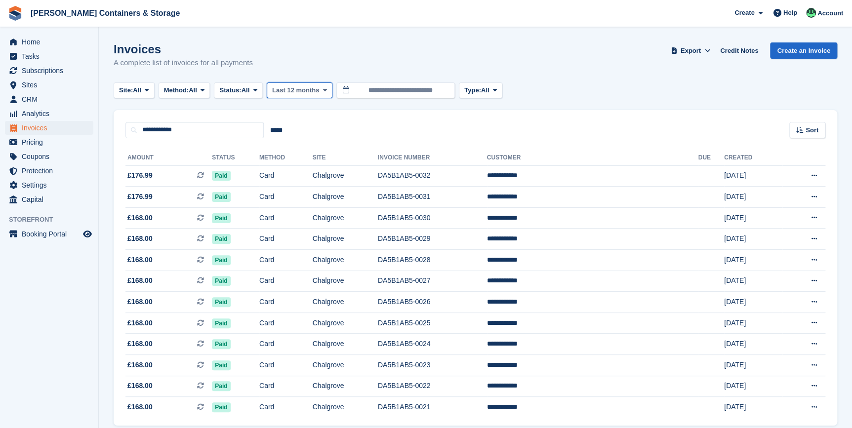
click at [325, 89] on icon at bounding box center [325, 90] width 4 height 6
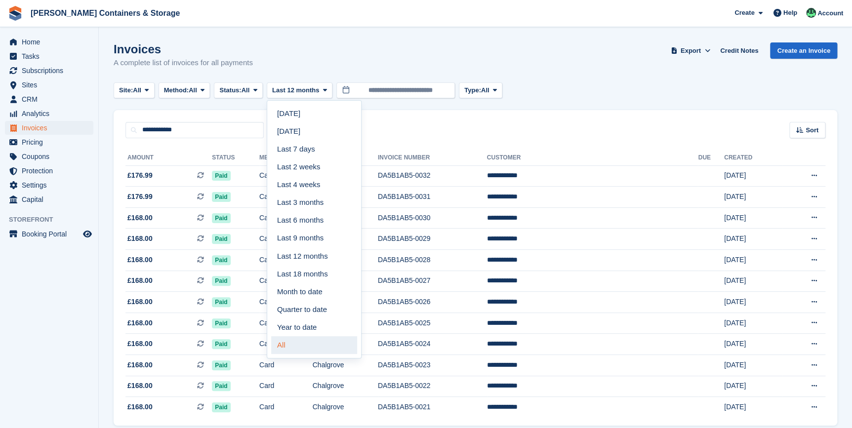
click at [302, 350] on link "All" at bounding box center [314, 345] width 86 height 18
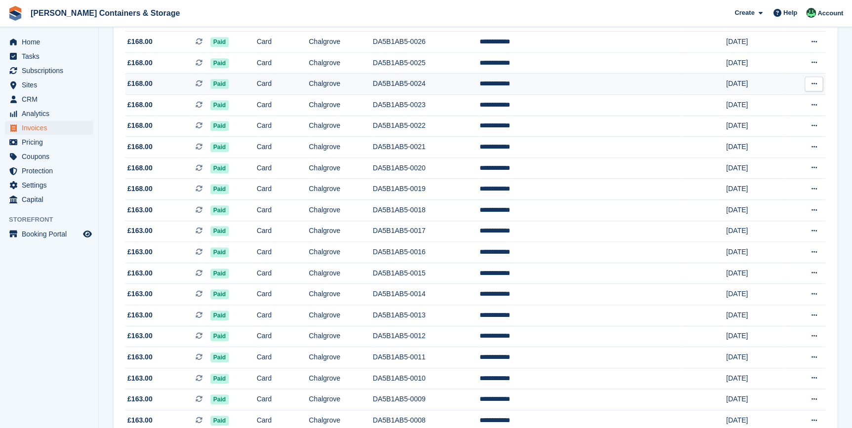
scroll to position [244, 0]
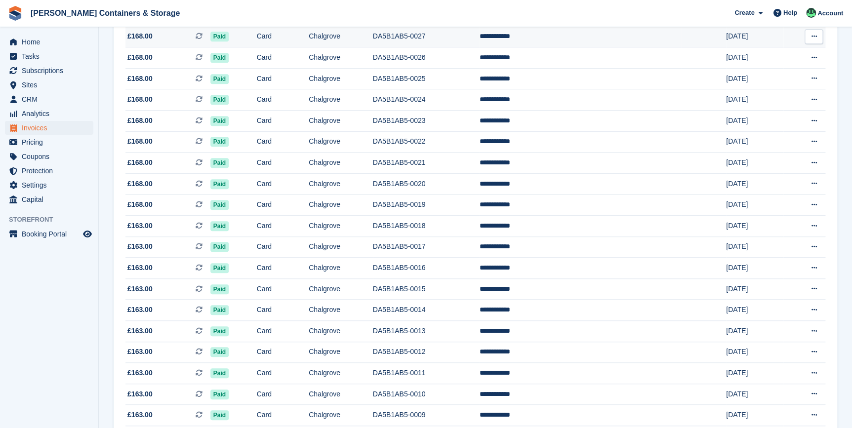
drag, startPoint x: 699, startPoint y: 42, endPoint x: 697, endPoint y: 51, distance: 9.1
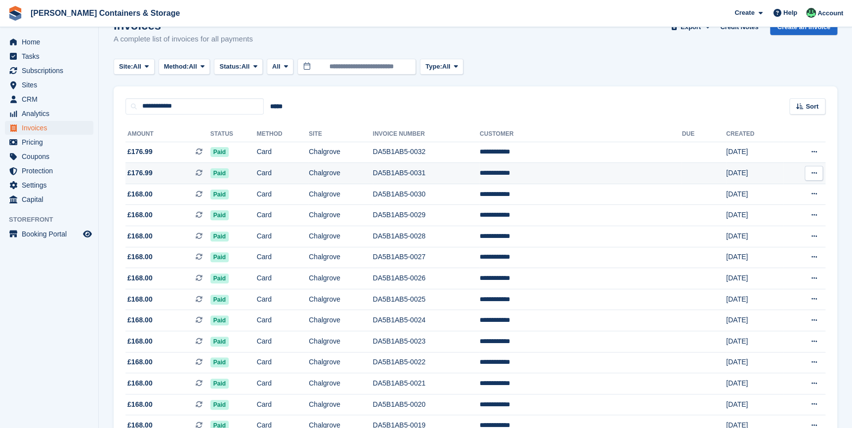
scroll to position [20, 0]
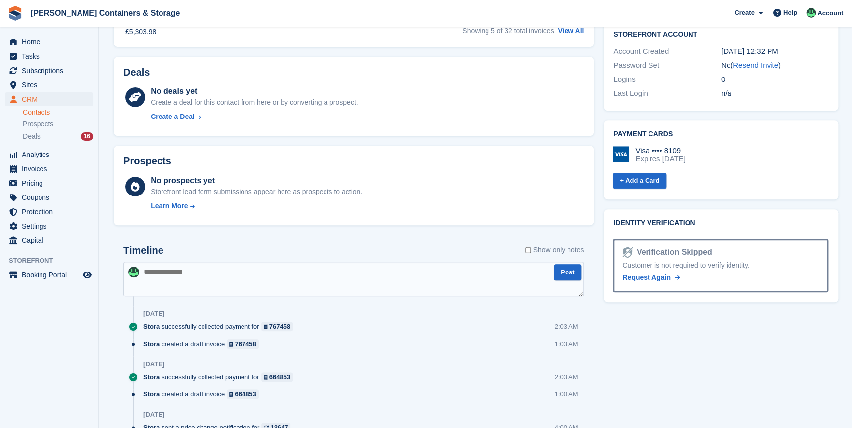
scroll to position [449, 0]
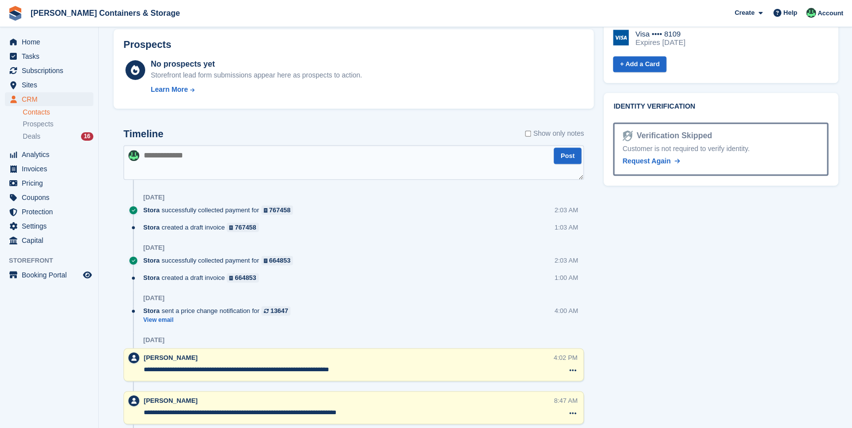
click at [170, 161] on textarea at bounding box center [353, 162] width 460 height 35
type textarea "**********"
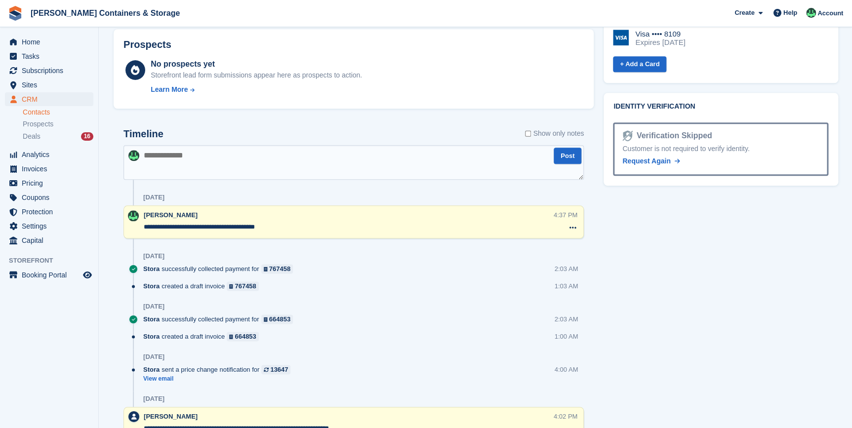
drag, startPoint x: 269, startPoint y: 229, endPoint x: 115, endPoint y: 225, distance: 154.1
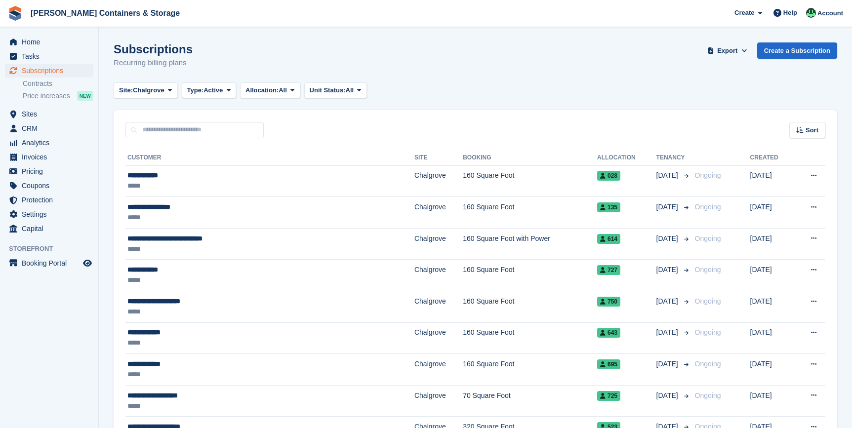
scroll to position [1167, 0]
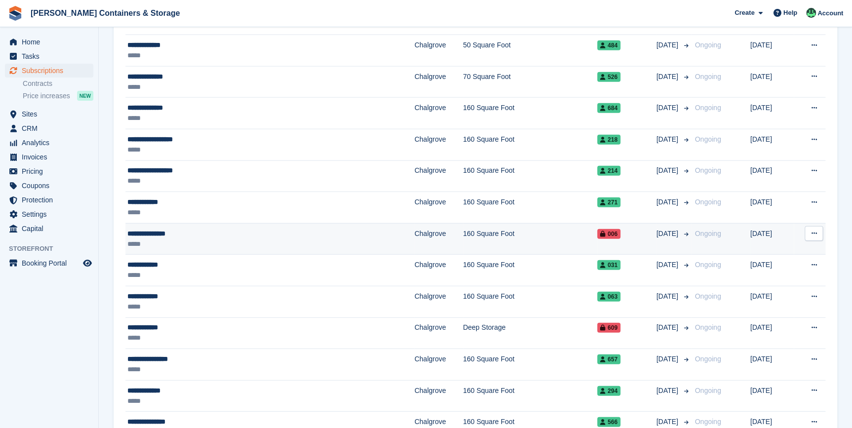
click at [160, 235] on div "**********" at bounding box center [220, 234] width 186 height 10
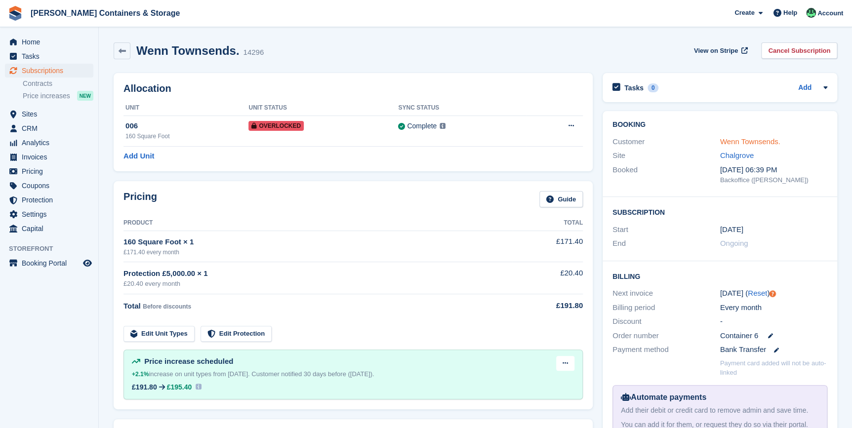
click at [744, 143] on link "Wenn Townsends." at bounding box center [750, 141] width 60 height 8
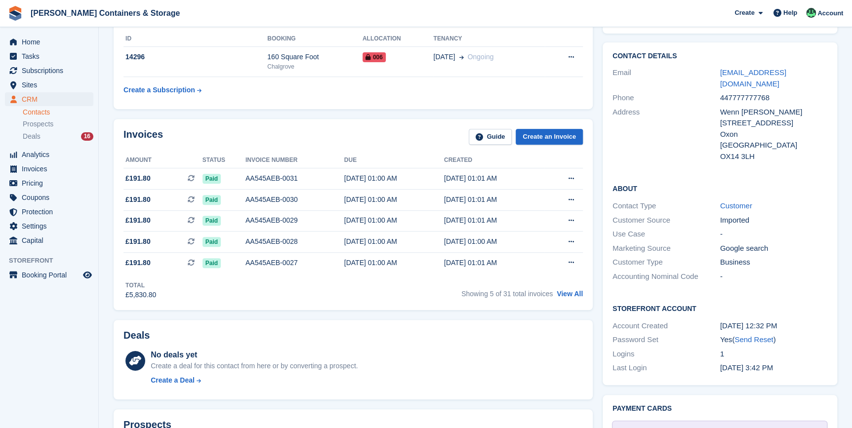
scroll to position [179, 0]
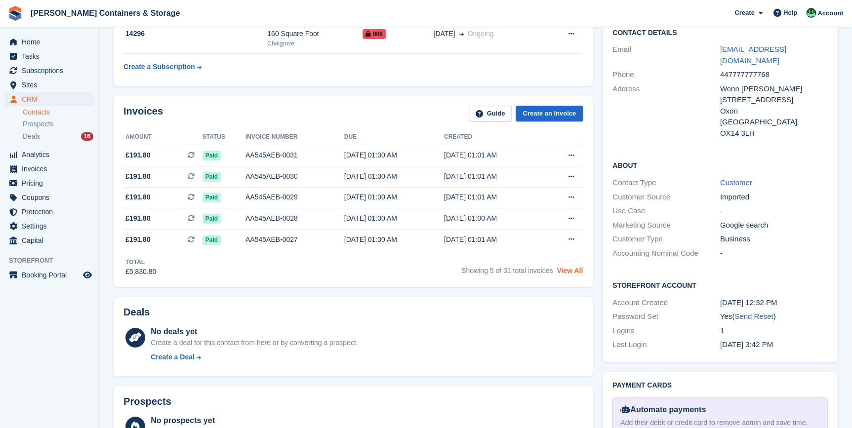
click at [569, 272] on link "View All" at bounding box center [570, 271] width 26 height 8
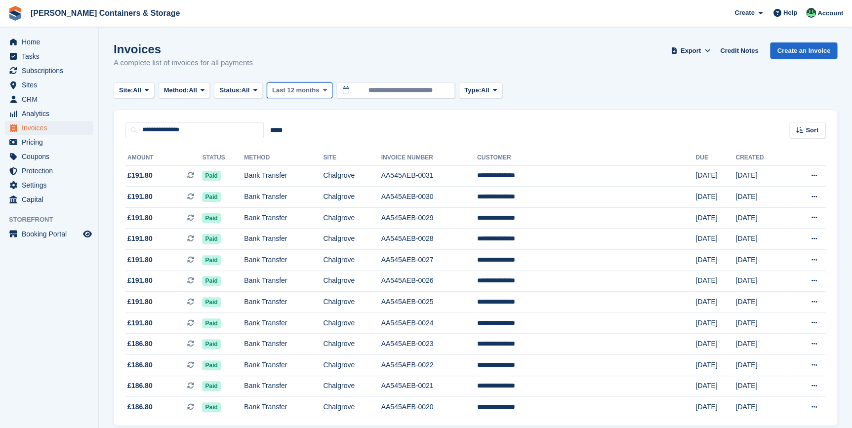
click at [302, 83] on button "Last 12 months" at bounding box center [300, 90] width 66 height 16
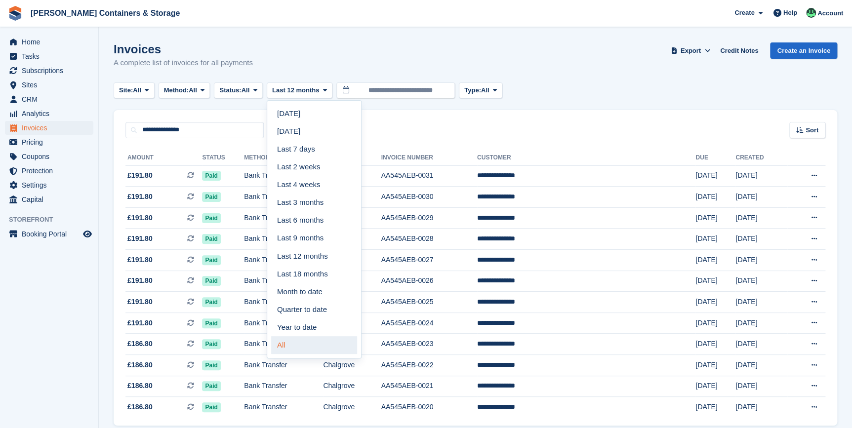
click at [299, 351] on link "All" at bounding box center [314, 345] width 86 height 18
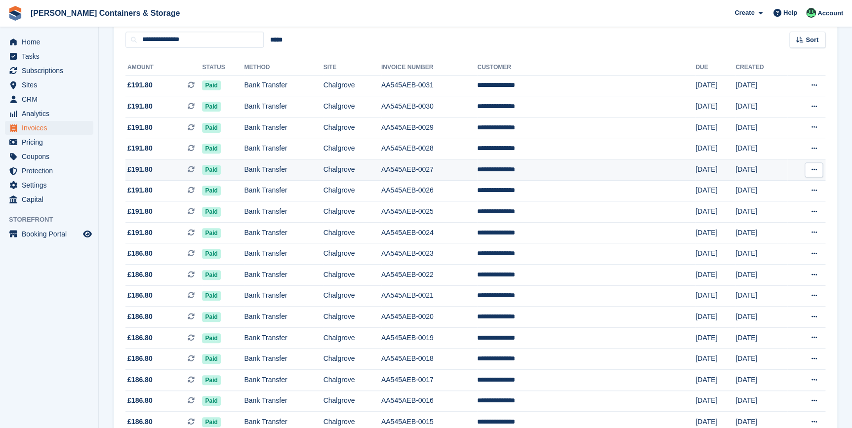
scroll to position [89, 0]
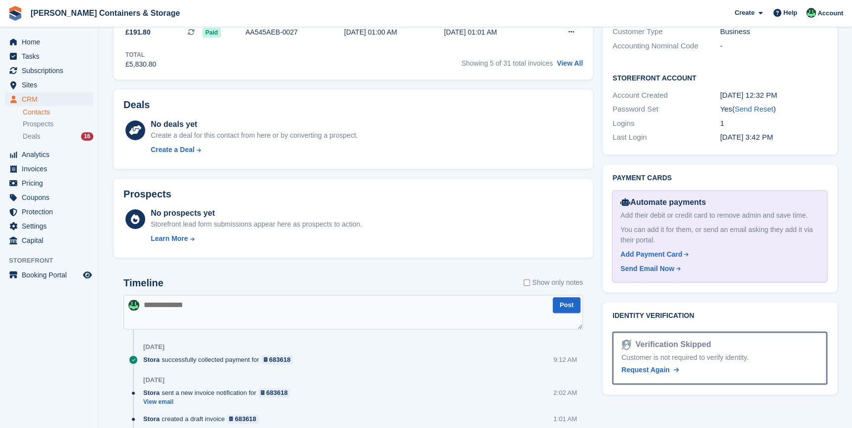
scroll to position [449, 0]
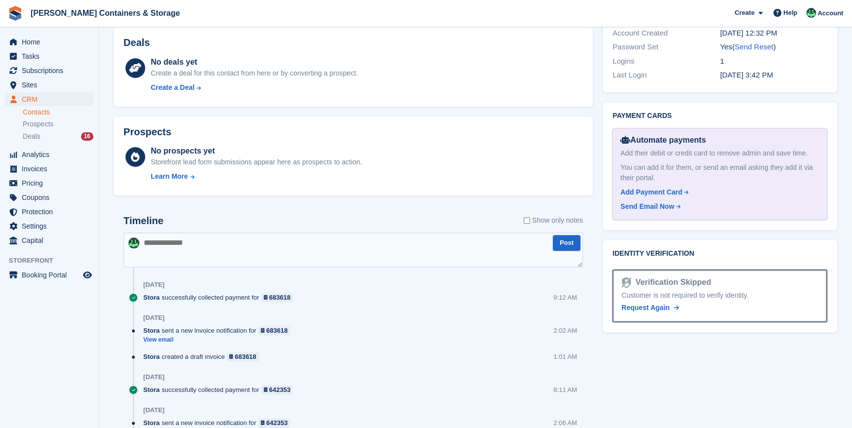
click at [162, 246] on textarea at bounding box center [352, 250] width 459 height 35
paste textarea "**********"
type textarea "**********"
click at [574, 248] on button "Post" at bounding box center [567, 243] width 28 height 16
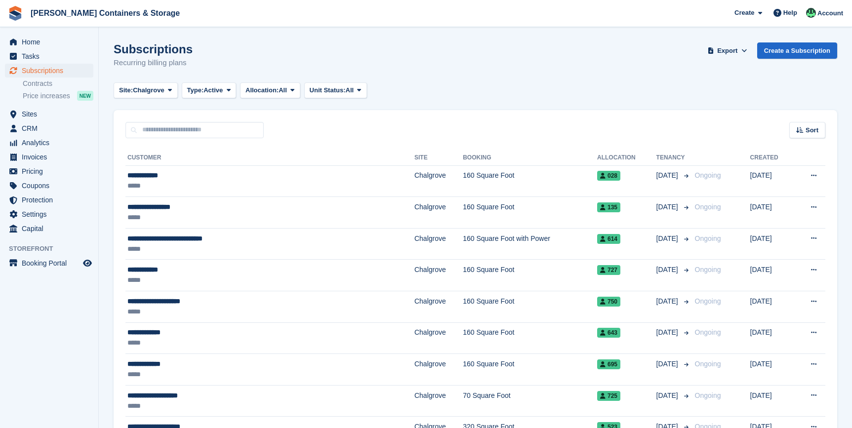
scroll to position [1167, 0]
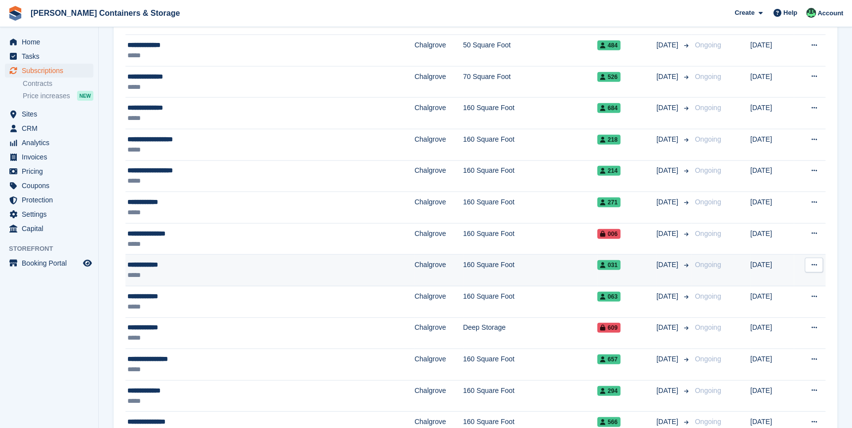
click at [153, 270] on div "*****" at bounding box center [220, 275] width 186 height 10
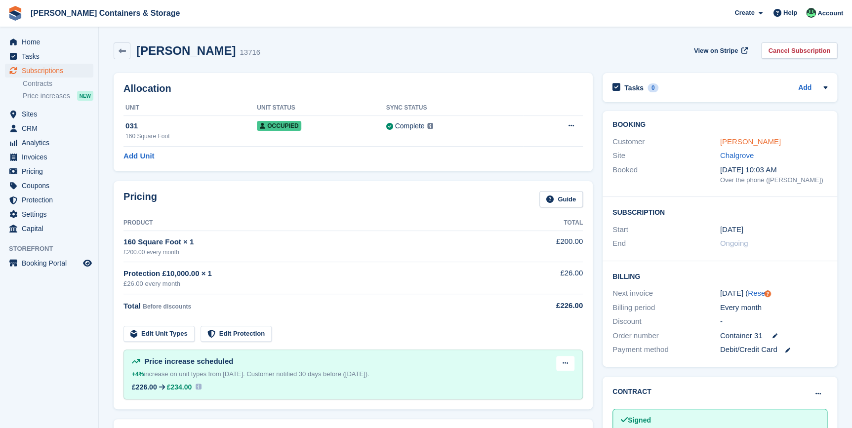
click at [744, 141] on link "[PERSON_NAME]" at bounding box center [750, 141] width 61 height 8
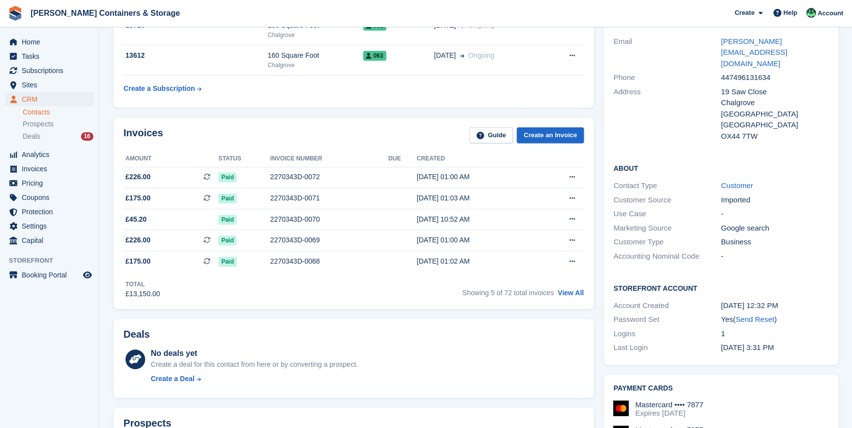
scroll to position [89, 0]
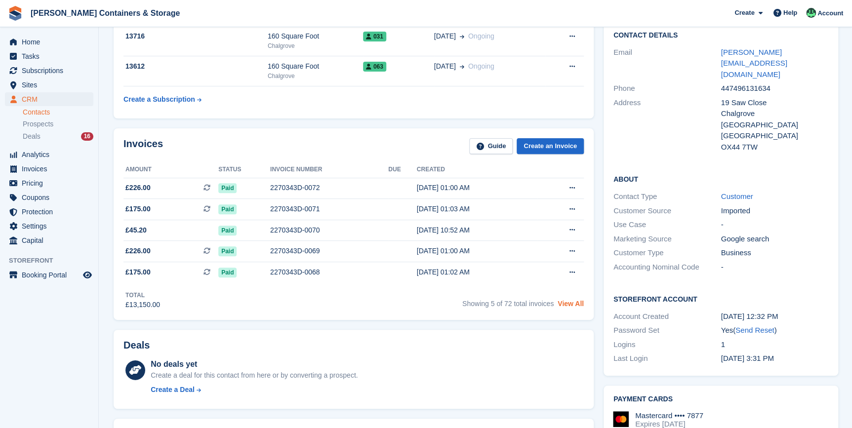
click at [568, 307] on link "View All" at bounding box center [571, 304] width 26 height 8
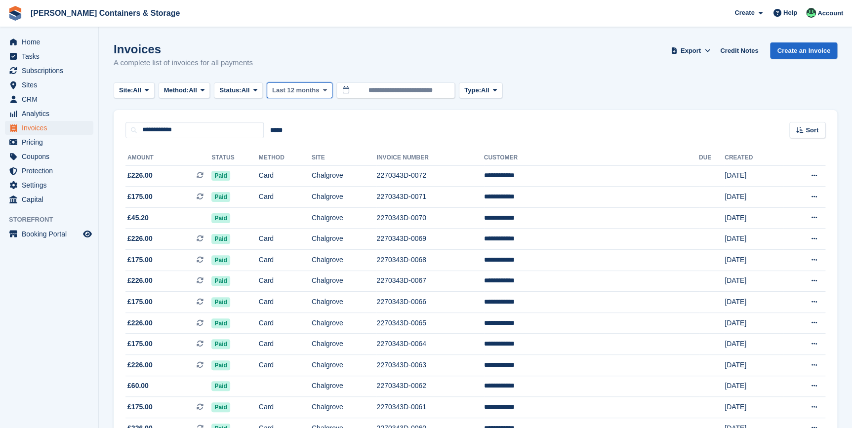
click at [306, 88] on span "Last 12 months" at bounding box center [295, 90] width 47 height 10
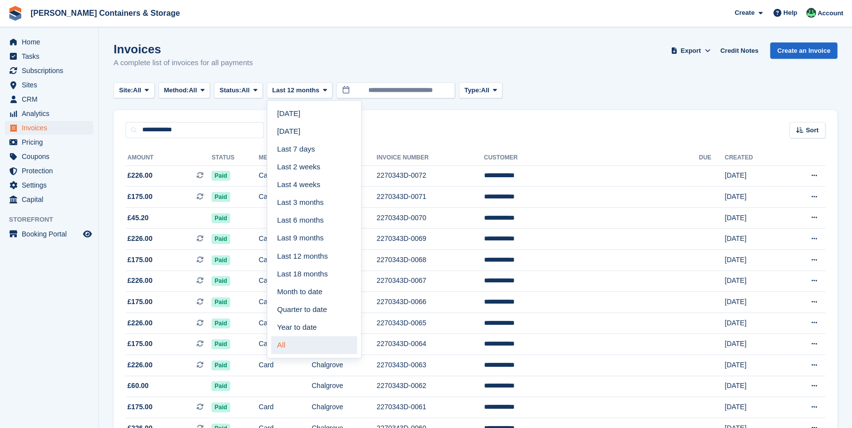
click at [300, 341] on link "All" at bounding box center [314, 345] width 86 height 18
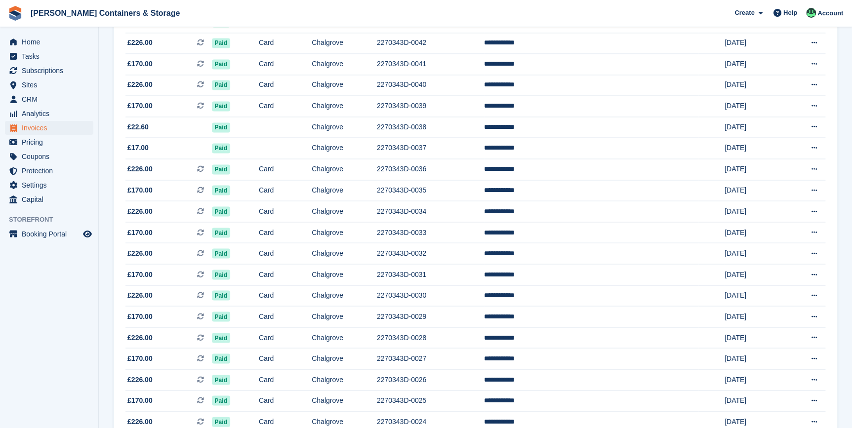
scroll to position [853, 0]
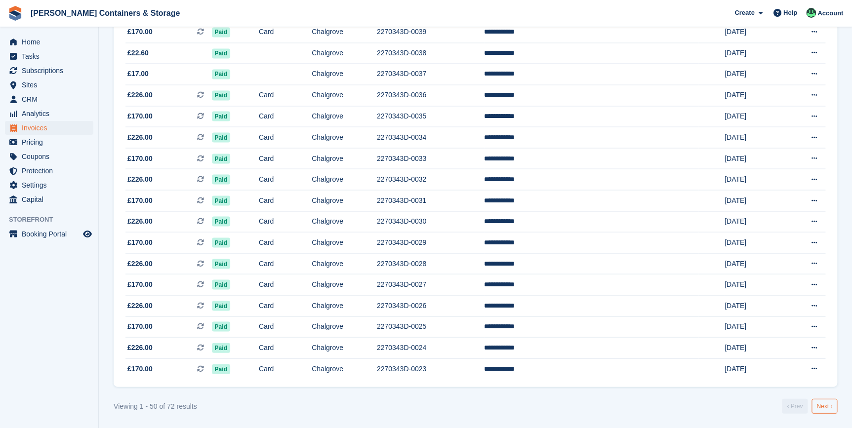
click at [817, 401] on link "Next ›" at bounding box center [825, 406] width 26 height 15
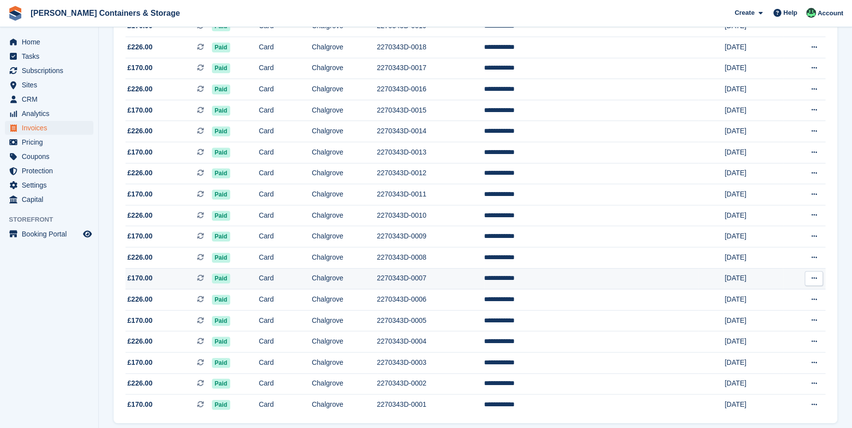
scroll to position [256, 0]
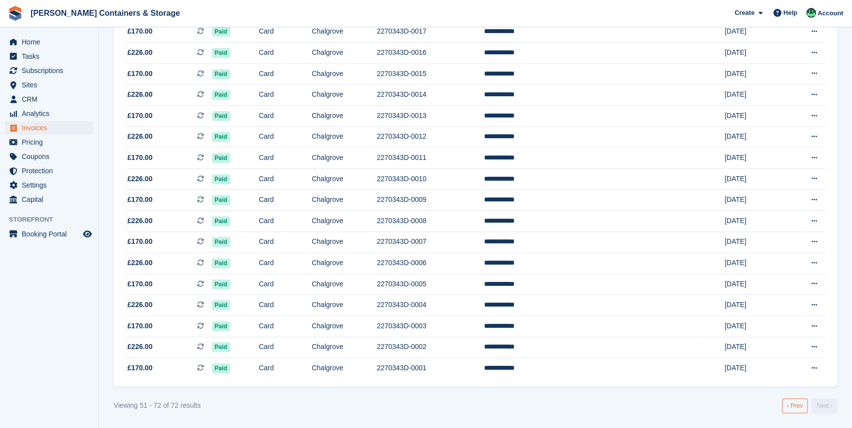
click at [800, 407] on link "‹ Prev" at bounding box center [795, 406] width 26 height 15
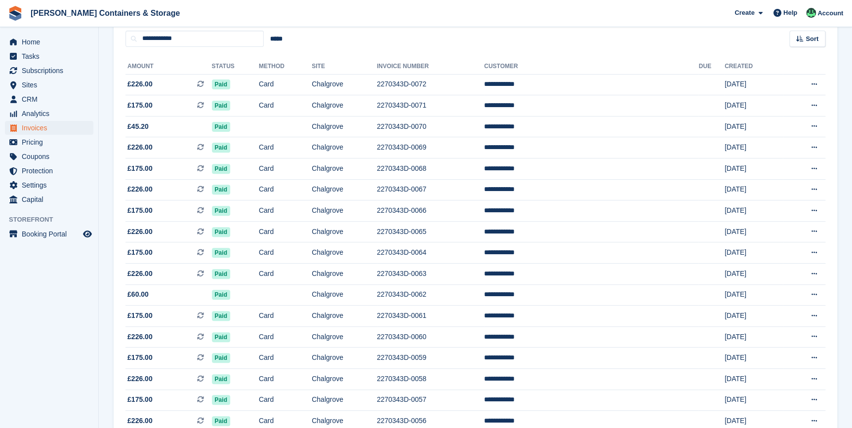
scroll to position [90, 0]
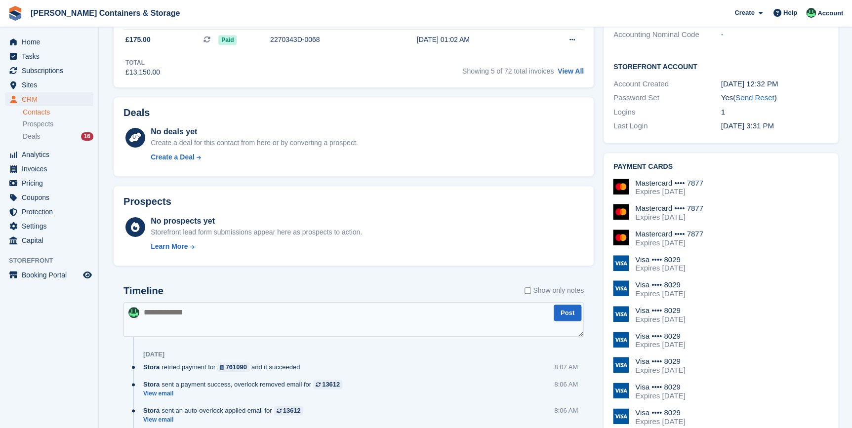
scroll to position [404, 0]
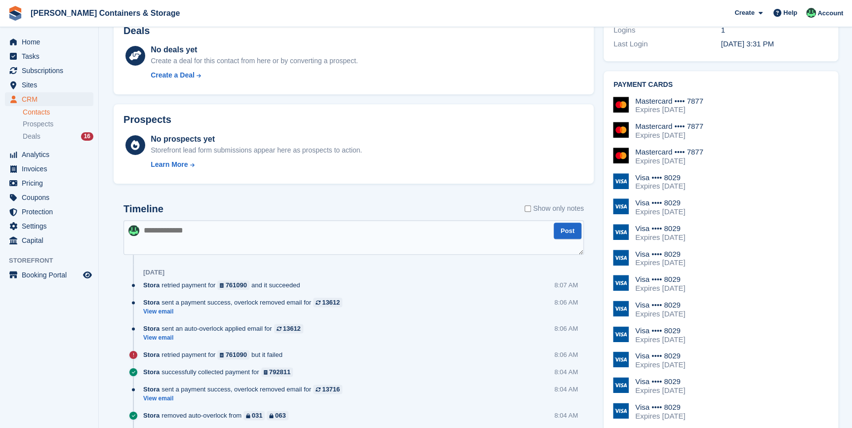
click at [175, 240] on textarea at bounding box center [353, 237] width 460 height 35
type textarea "**********"
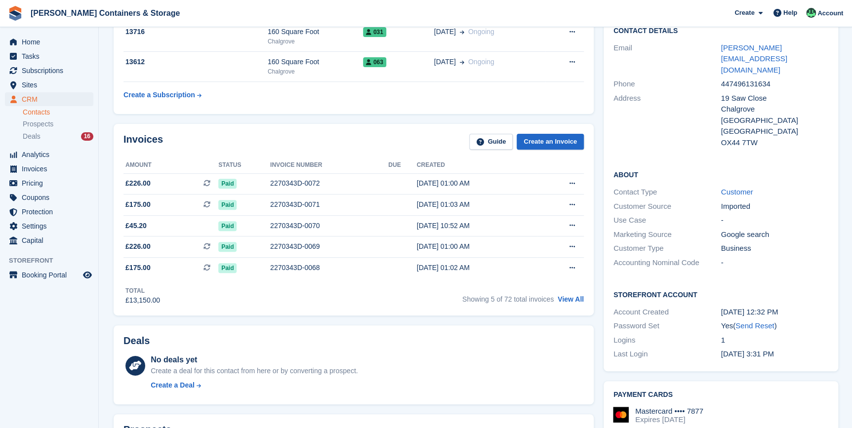
scroll to position [0, 0]
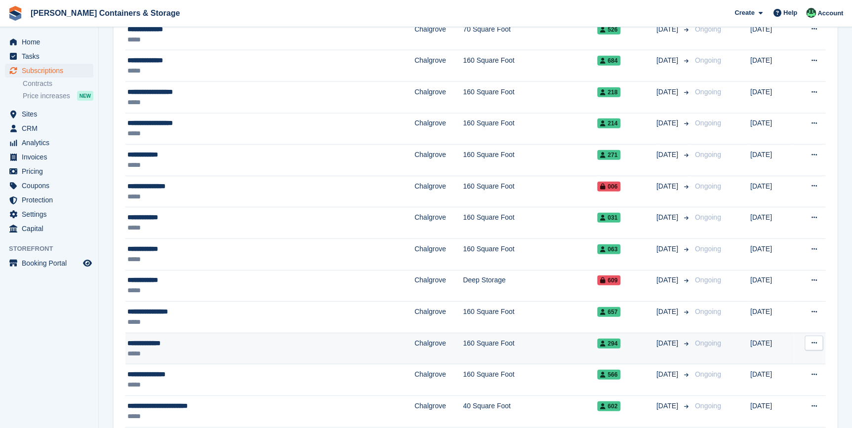
scroll to position [1257, 0]
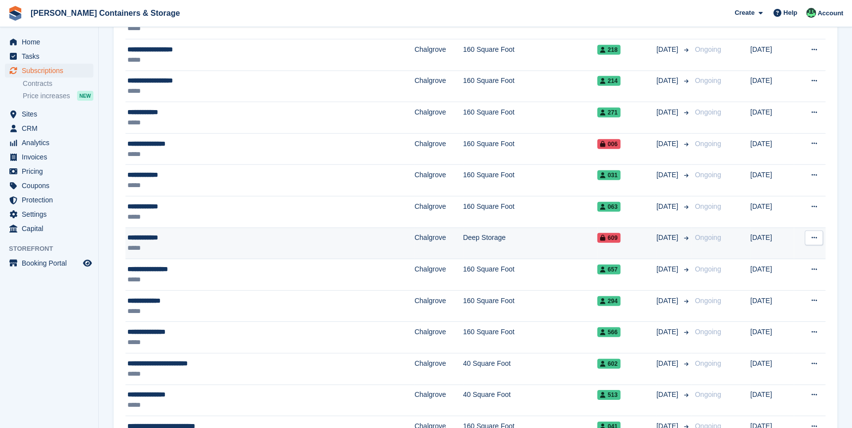
click at [144, 236] on div "**********" at bounding box center [220, 238] width 186 height 10
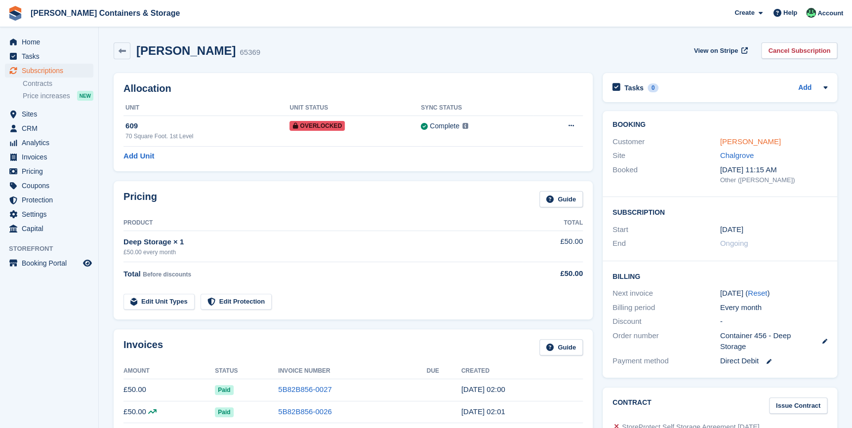
click at [738, 143] on link "Wiech, Katja" at bounding box center [750, 141] width 61 height 8
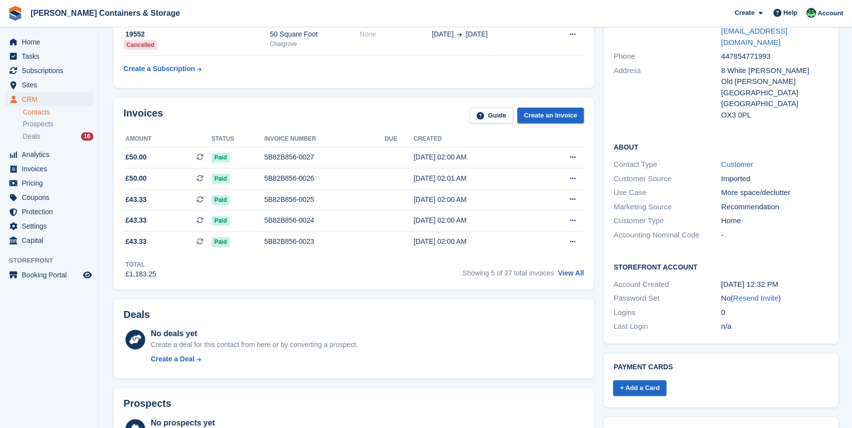
scroll to position [134, 0]
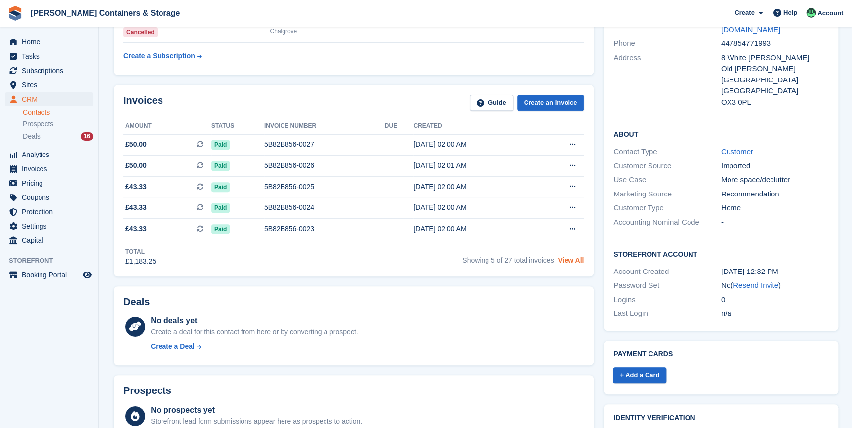
click at [573, 262] on link "View All" at bounding box center [571, 260] width 26 height 8
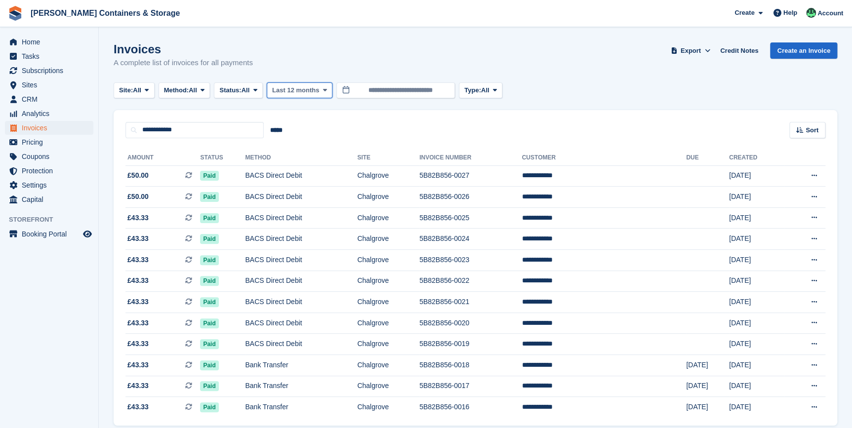
click at [295, 84] on button "Last 12 months" at bounding box center [300, 90] width 66 height 16
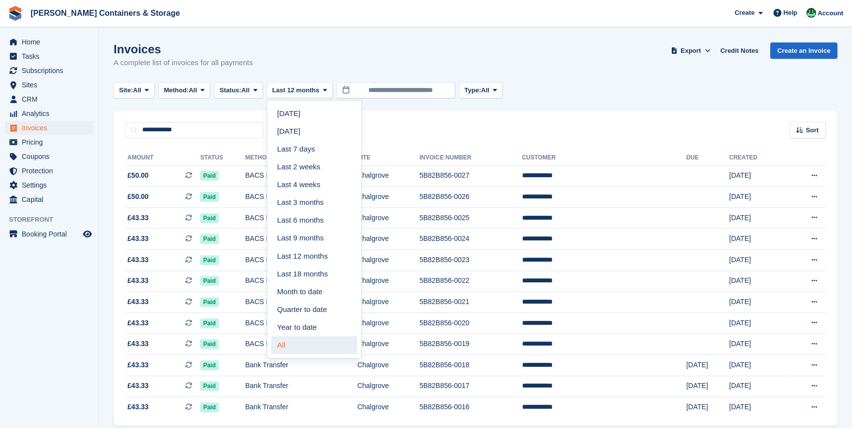
click at [301, 342] on link "All" at bounding box center [314, 345] width 86 height 18
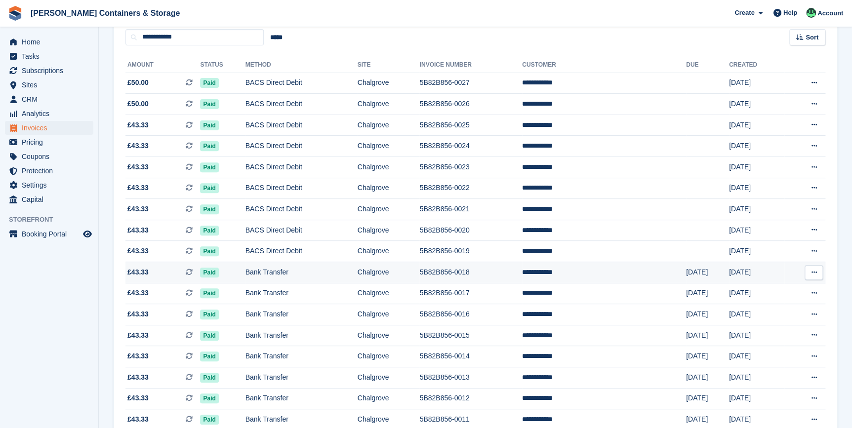
scroll to position [3, 0]
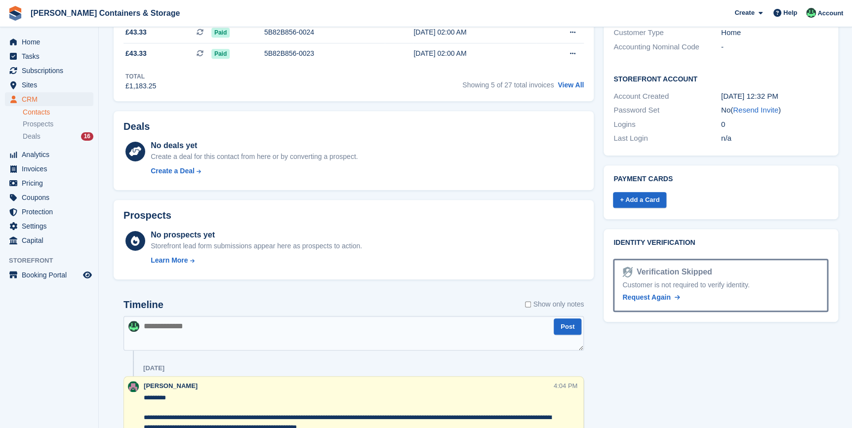
scroll to position [404, 0]
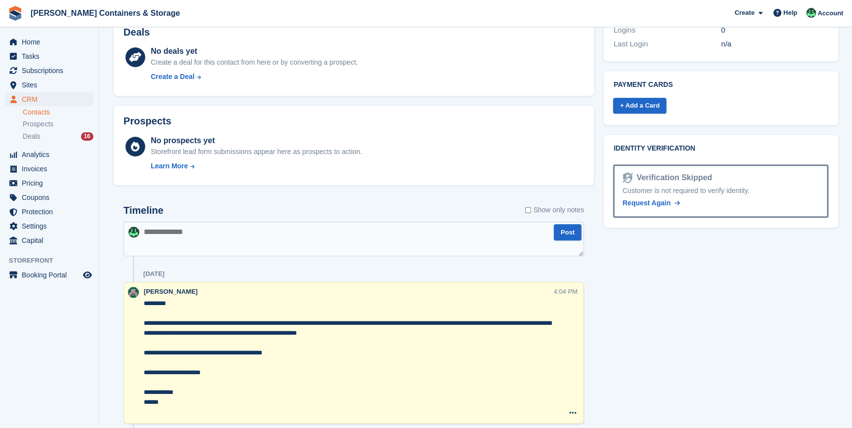
click at [177, 248] on textarea at bounding box center [353, 239] width 460 height 35
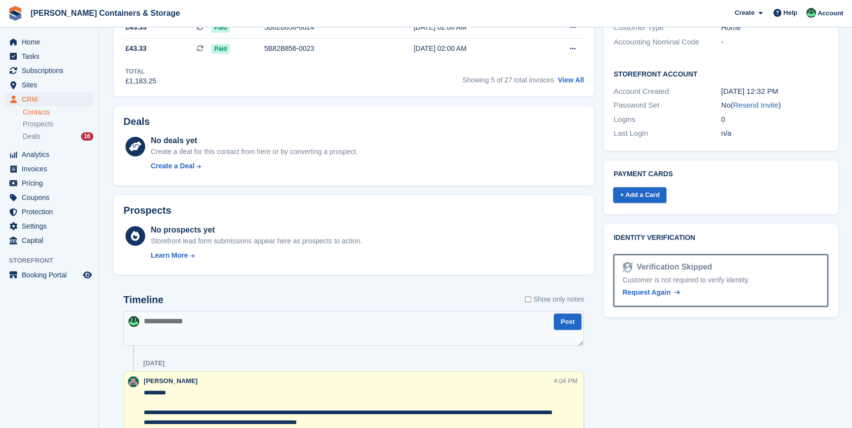
scroll to position [449, 0]
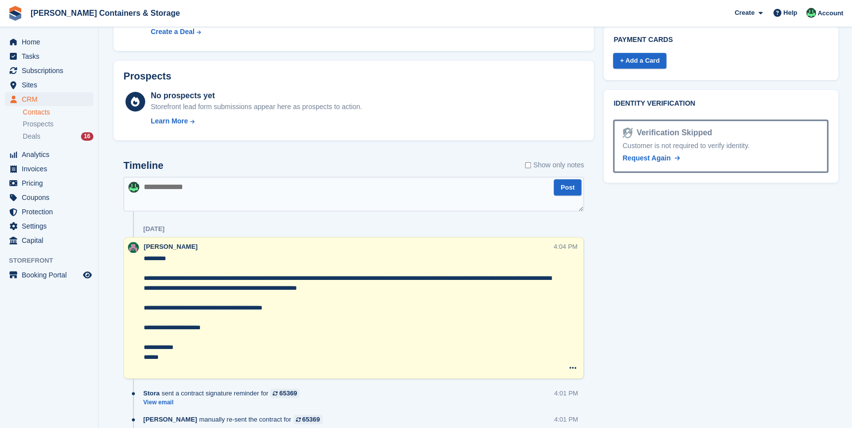
paste textarea "**********"
type textarea "**********"
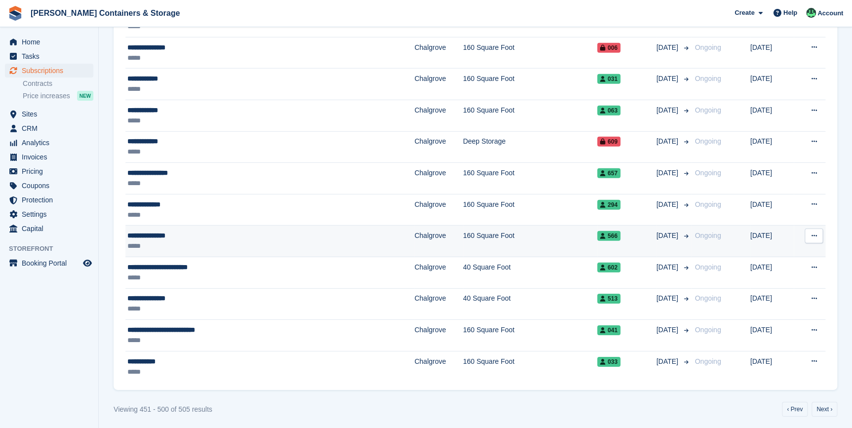
scroll to position [1354, 0]
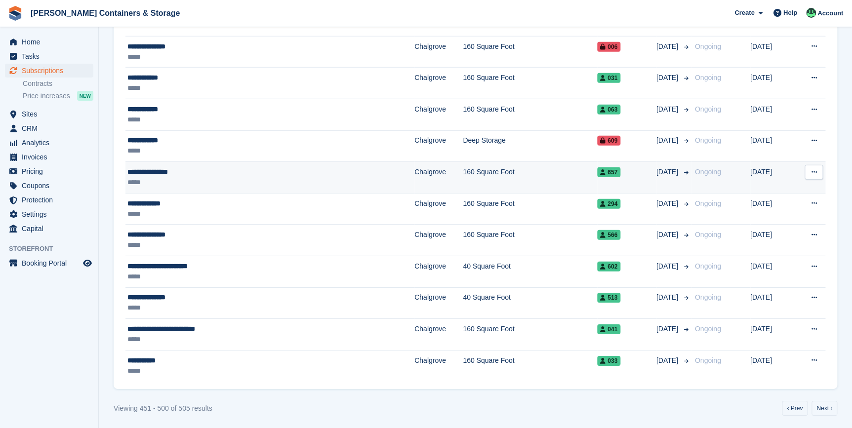
click at [166, 173] on div "**********" at bounding box center [220, 172] width 186 height 10
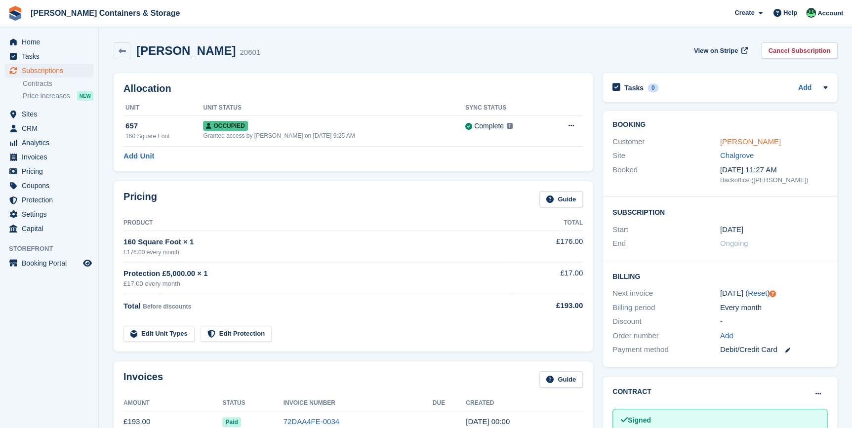
click at [731, 143] on link "Wilcox, Margaret" at bounding box center [750, 141] width 61 height 8
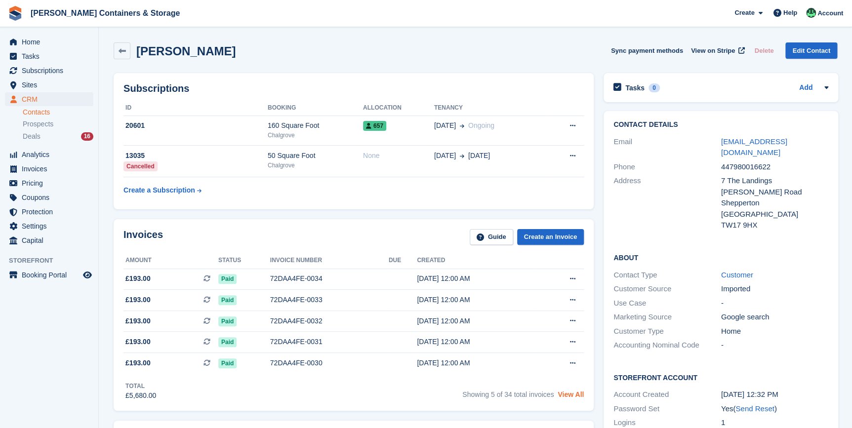
click at [579, 395] on link "View All" at bounding box center [571, 395] width 26 height 8
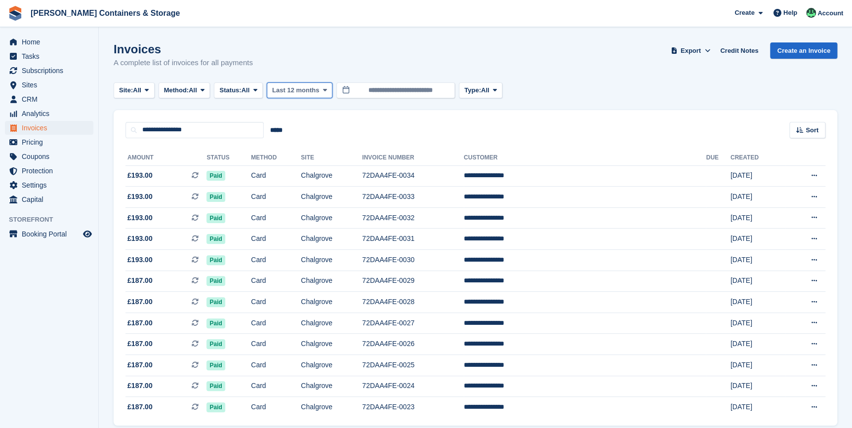
click at [294, 91] on span "Last 12 months" at bounding box center [295, 90] width 47 height 10
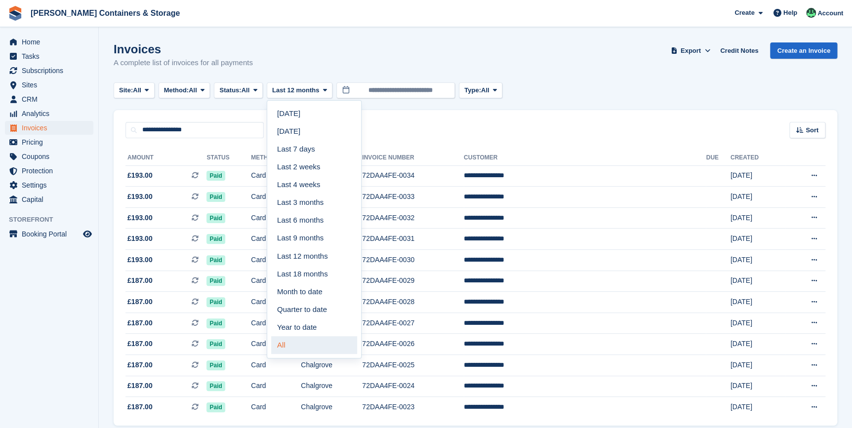
click at [297, 346] on link "All" at bounding box center [314, 345] width 86 height 18
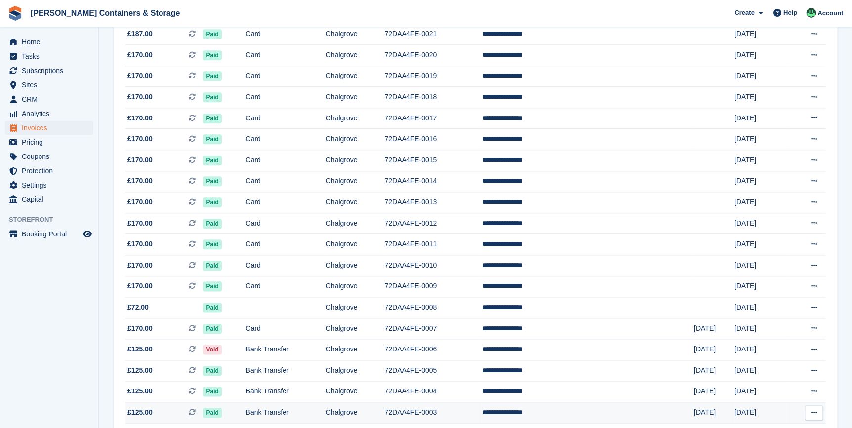
scroll to position [512, 0]
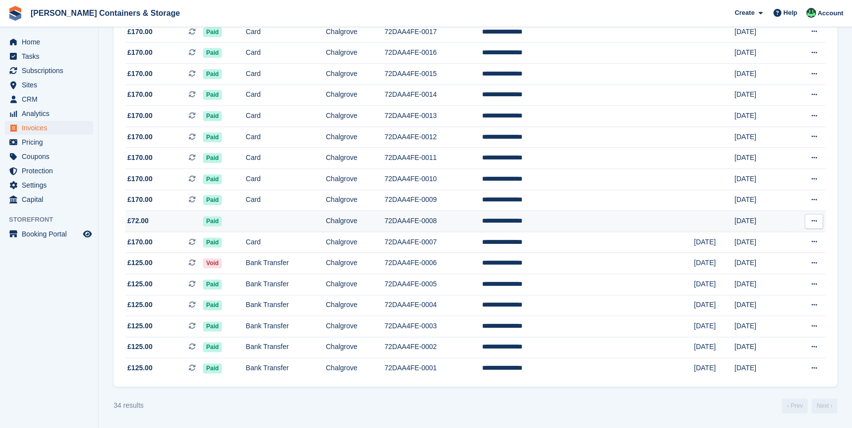
click at [734, 224] on td "15 Jul, 2023" at bounding box center [760, 221] width 52 height 21
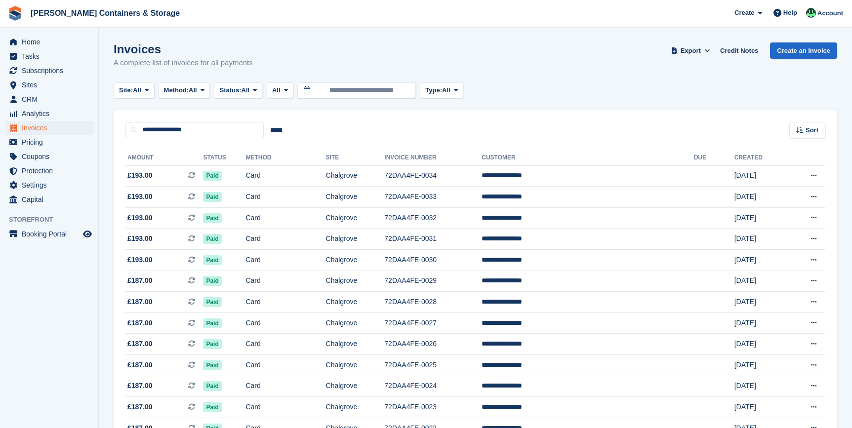
scroll to position [512, 0]
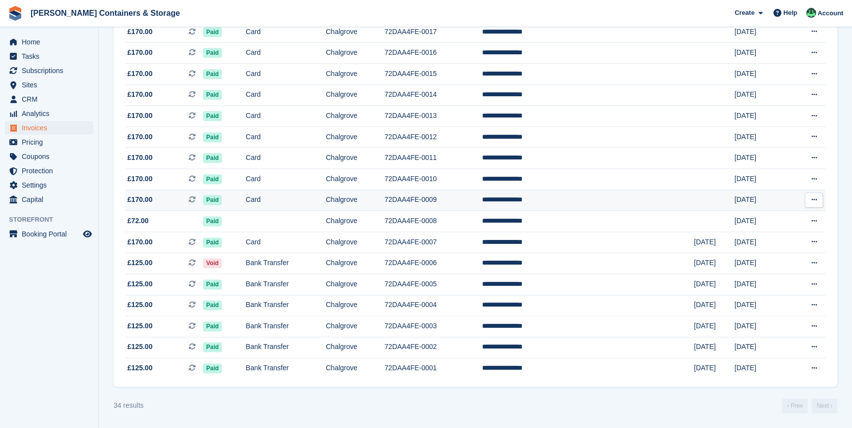
click at [694, 201] on td at bounding box center [714, 200] width 41 height 21
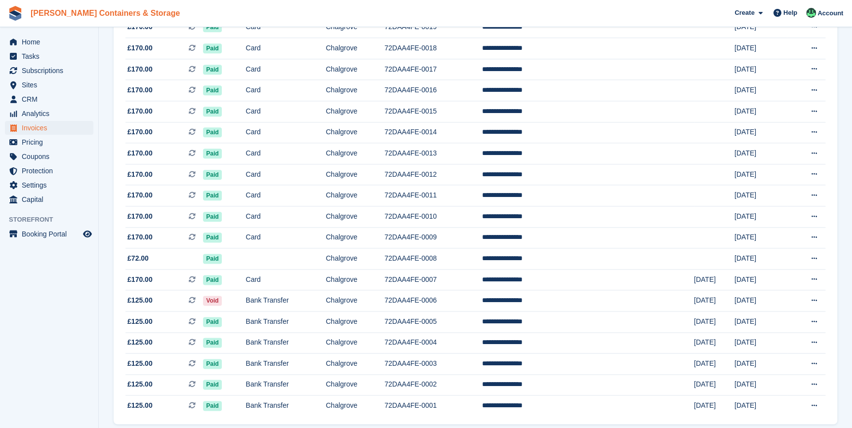
scroll to position [449, 0]
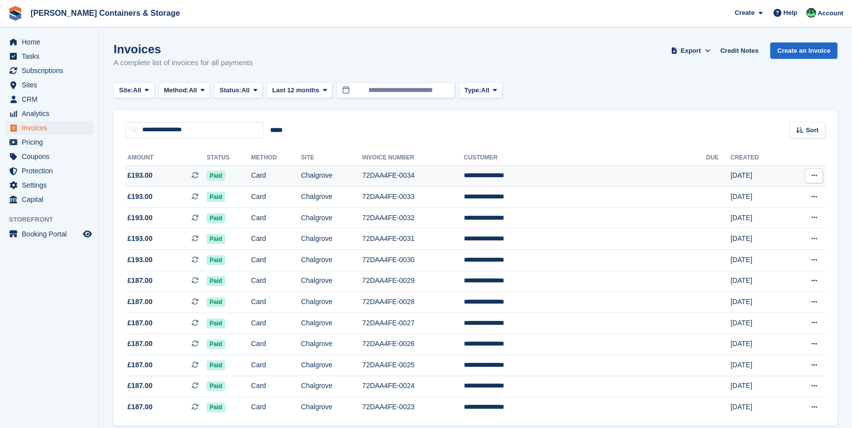
click at [150, 180] on span "£193.00" at bounding box center [139, 175] width 25 height 10
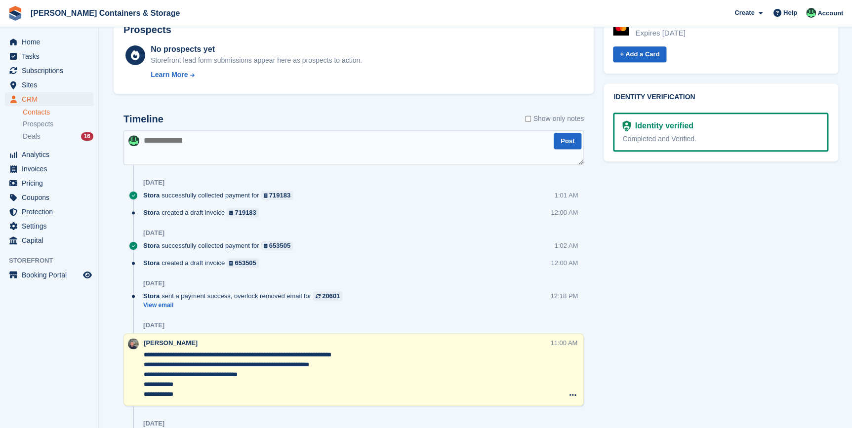
scroll to position [494, 0]
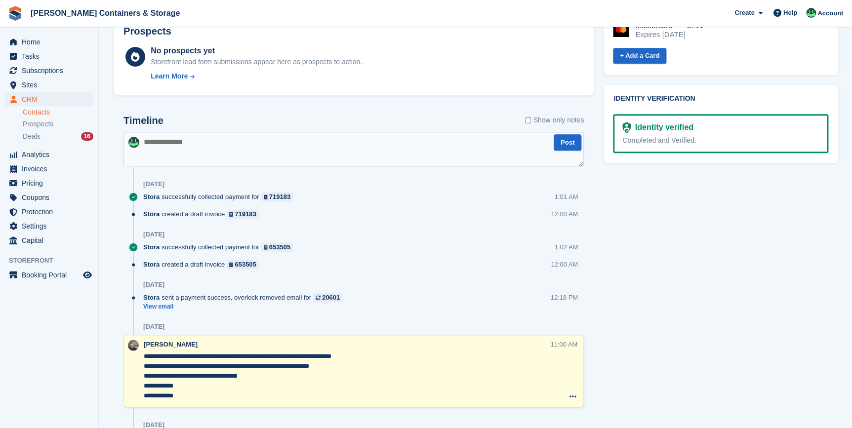
click at [167, 142] on textarea at bounding box center [353, 149] width 460 height 35
paste textarea "**********"
type textarea "**********"
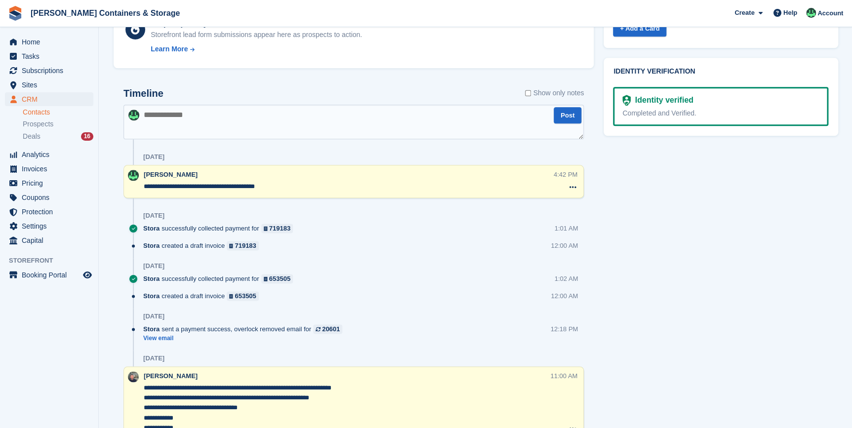
scroll to position [583, 0]
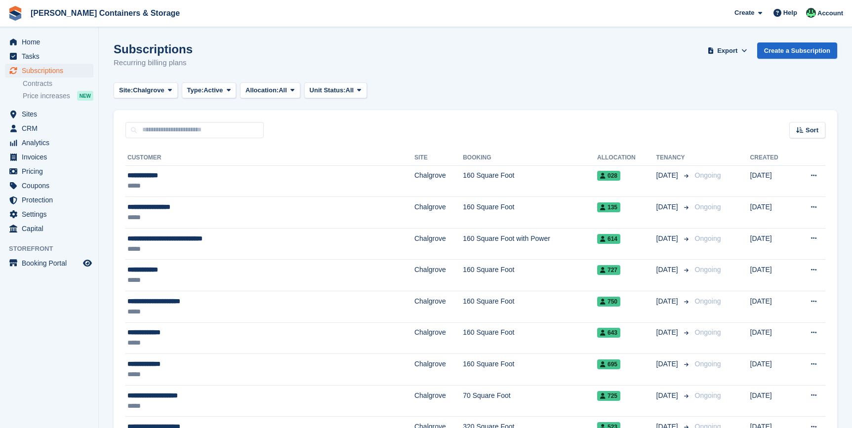
scroll to position [1354, 0]
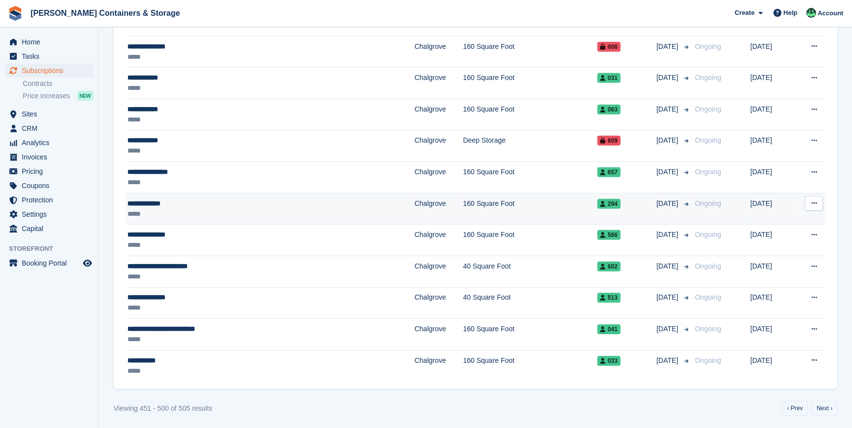
click at [155, 212] on div "*****" at bounding box center [220, 214] width 186 height 10
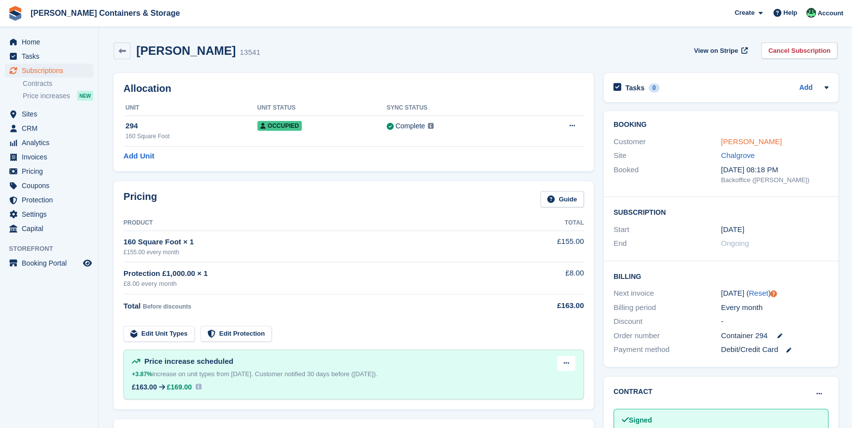
click at [741, 145] on link "Wilkins, Paul" at bounding box center [751, 141] width 61 height 8
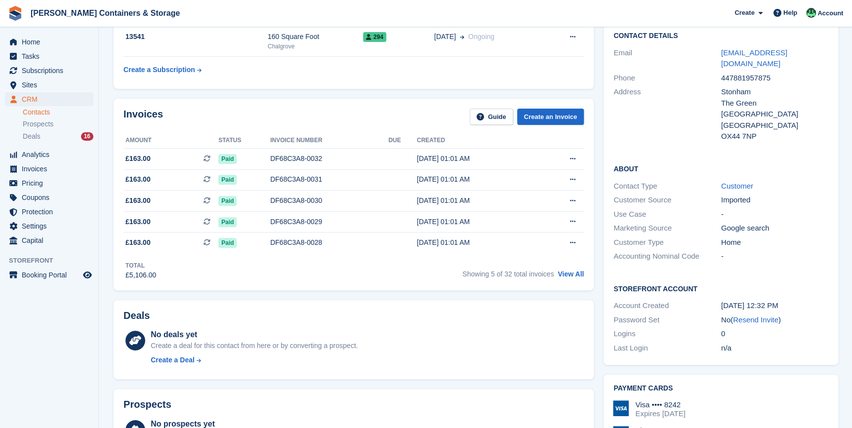
scroll to position [89, 0]
click at [572, 268] on div "Showing 5 of 32 total invoices View All" at bounding box center [523, 272] width 122 height 15
click at [572, 280] on div "Showing 5 of 32 total invoices View All" at bounding box center [523, 272] width 122 height 15
click at [570, 275] on link "View All" at bounding box center [571, 274] width 26 height 8
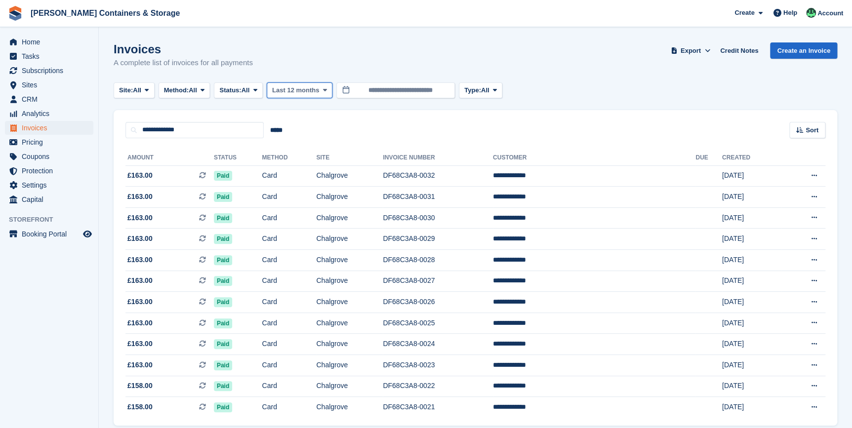
click at [315, 94] on span "Last 12 months" at bounding box center [295, 90] width 47 height 10
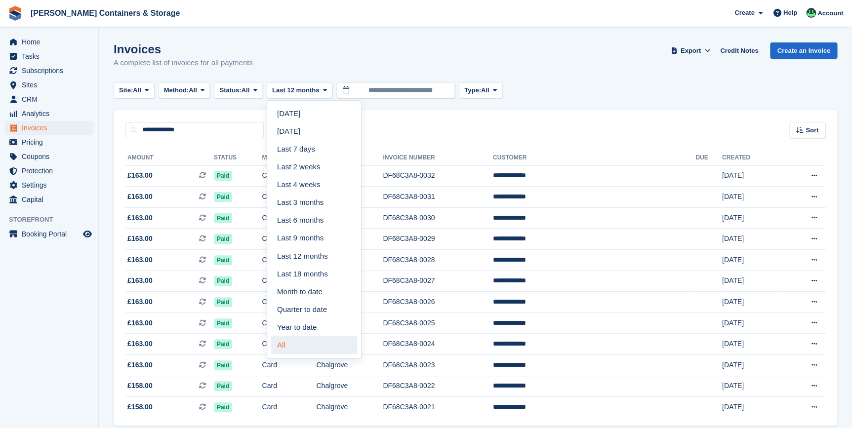
click at [309, 343] on link "All" at bounding box center [314, 345] width 86 height 18
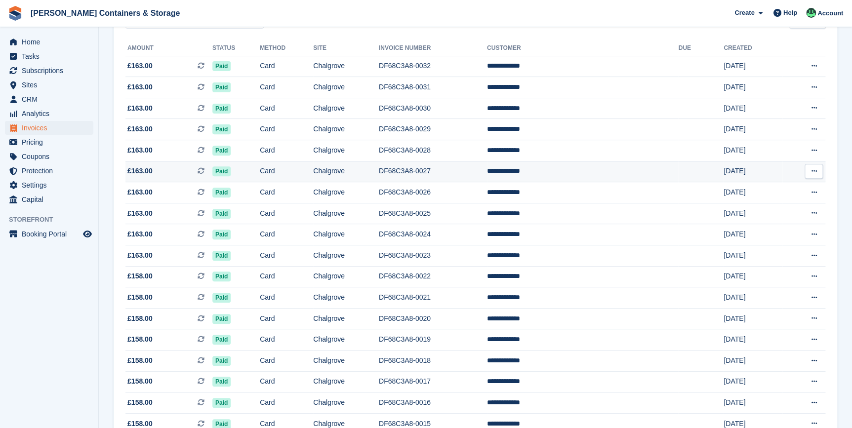
scroll to position [65, 0]
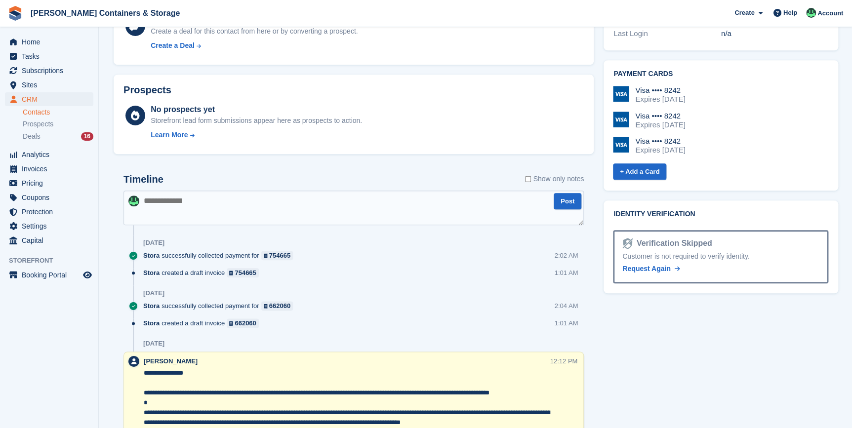
scroll to position [404, 0]
click at [170, 206] on textarea at bounding box center [353, 207] width 460 height 35
paste textarea "**********"
type textarea "**********"
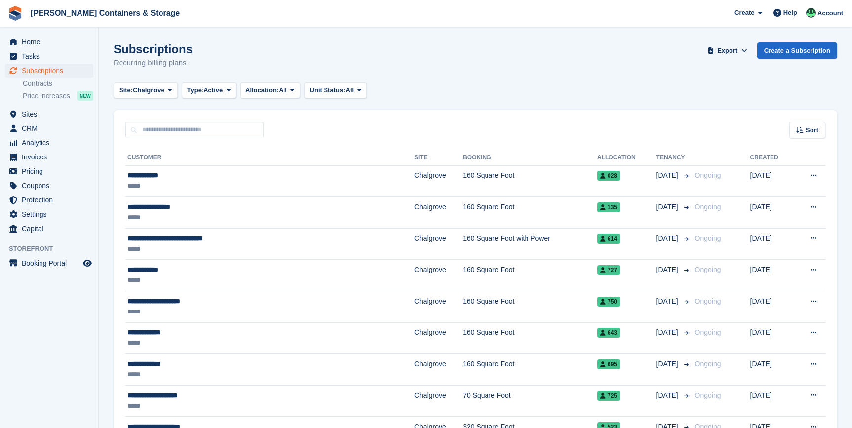
scroll to position [1354, 0]
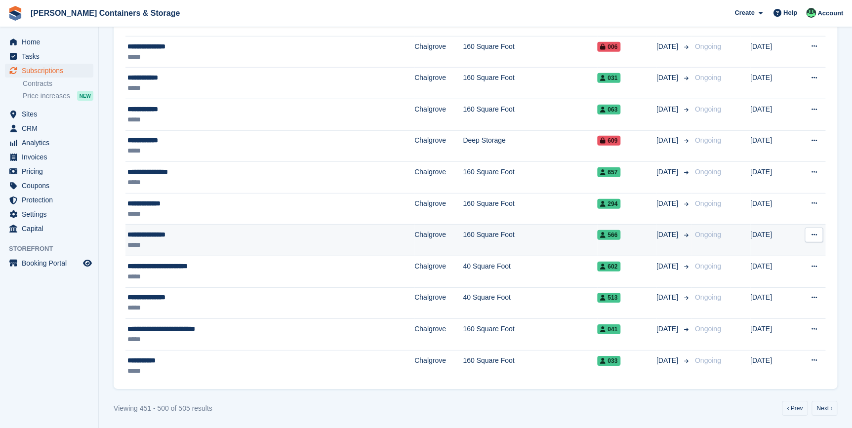
click at [152, 243] on div "*****" at bounding box center [220, 245] width 186 height 10
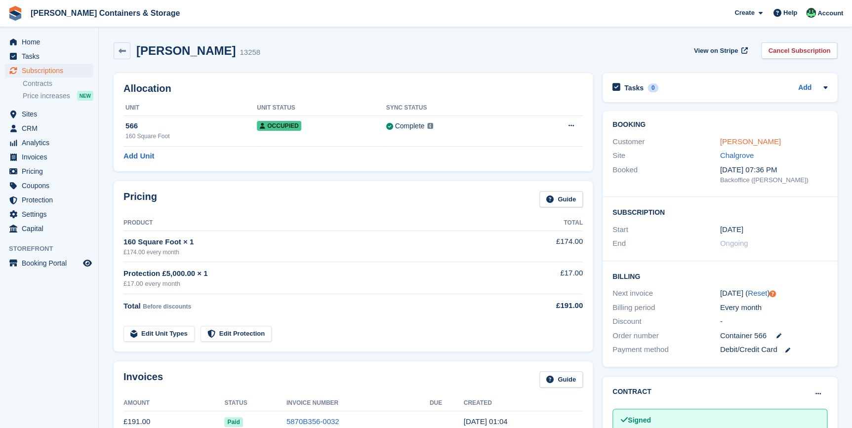
click at [734, 146] on link "Wilson, William" at bounding box center [750, 141] width 61 height 8
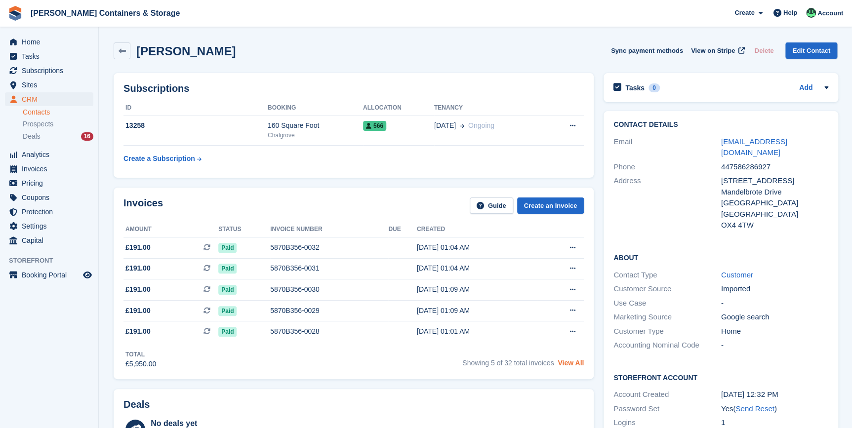
click at [564, 367] on link "View All" at bounding box center [571, 363] width 26 height 8
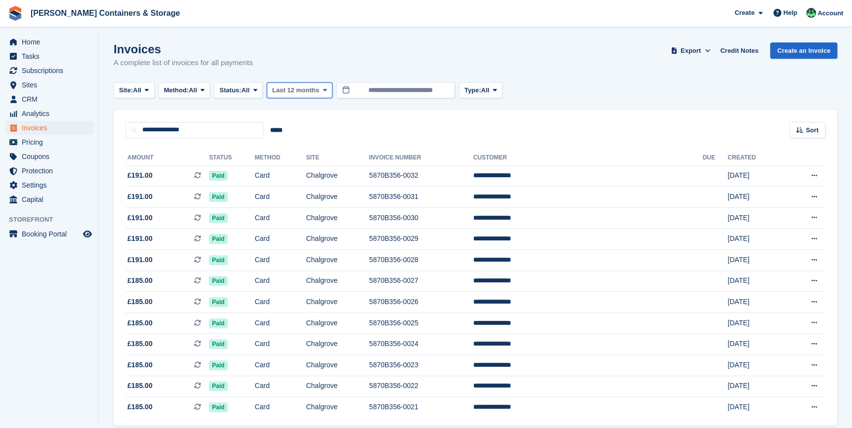
click at [297, 85] on span "Last 12 months" at bounding box center [295, 90] width 47 height 10
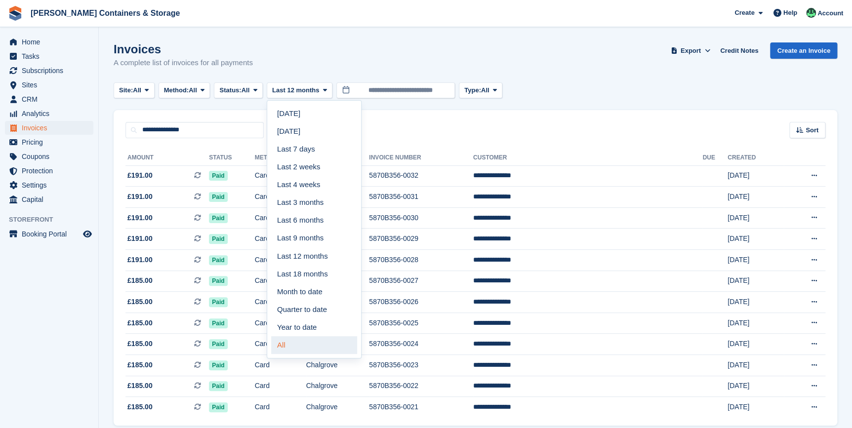
click at [294, 344] on link "All" at bounding box center [314, 345] width 86 height 18
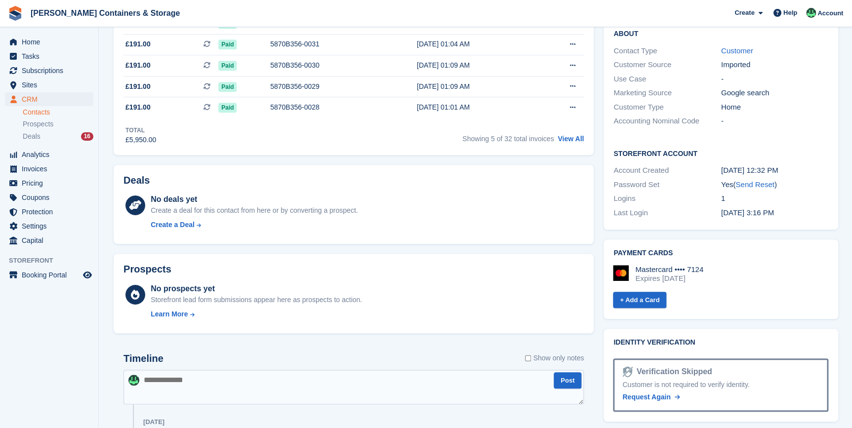
scroll to position [404, 0]
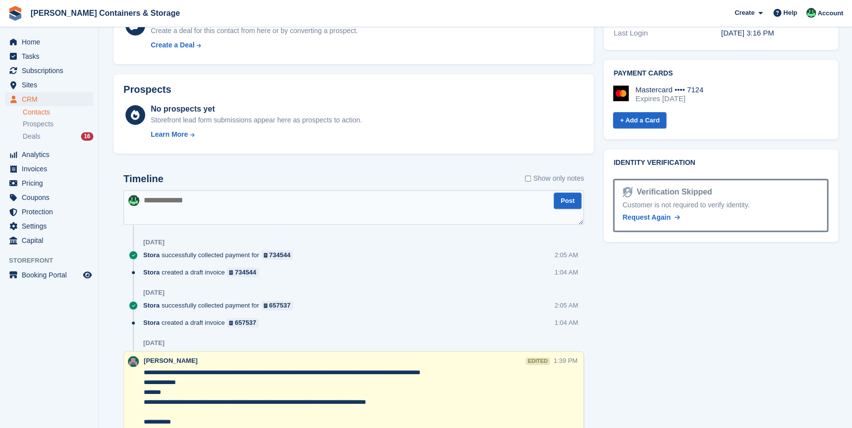
click at [189, 207] on textarea at bounding box center [353, 207] width 460 height 35
paste textarea "**********"
type textarea "**********"
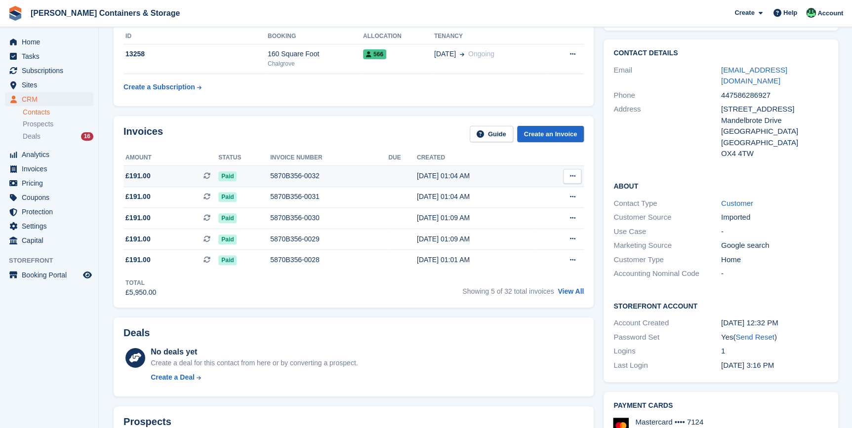
scroll to position [0, 0]
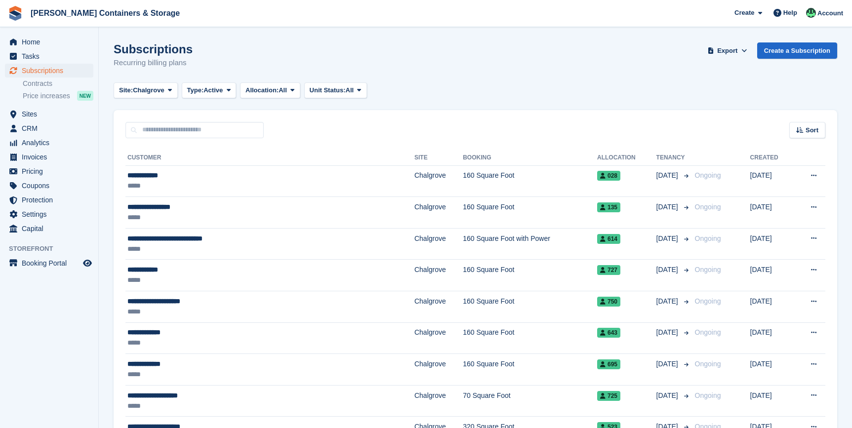
scroll to position [1354, 0]
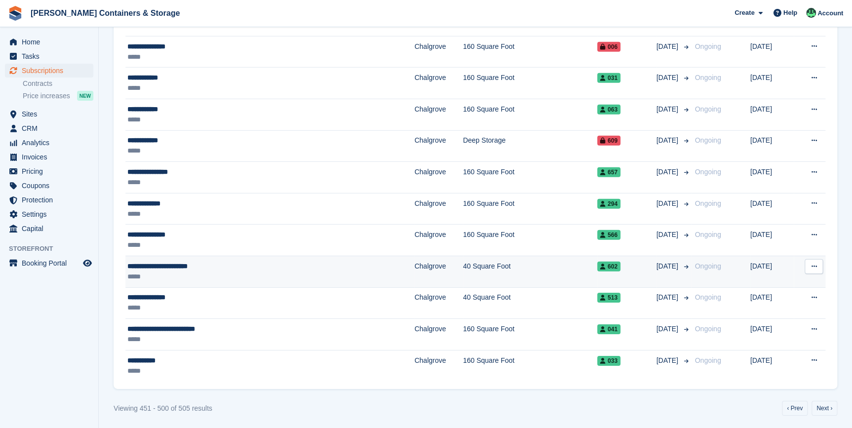
click at [160, 261] on div "**********" at bounding box center [220, 266] width 186 height 10
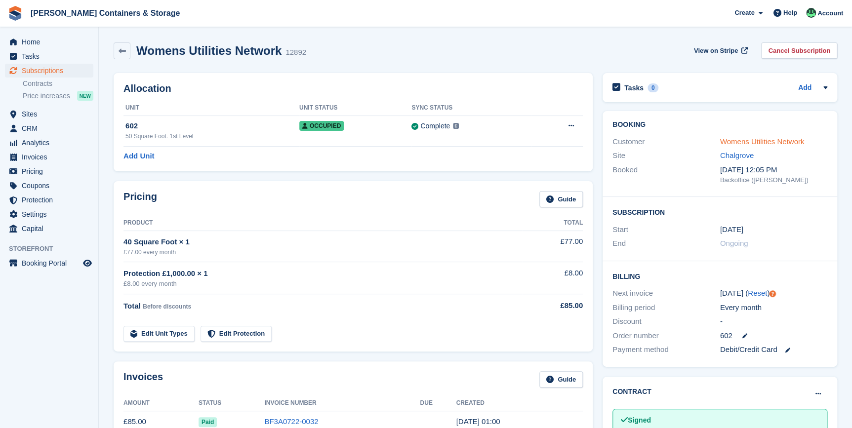
click at [757, 140] on link "Womens Utilities Network" at bounding box center [762, 141] width 84 height 8
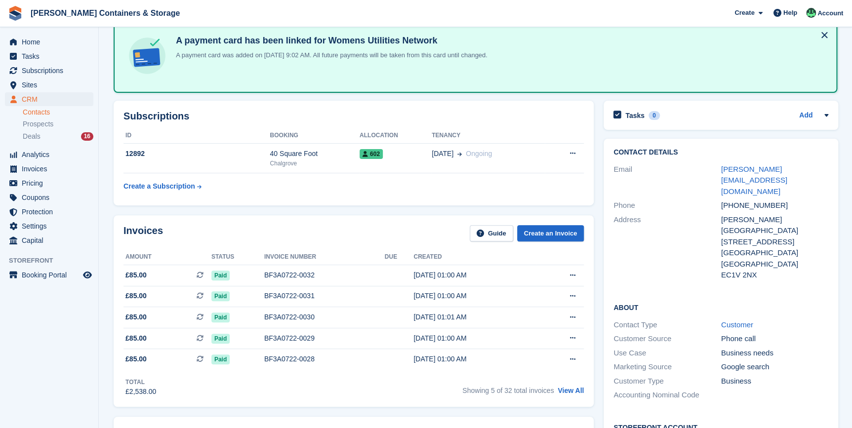
scroll to position [224, 0]
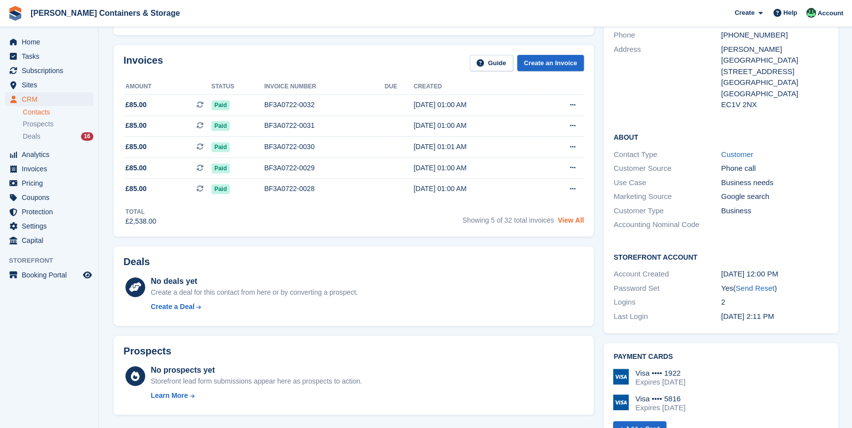
click at [568, 217] on link "View All" at bounding box center [571, 220] width 26 height 8
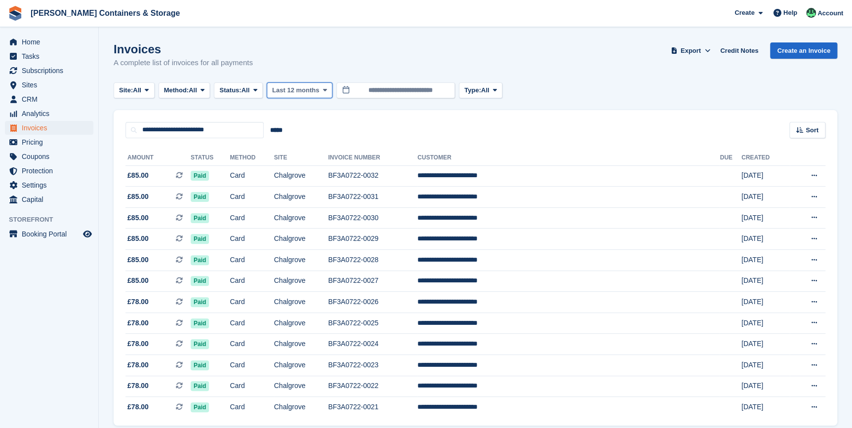
click at [307, 87] on span "Last 12 months" at bounding box center [295, 90] width 47 height 10
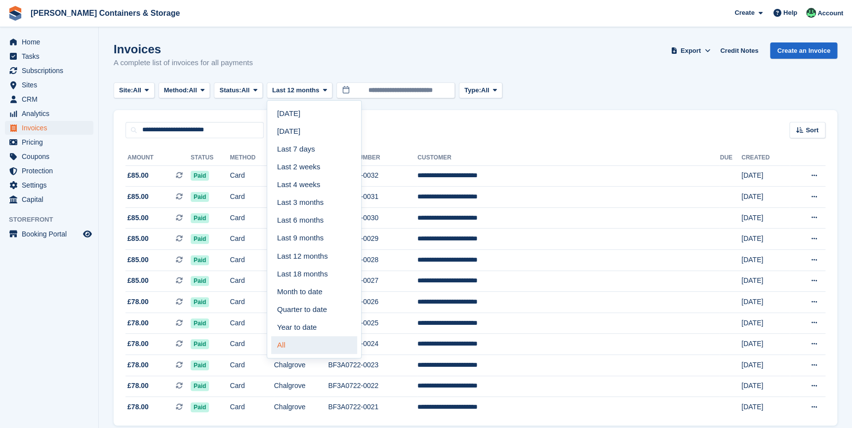
click at [295, 342] on link "All" at bounding box center [314, 345] width 86 height 18
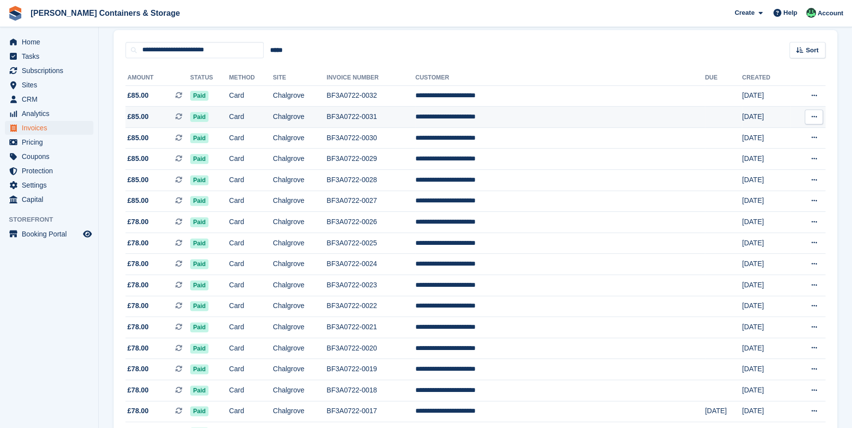
scroll to position [65, 0]
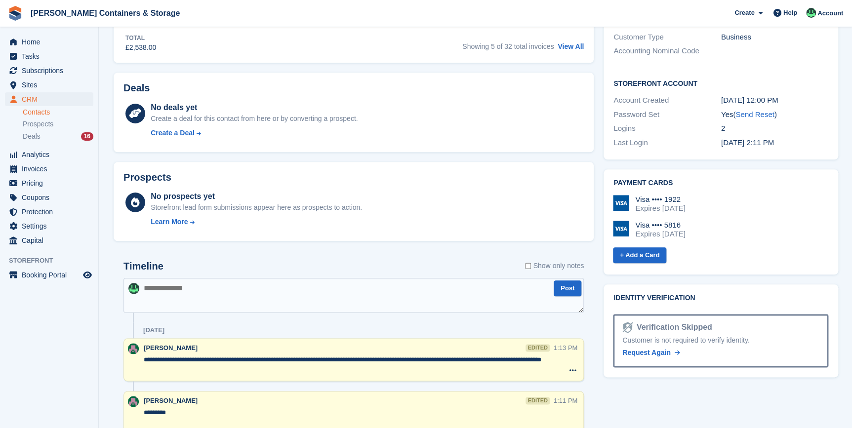
scroll to position [404, 0]
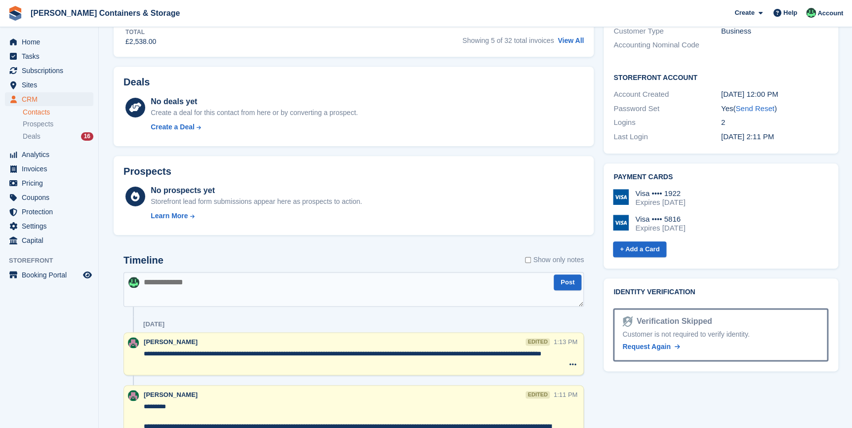
click at [192, 282] on textarea at bounding box center [353, 289] width 460 height 35
paste textarea "**********"
type textarea "**********"
click at [555, 278] on button "Post" at bounding box center [568, 283] width 28 height 16
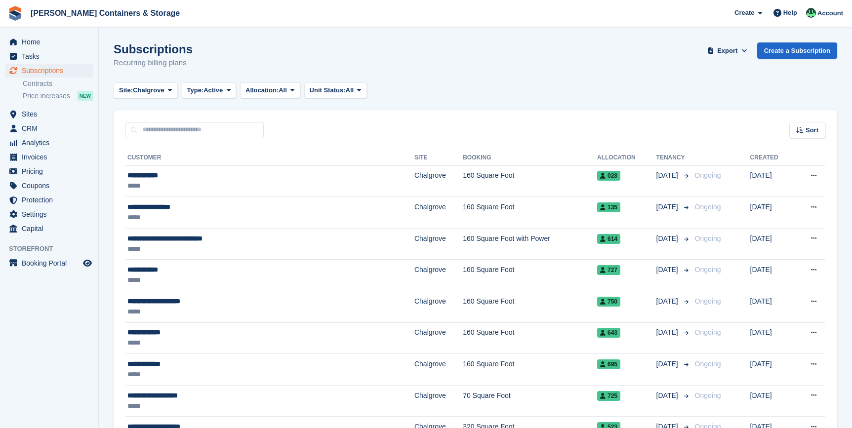
scroll to position [1354, 0]
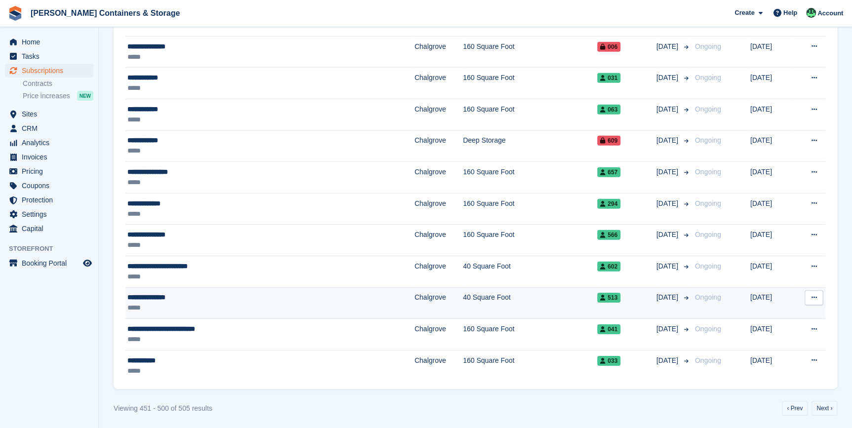
click at [181, 299] on div "**********" at bounding box center [220, 297] width 186 height 10
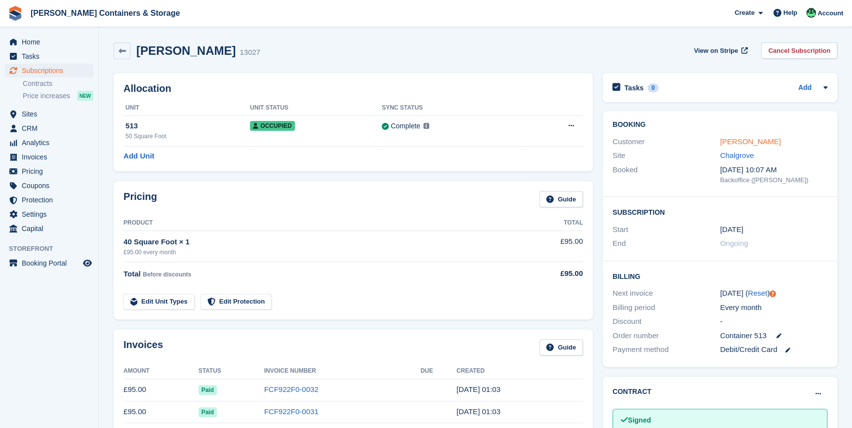
click at [732, 139] on link "[PERSON_NAME]" at bounding box center [750, 141] width 61 height 8
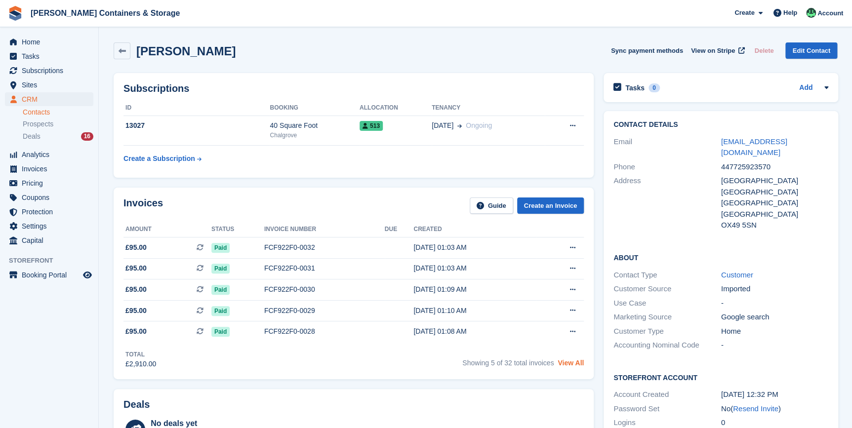
click at [572, 365] on link "View All" at bounding box center [571, 363] width 26 height 8
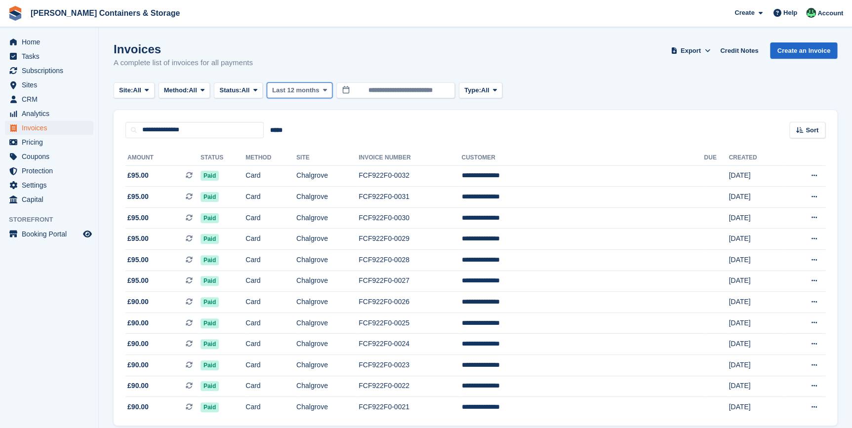
click at [314, 89] on span "Last 12 months" at bounding box center [295, 90] width 47 height 10
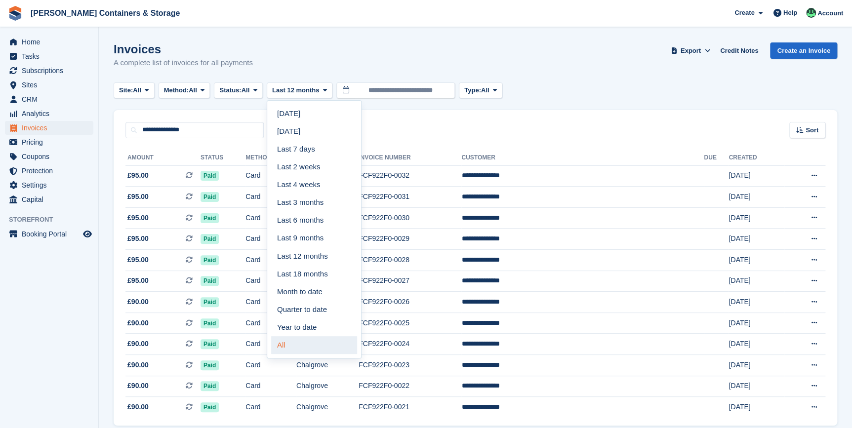
click at [294, 339] on link "All" at bounding box center [314, 345] width 86 height 18
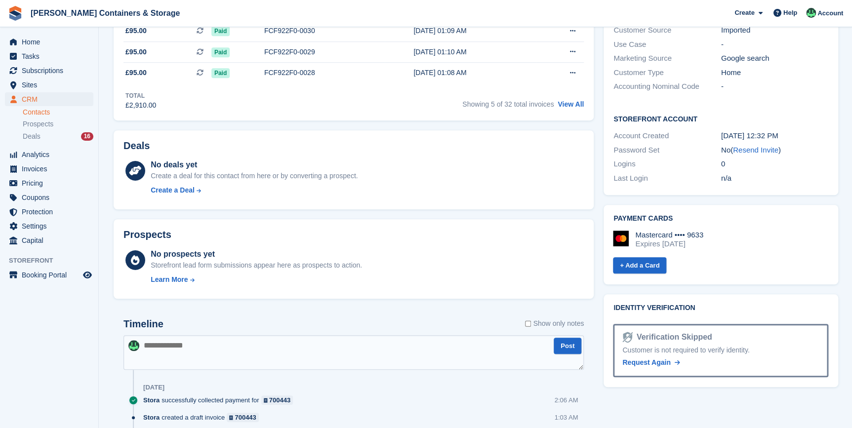
scroll to position [404, 0]
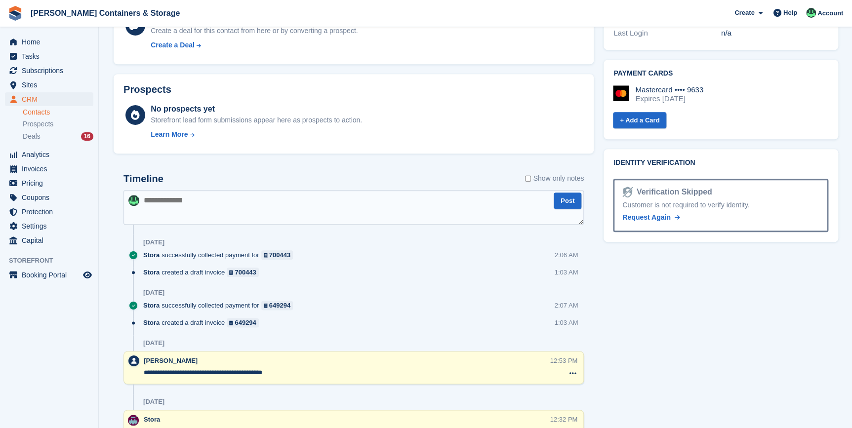
click at [169, 200] on textarea at bounding box center [353, 207] width 460 height 35
type textarea "**********"
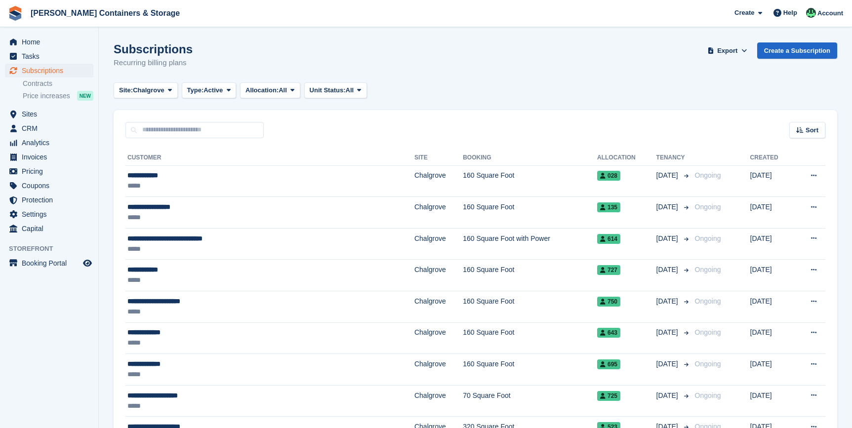
scroll to position [1354, 0]
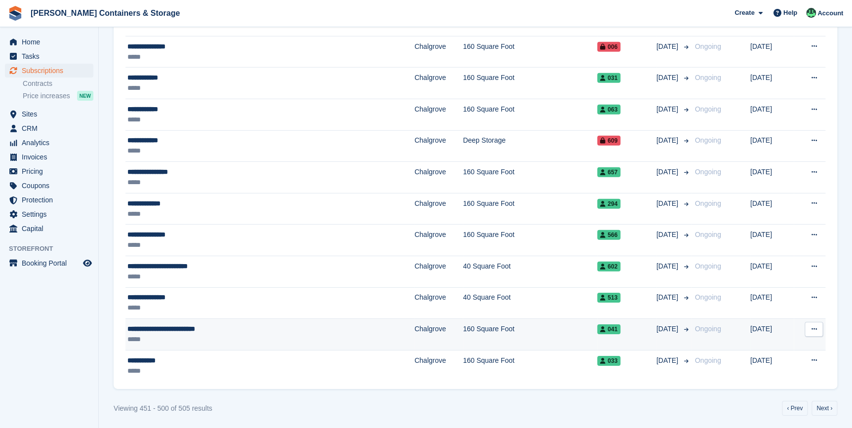
click at [152, 329] on div "**********" at bounding box center [220, 329] width 186 height 10
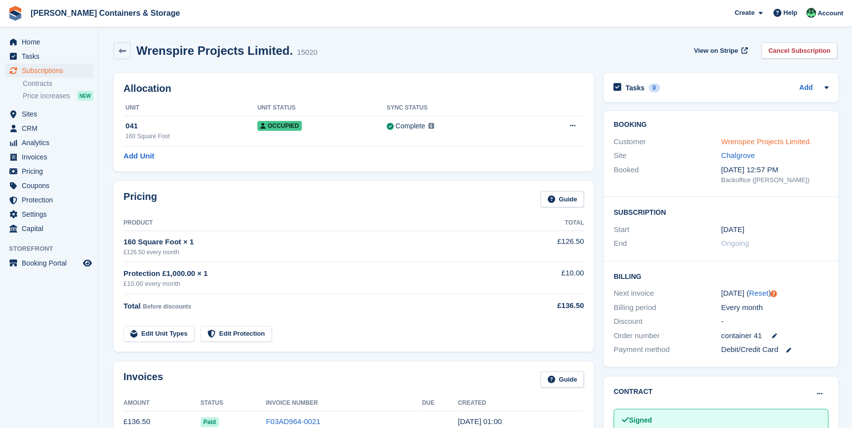
click at [764, 139] on link "Wrenspire Projects Limited." at bounding box center [766, 141] width 90 height 8
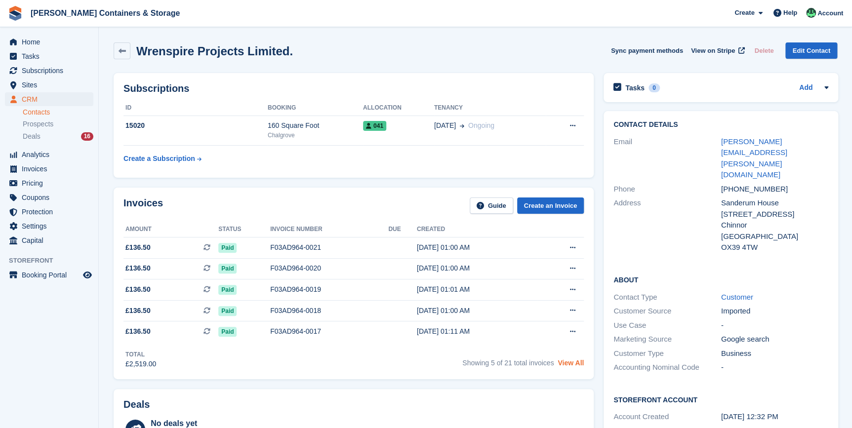
click at [563, 365] on link "View All" at bounding box center [571, 363] width 26 height 8
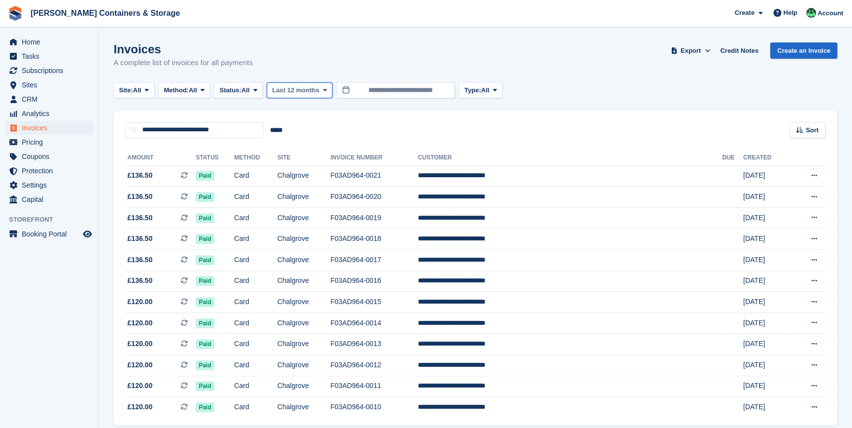
click at [284, 94] on span "Last 12 months" at bounding box center [295, 90] width 47 height 10
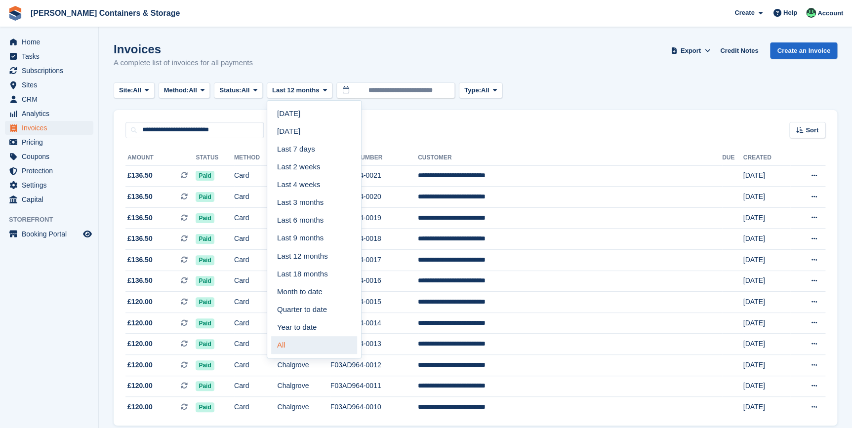
click at [296, 339] on link "All" at bounding box center [314, 345] width 86 height 18
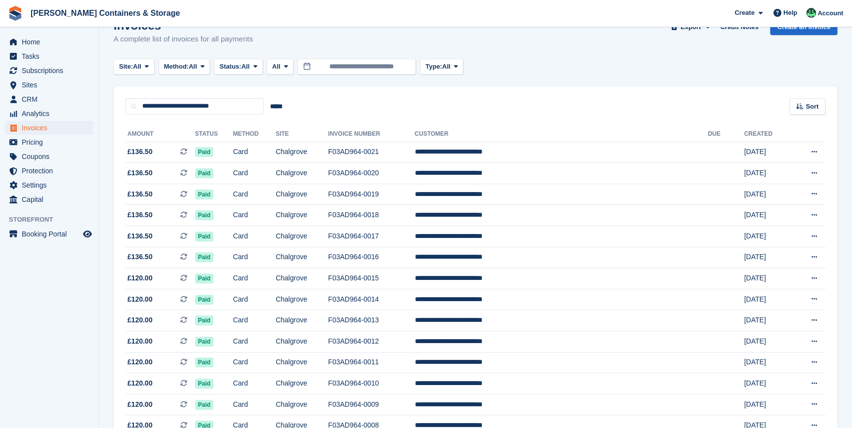
scroll to position [10, 0]
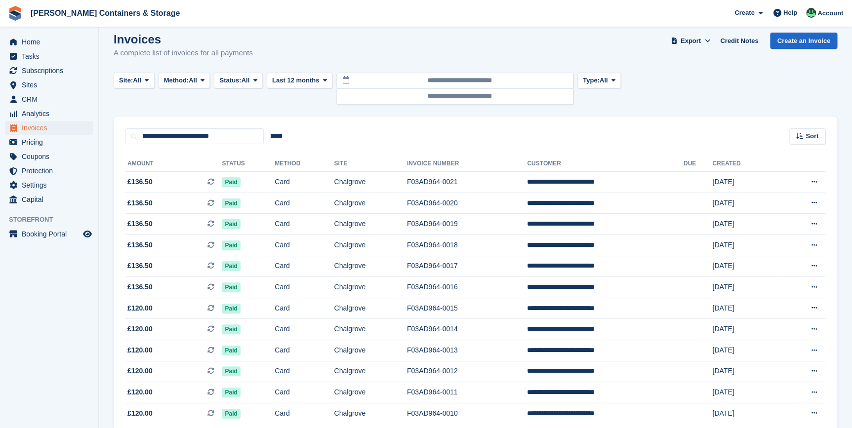
scroll to position [58, 0]
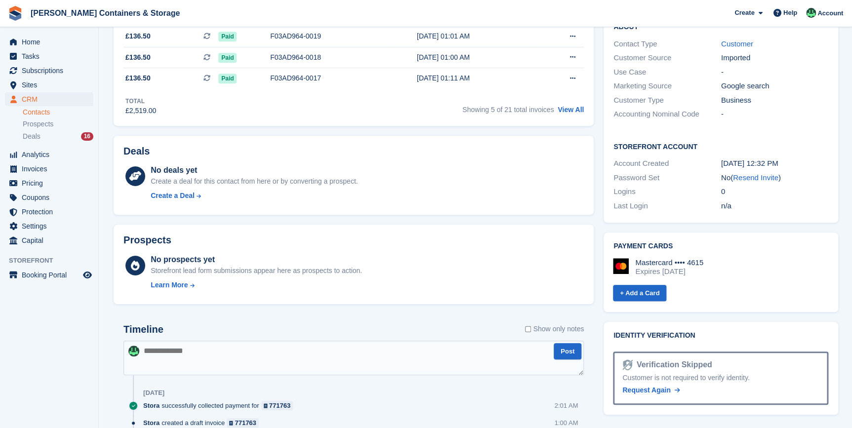
scroll to position [269, 0]
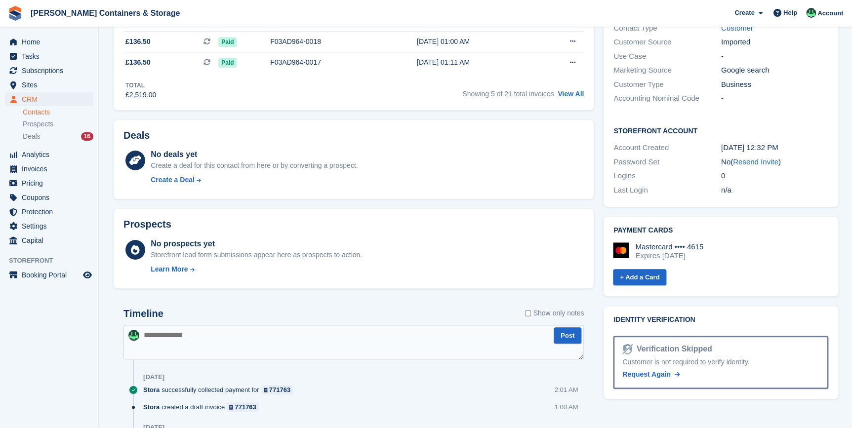
click at [193, 338] on textarea at bounding box center [353, 342] width 460 height 35
paste textarea "**********"
type textarea "**********"
click at [567, 337] on button "Post" at bounding box center [568, 335] width 28 height 16
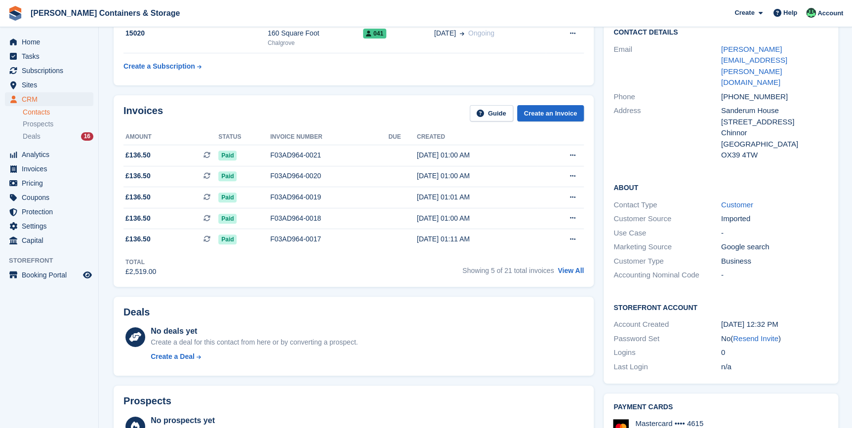
scroll to position [0, 0]
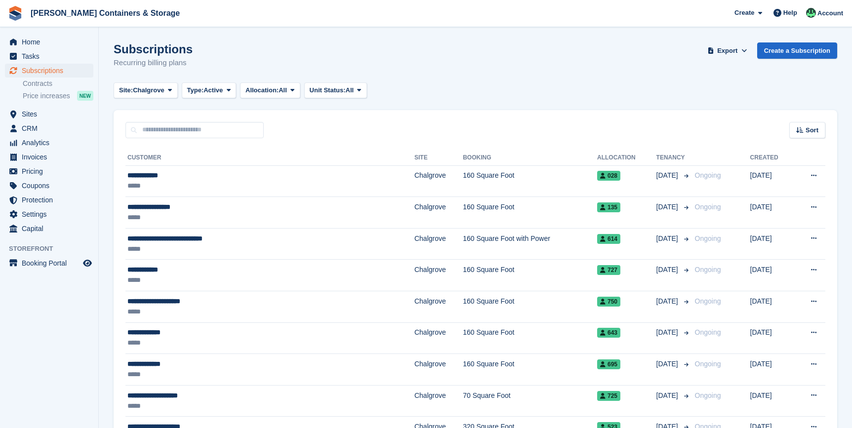
scroll to position [1354, 0]
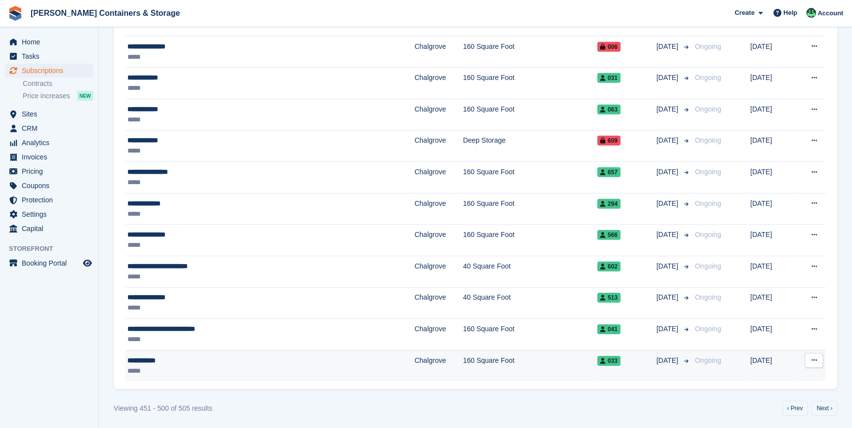
click at [161, 356] on div "**********" at bounding box center [220, 361] width 186 height 10
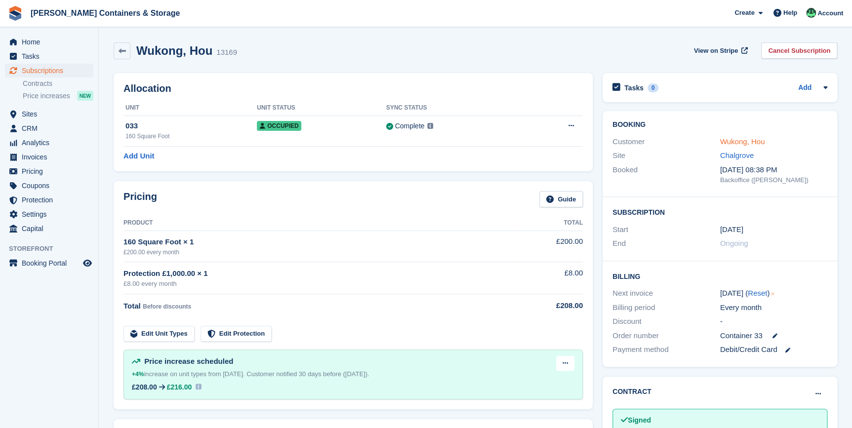
click at [743, 138] on link "Wukong, Hou" at bounding box center [742, 141] width 45 height 8
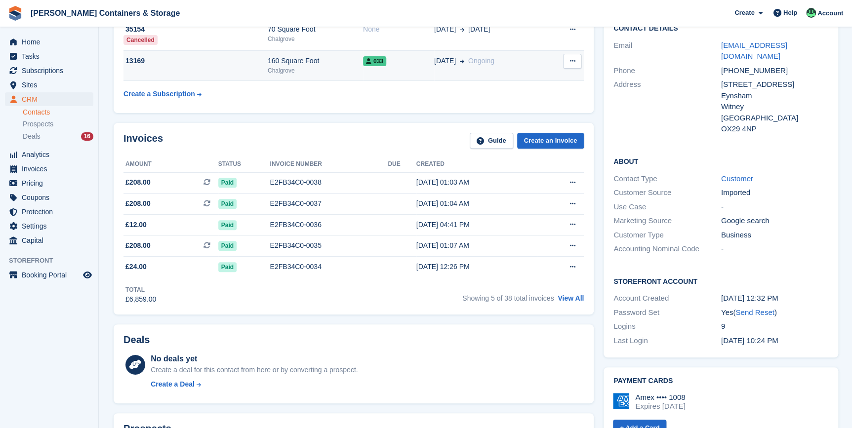
scroll to position [44, 0]
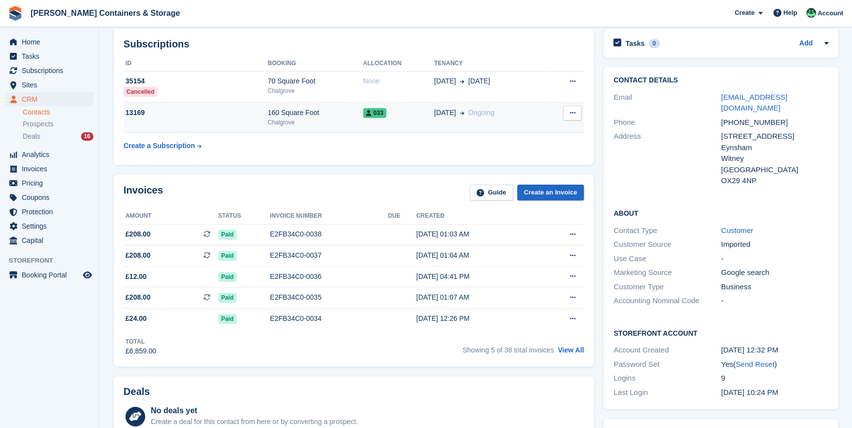
click at [423, 113] on div "033" at bounding box center [398, 113] width 71 height 10
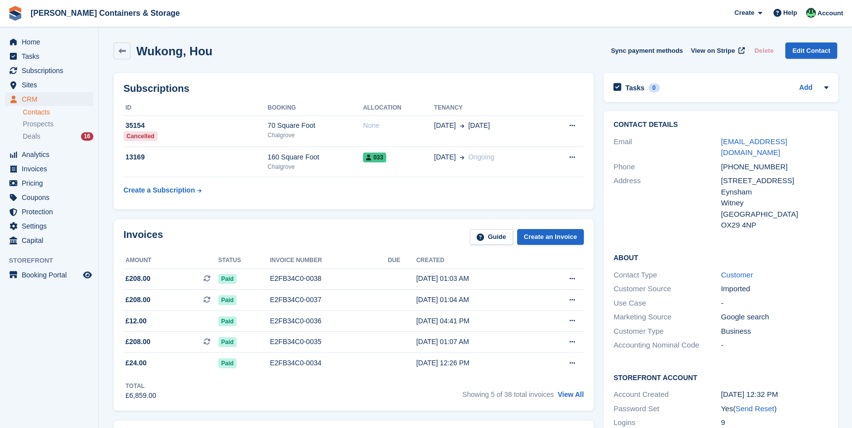
scroll to position [44, 0]
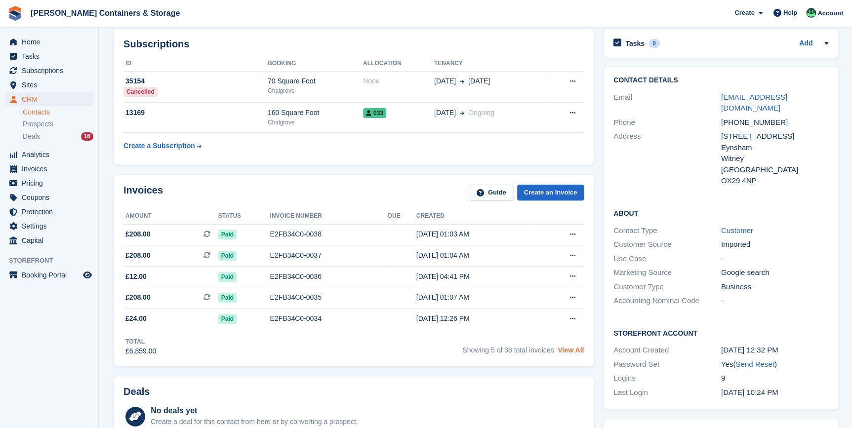
click at [571, 353] on link "View All" at bounding box center [571, 350] width 26 height 8
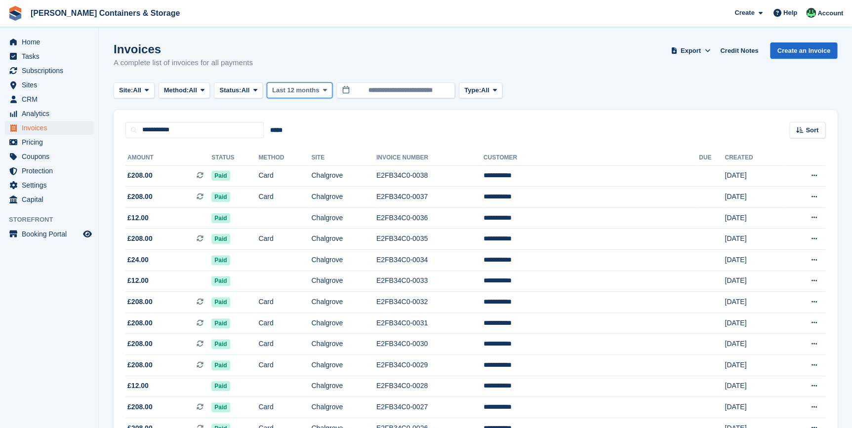
click at [302, 93] on span "Last 12 months" at bounding box center [295, 90] width 47 height 10
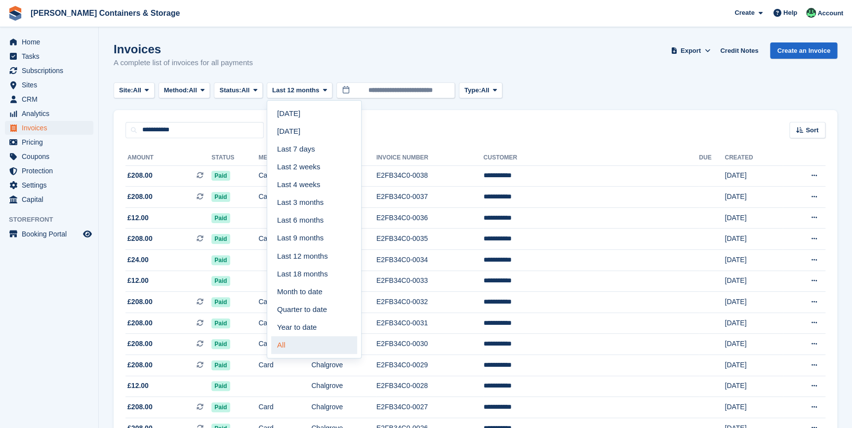
click at [309, 341] on link "All" at bounding box center [314, 345] width 86 height 18
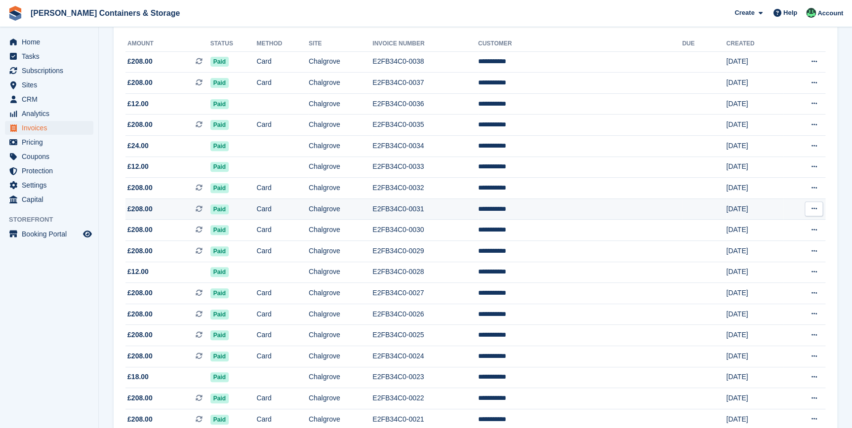
scroll to position [103, 0]
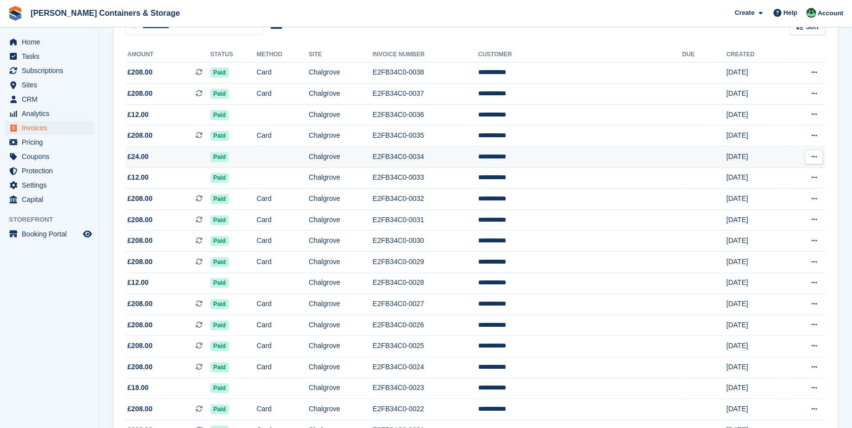
click at [155, 164] on td "£24.00" at bounding box center [167, 157] width 85 height 21
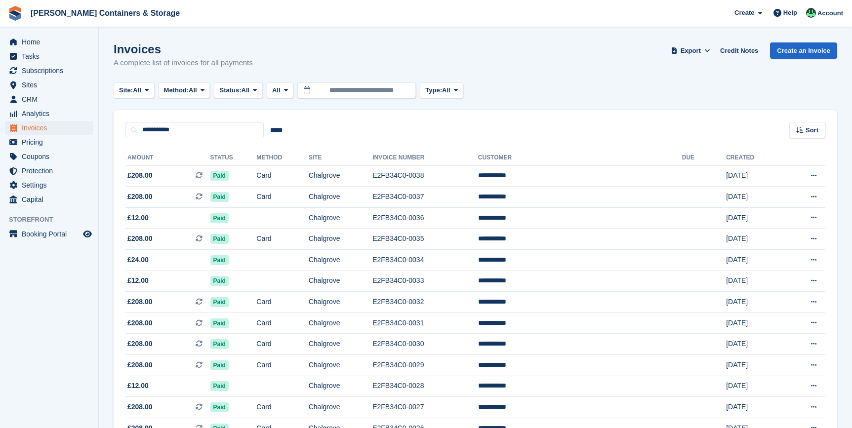
scroll to position [103, 0]
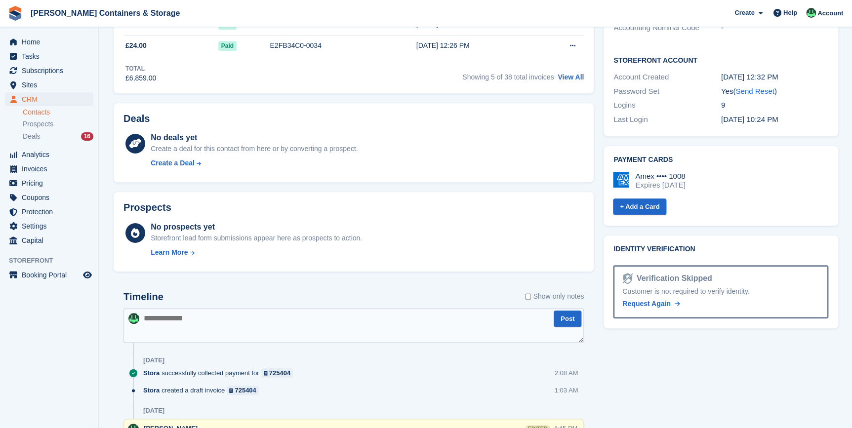
scroll to position [404, 0]
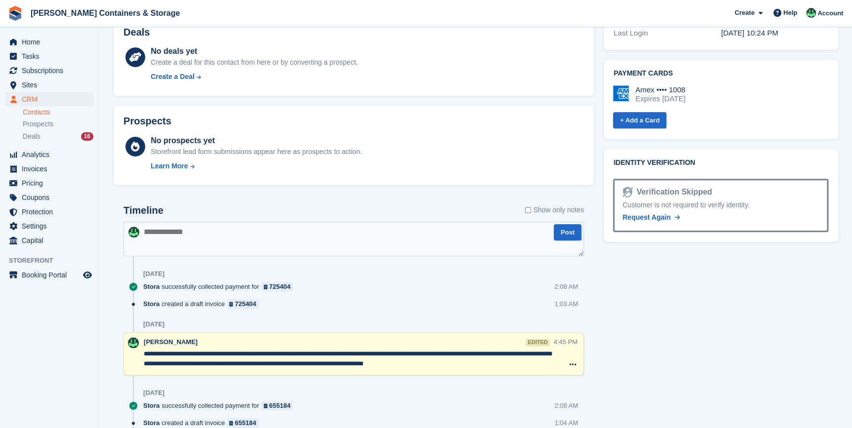
click at [166, 245] on textarea at bounding box center [353, 239] width 460 height 35
paste textarea "**********"
type textarea "**********"
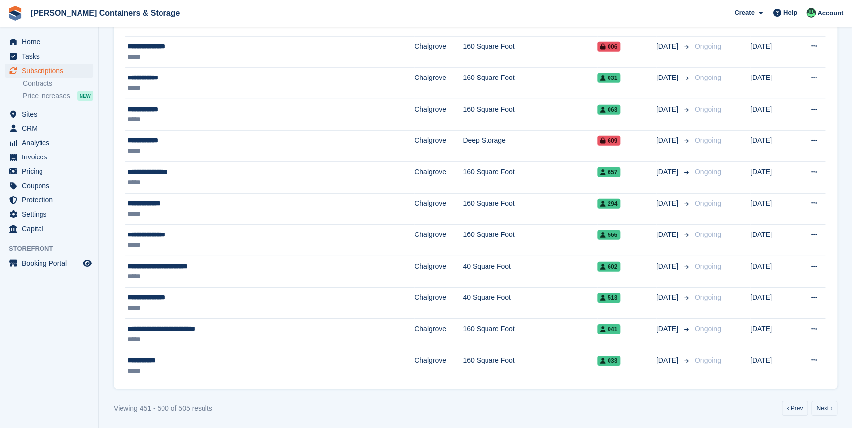
scroll to position [1354, 0]
click at [830, 410] on link "Next ›" at bounding box center [825, 408] width 26 height 15
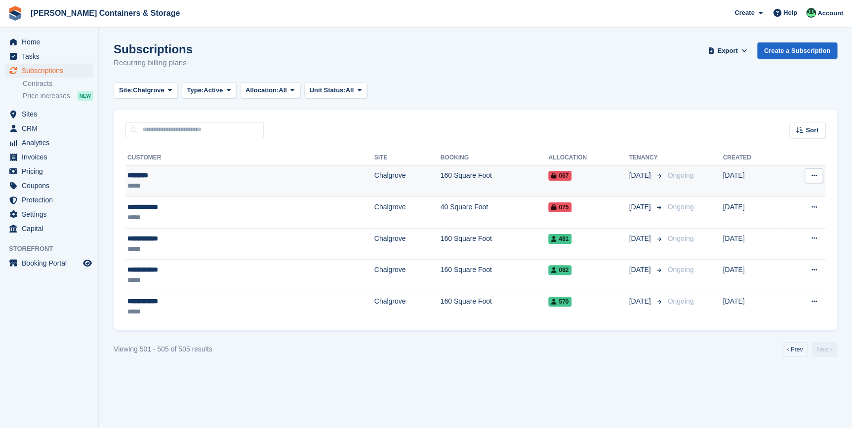
click at [162, 178] on div "********" at bounding box center [185, 175] width 117 height 10
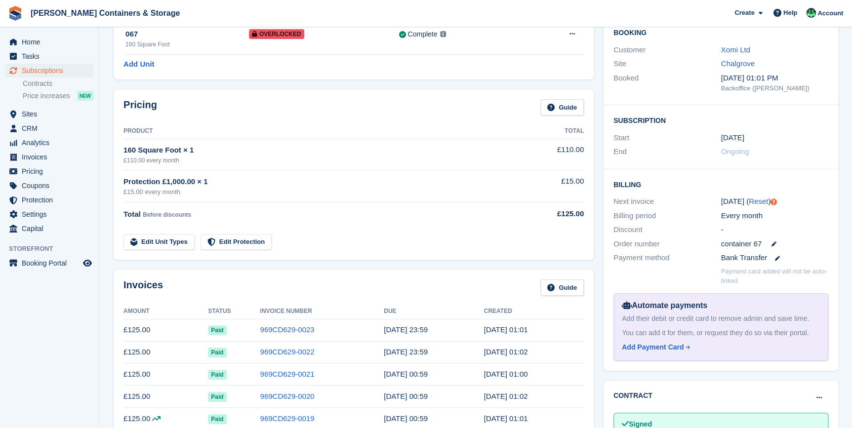
scroll to position [224, 0]
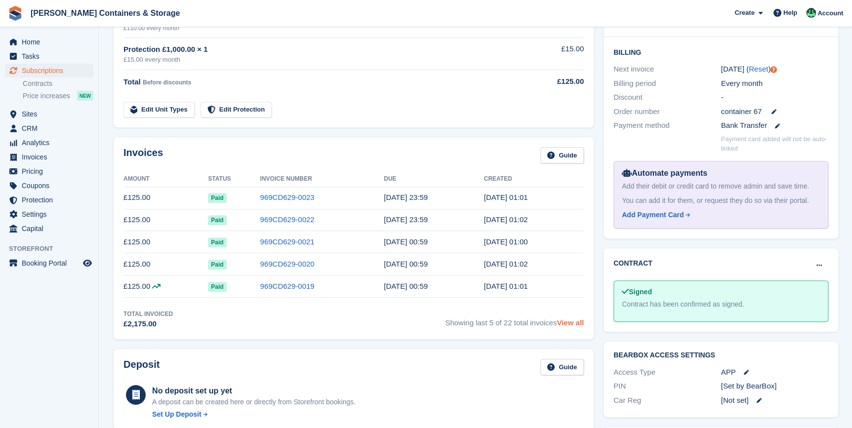
click at [565, 321] on link "View all" at bounding box center [570, 323] width 27 height 8
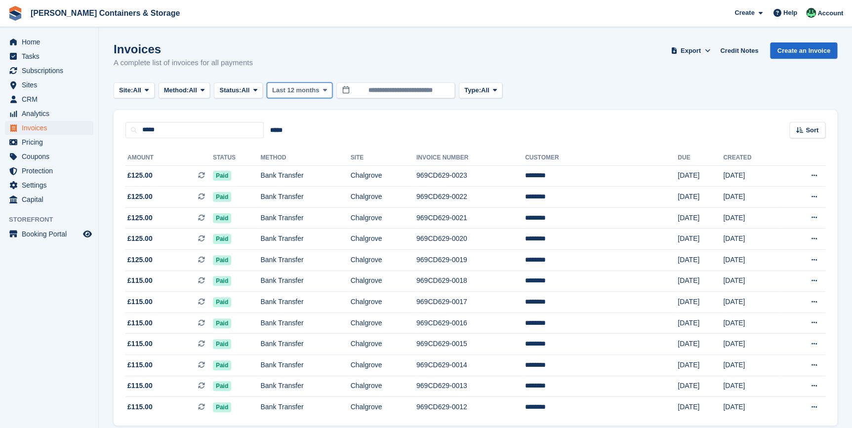
click at [305, 90] on span "Last 12 months" at bounding box center [295, 90] width 47 height 10
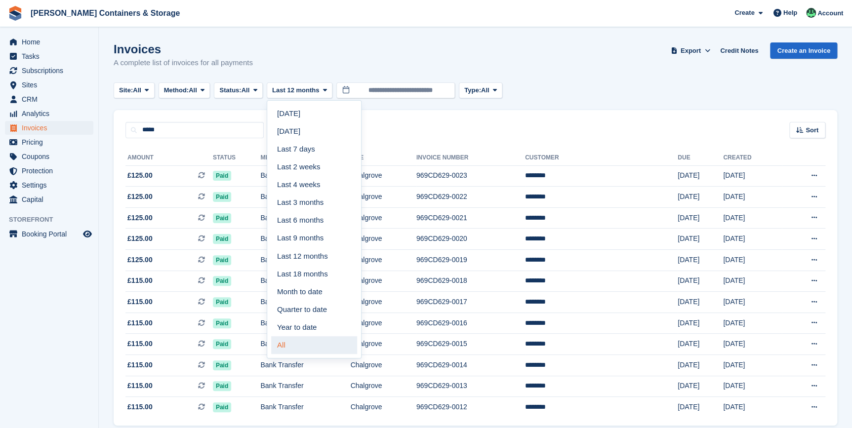
click at [301, 346] on link "All" at bounding box center [314, 345] width 86 height 18
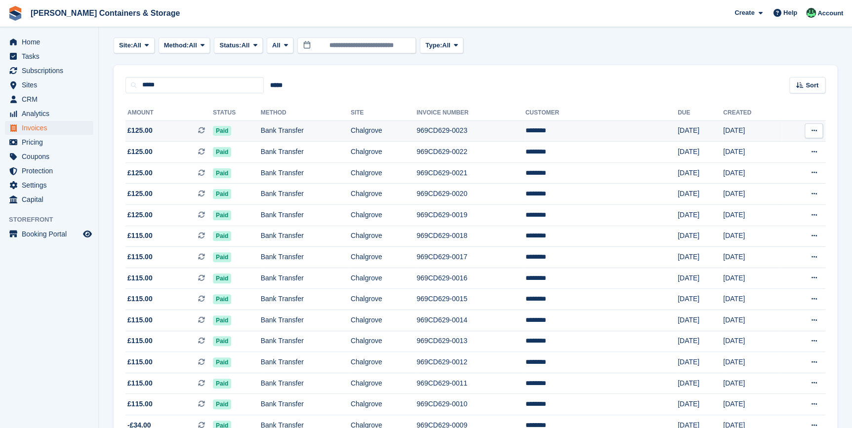
scroll to position [31, 0]
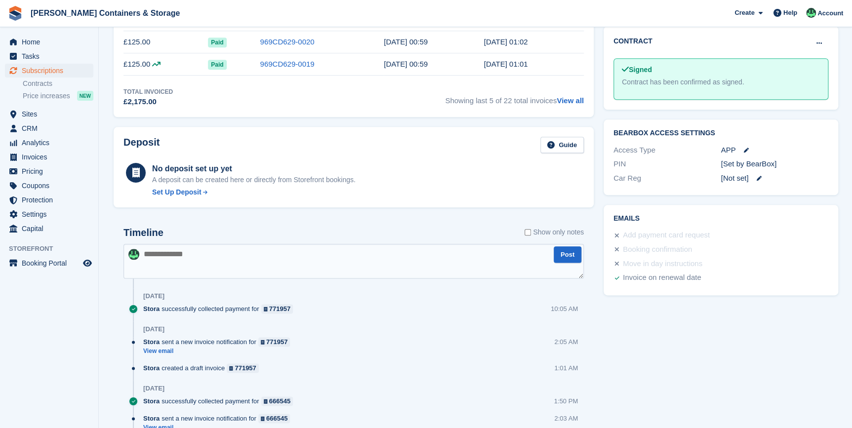
scroll to position [449, 0]
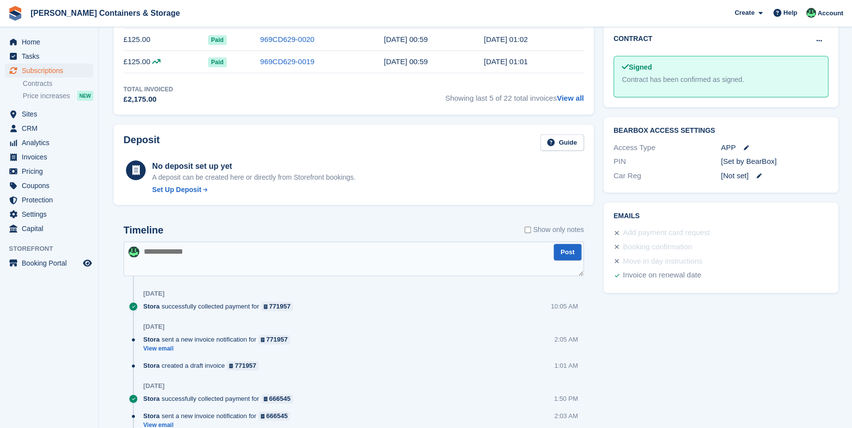
click at [216, 246] on textarea at bounding box center [353, 259] width 460 height 35
paste textarea "**********"
type textarea "**********"
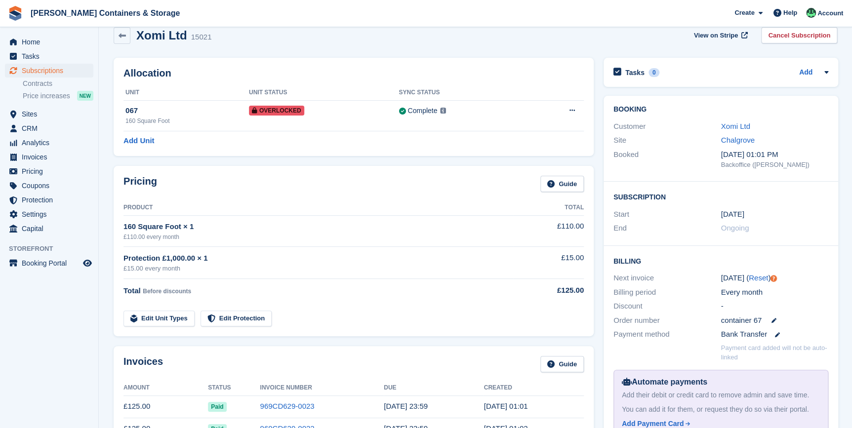
scroll to position [0, 0]
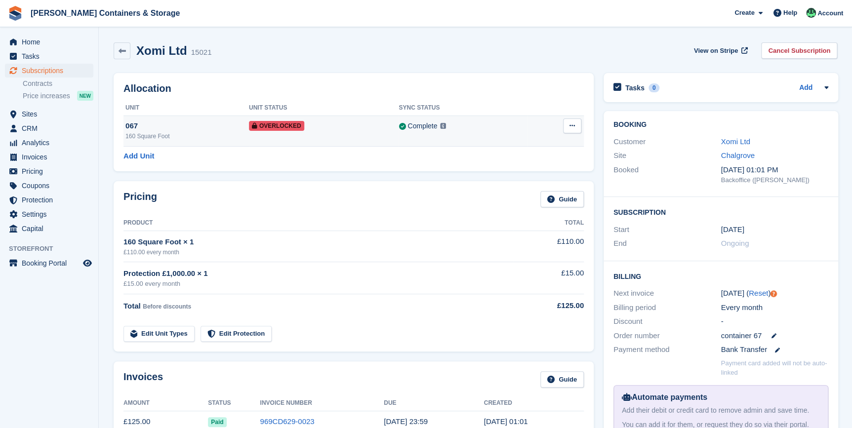
click at [197, 127] on div "067" at bounding box center [186, 126] width 123 height 11
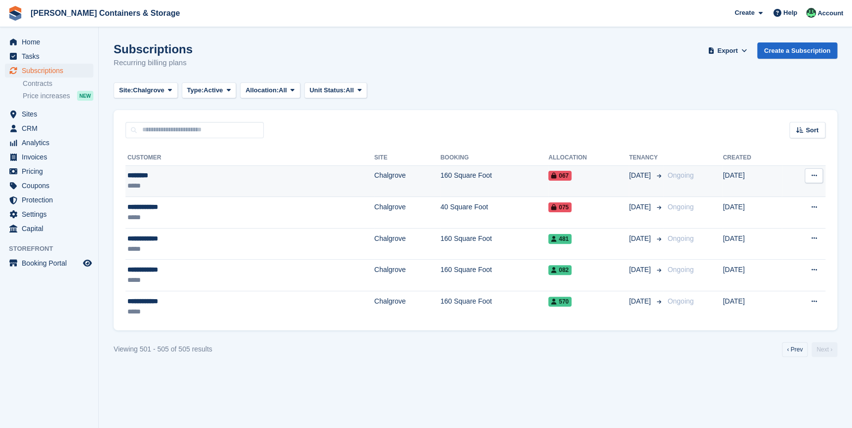
click at [374, 177] on td "Chalgrove" at bounding box center [407, 181] width 66 height 32
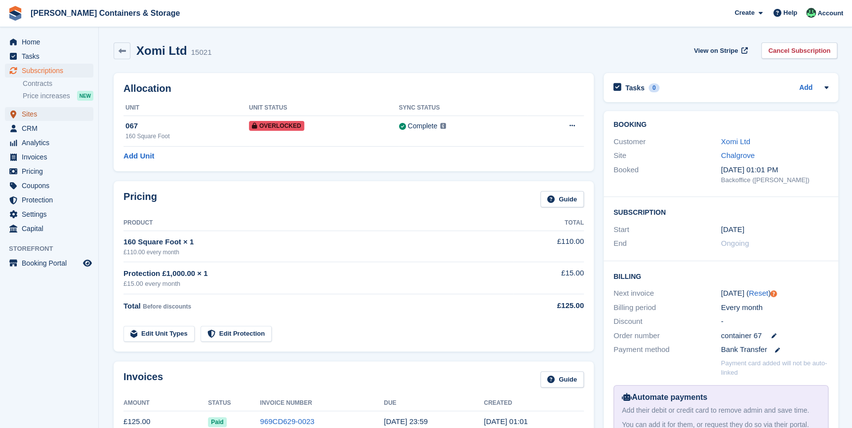
click at [52, 113] on span "Sites" at bounding box center [51, 114] width 59 height 14
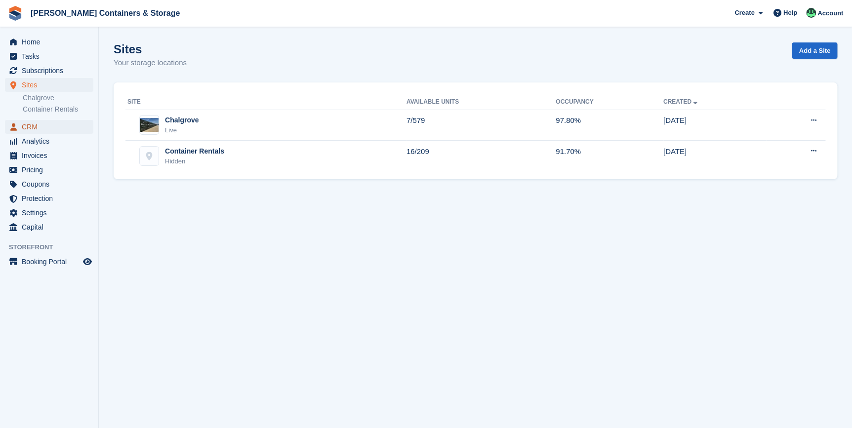
click at [49, 121] on span "CRM" at bounding box center [51, 127] width 59 height 14
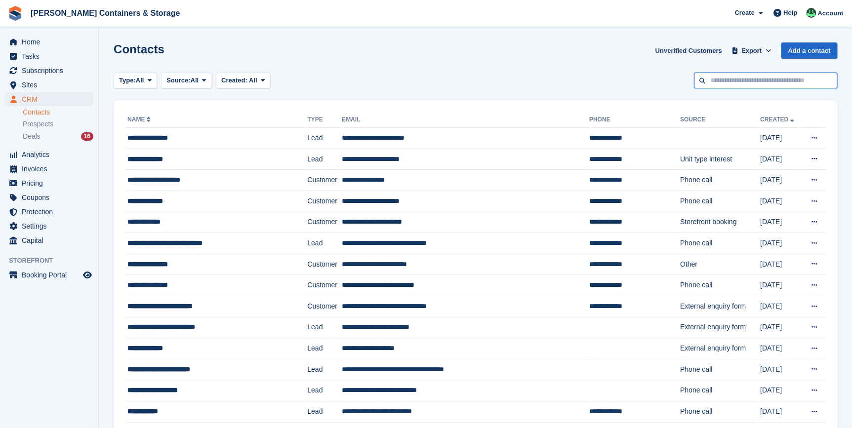
click at [746, 79] on input "text" at bounding box center [765, 81] width 143 height 16
type input "***"
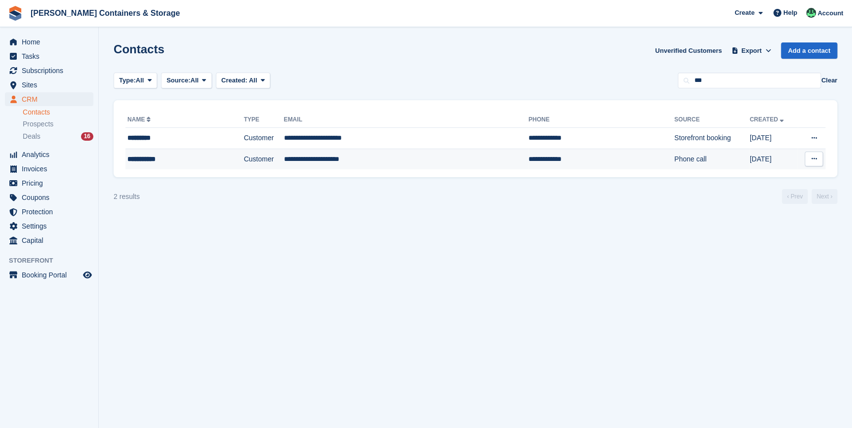
click at [154, 159] on div "**********" at bounding box center [170, 159] width 87 height 10
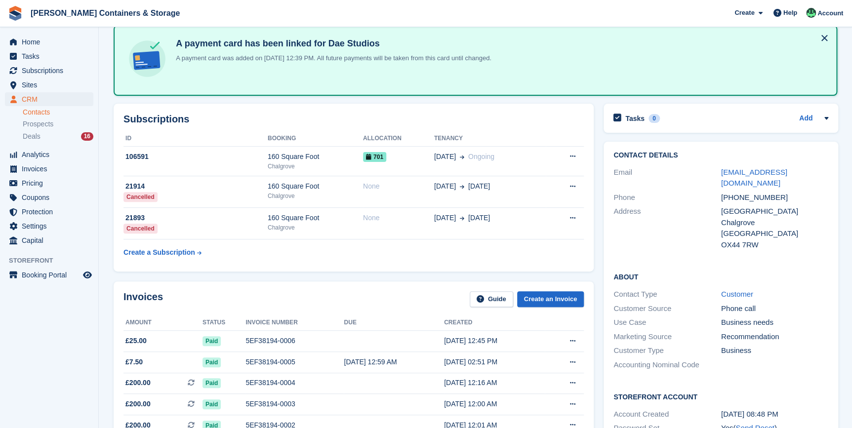
scroll to position [134, 0]
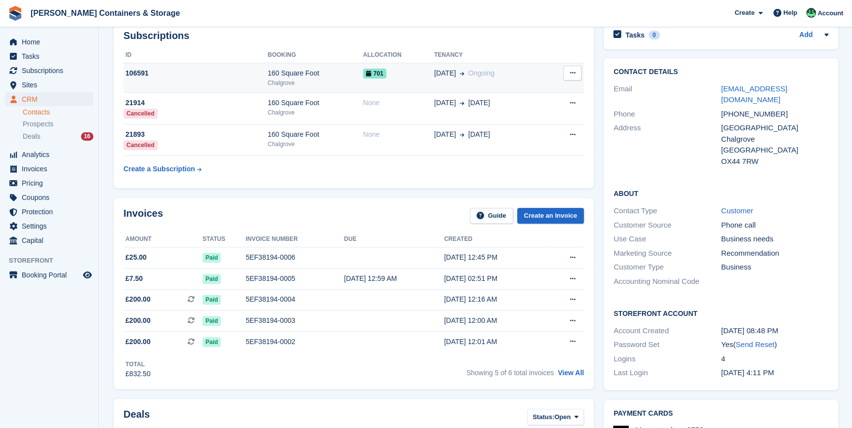
click at [392, 79] on td "701" at bounding box center [398, 78] width 71 height 30
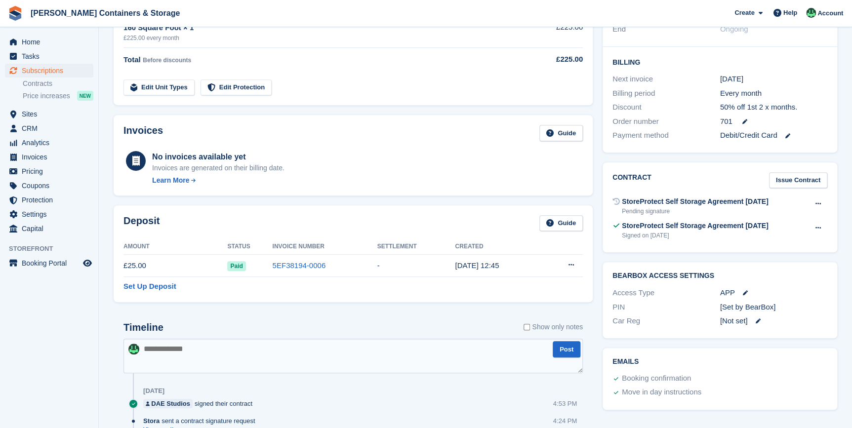
scroll to position [224, 0]
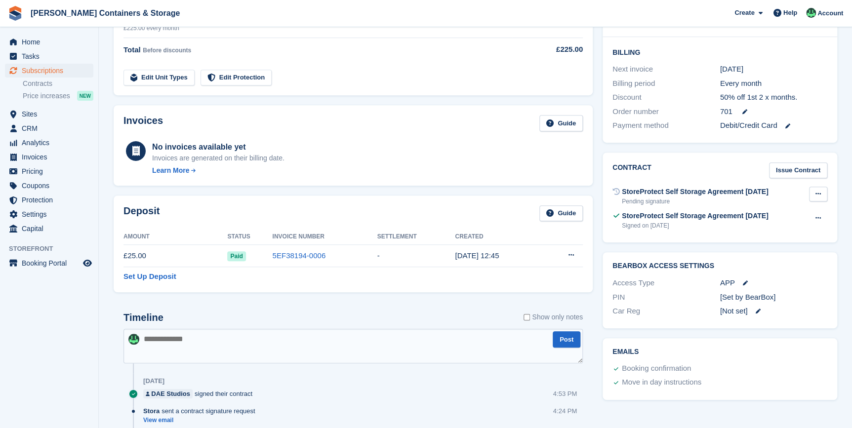
click at [818, 192] on icon at bounding box center [817, 194] width 5 height 6
click at [756, 214] on p "Void contract" at bounding box center [780, 213] width 86 height 13
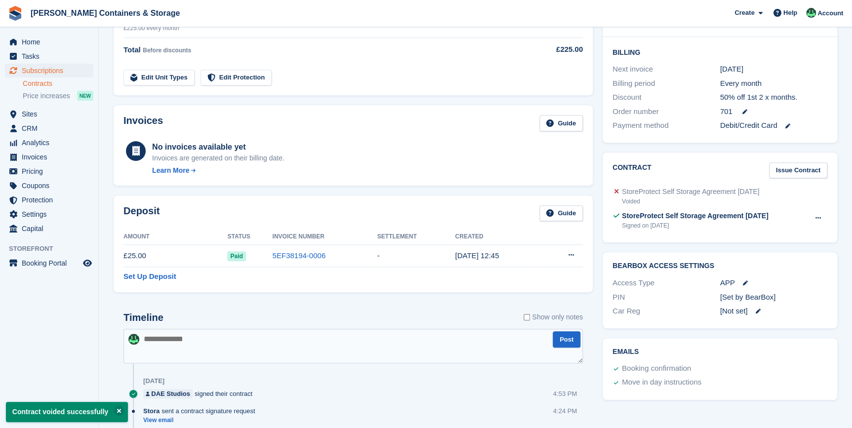
click at [42, 81] on link "Contracts" at bounding box center [58, 83] width 71 height 9
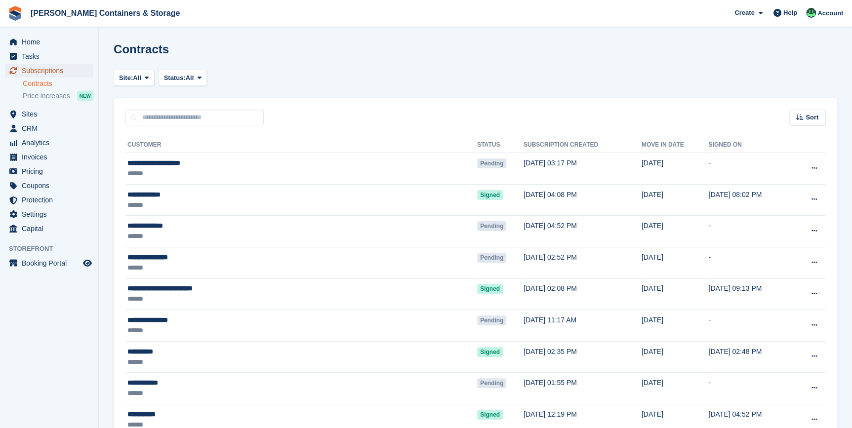
click at [38, 74] on span "Subscriptions" at bounding box center [51, 71] width 59 height 14
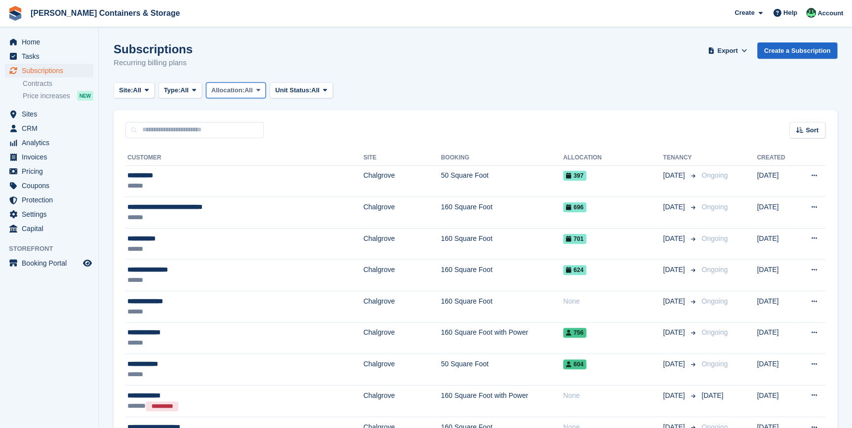
click at [240, 90] on span "Allocation:" at bounding box center [227, 90] width 33 height 10
click at [145, 90] on span at bounding box center [147, 90] width 8 height 8
click at [153, 132] on link "Chalgrove" at bounding box center [161, 131] width 86 height 18
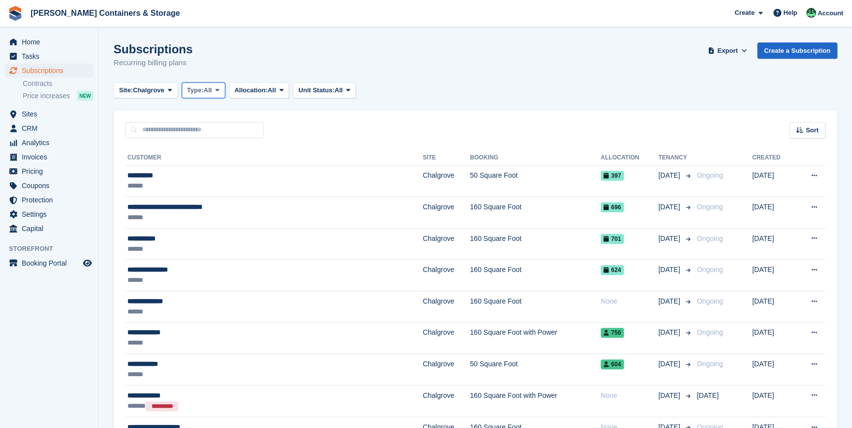
click at [210, 92] on span "All" at bounding box center [207, 90] width 8 height 10
click at [229, 162] on link "Active" at bounding box center [229, 167] width 86 height 18
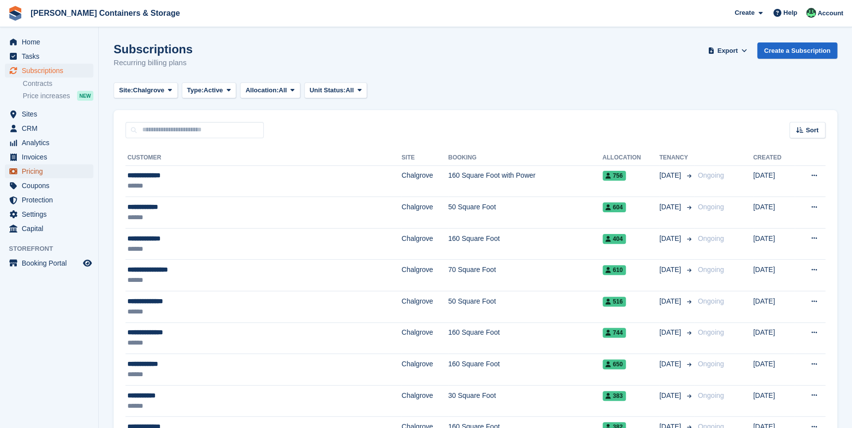
click at [40, 169] on span "Pricing" at bounding box center [51, 171] width 59 height 14
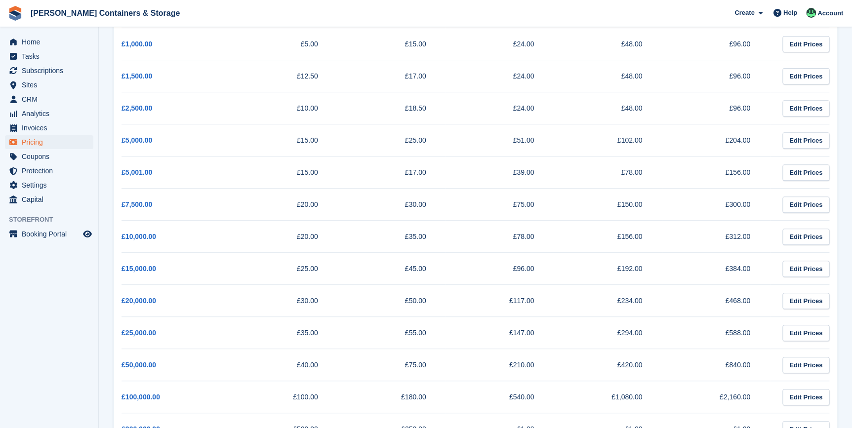
scroll to position [134, 0]
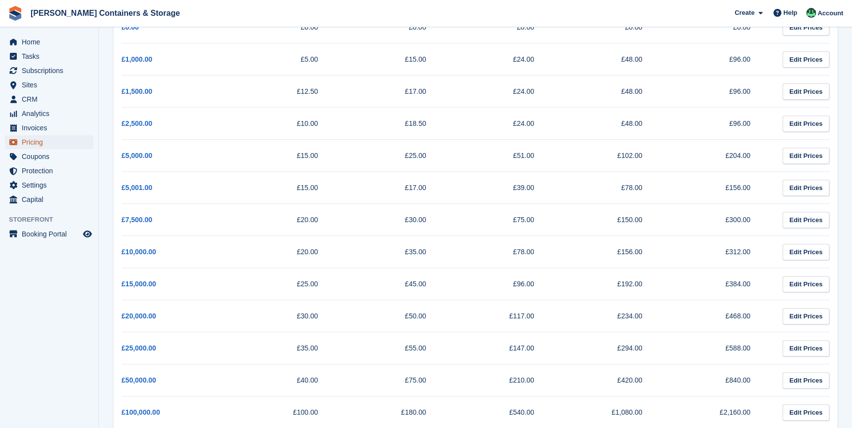
click at [33, 143] on span "Pricing" at bounding box center [51, 142] width 59 height 14
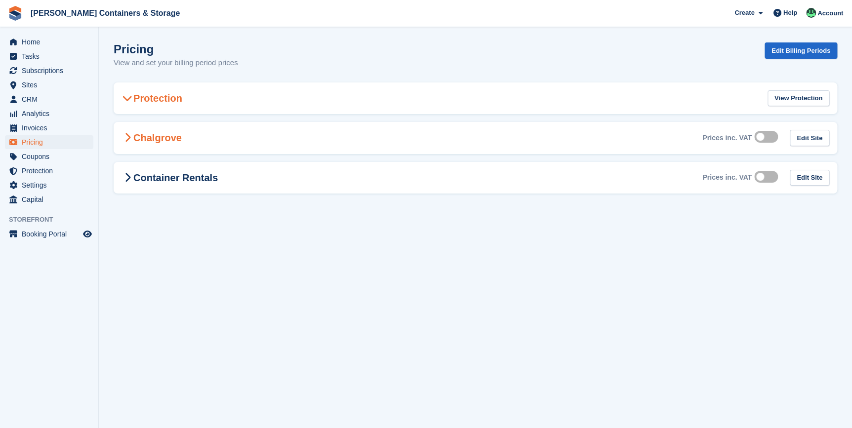
scroll to position [0, 0]
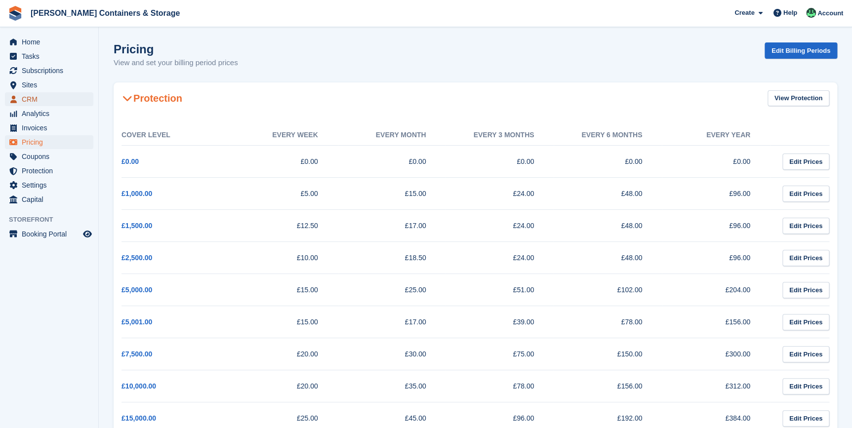
click at [46, 101] on span "CRM" at bounding box center [51, 99] width 59 height 14
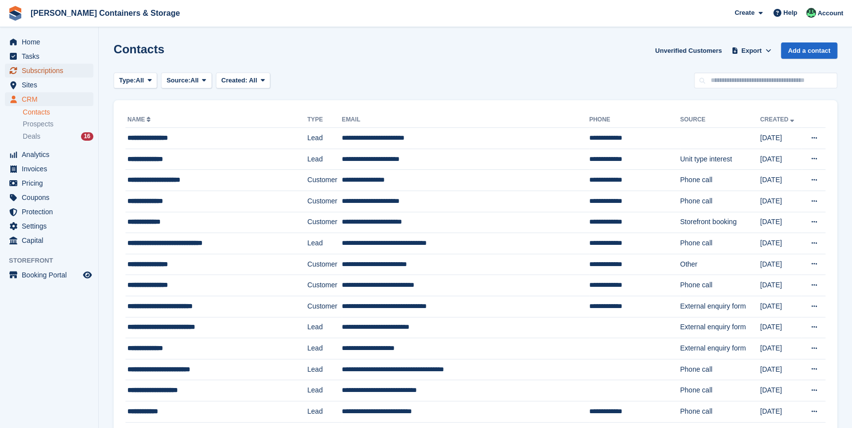
click at [39, 70] on span "Subscriptions" at bounding box center [51, 71] width 59 height 14
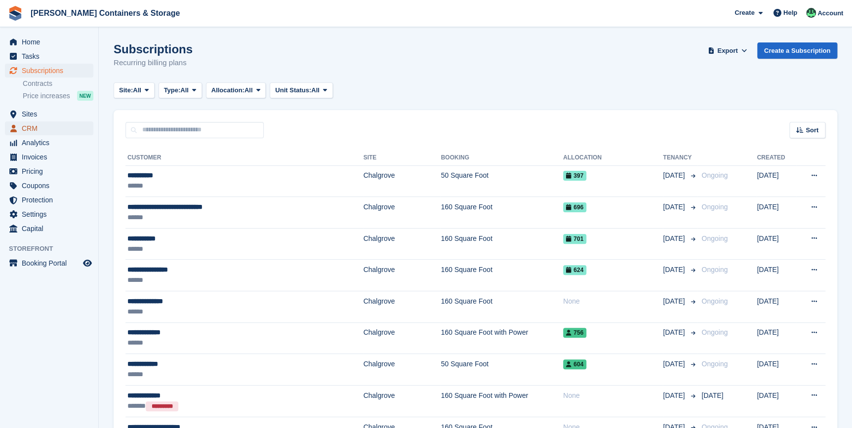
click at [34, 125] on span "CRM" at bounding box center [51, 129] width 59 height 14
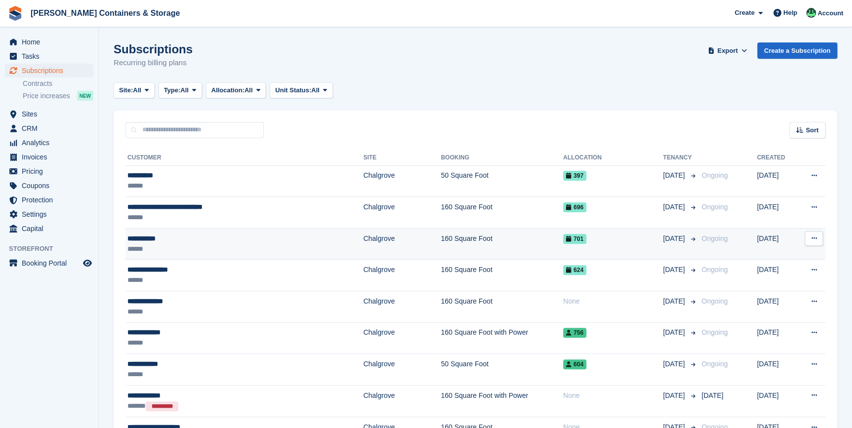
click at [157, 242] on div "**********" at bounding box center [211, 239] width 168 height 10
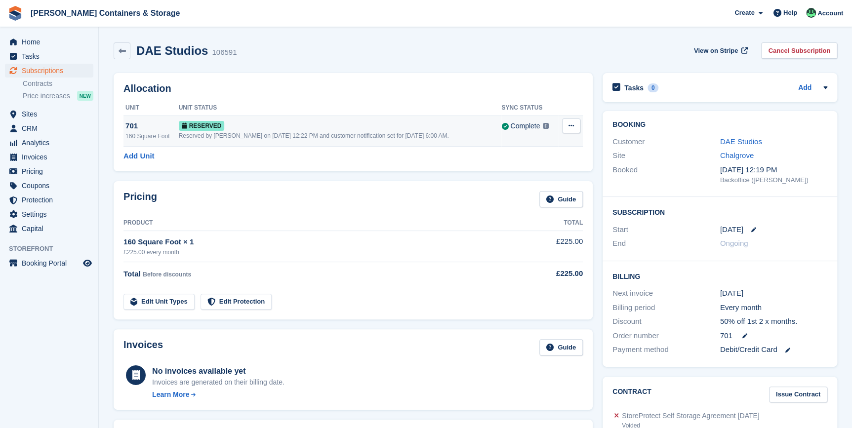
click at [267, 125] on div "Reserved" at bounding box center [340, 126] width 323 height 10
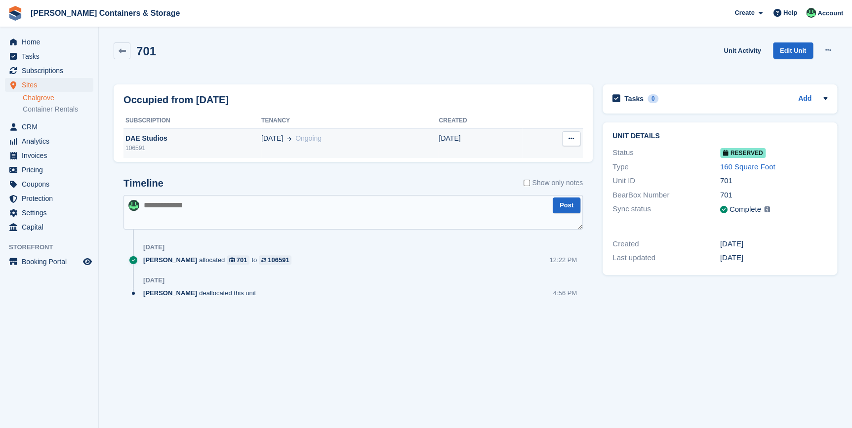
click at [173, 143] on div "DAE Studios" at bounding box center [192, 138] width 138 height 10
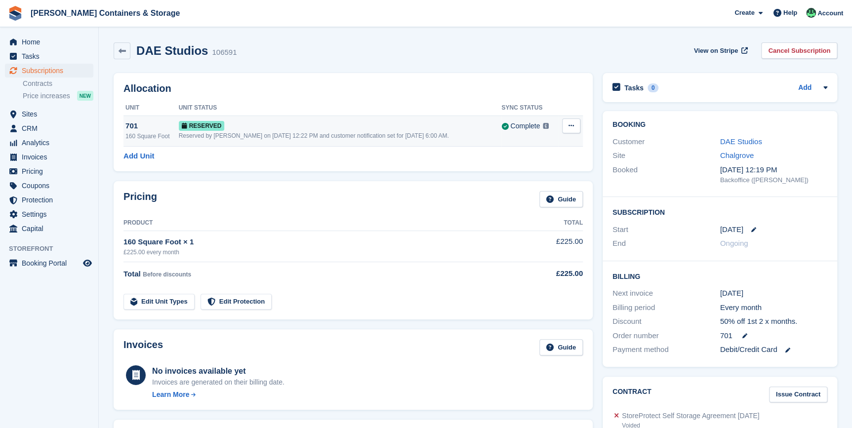
click at [164, 134] on div "160 Square Foot" at bounding box center [151, 136] width 53 height 9
click at [730, 144] on link "DAE Studios" at bounding box center [741, 141] width 42 height 8
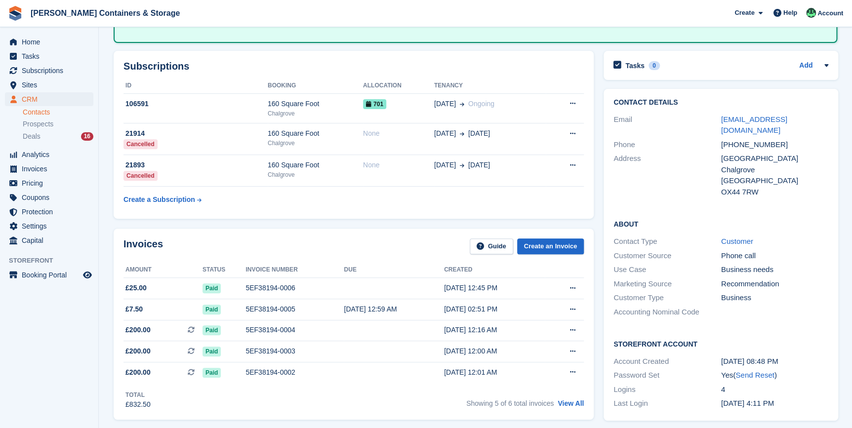
scroll to position [134, 0]
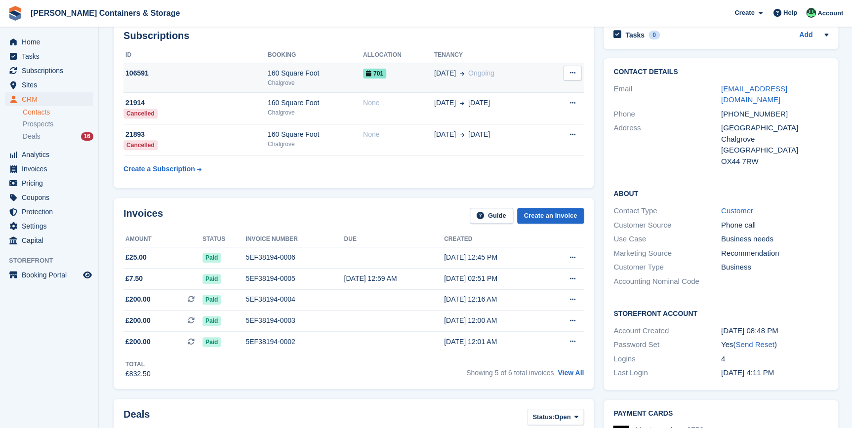
click at [207, 75] on div "106591" at bounding box center [195, 73] width 144 height 10
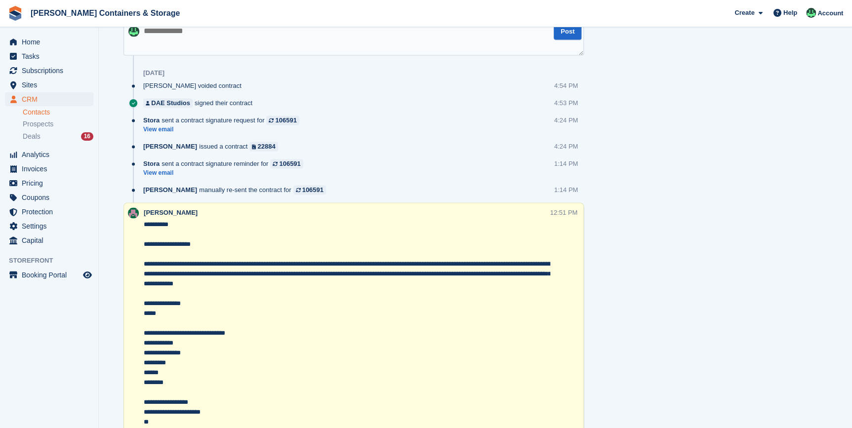
scroll to position [628, 0]
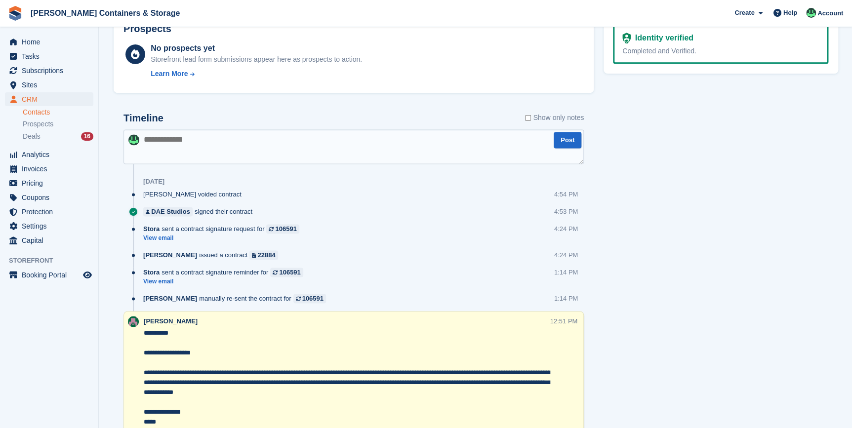
click at [186, 159] on textarea at bounding box center [353, 146] width 460 height 35
type textarea "*"
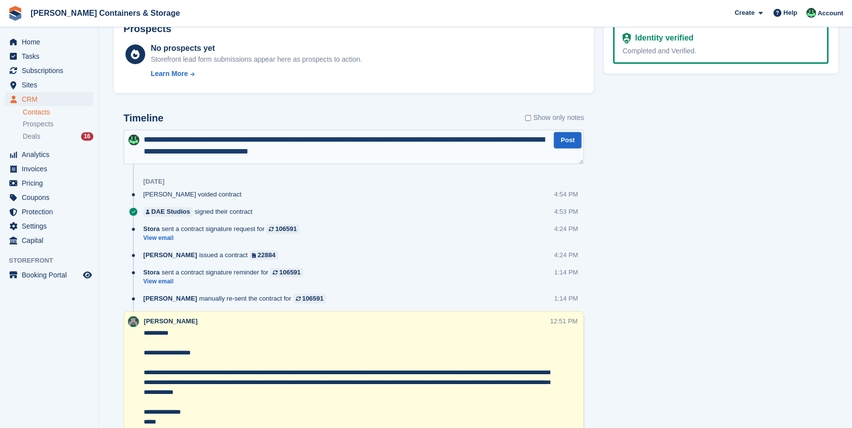
type textarea "**********"
drag, startPoint x: 144, startPoint y: 140, endPoint x: 351, endPoint y: 151, distance: 207.3
click at [351, 151] on textarea "**********" at bounding box center [353, 146] width 460 height 35
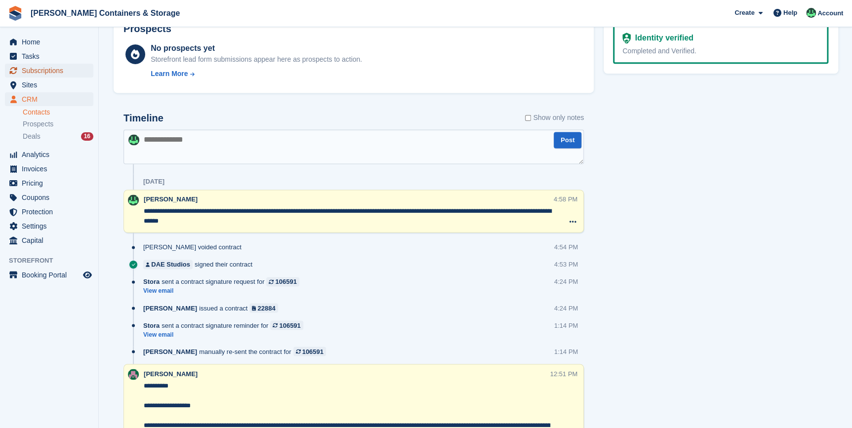
click at [41, 71] on span "Subscriptions" at bounding box center [51, 71] width 59 height 14
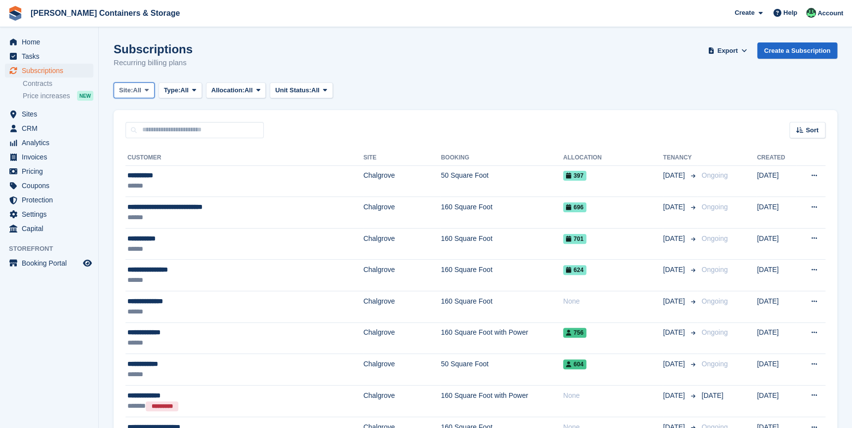
click at [138, 90] on span "All" at bounding box center [137, 90] width 8 height 10
click at [149, 134] on link "Chalgrove" at bounding box center [161, 131] width 86 height 18
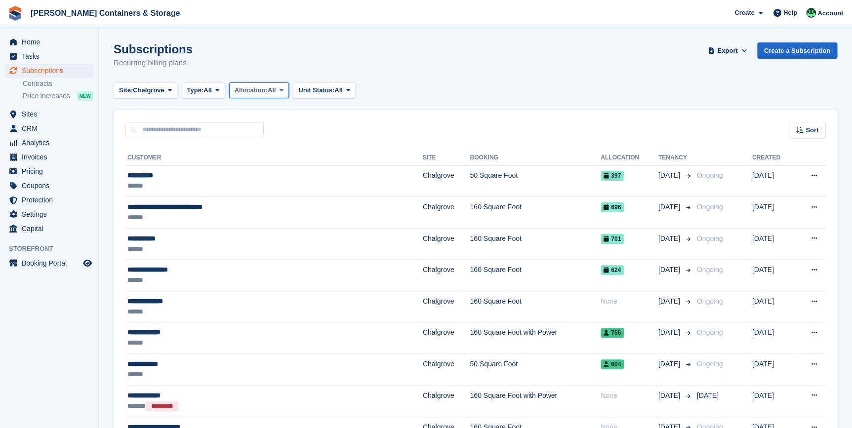
click at [276, 91] on span "All" at bounding box center [272, 90] width 8 height 10
click at [320, 92] on span "Unit Status:" at bounding box center [316, 90] width 36 height 10
click at [215, 89] on span at bounding box center [217, 90] width 8 height 8
click at [211, 161] on link "Active" at bounding box center [229, 167] width 86 height 18
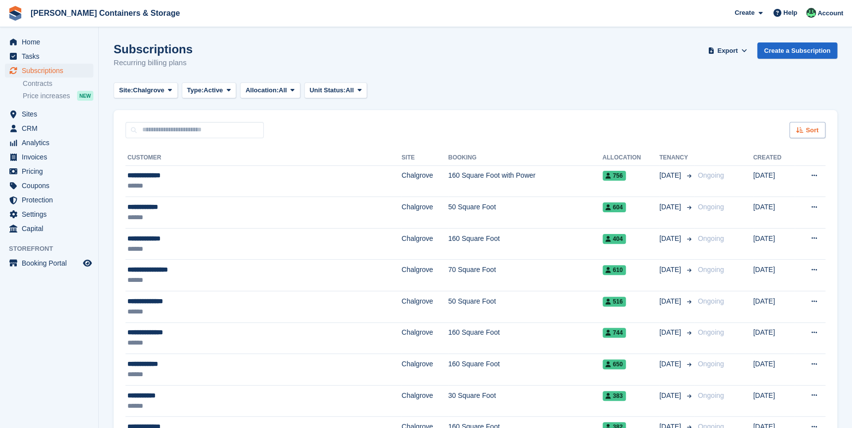
click at [805, 132] on div "Sort" at bounding box center [807, 130] width 36 height 16
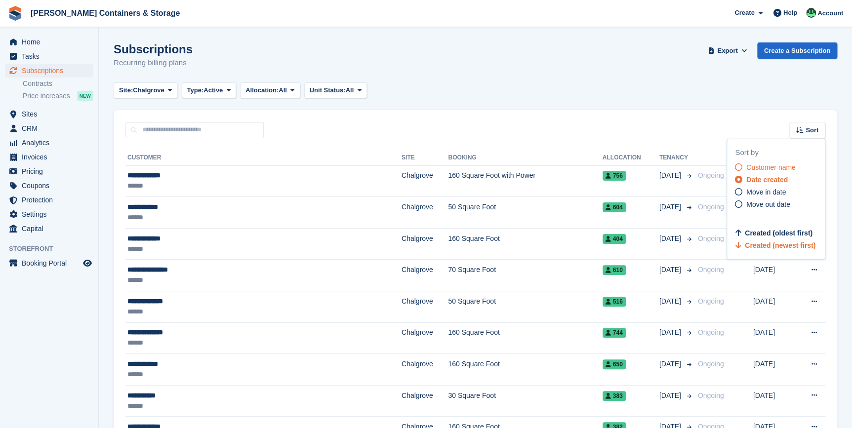
click at [760, 164] on span "Customer name" at bounding box center [770, 167] width 49 height 8
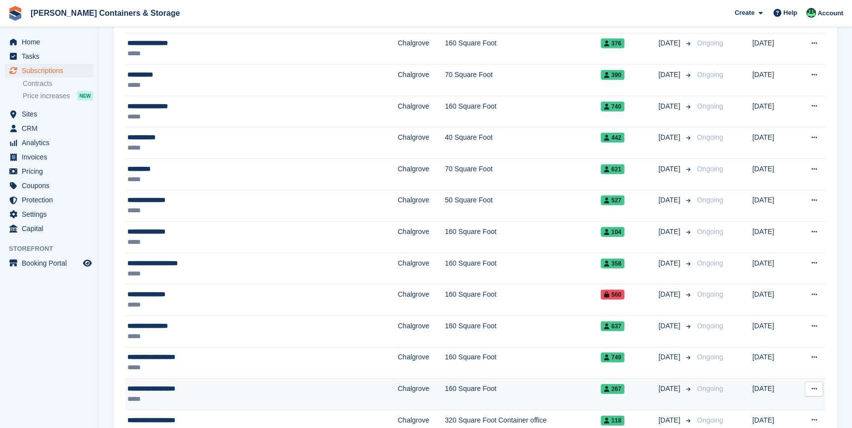
scroll to position [1354, 0]
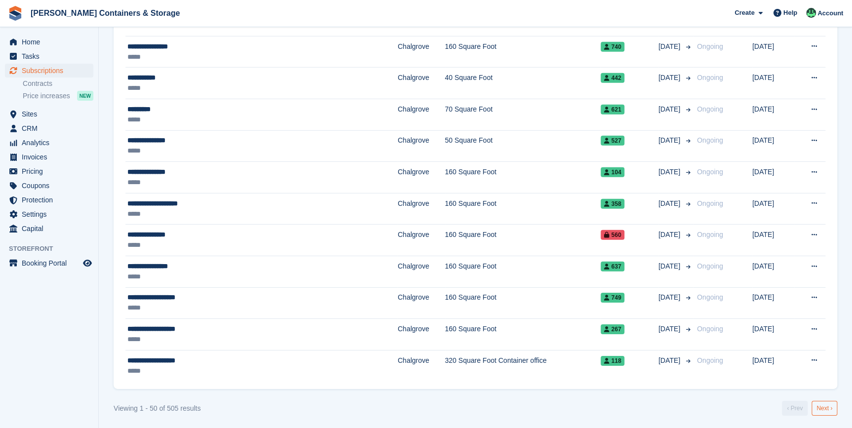
click at [826, 401] on link "Next ›" at bounding box center [825, 408] width 26 height 15
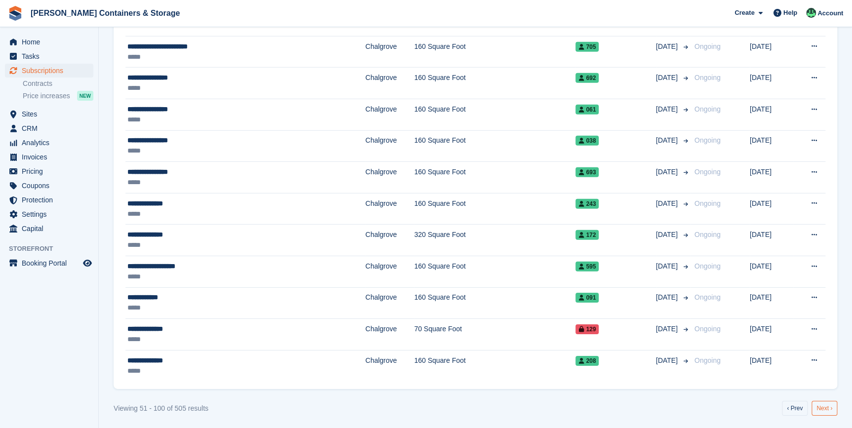
click at [826, 406] on link "Next ›" at bounding box center [825, 408] width 26 height 15
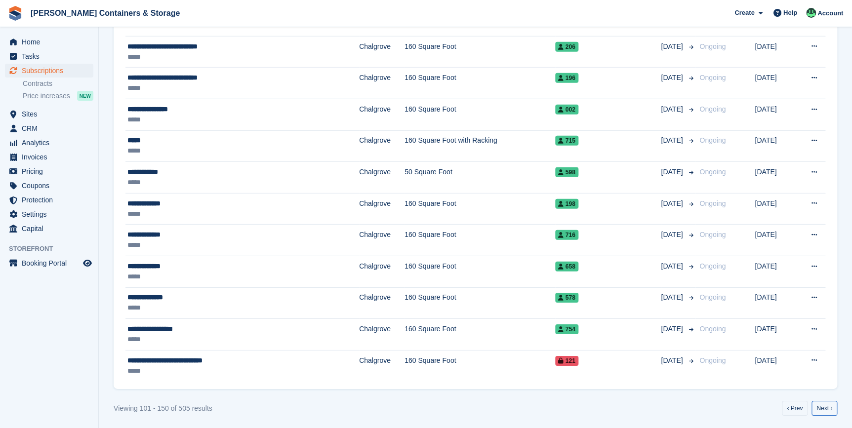
click at [826, 406] on link "Next ›" at bounding box center [825, 408] width 26 height 15
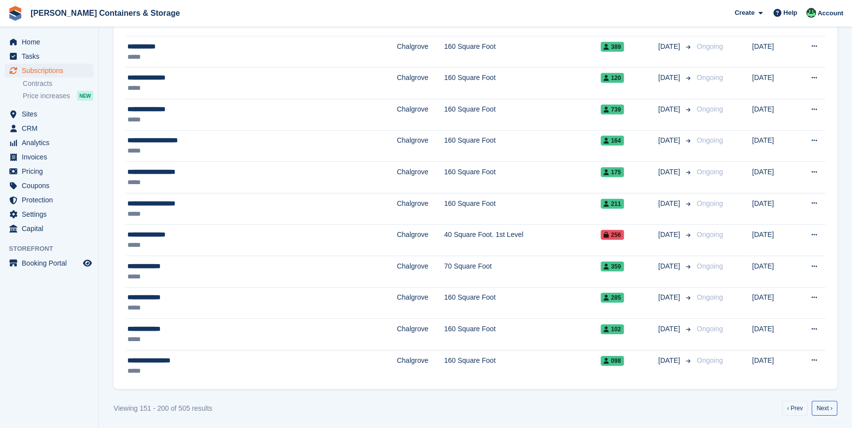
click at [826, 406] on link "Next ›" at bounding box center [825, 408] width 26 height 15
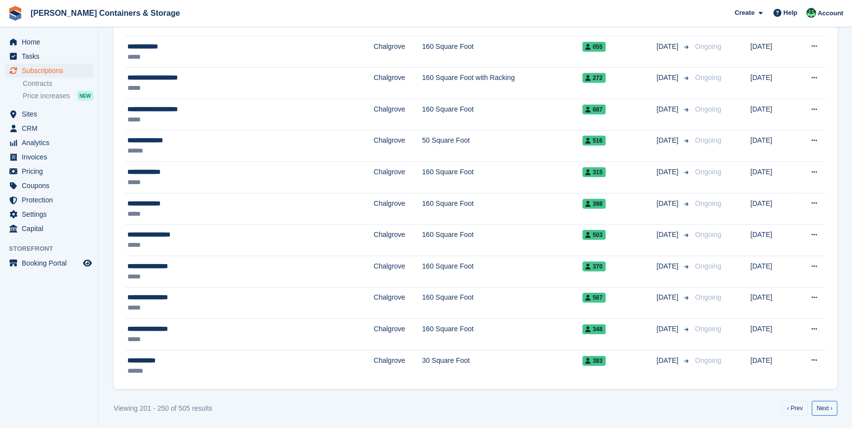
click at [826, 406] on link "Next ›" at bounding box center [825, 408] width 26 height 15
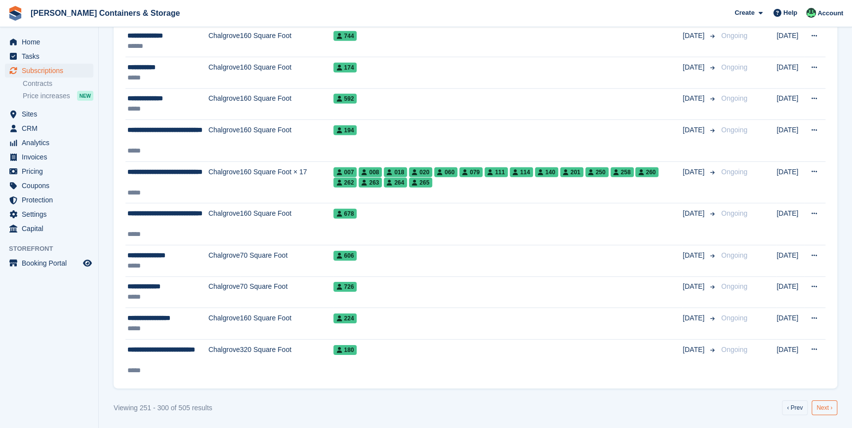
click at [814, 403] on link "Next ›" at bounding box center [825, 408] width 26 height 15
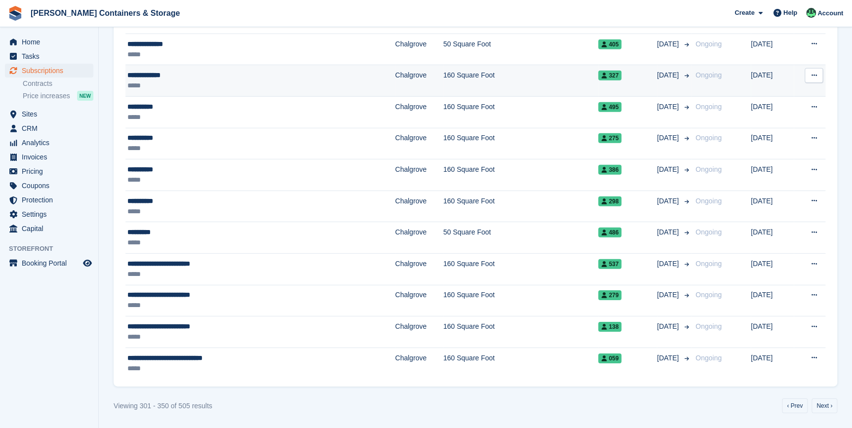
scroll to position [1354, 0]
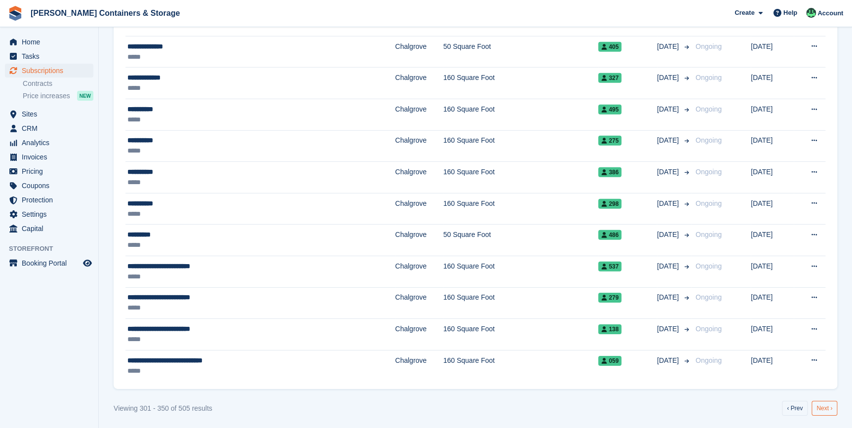
click at [823, 402] on link "Next ›" at bounding box center [825, 408] width 26 height 15
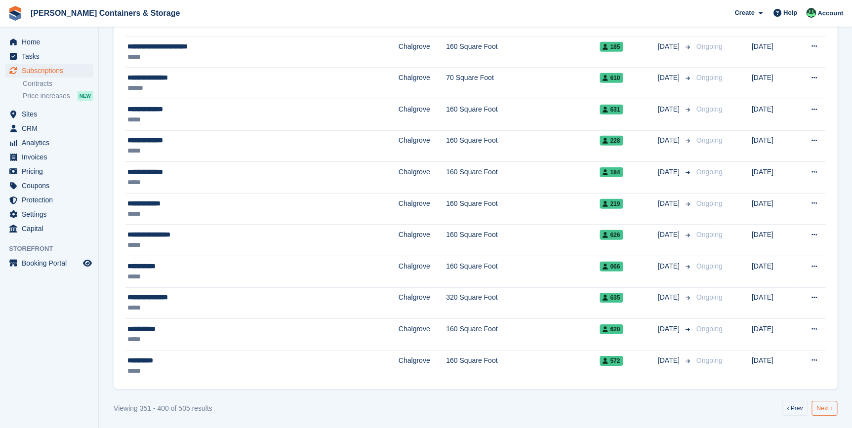
click at [822, 409] on link "Next ›" at bounding box center [825, 408] width 26 height 15
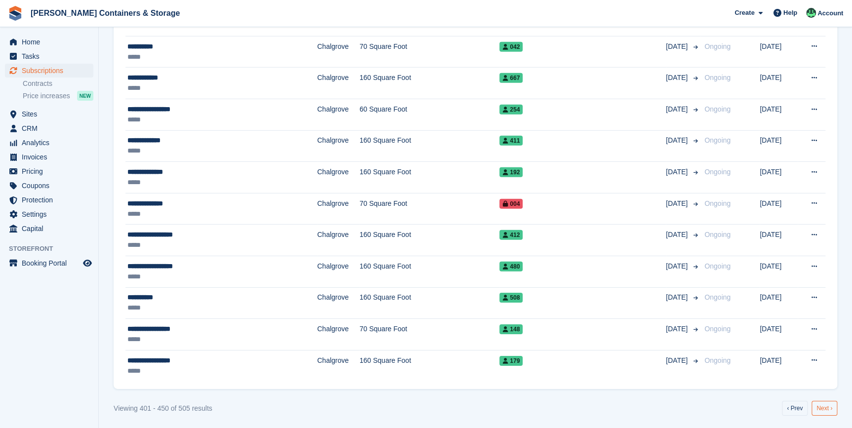
click at [822, 408] on link "Next ›" at bounding box center [825, 408] width 26 height 15
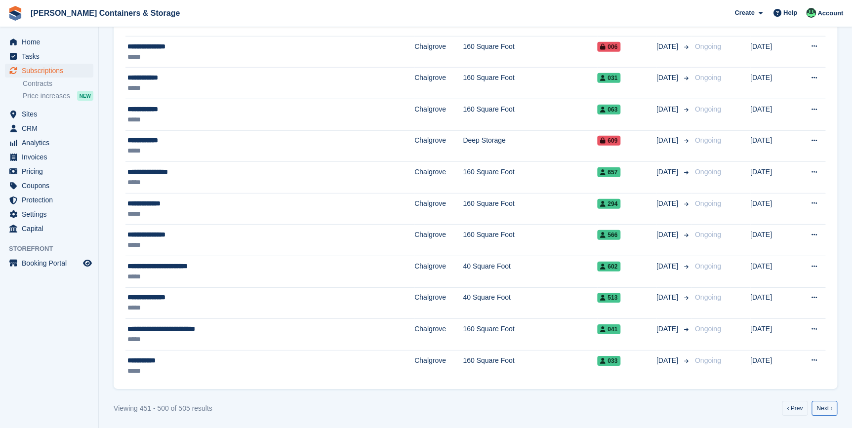
click at [822, 408] on link "Next ›" at bounding box center [825, 408] width 26 height 15
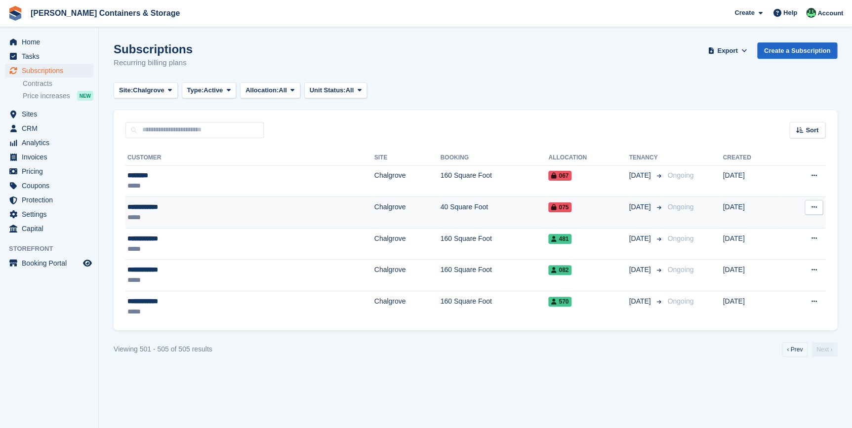
click at [151, 208] on div "**********" at bounding box center [185, 207] width 117 height 10
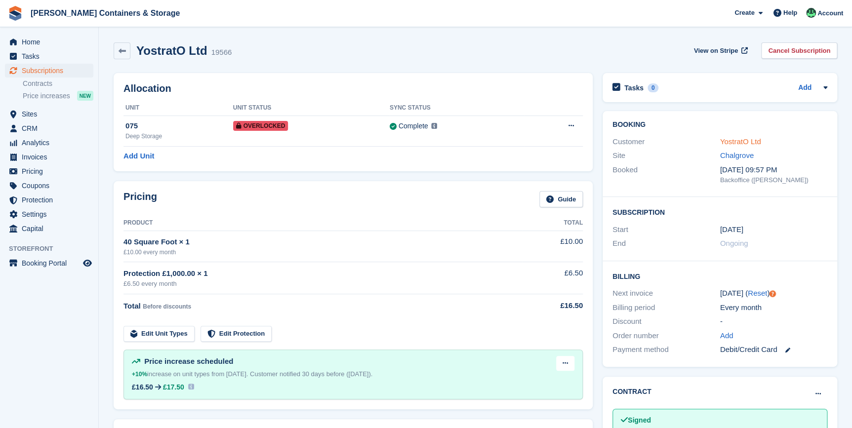
click at [752, 145] on link "YostratO Ltd" at bounding box center [740, 141] width 41 height 8
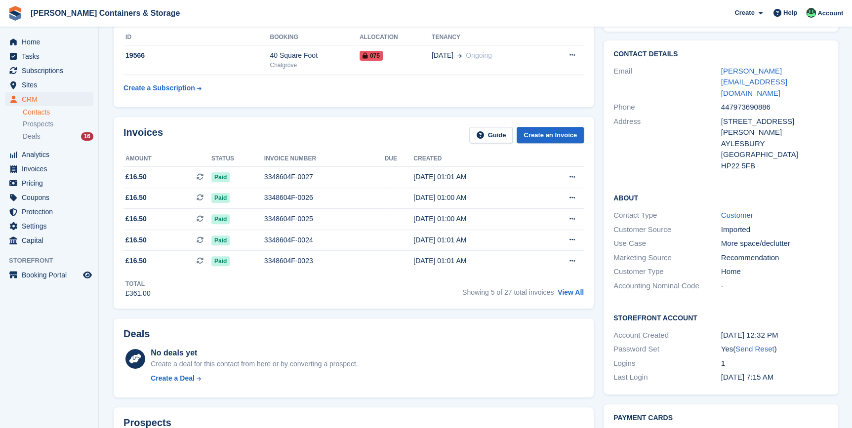
scroll to position [179, 0]
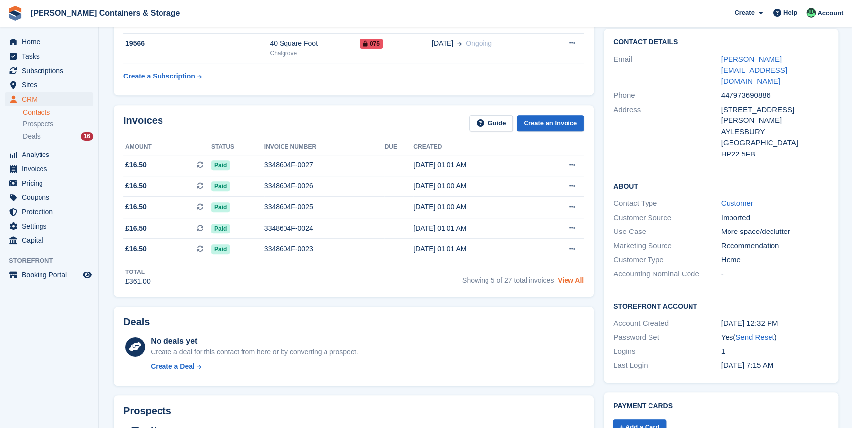
click at [567, 282] on link "View All" at bounding box center [571, 281] width 26 height 8
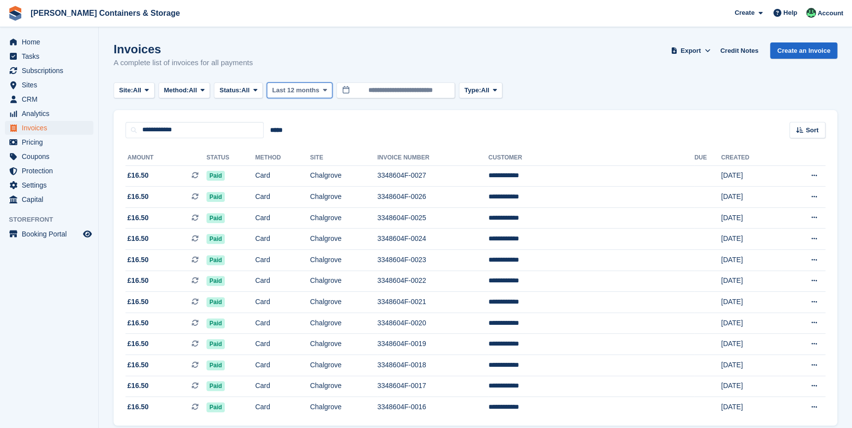
click at [295, 93] on span "Last 12 months" at bounding box center [295, 90] width 47 height 10
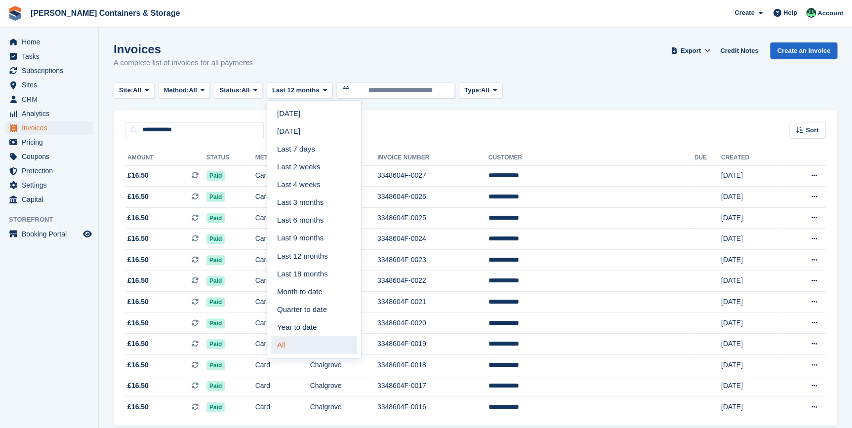
click at [291, 349] on link "All" at bounding box center [314, 345] width 86 height 18
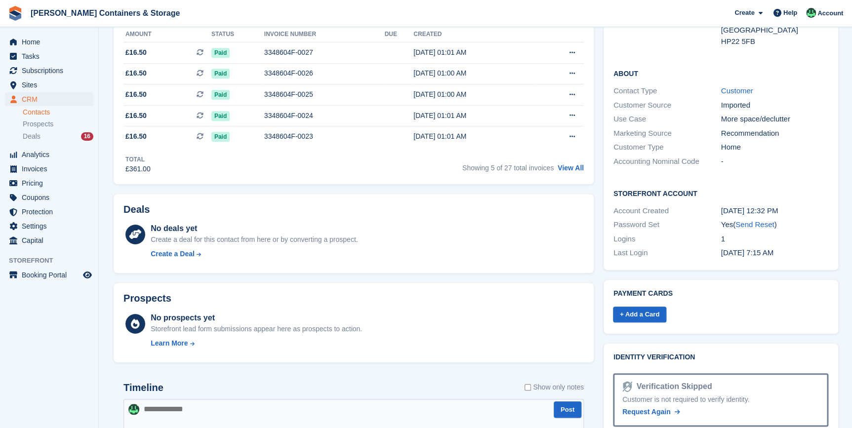
scroll to position [359, 0]
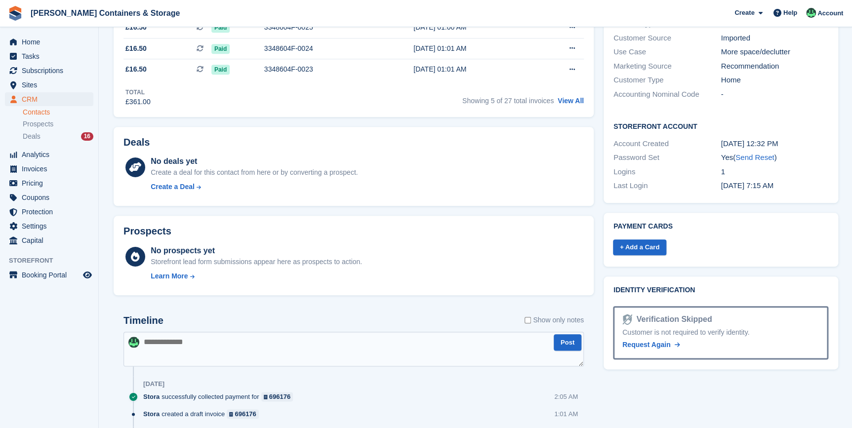
click at [177, 344] on textarea at bounding box center [353, 349] width 460 height 35
type textarea "**********"
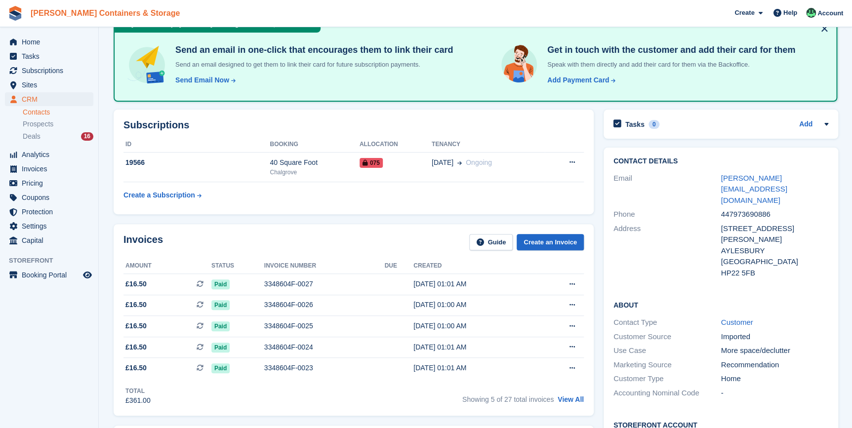
scroll to position [44, 0]
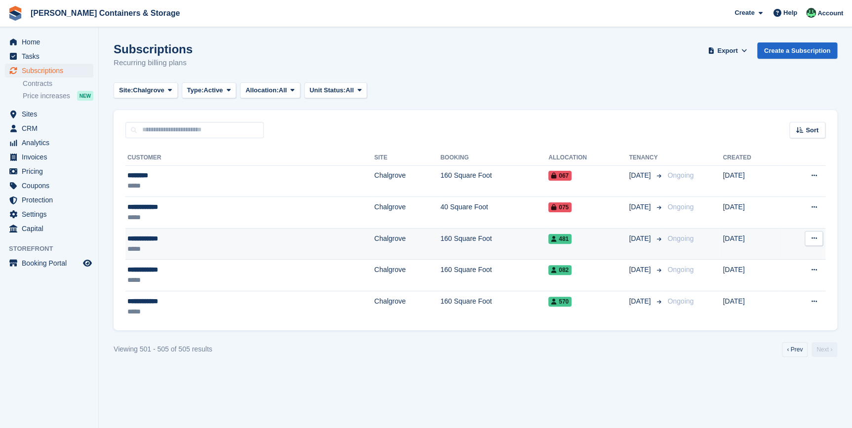
click at [164, 246] on div "*****" at bounding box center [185, 249] width 117 height 10
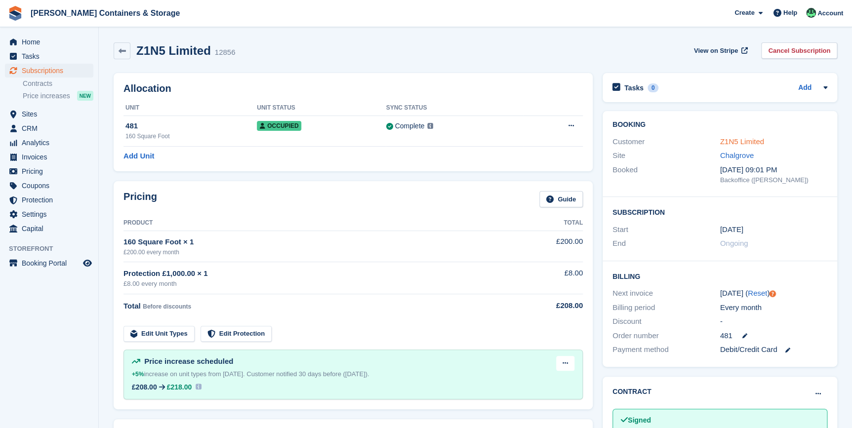
click at [733, 141] on link "Z1N5 Limited" at bounding box center [742, 141] width 44 height 8
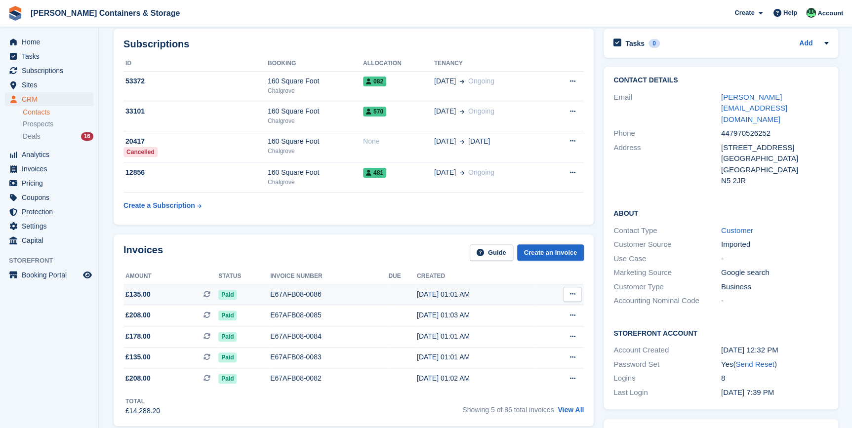
scroll to position [179, 0]
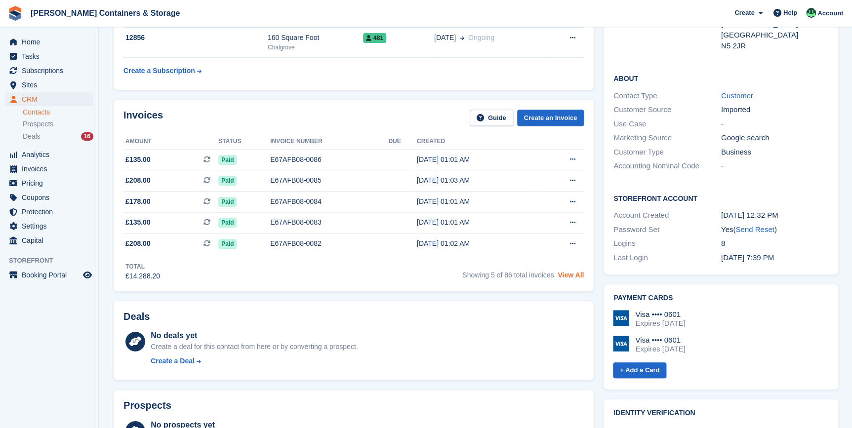
click at [570, 277] on link "View All" at bounding box center [571, 275] width 26 height 8
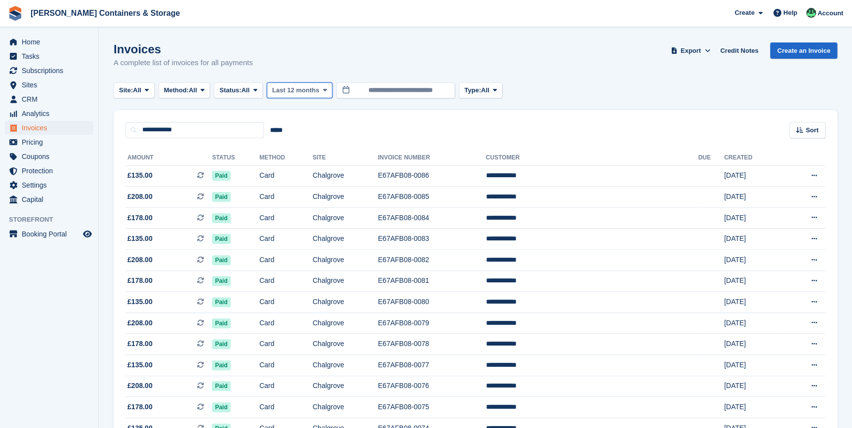
click at [292, 90] on span "Last 12 months" at bounding box center [295, 90] width 47 height 10
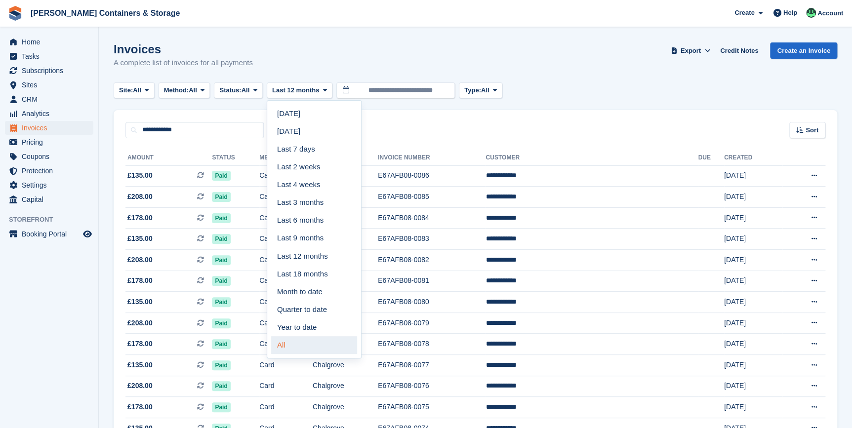
click at [295, 352] on link "All" at bounding box center [314, 345] width 86 height 18
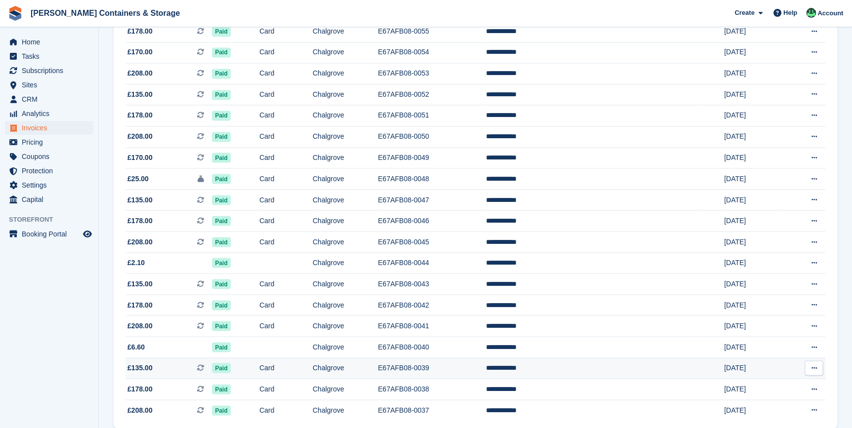
scroll to position [853, 0]
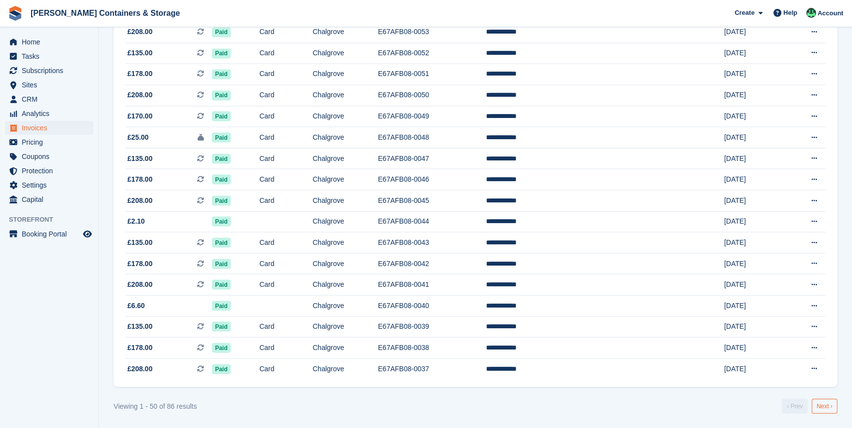
click at [825, 403] on link "Next ›" at bounding box center [825, 406] width 26 height 15
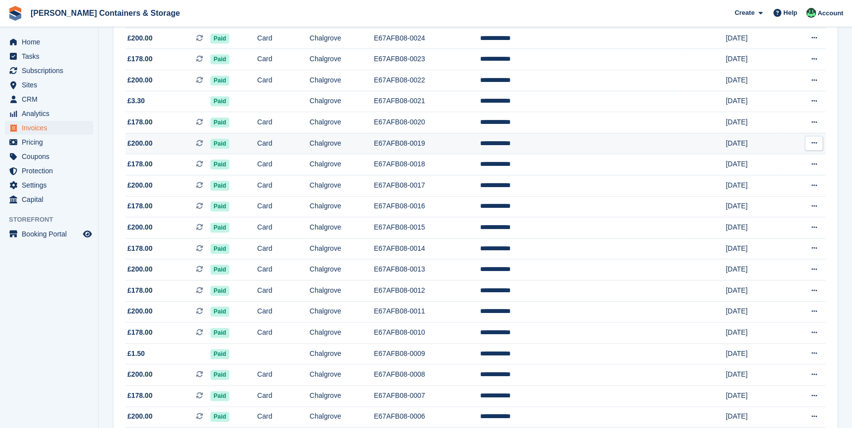
scroll to position [375, 0]
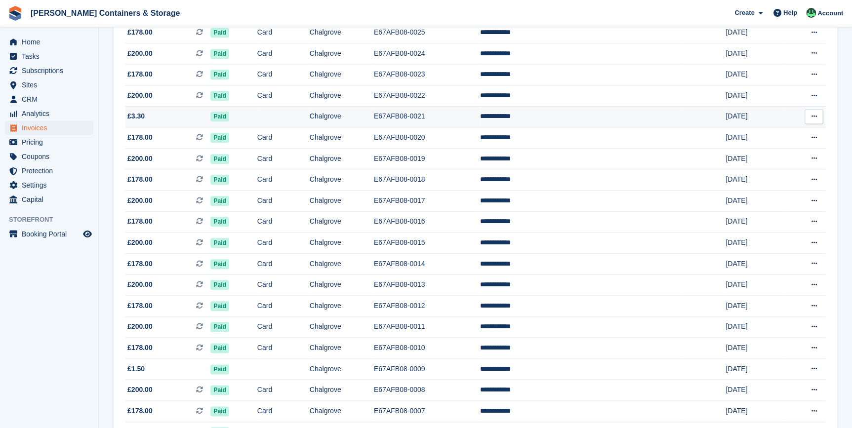
click at [156, 122] on span "£3.30" at bounding box center [167, 116] width 85 height 10
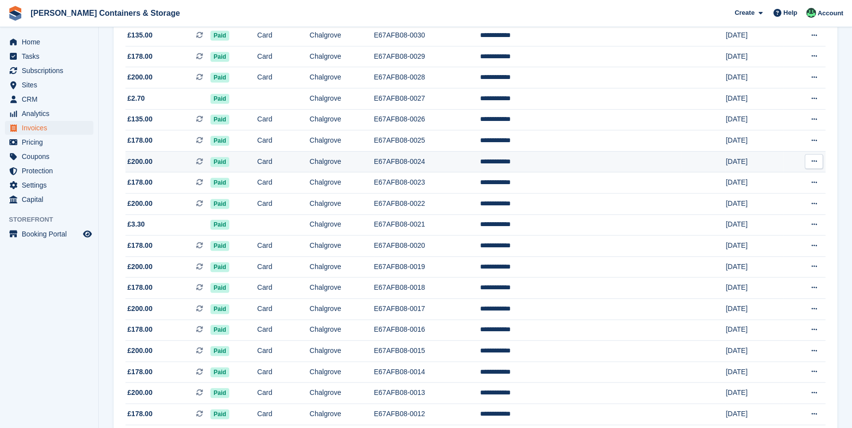
scroll to position [240, 0]
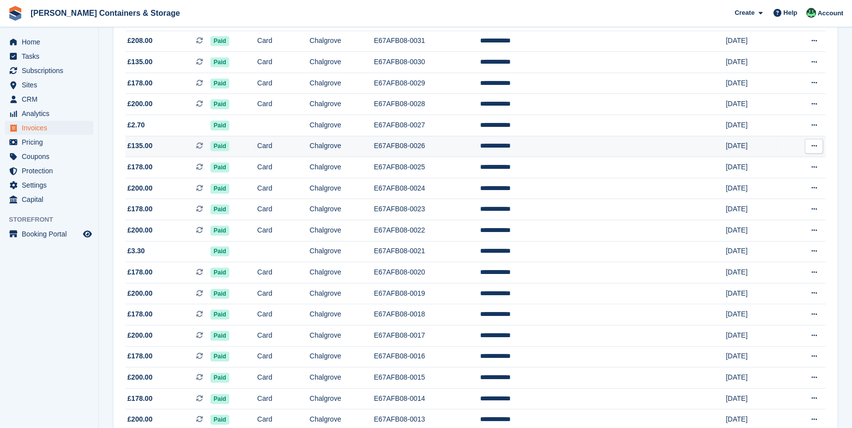
click at [726, 155] on td "[DATE]" at bounding box center [754, 146] width 57 height 21
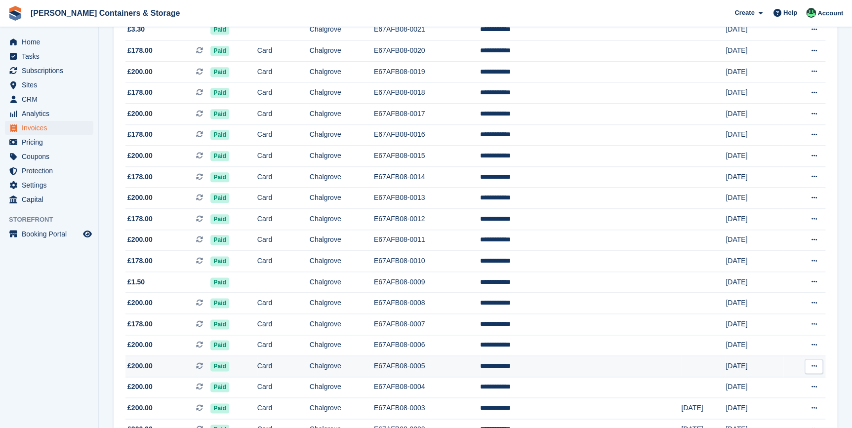
scroll to position [554, 0]
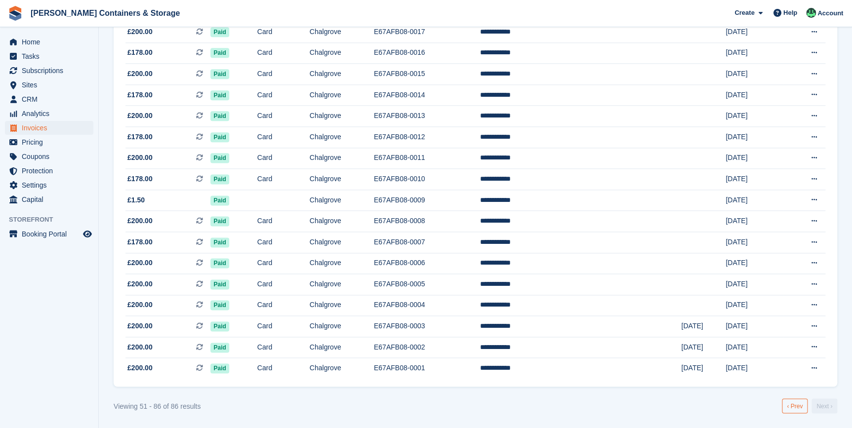
click at [796, 406] on link "‹ Prev" at bounding box center [795, 406] width 26 height 15
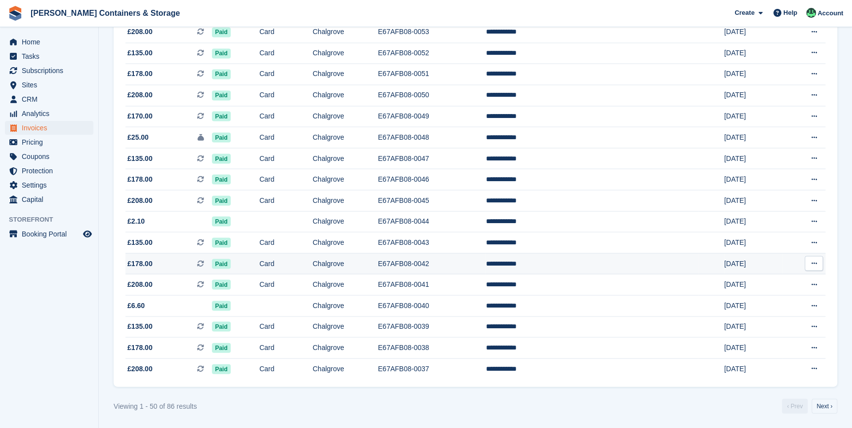
scroll to position [809, 0]
